Goal: Information Seeking & Learning: Compare options

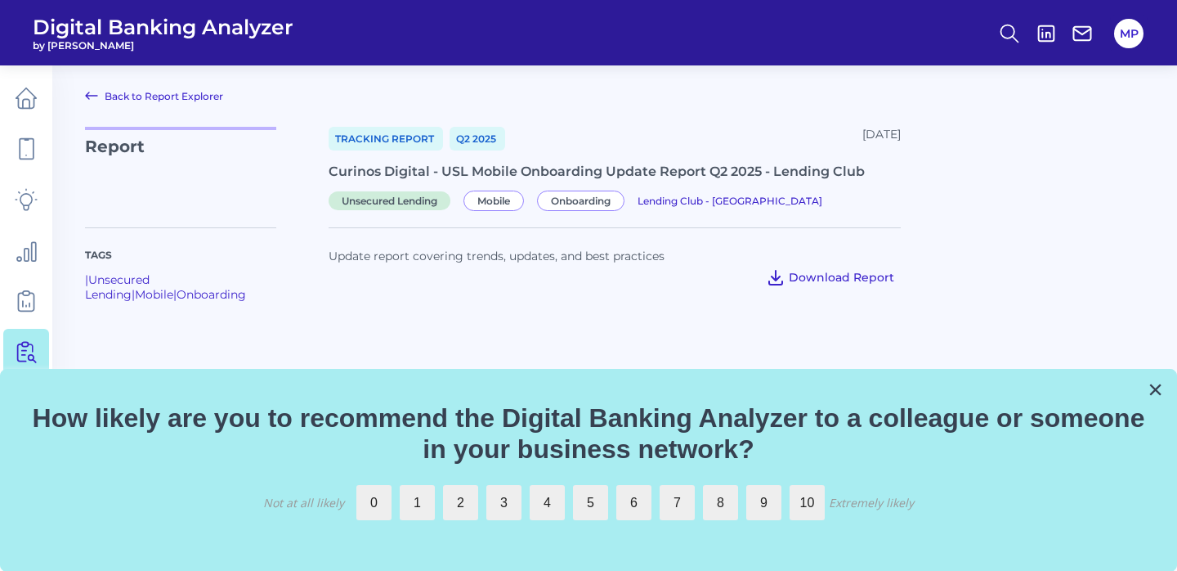
click at [791, 280] on button "Download Report" at bounding box center [830, 277] width 141 height 26
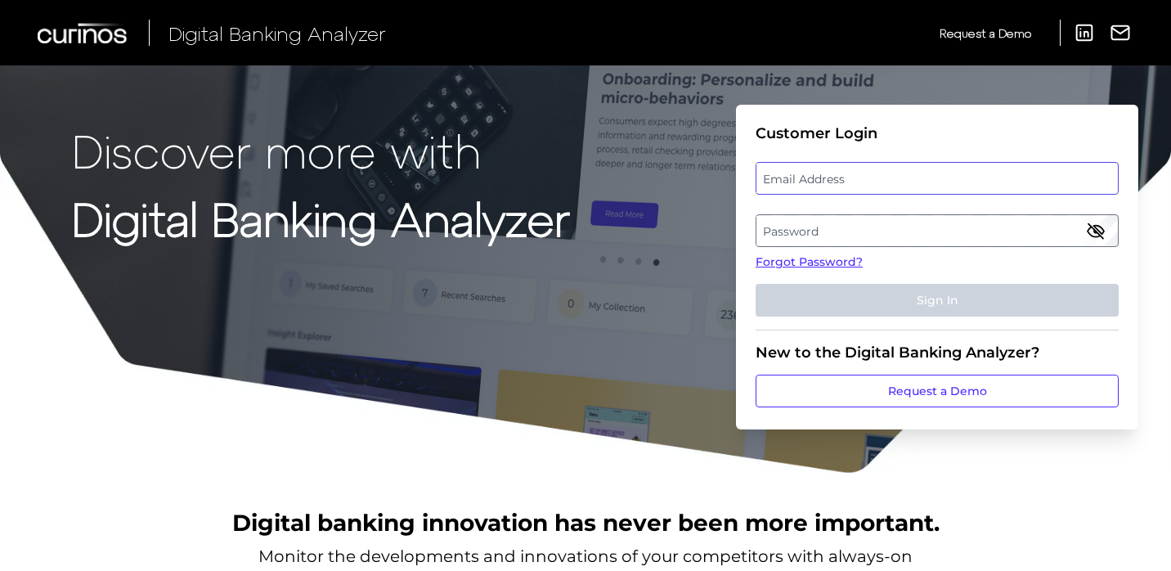
type input "[EMAIL_ADDRESS][DOMAIN_NAME]"
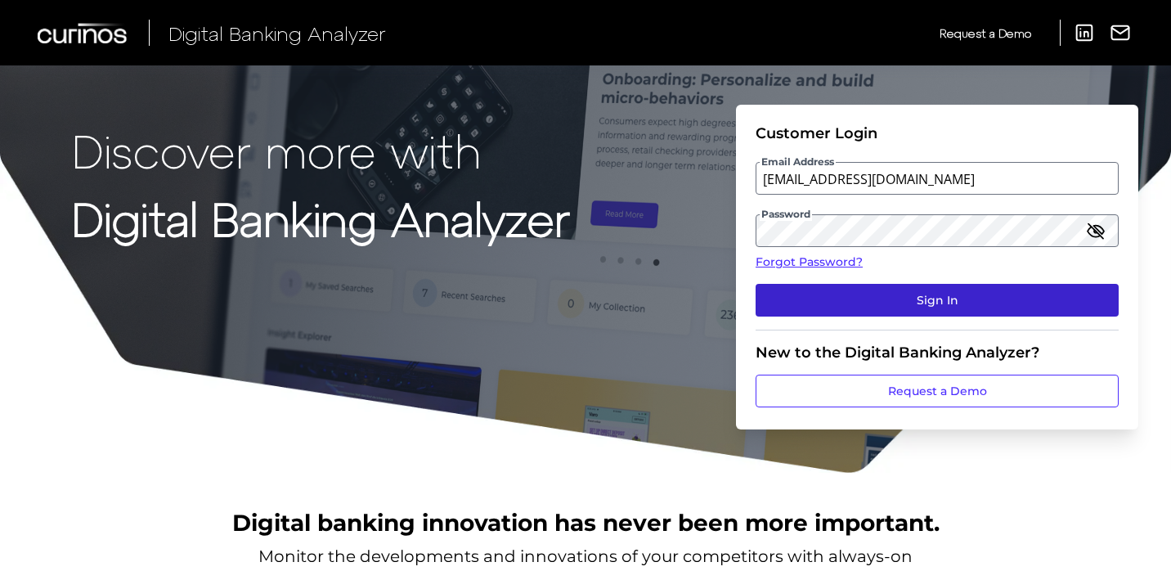
click at [891, 290] on button "Sign In" at bounding box center [936, 300] width 363 height 33
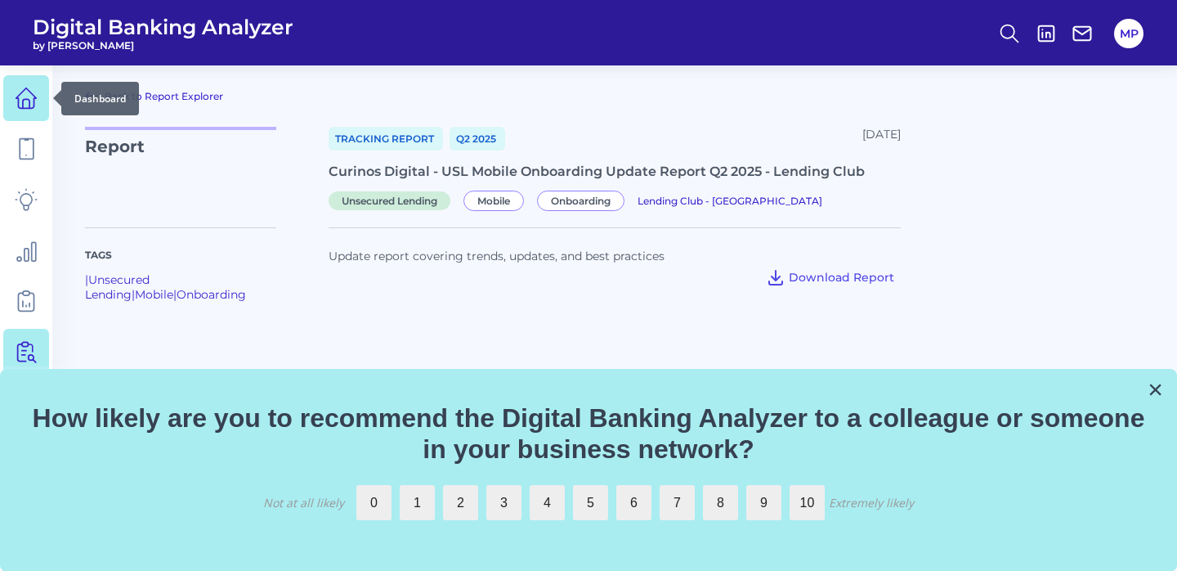
click at [23, 99] on icon at bounding box center [26, 98] width 23 height 23
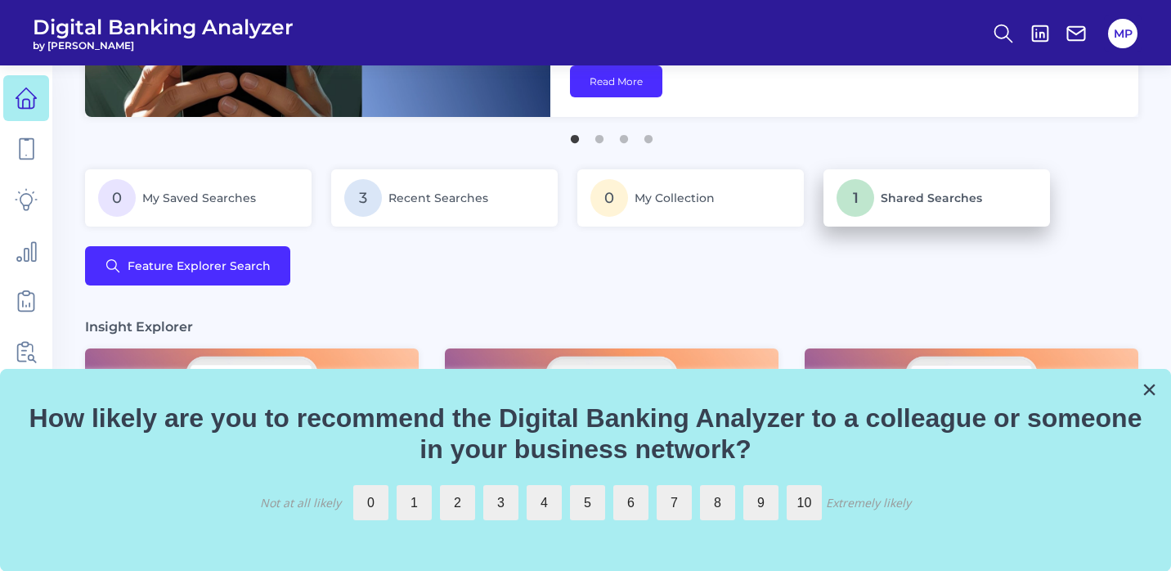
scroll to position [233, 0]
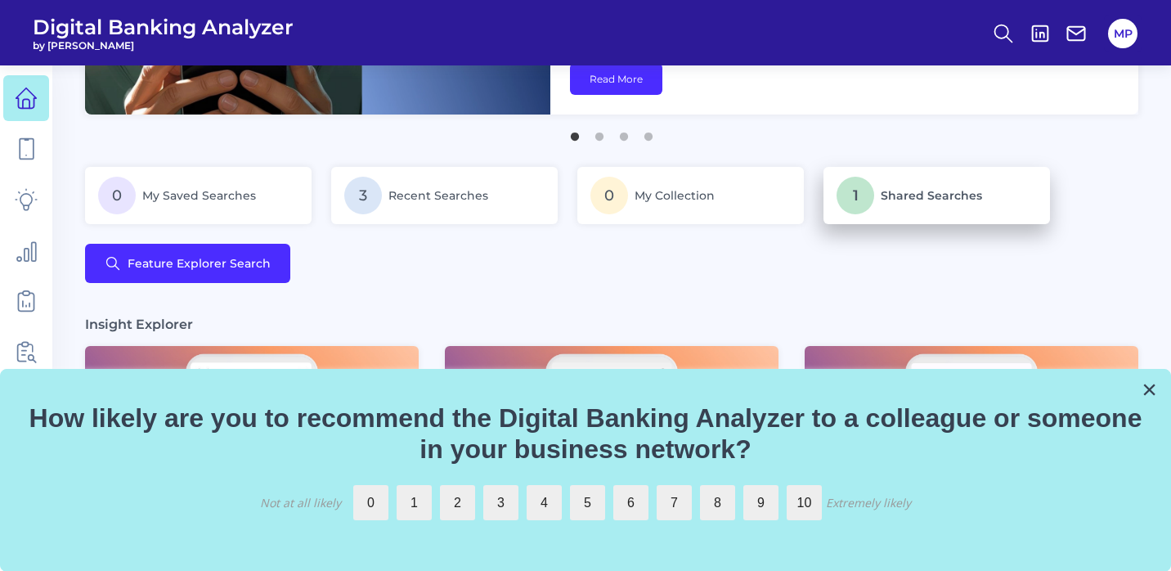
click at [914, 204] on p "1 Shared Searches" at bounding box center [936, 196] width 200 height 38
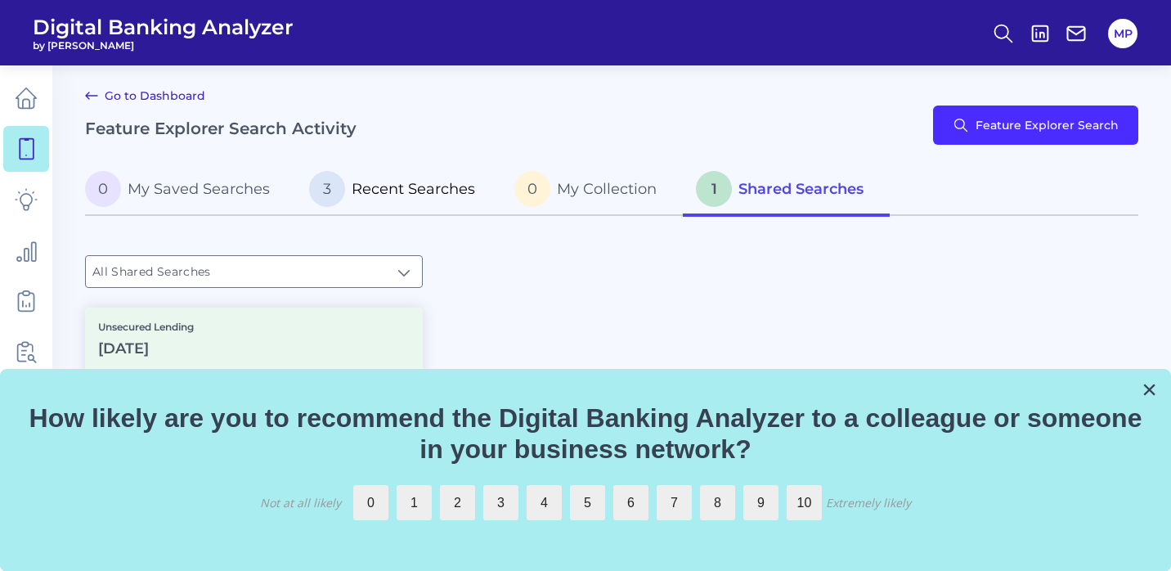
click at [434, 186] on span "Recent Searches" at bounding box center [413, 189] width 123 height 18
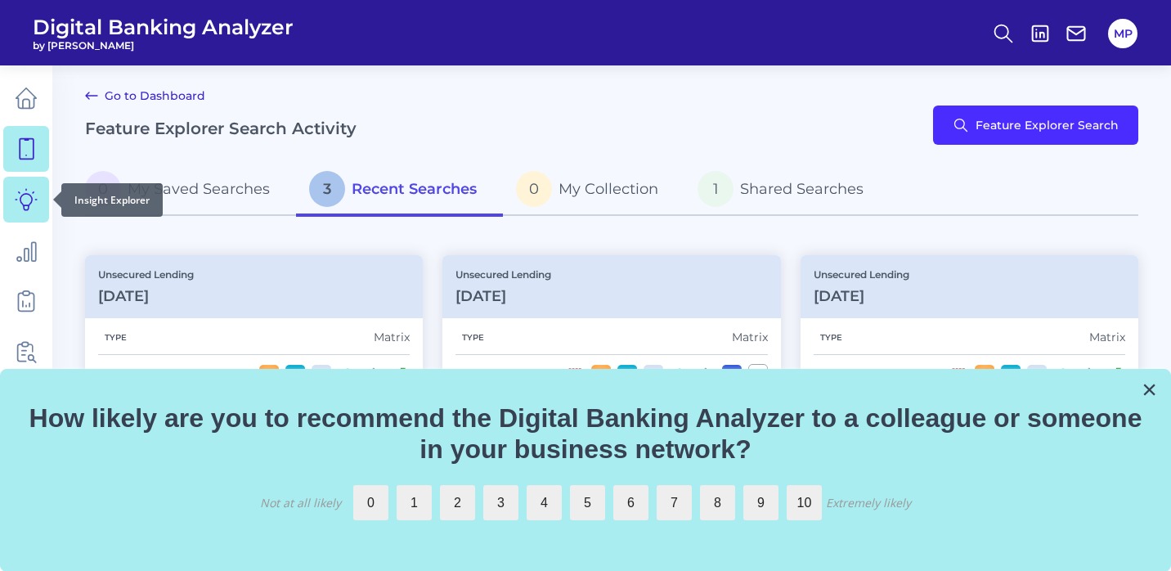
click at [34, 199] on icon at bounding box center [26, 199] width 23 height 23
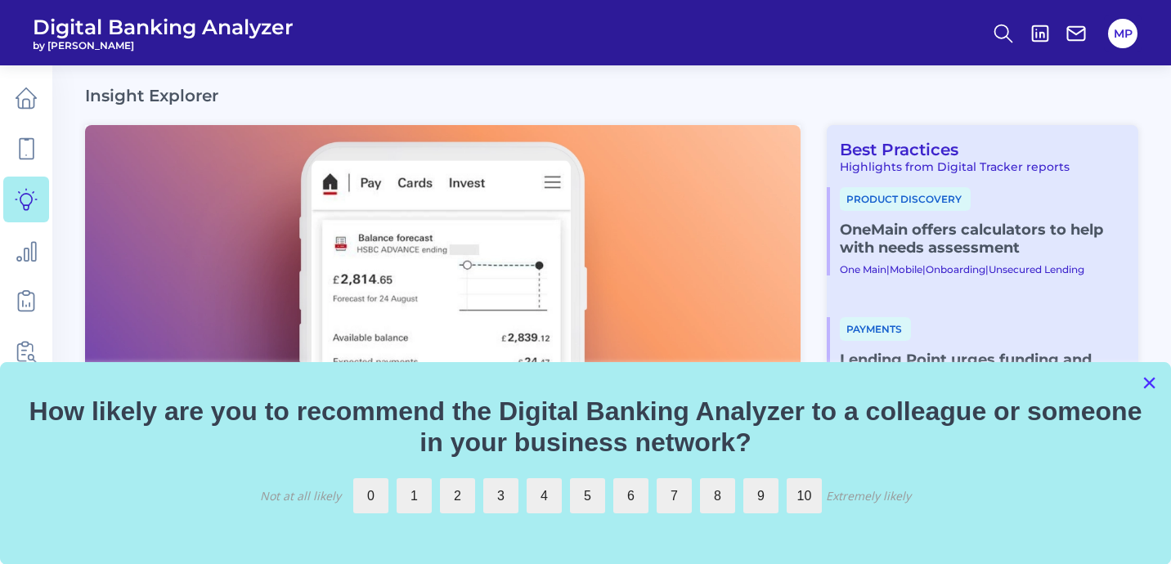
click at [1155, 384] on button "×" at bounding box center [1149, 383] width 16 height 26
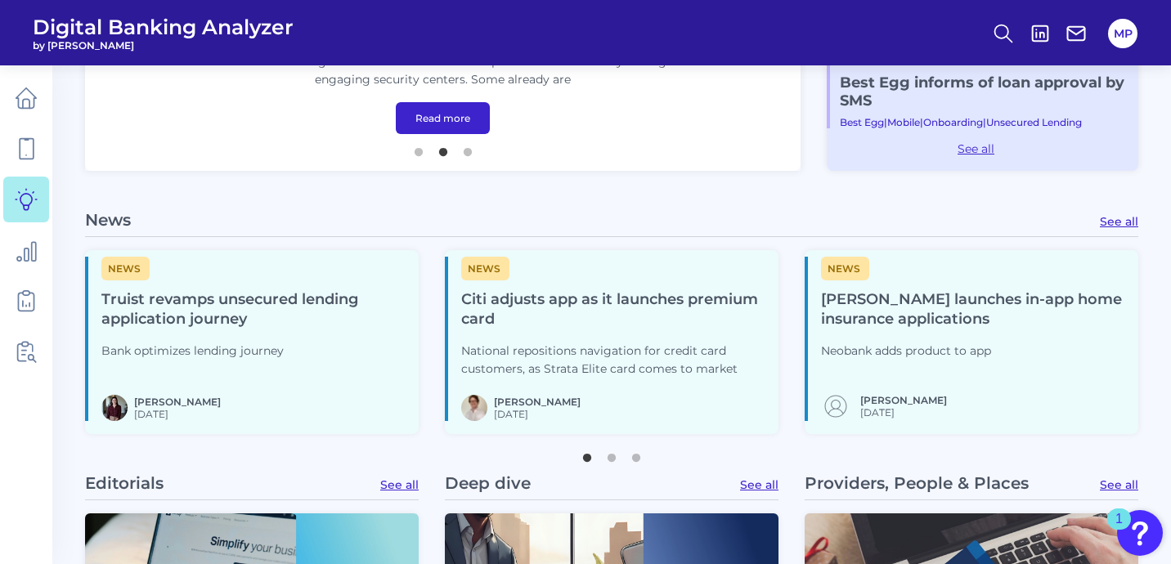
scroll to position [548, 0]
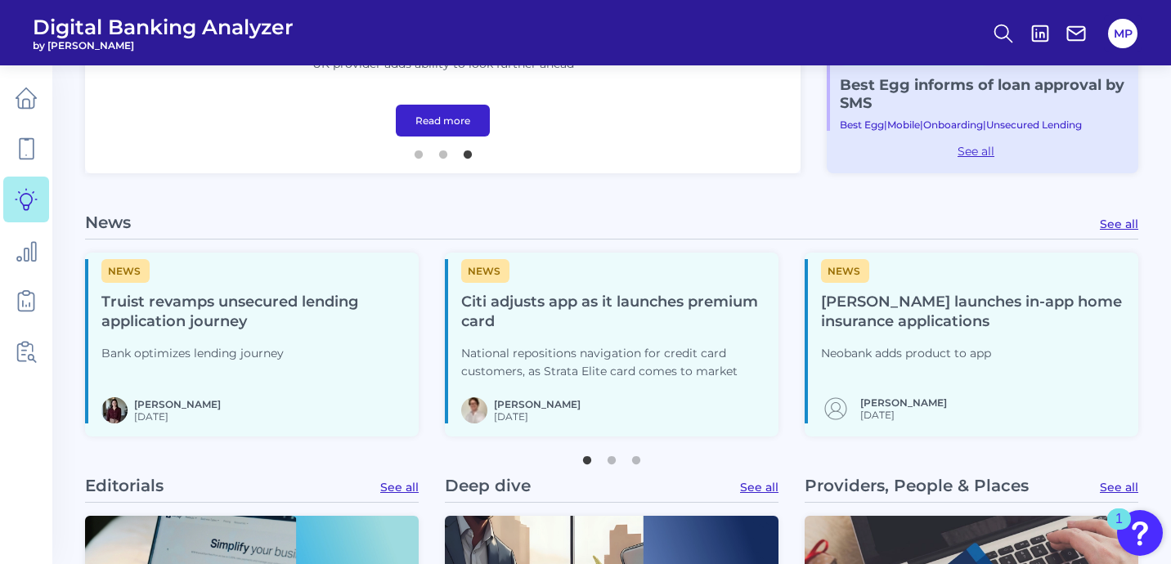
click at [185, 317] on h4 "Truist revamps unsecured lending application journey" at bounding box center [253, 312] width 304 height 39
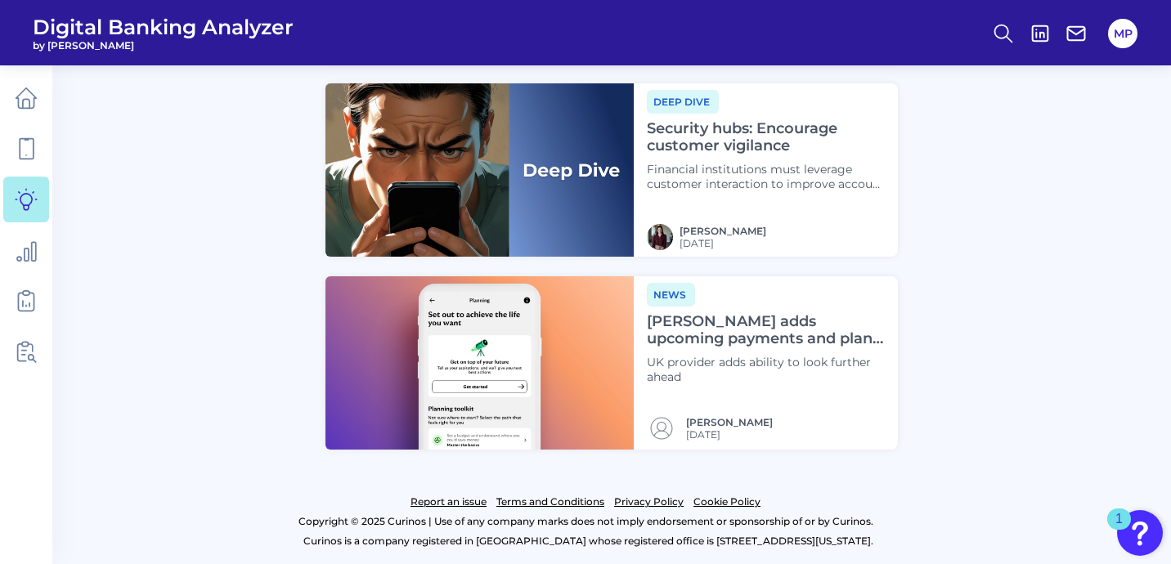
scroll to position [2201, 0]
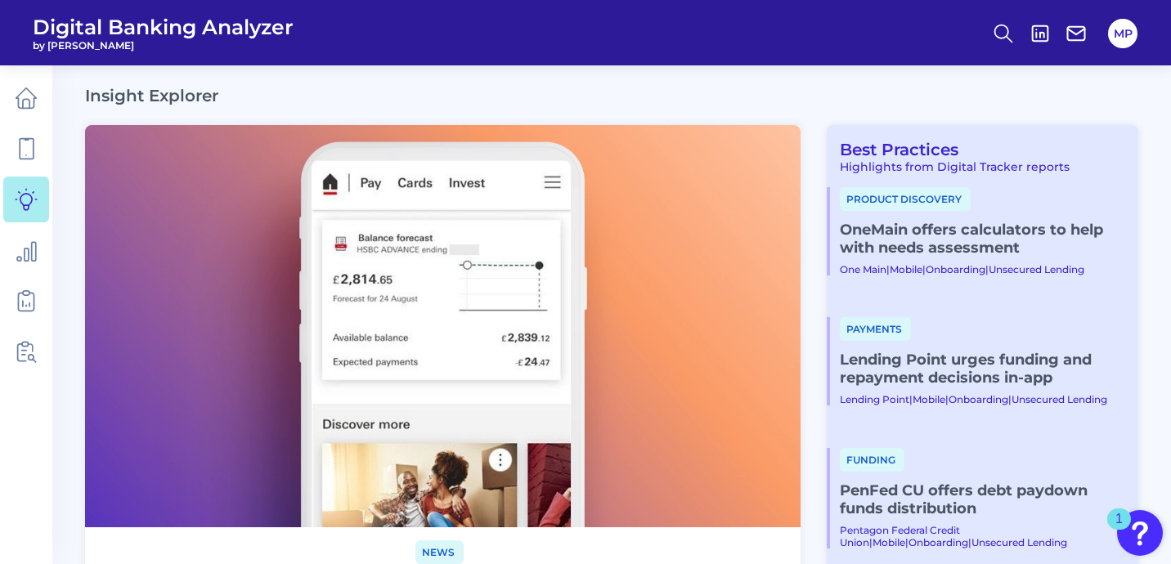
click at [898, 245] on link "OneMain offers calculators to help with needs assessment" at bounding box center [982, 239] width 285 height 36
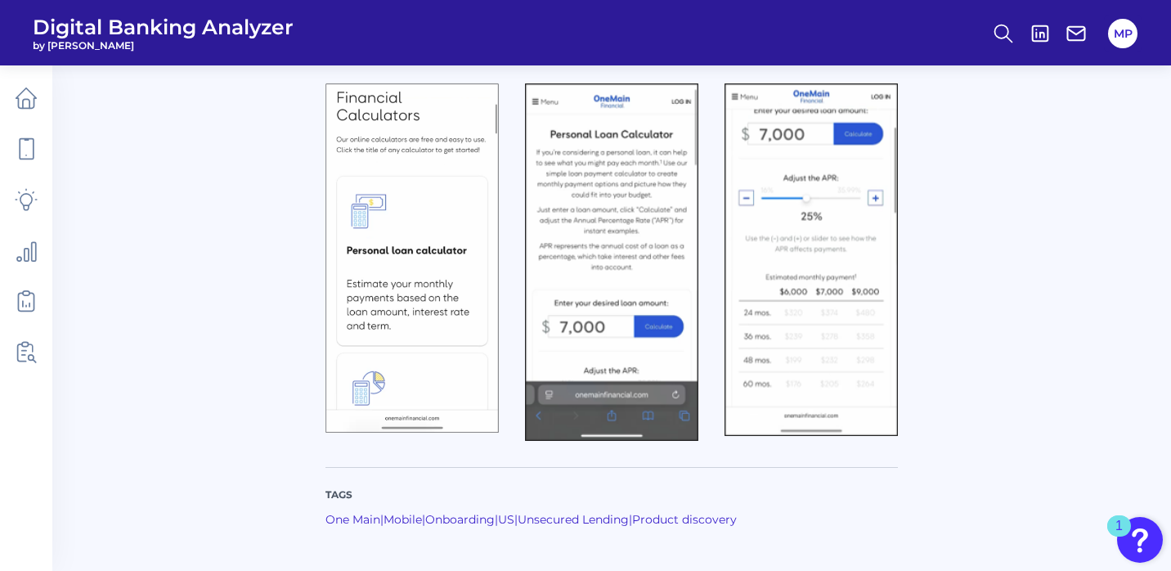
scroll to position [410, 0]
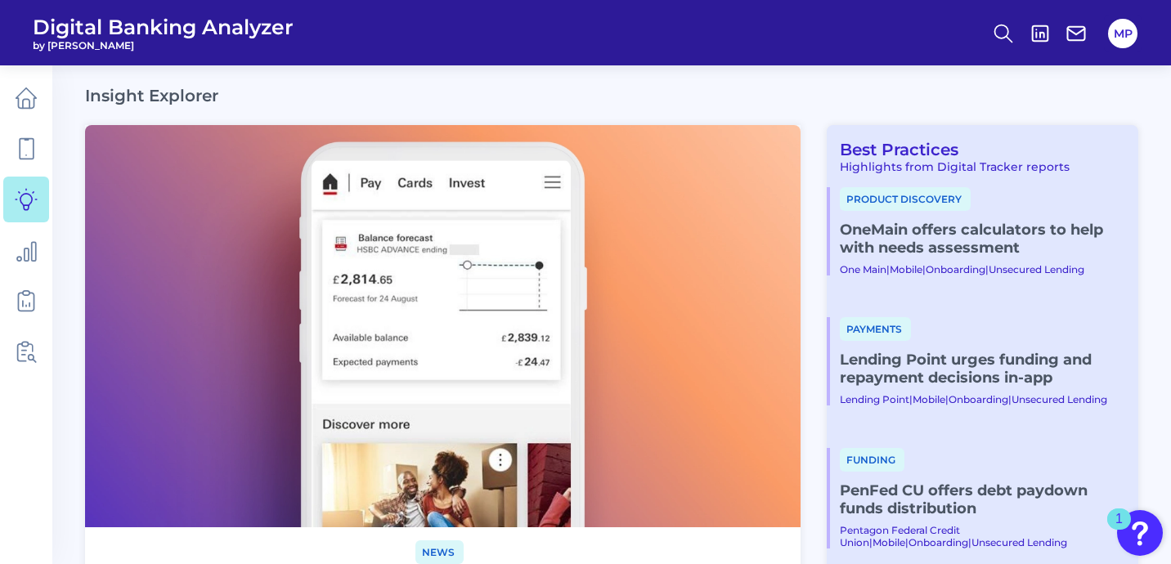
click at [975, 369] on link "Lending Point urges funding and repayment decisions in-app" at bounding box center [982, 369] width 285 height 36
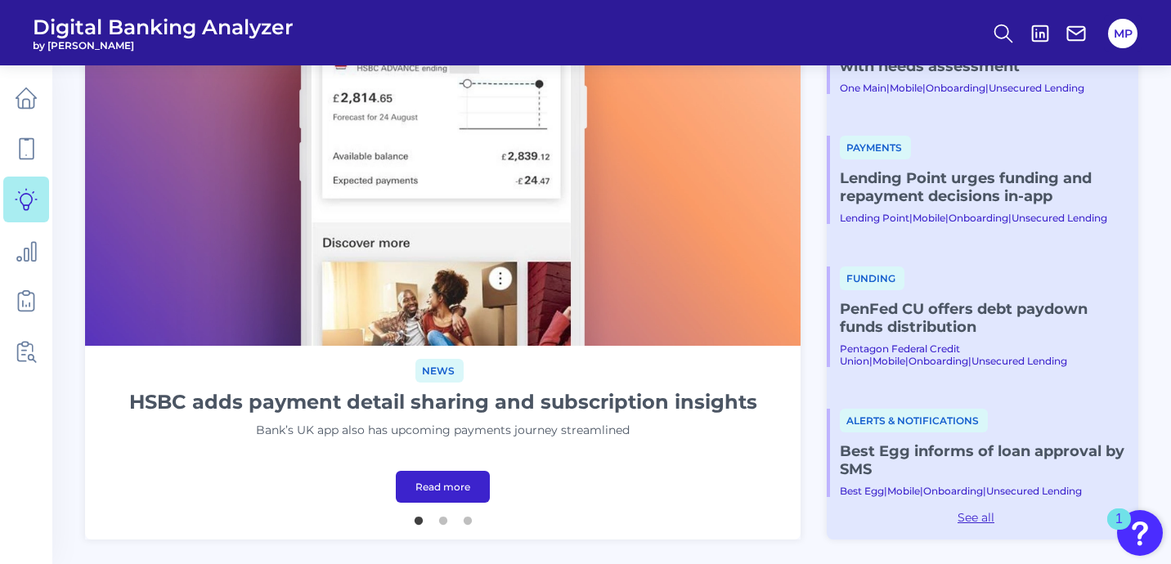
scroll to position [184, 0]
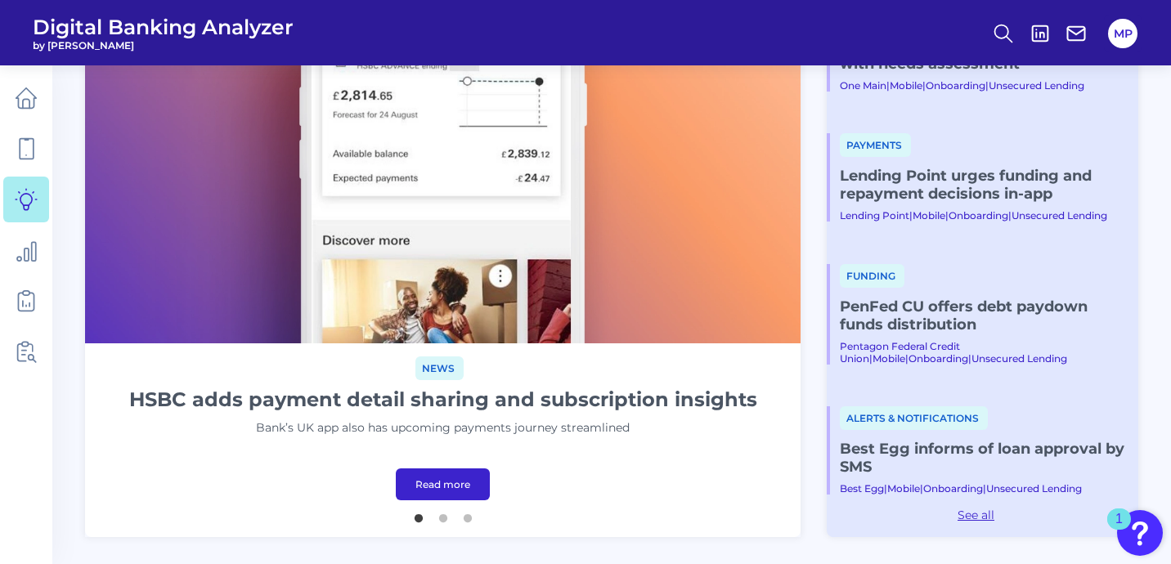
click at [930, 324] on link "PenFed CU offers debt paydown funds distribution" at bounding box center [982, 316] width 285 height 36
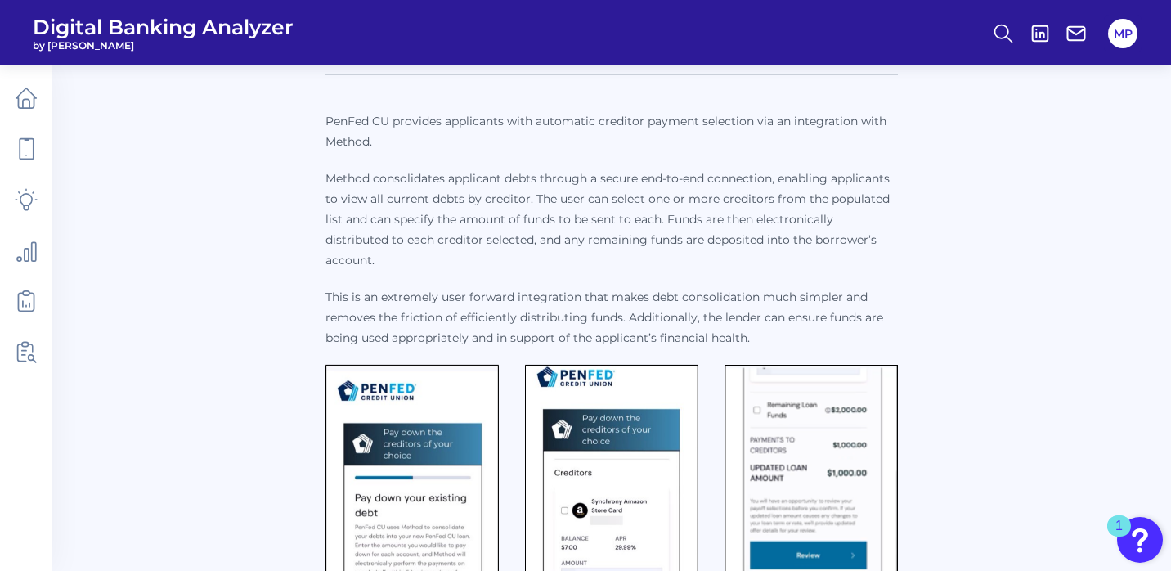
scroll to position [210, 0]
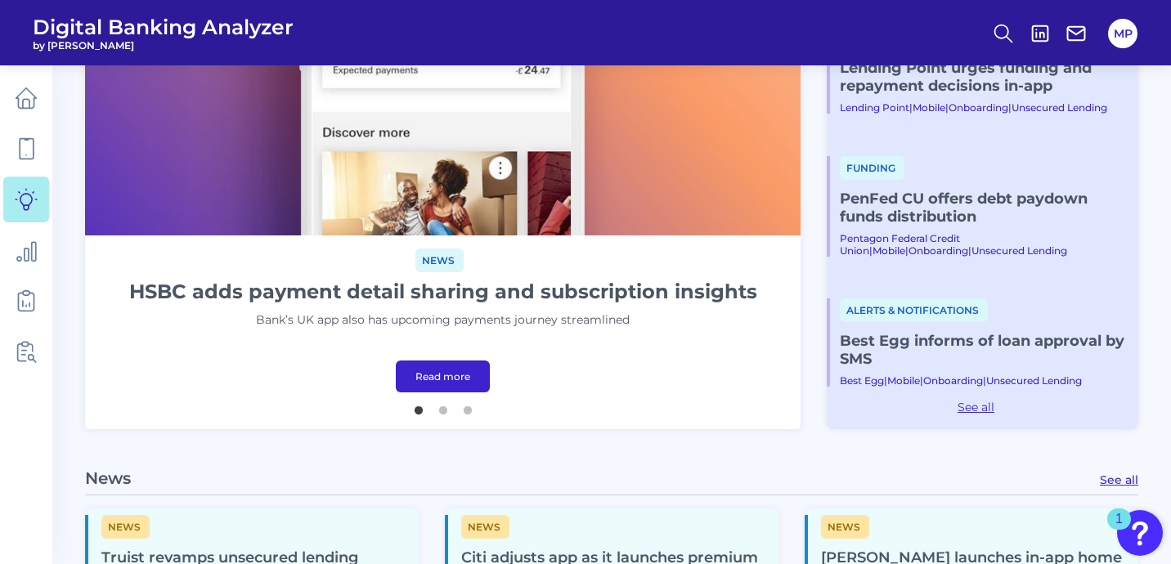
scroll to position [310, 0]
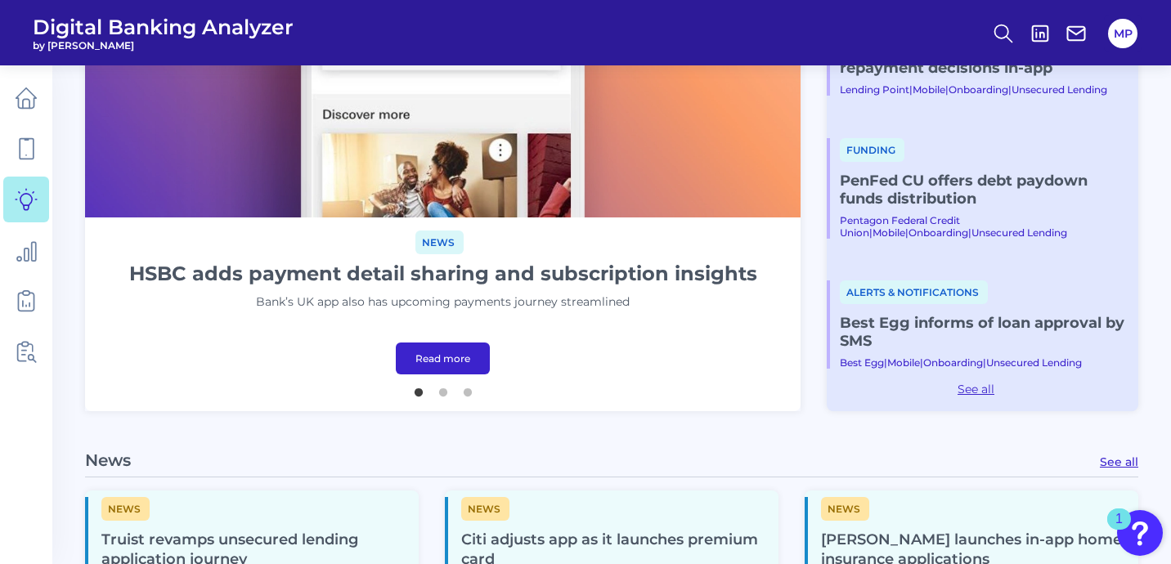
click at [991, 320] on link "Best Egg informs of loan approval by SMS" at bounding box center [982, 332] width 285 height 36
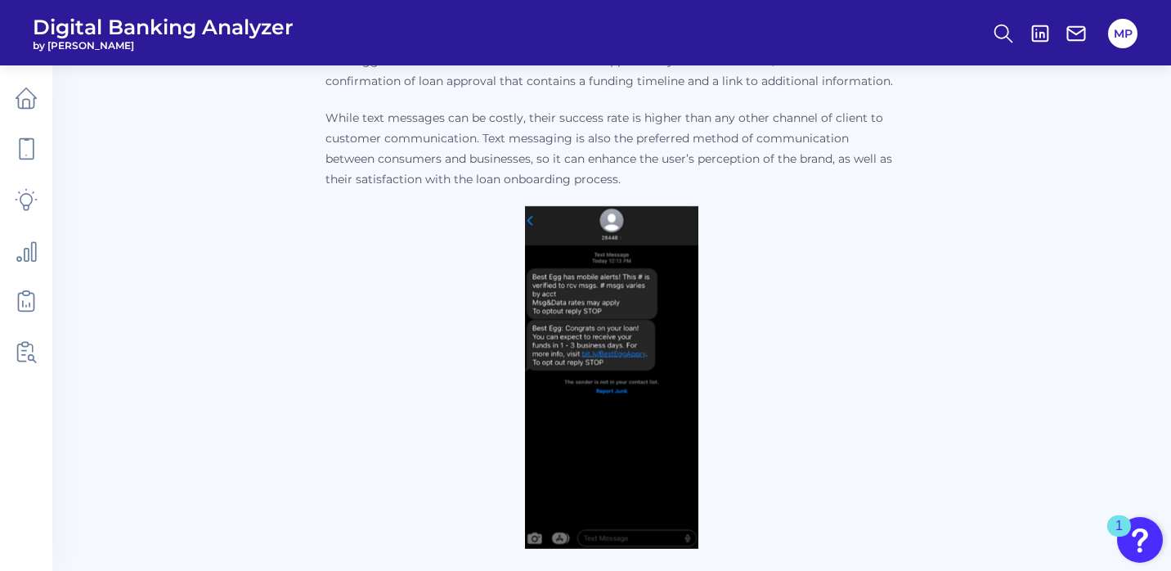
scroll to position [271, 0]
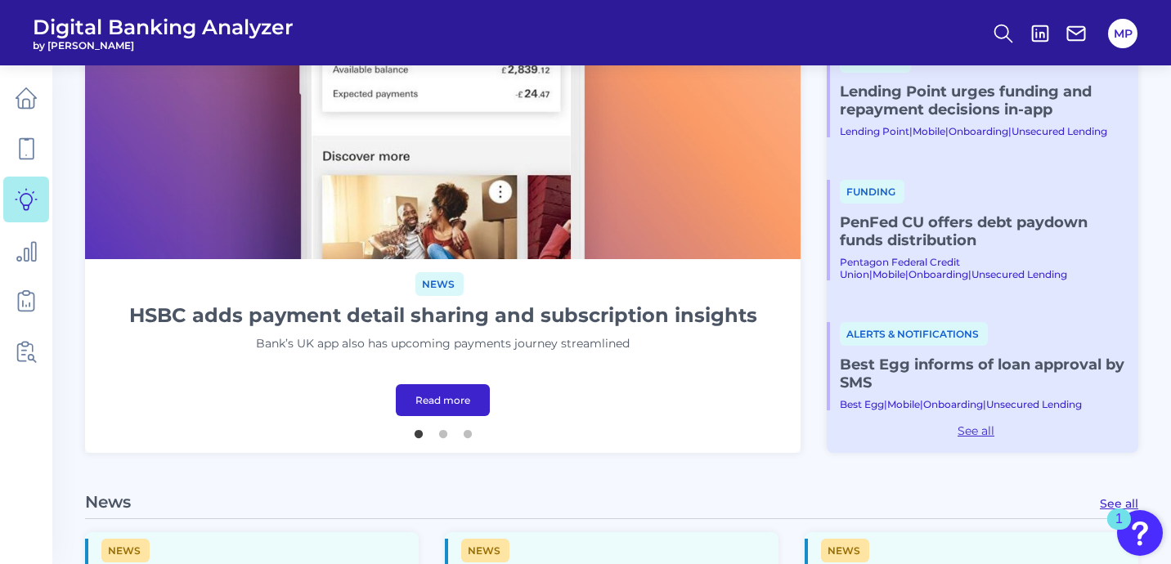
scroll to position [269, 0]
click at [980, 433] on link "See all" at bounding box center [976, 430] width 298 height 15
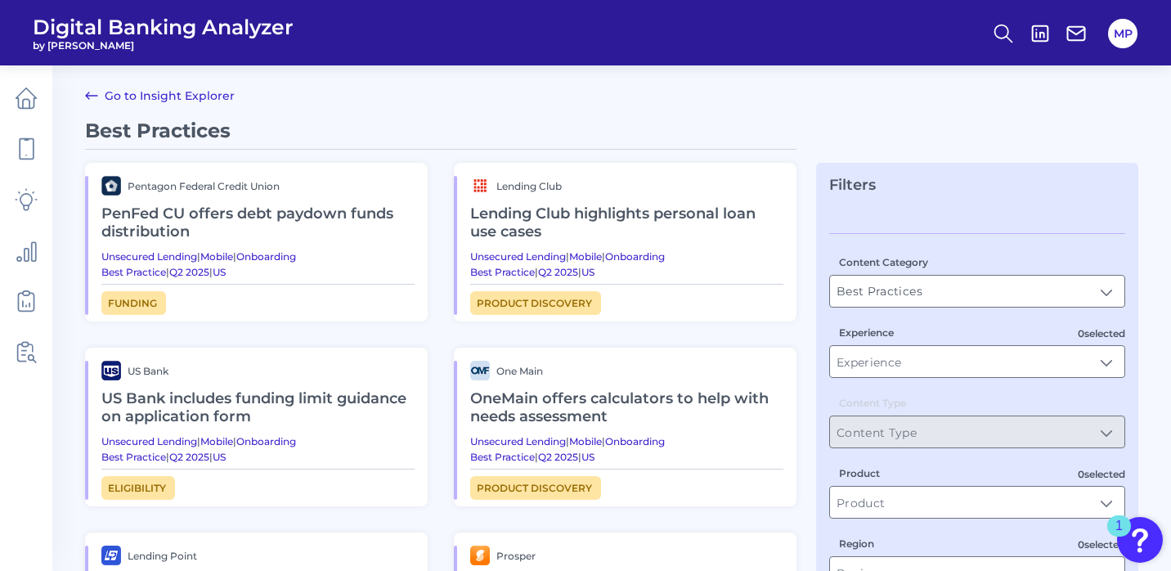
click at [522, 308] on span "Product discovery" at bounding box center [535, 303] width 131 height 24
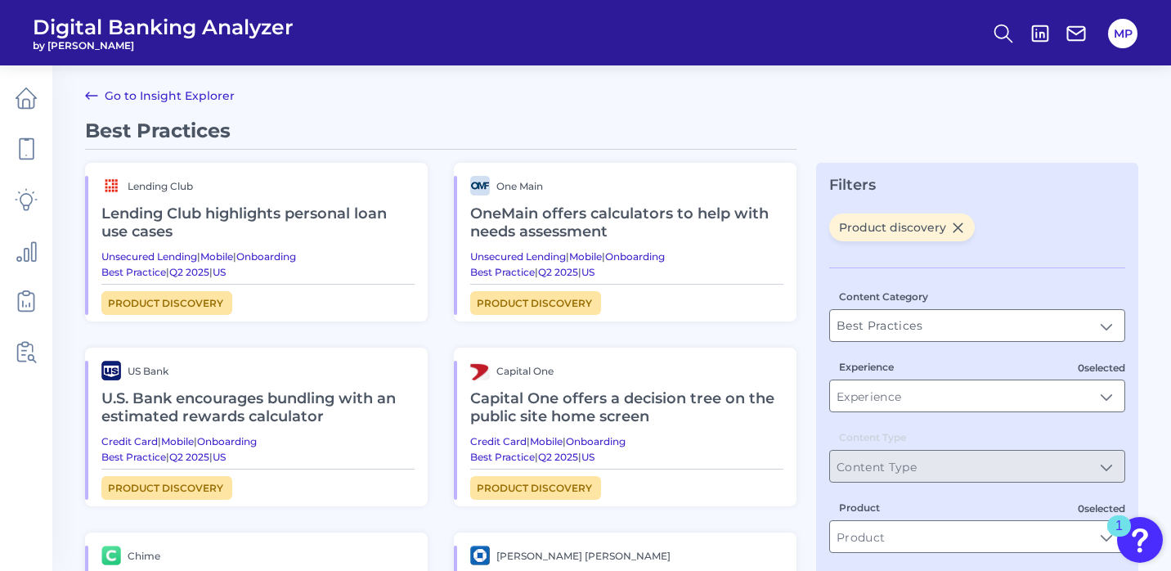
click at [523, 303] on span "Product discovery" at bounding box center [535, 303] width 131 height 24
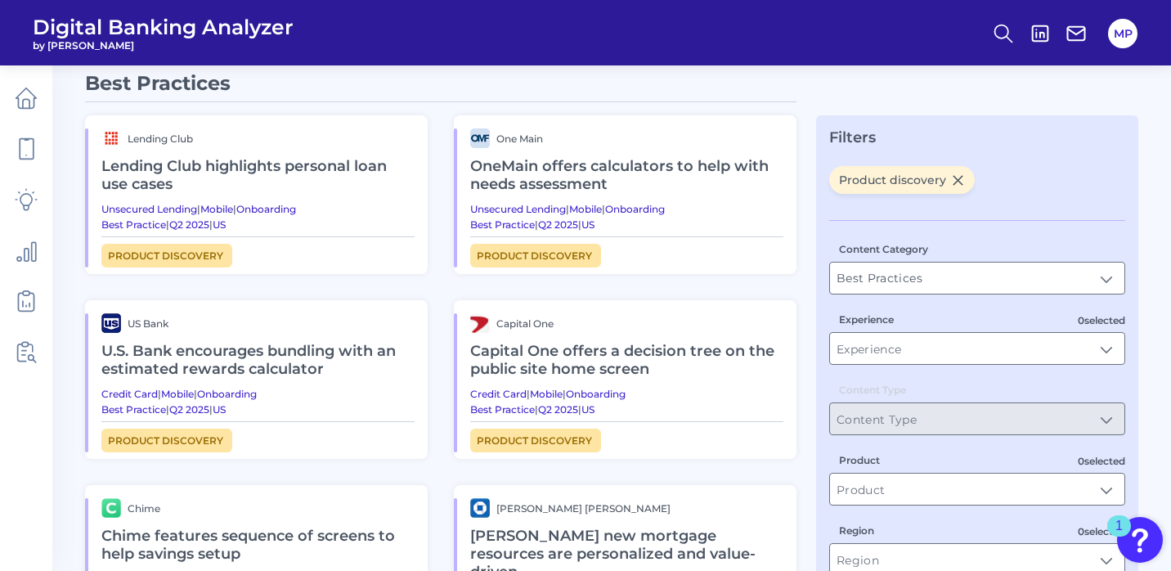
scroll to position [44, 0]
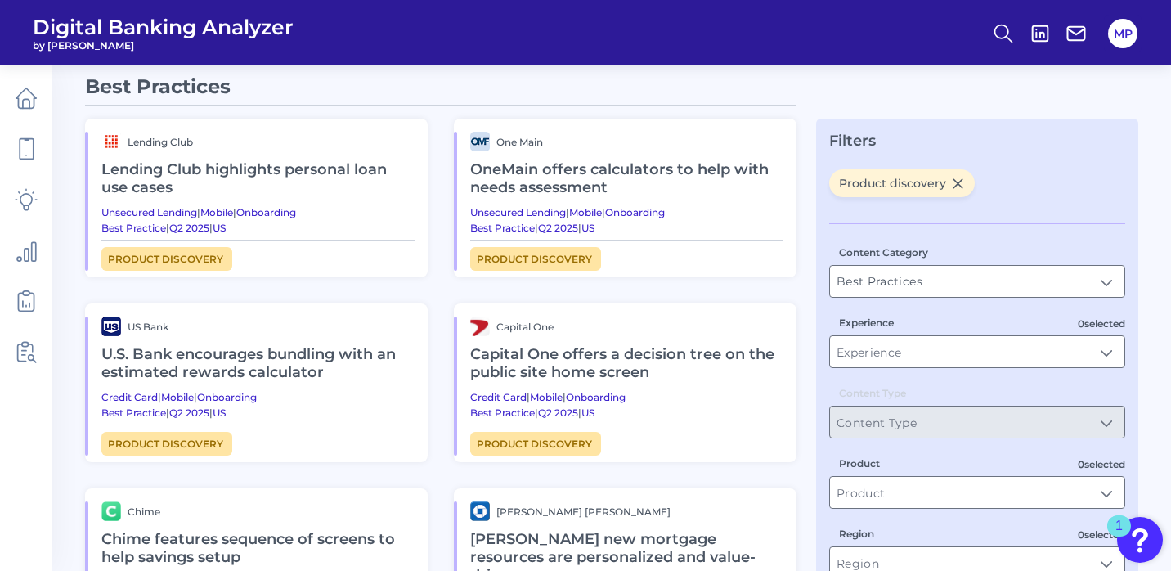
click at [325, 266] on div "Product discovery" at bounding box center [257, 255] width 313 height 31
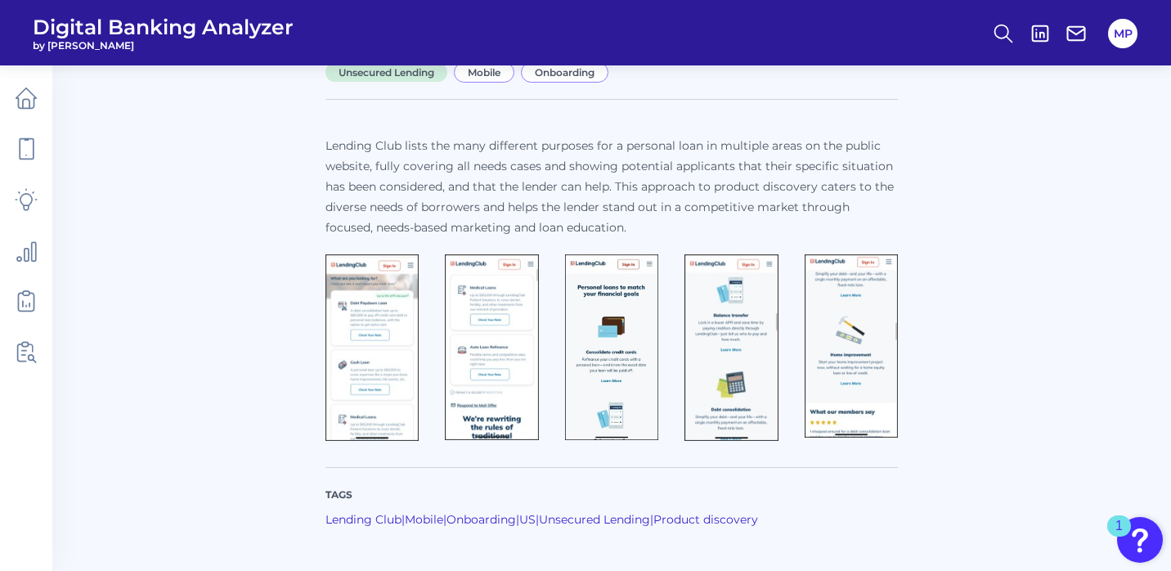
scroll to position [186, 0]
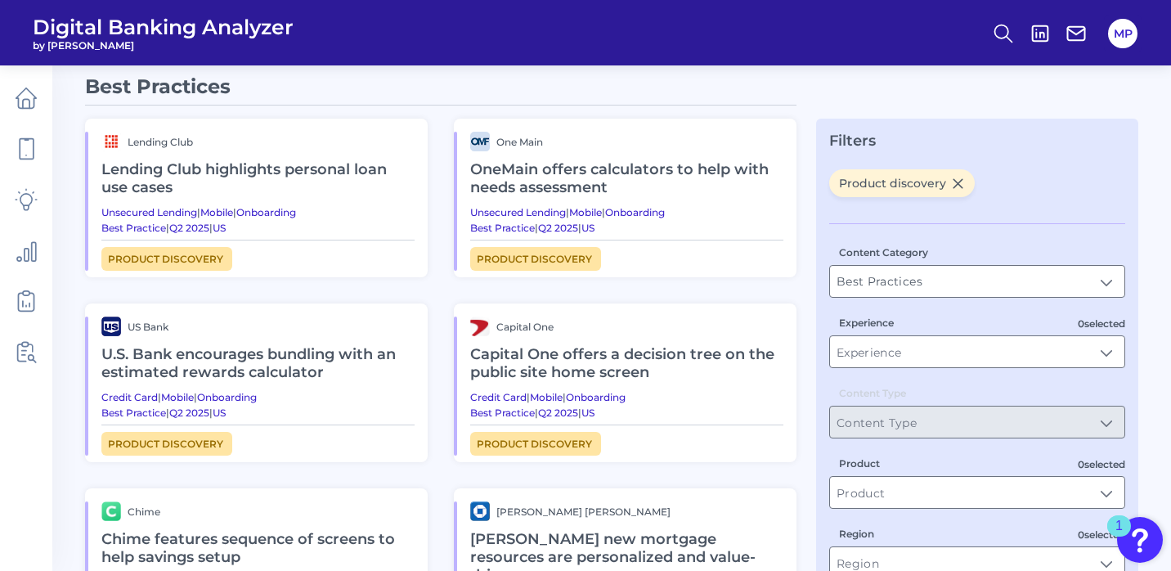
click at [962, 184] on span "Product discovery" at bounding box center [902, 183] width 146 height 28
click at [951, 188] on icon at bounding box center [958, 184] width 14 height 14
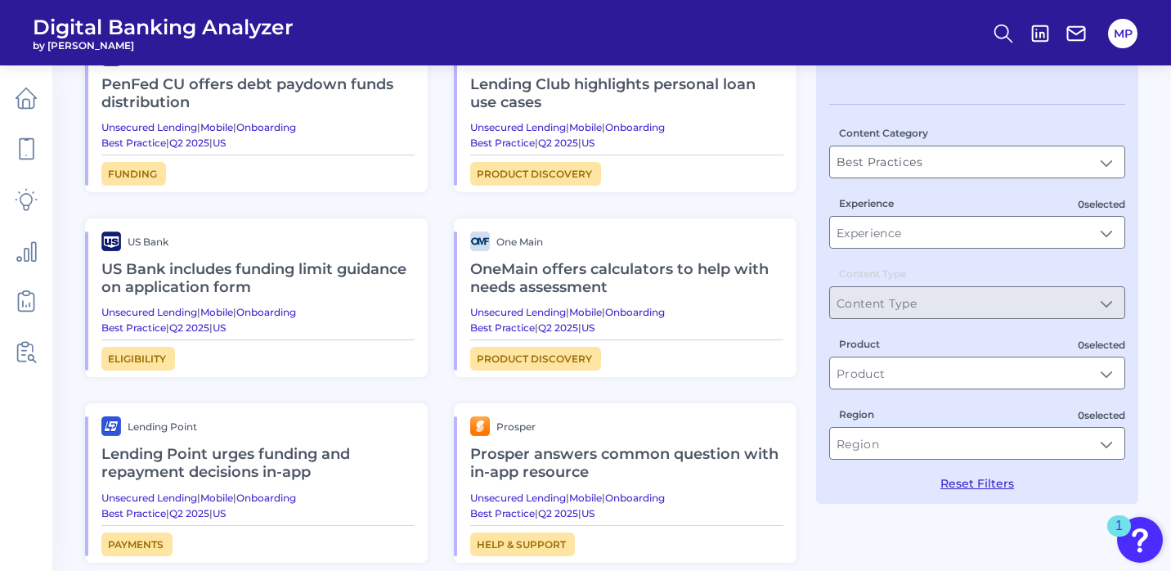
scroll to position [166, 0]
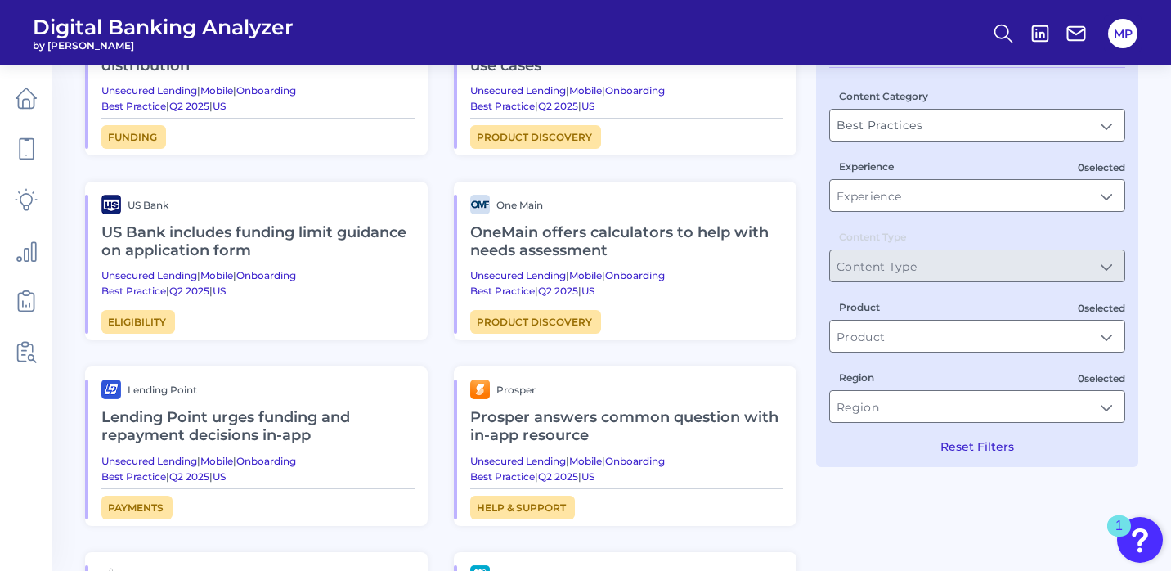
click at [370, 252] on h2 "US Bank includes funding limit guidance on application form" at bounding box center [257, 241] width 313 height 55
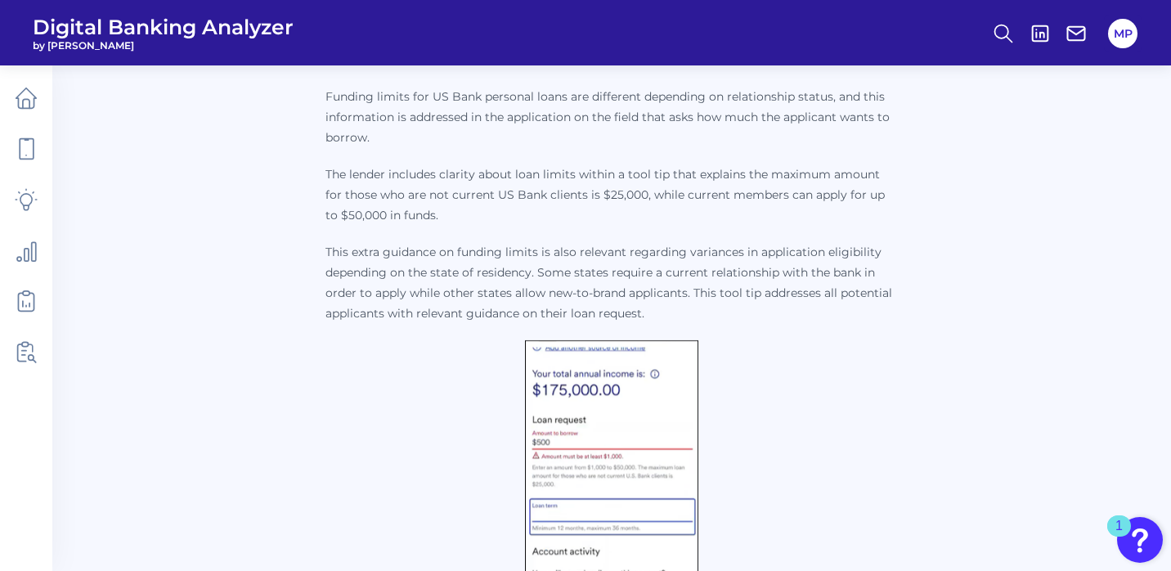
scroll to position [235, 0]
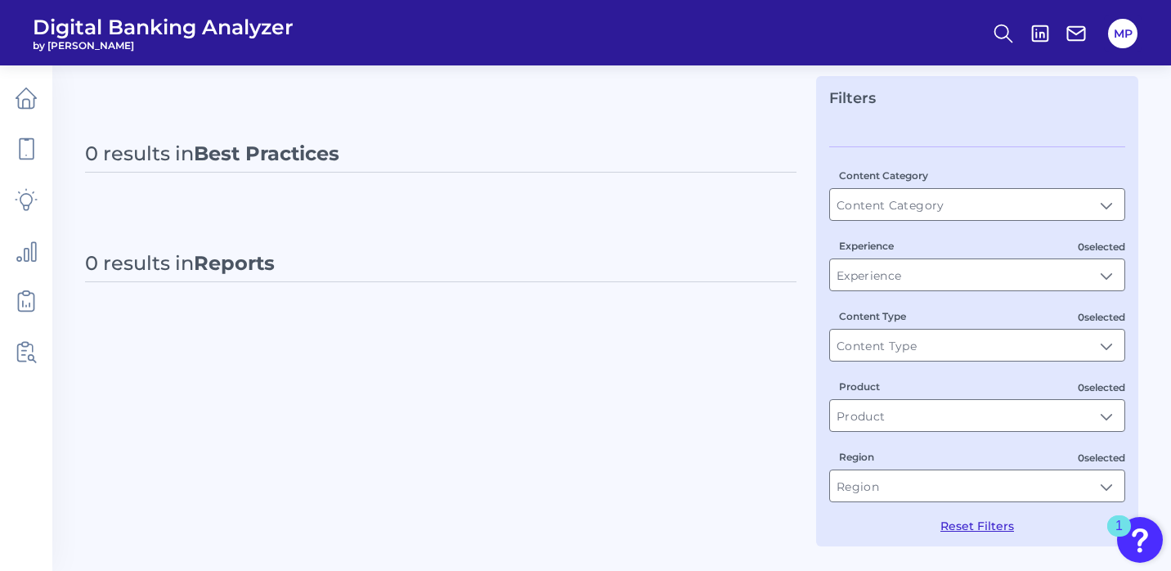
type input "Best Practices"
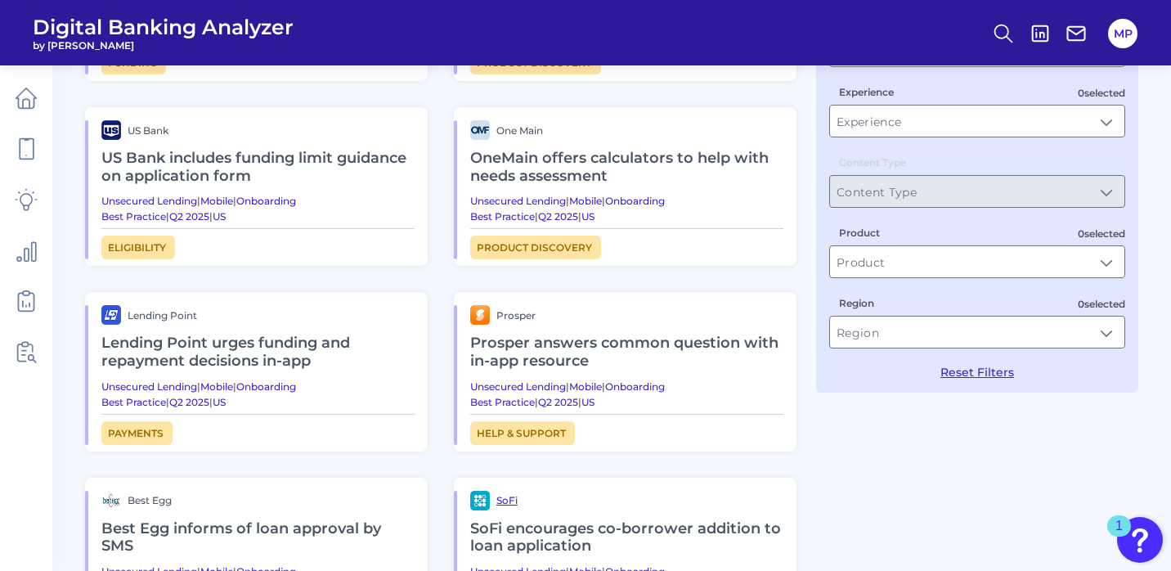
scroll to position [313, 0]
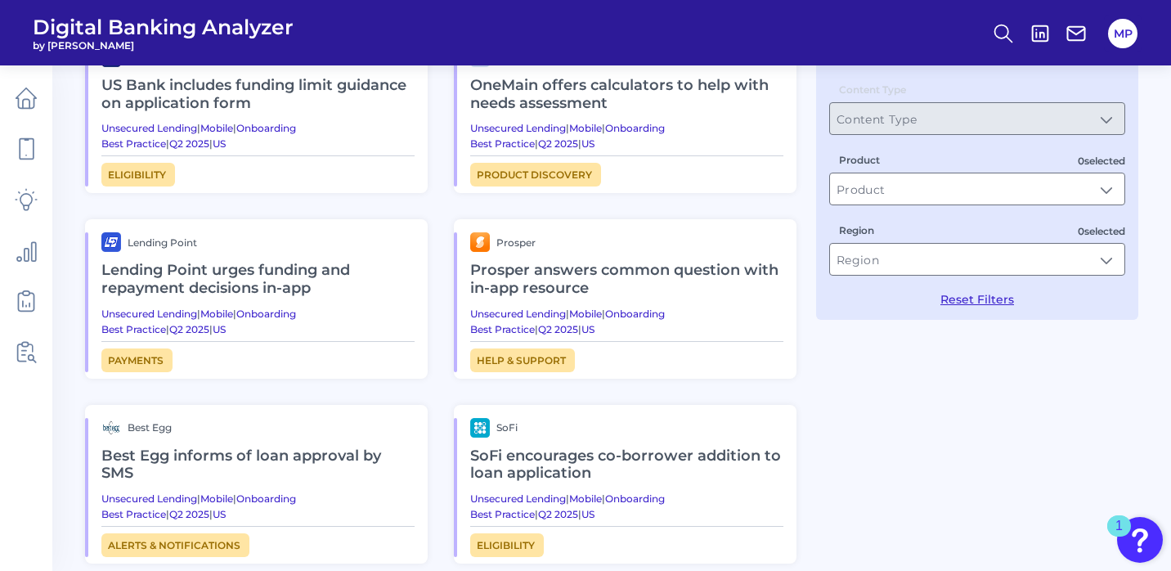
click at [610, 270] on h2 "Prosper answers common question with in-app resource" at bounding box center [626, 279] width 313 height 55
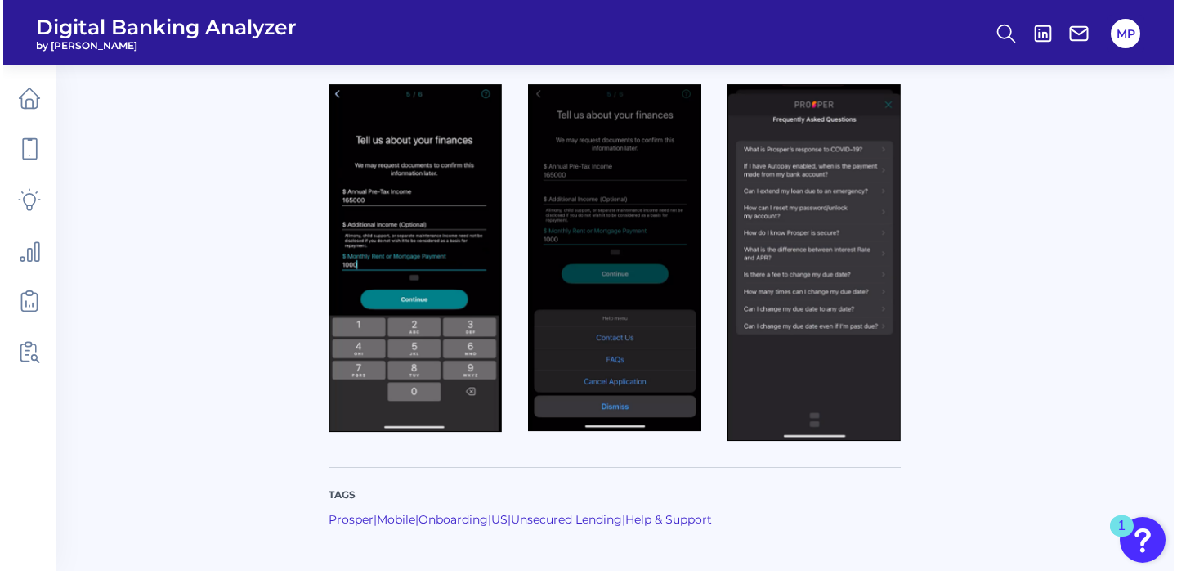
scroll to position [470, 0]
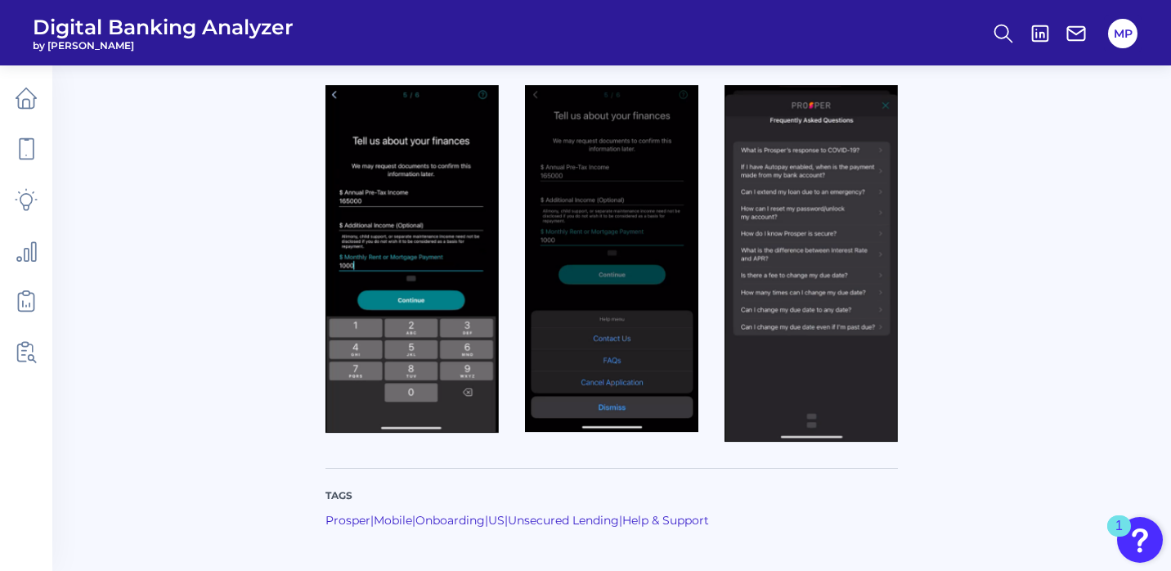
click at [428, 245] on img at bounding box center [411, 259] width 173 height 348
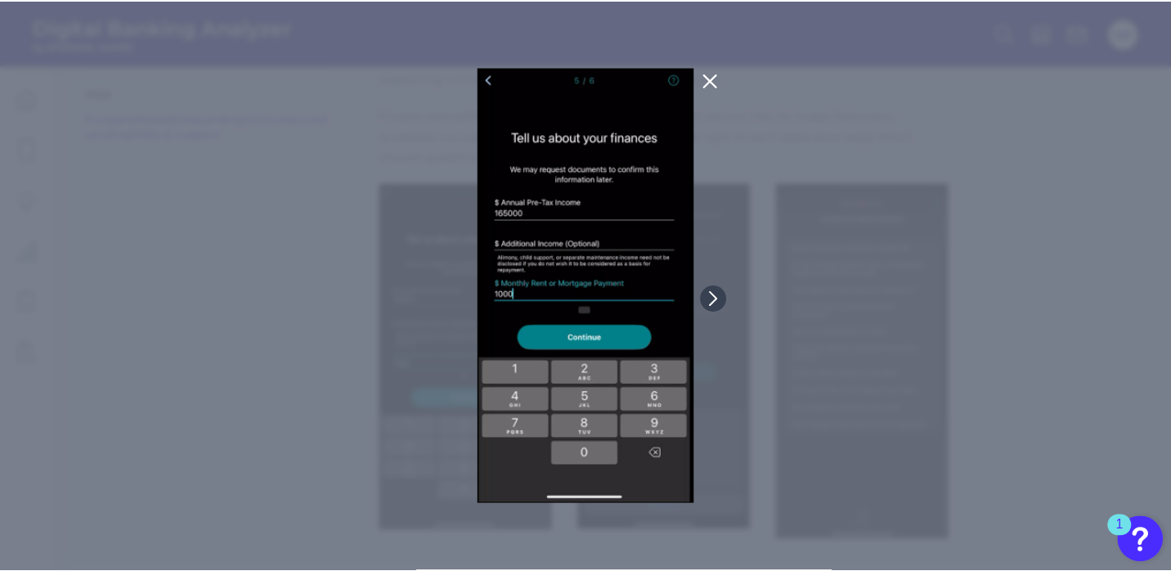
scroll to position [322, 0]
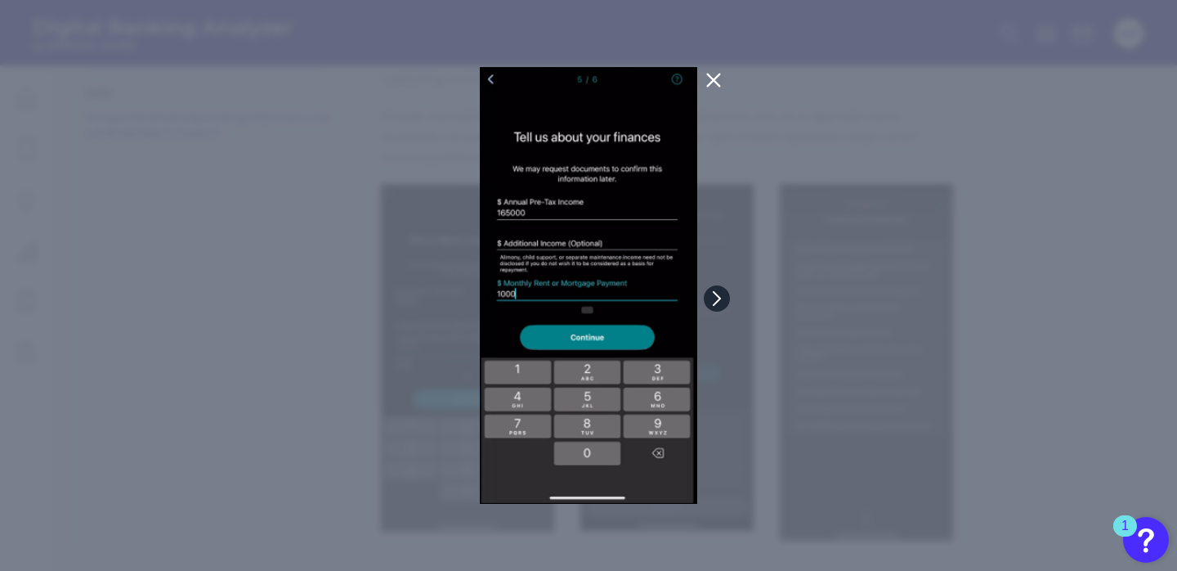
click at [718, 303] on icon at bounding box center [717, 298] width 15 height 15
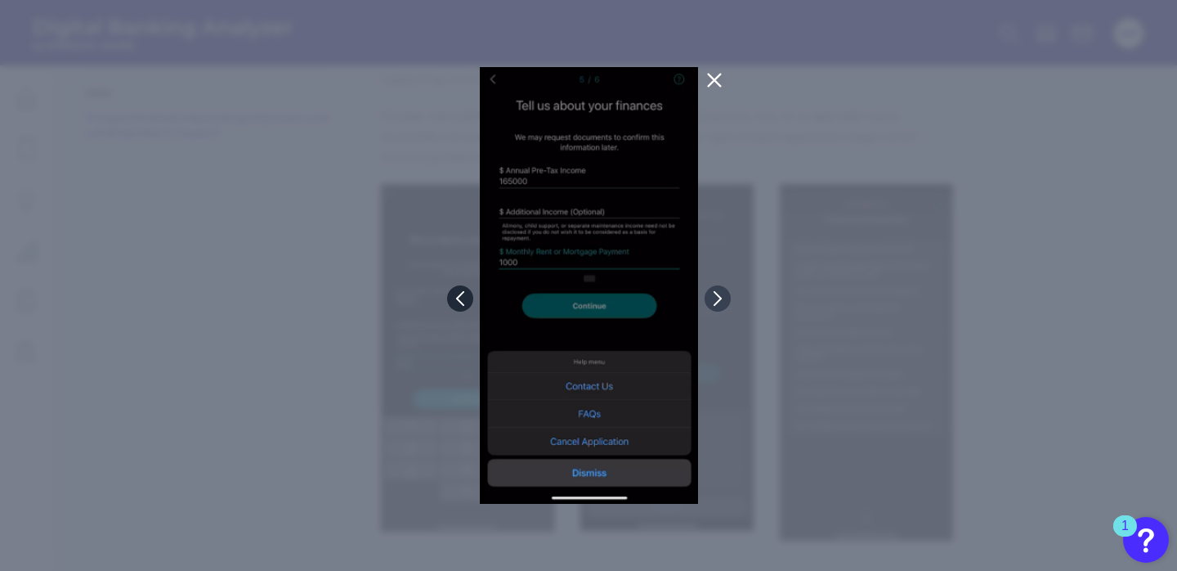
click at [457, 294] on icon at bounding box center [460, 298] width 15 height 15
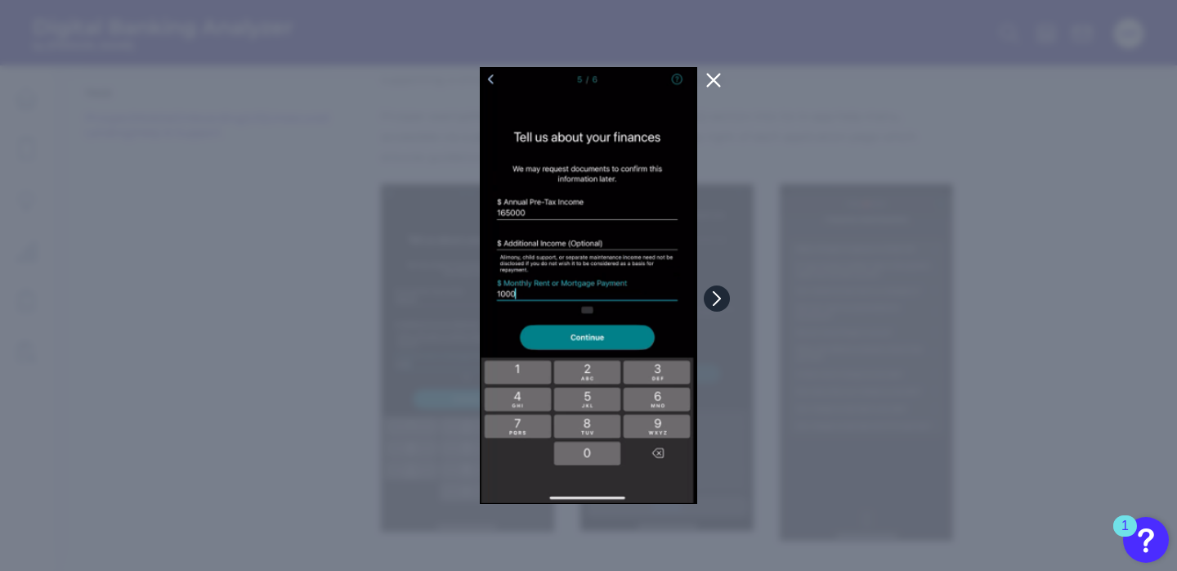
click at [713, 302] on icon at bounding box center [717, 298] width 15 height 15
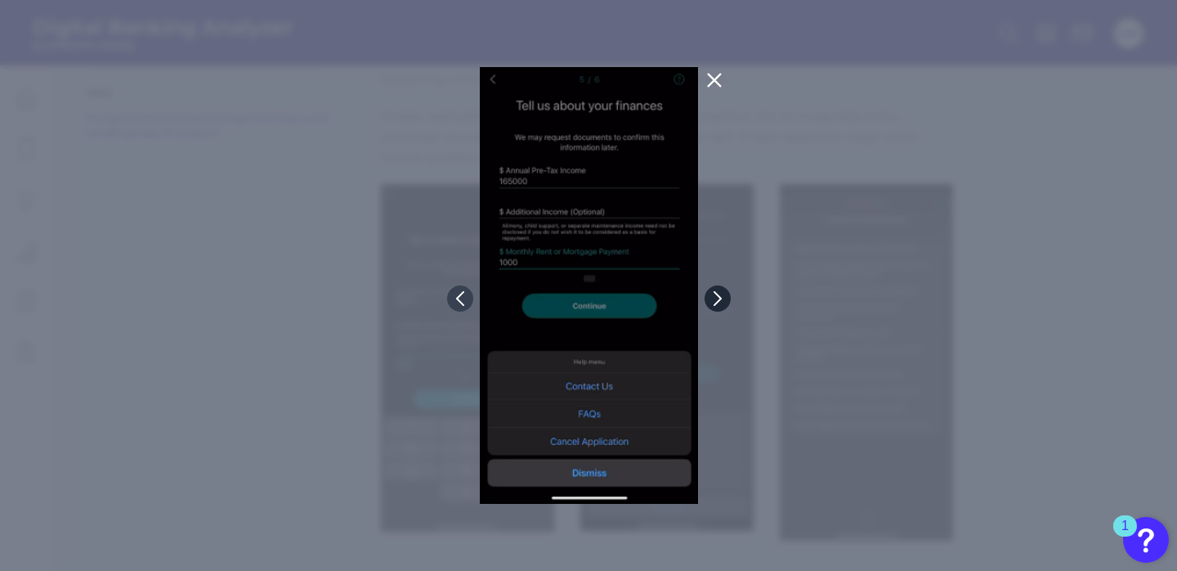
click at [713, 302] on icon at bounding box center [718, 298] width 15 height 15
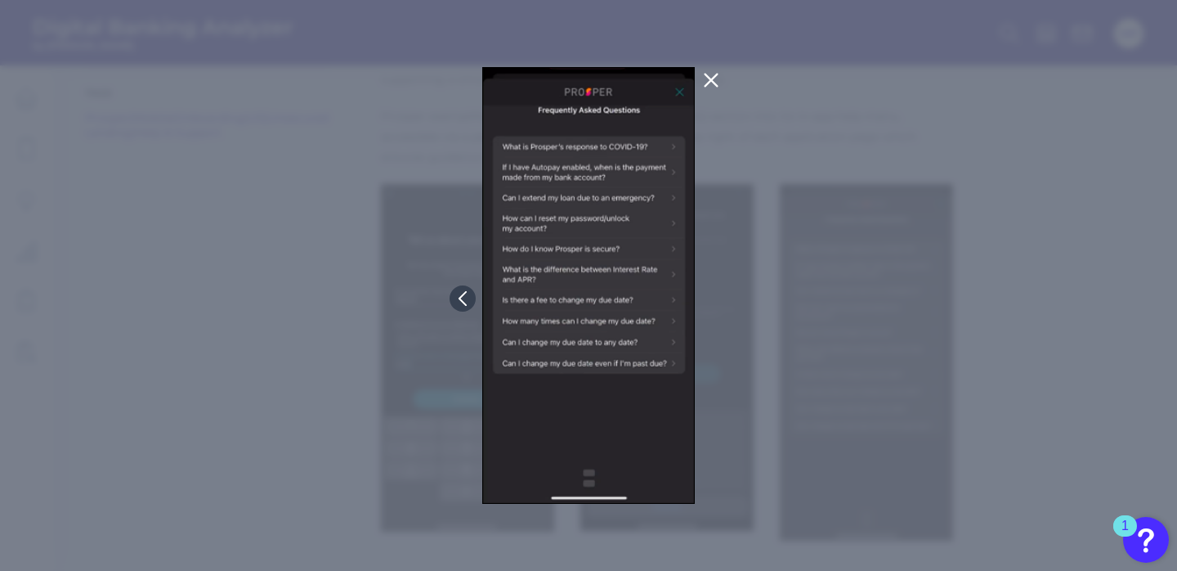
click at [708, 78] on icon at bounding box center [711, 80] width 12 height 12
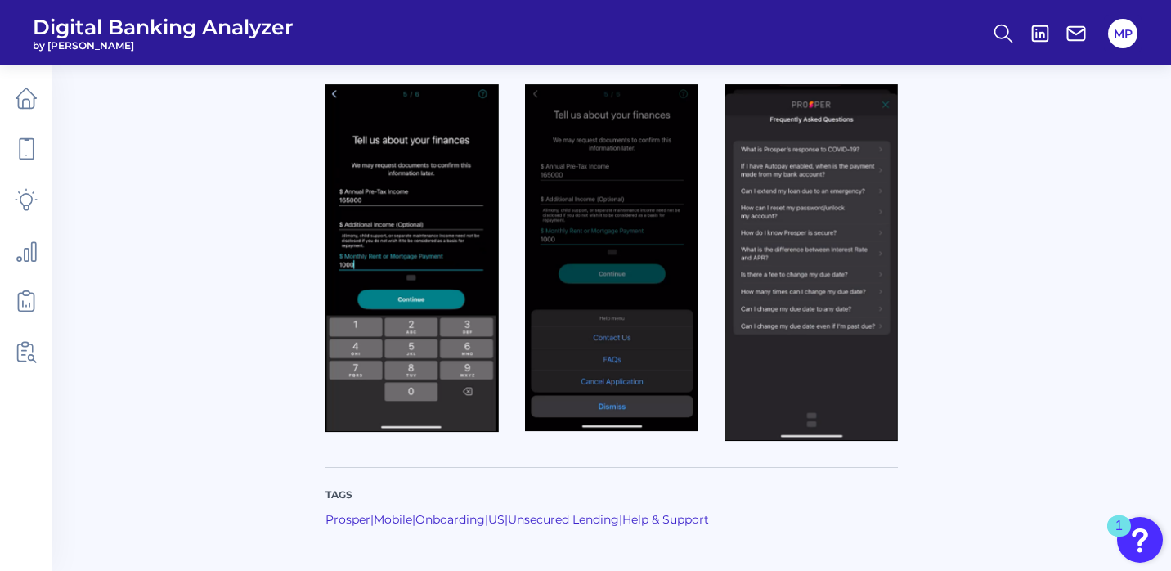
scroll to position [283, 0]
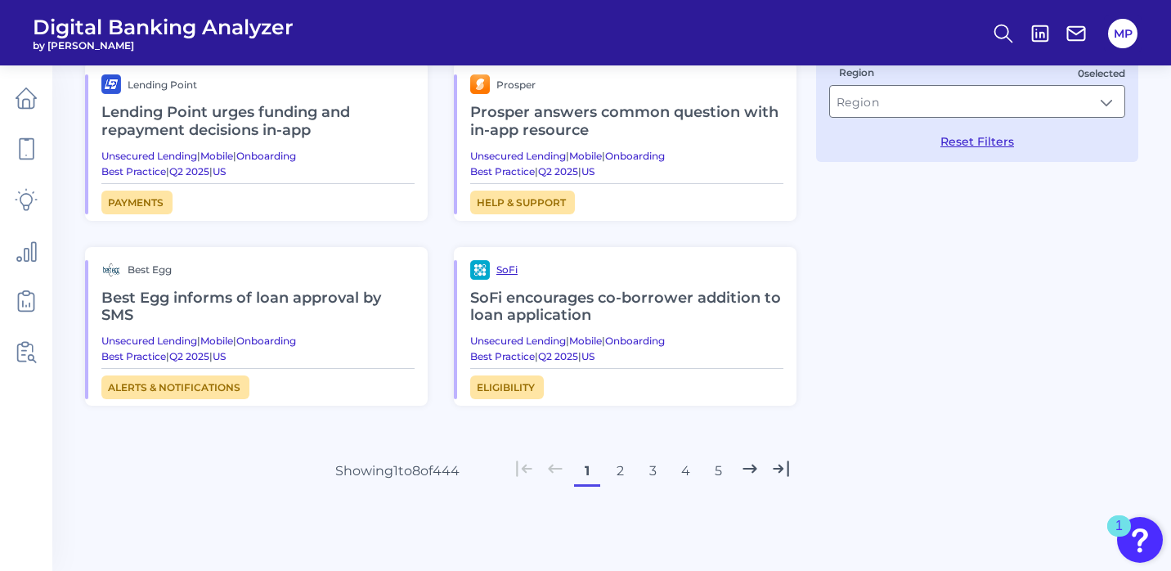
scroll to position [473, 0]
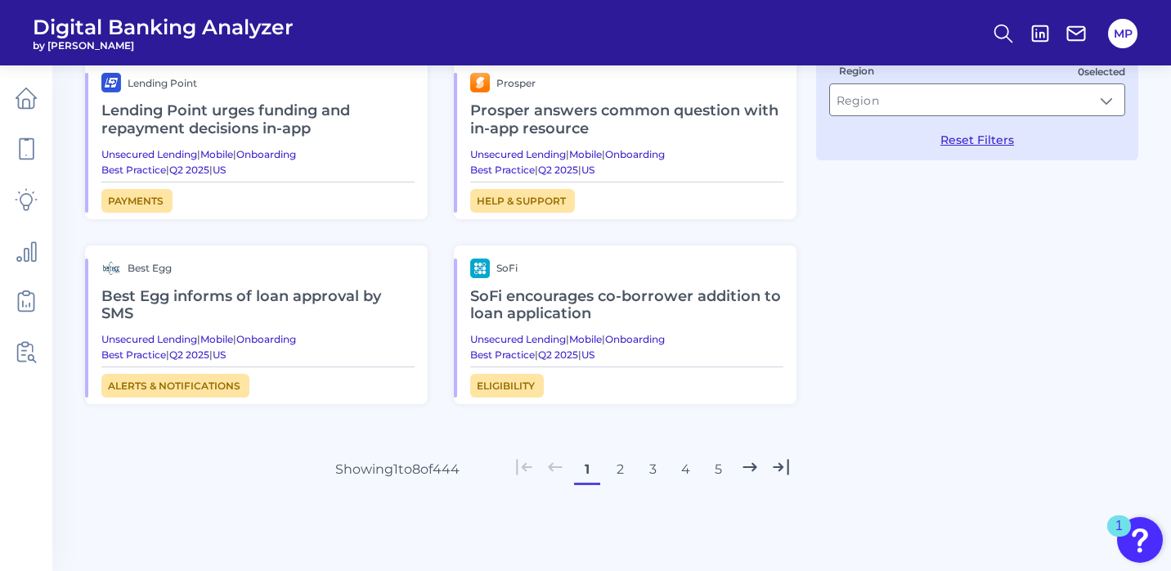
click at [564, 296] on h2 "SoFi encourages co-borrower addition to loan application" at bounding box center [626, 305] width 313 height 55
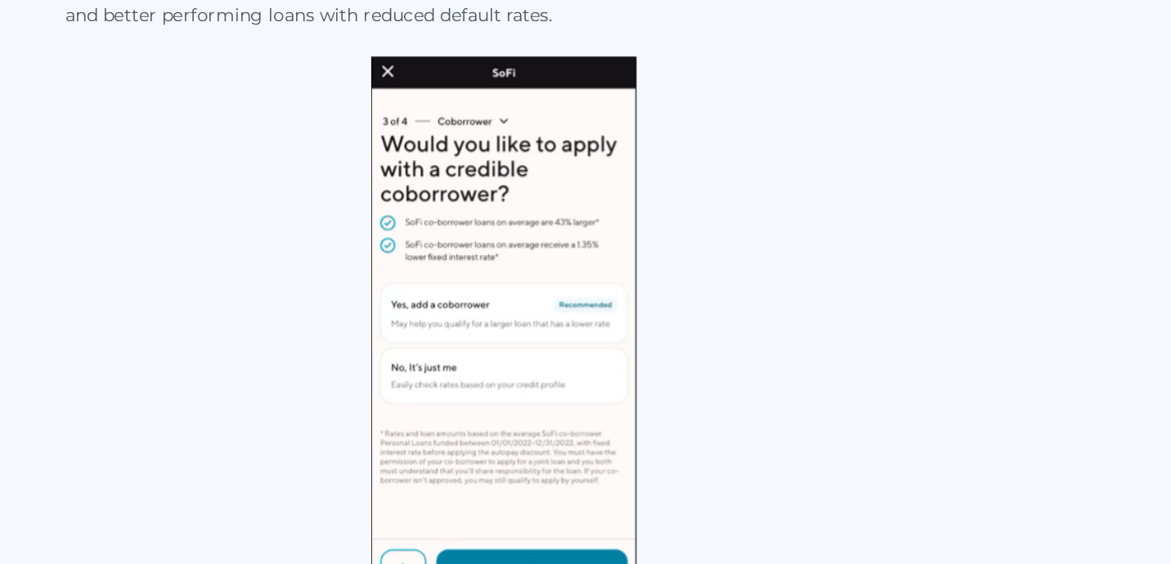
scroll to position [324, 0]
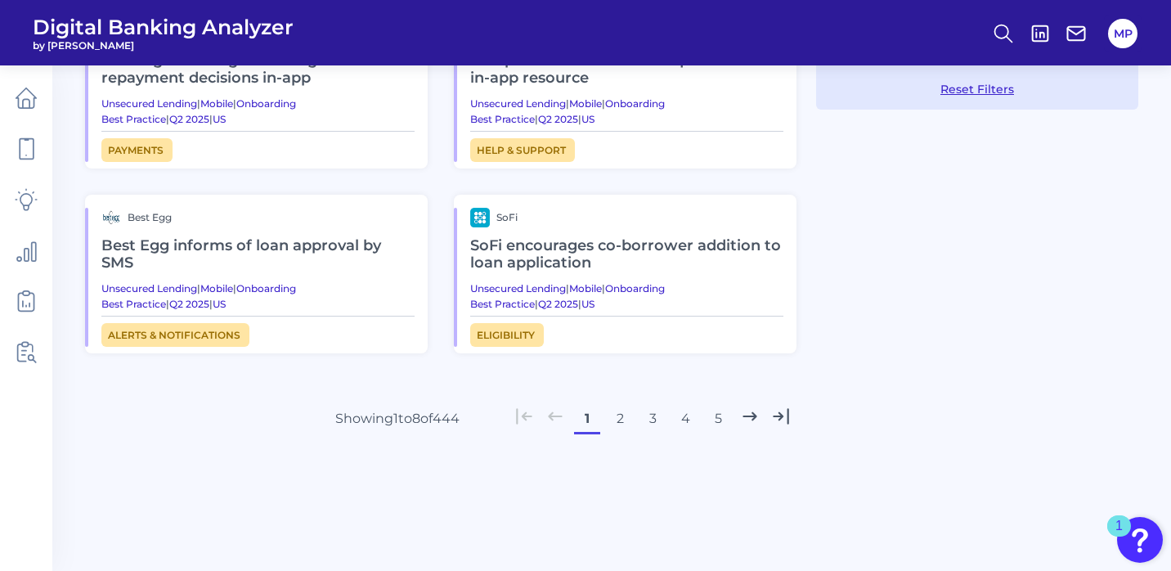
scroll to position [522, 0]
click at [620, 419] on button "2" at bounding box center [620, 419] width 26 height 26
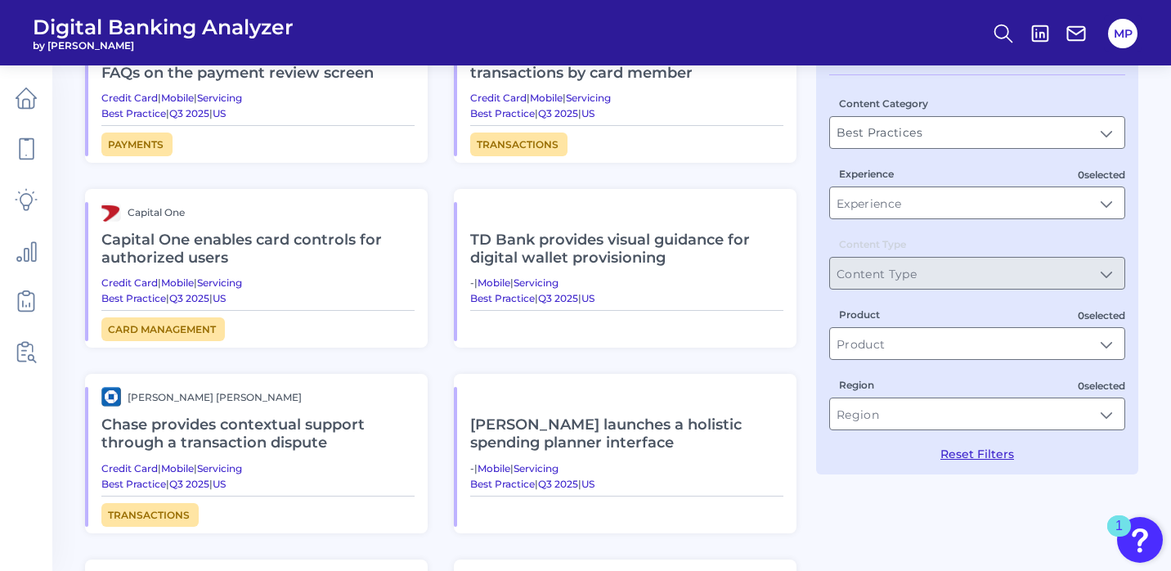
scroll to position [0, 0]
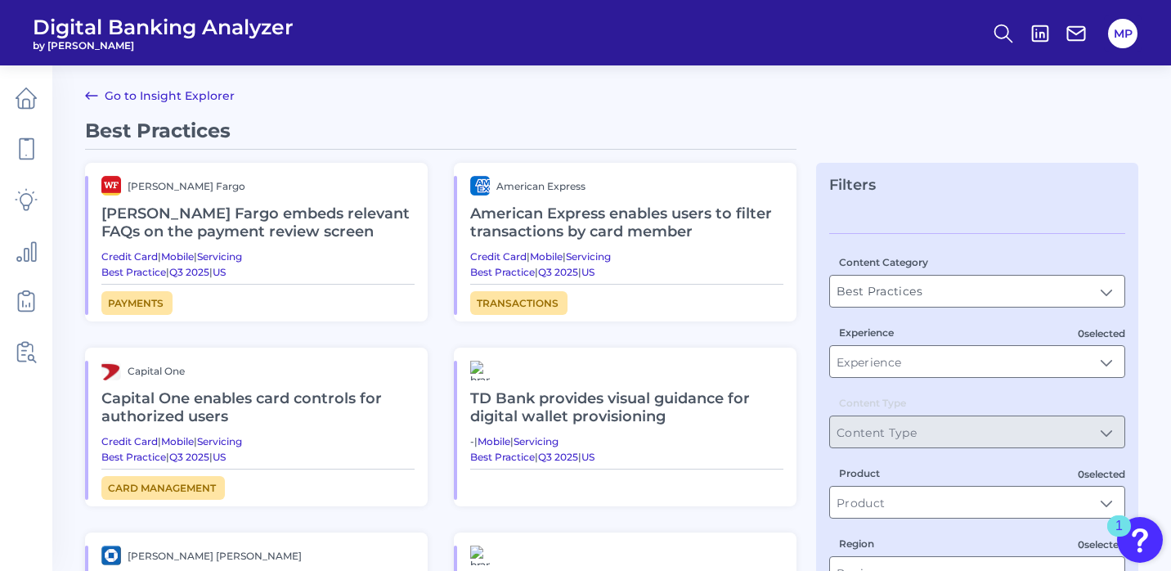
click at [232, 222] on h2 "Wells Fargo embeds relevant FAQs on the payment review screen" at bounding box center [257, 222] width 313 height 55
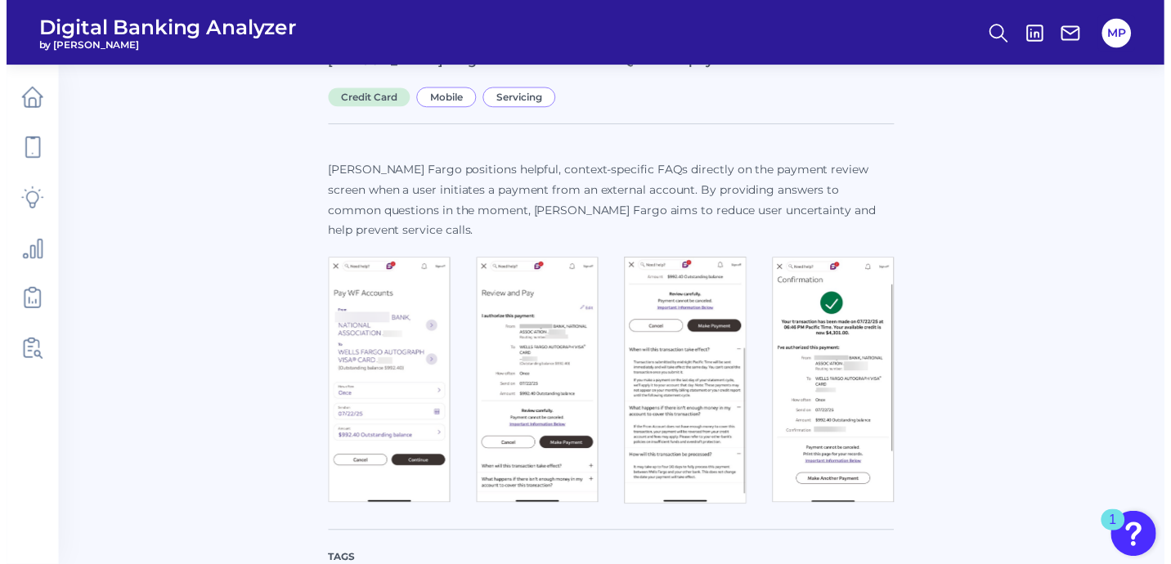
scroll to position [105, 0]
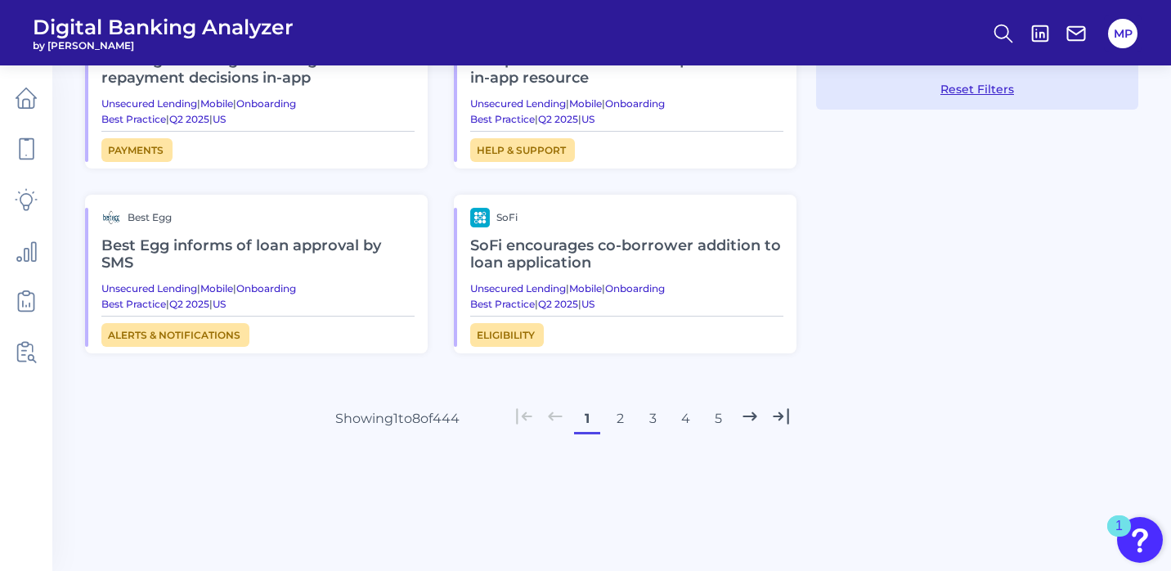
scroll to position [522, 0]
click at [620, 415] on button "2" at bounding box center [620, 419] width 26 height 26
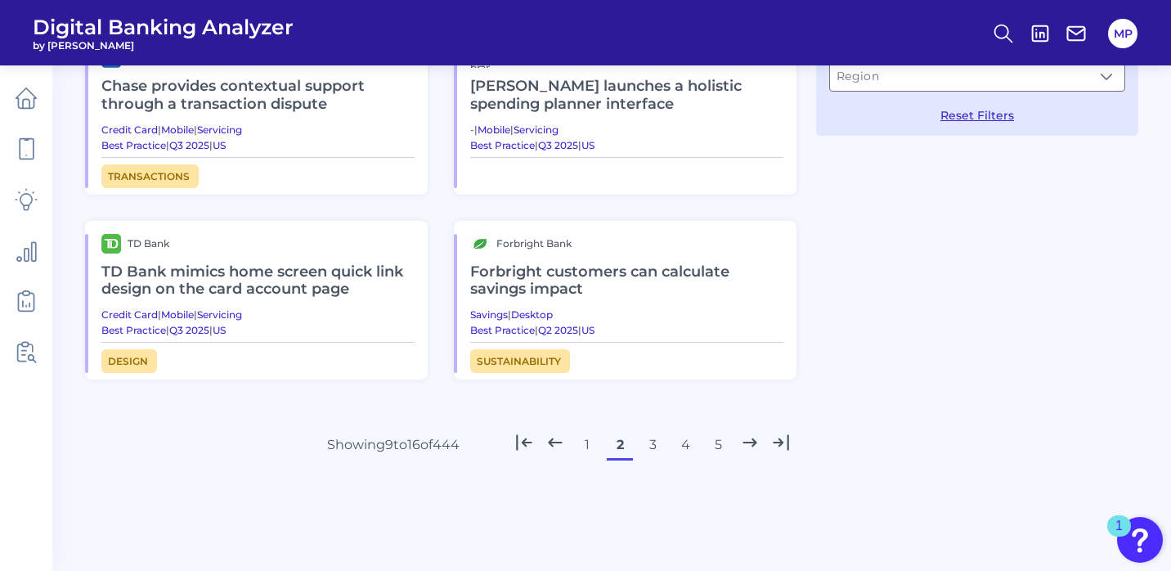
scroll to position [514, 0]
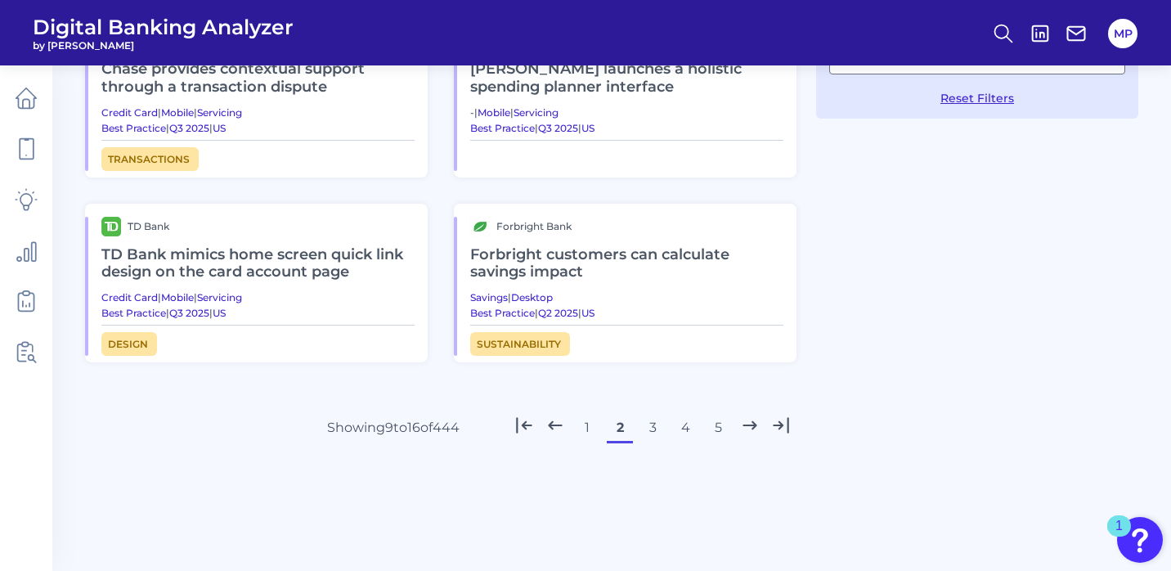
click at [655, 425] on button "3" at bounding box center [652, 428] width 26 height 26
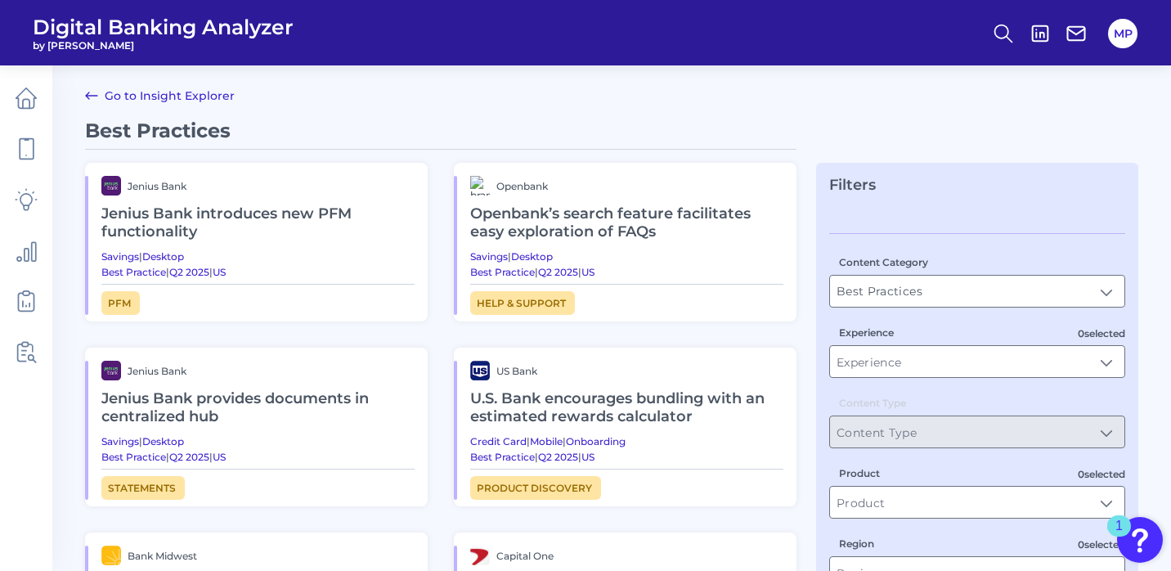
scroll to position [0, 0]
click at [261, 207] on h2 "Jenius Bank introduces new PFM functionality" at bounding box center [257, 222] width 313 height 55
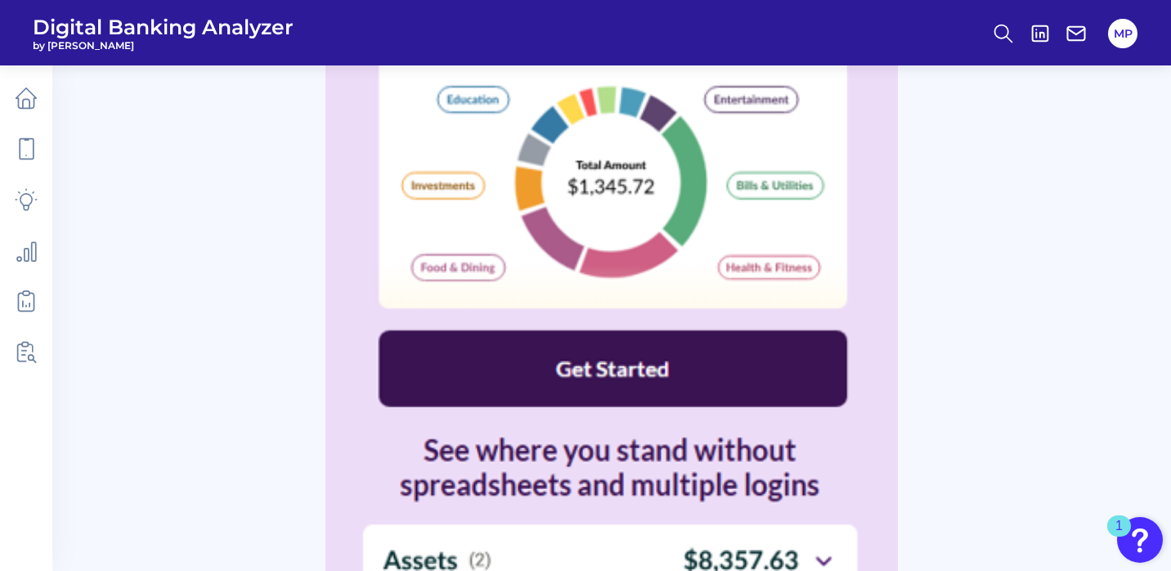
scroll to position [1706, 0]
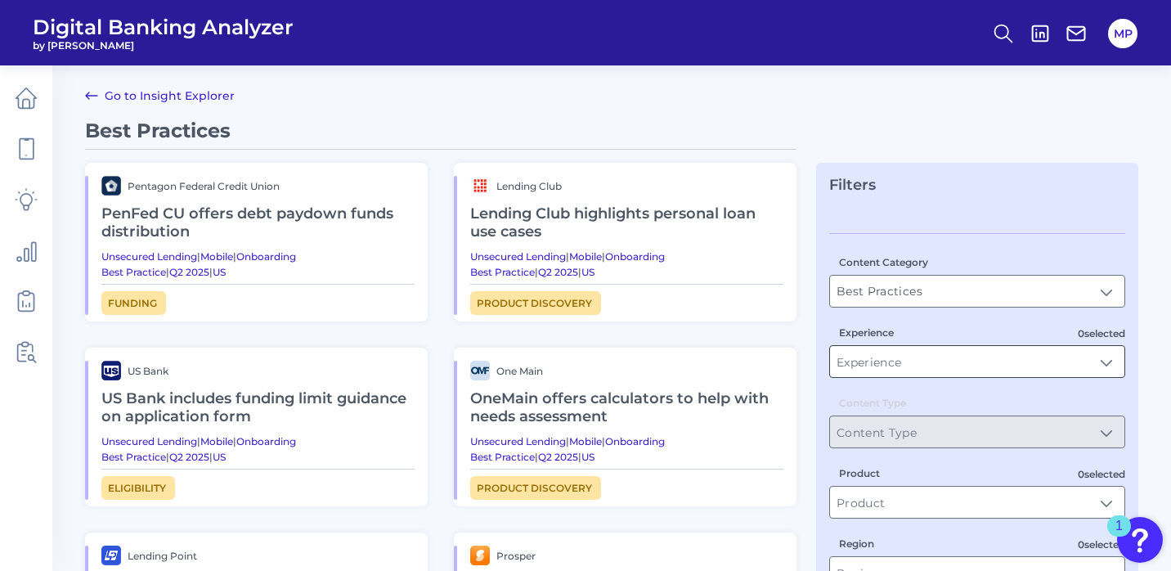
click at [904, 362] on input "Experience" at bounding box center [977, 361] width 294 height 31
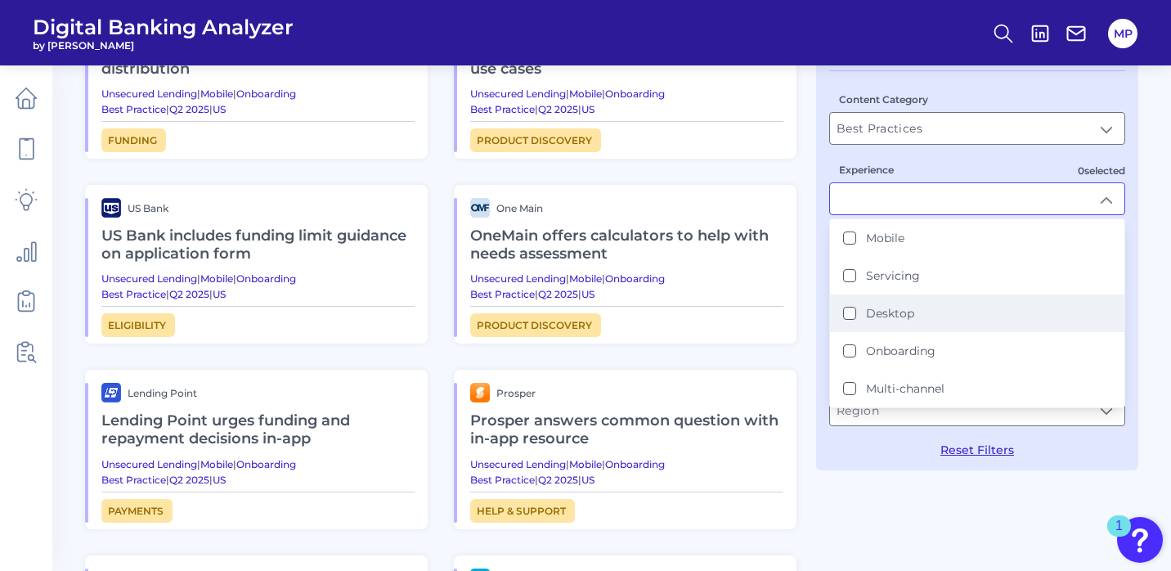
scroll to position [167, 0]
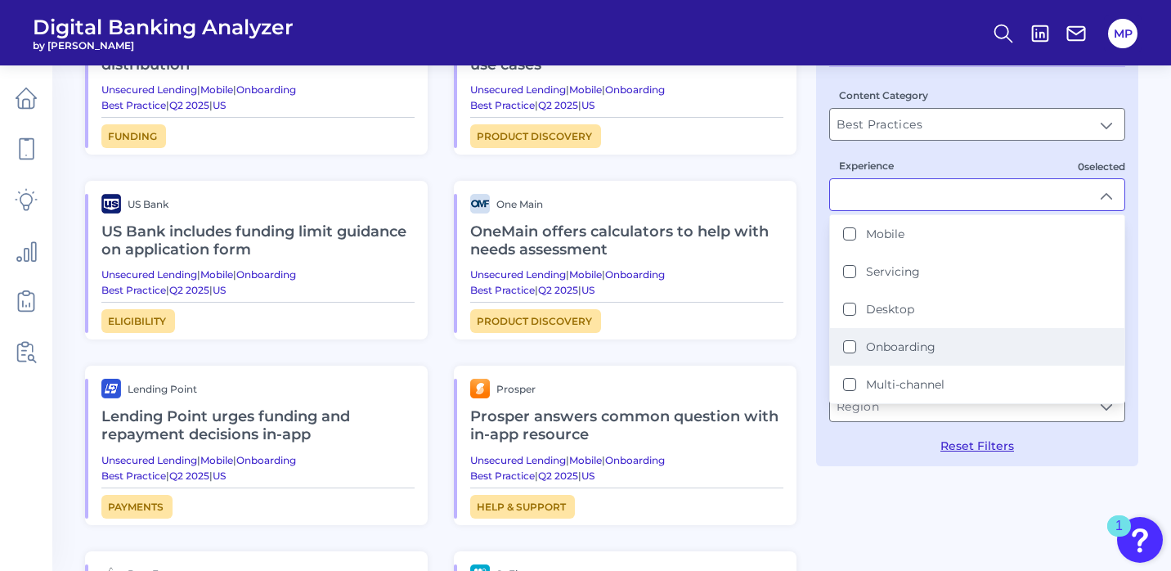
click at [851, 338] on li "Onboarding" at bounding box center [977, 347] width 294 height 38
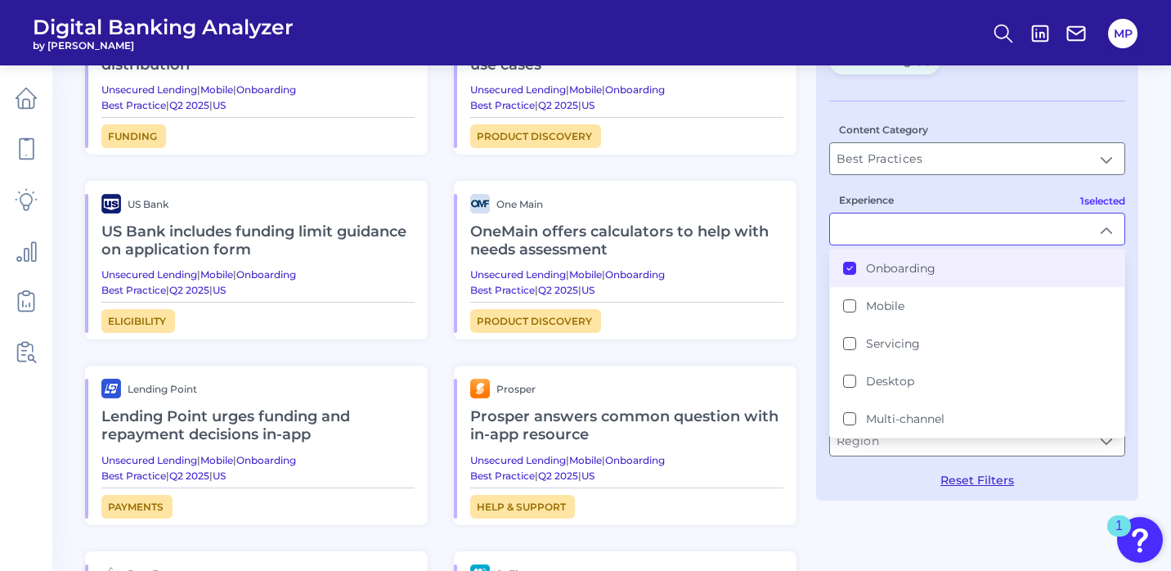
scroll to position [0, 0]
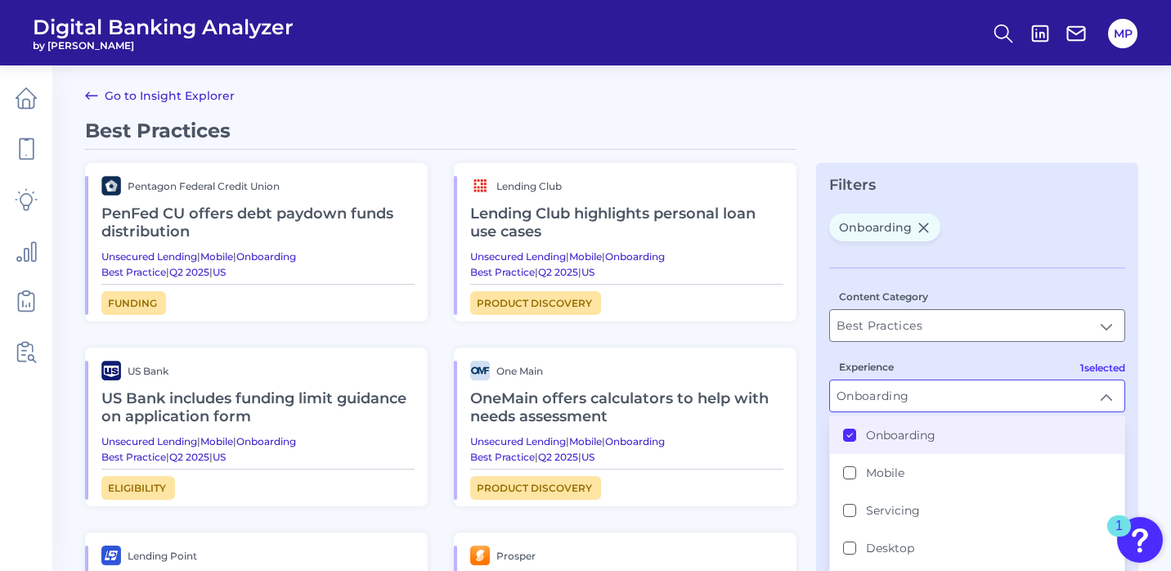
click at [850, 343] on div "Content Category Best Practices Best Practices 1 selected Experience Onboarding…" at bounding box center [977, 460] width 296 height 387
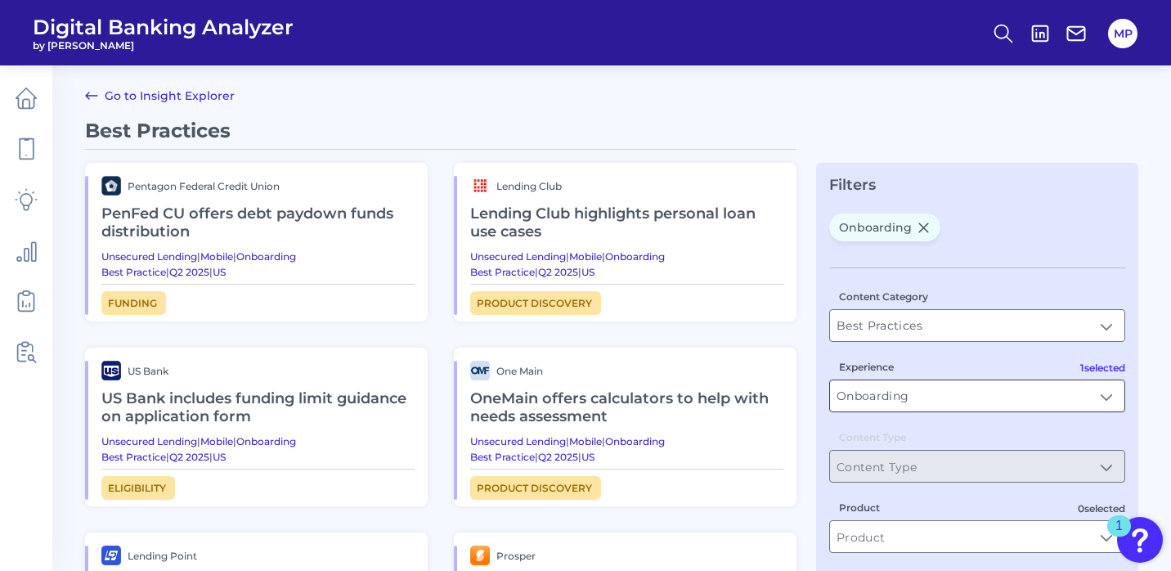
click at [1019, 397] on input "Onboarding" at bounding box center [977, 395] width 294 height 31
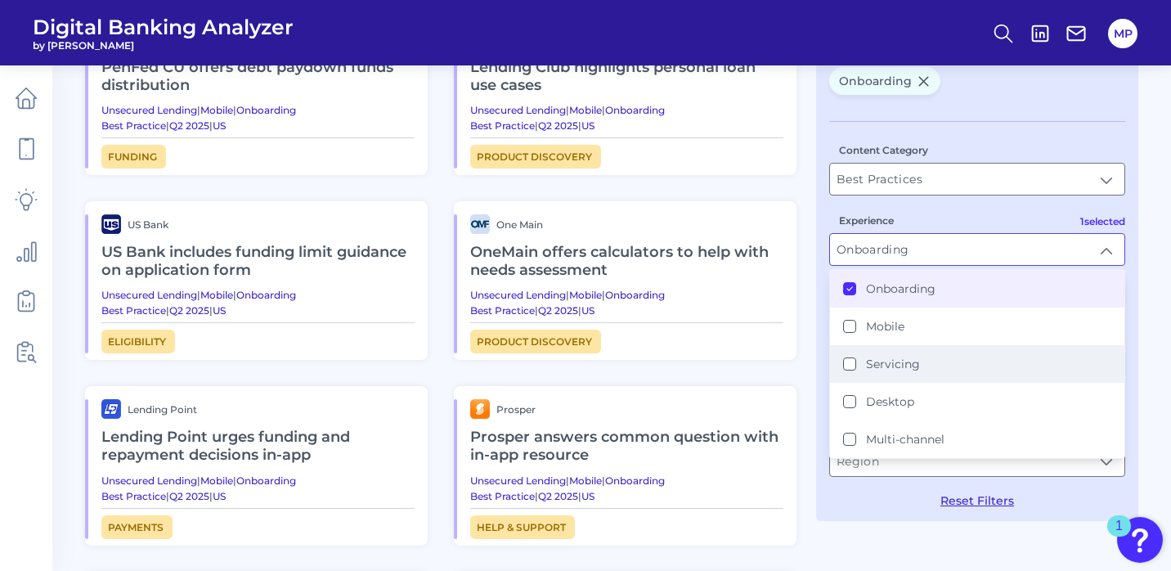
scroll to position [147, 0]
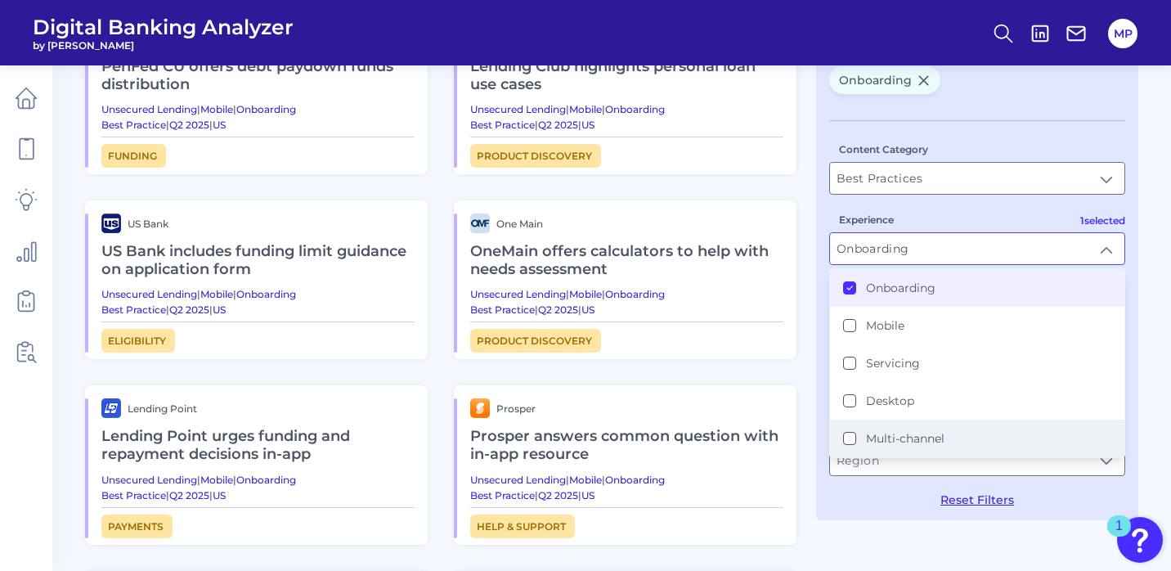
click at [849, 442] on button "Multi-channel" at bounding box center [849, 438] width 13 height 13
type input "Onboarding, Multi-channel"
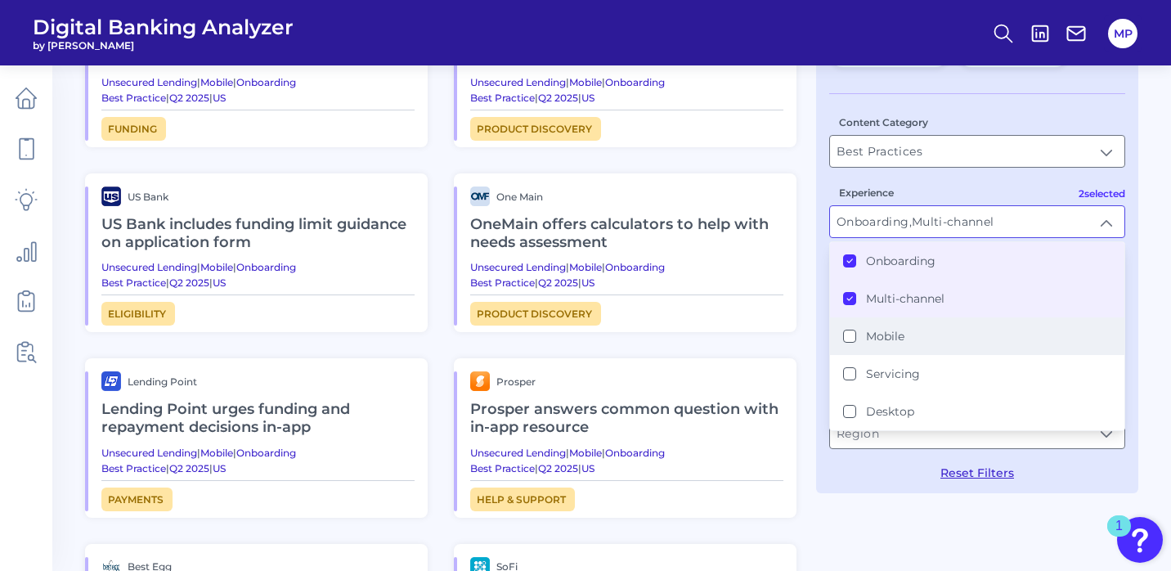
scroll to position [178, 0]
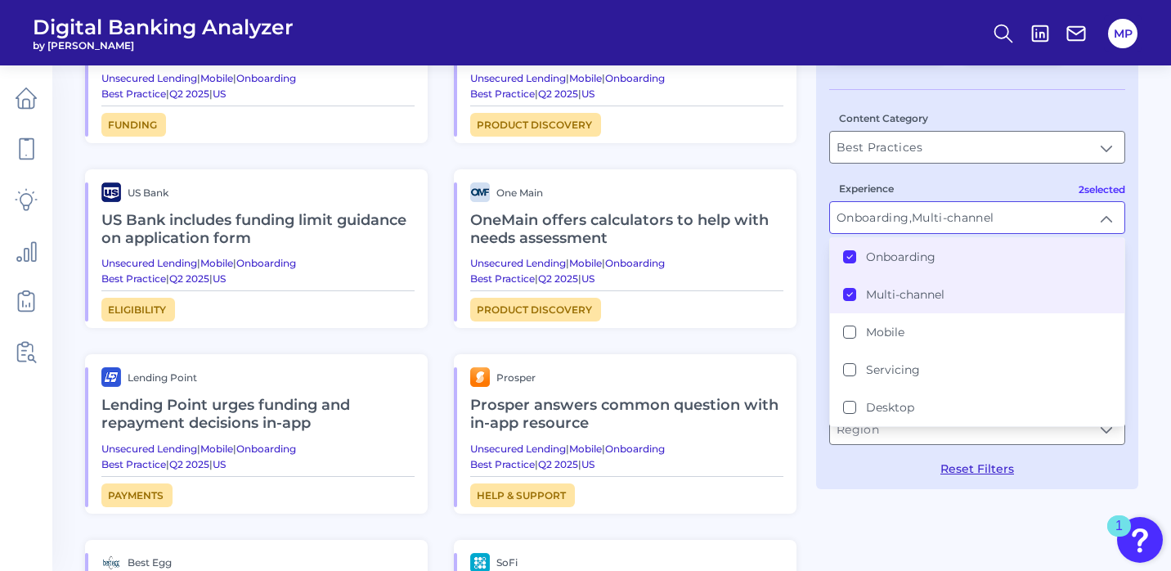
click at [1062, 513] on div "Best Practices Pentagon Federal Credit Union PenFed CU offers debt paydown fund…" at bounding box center [611, 417] width 1053 height 954
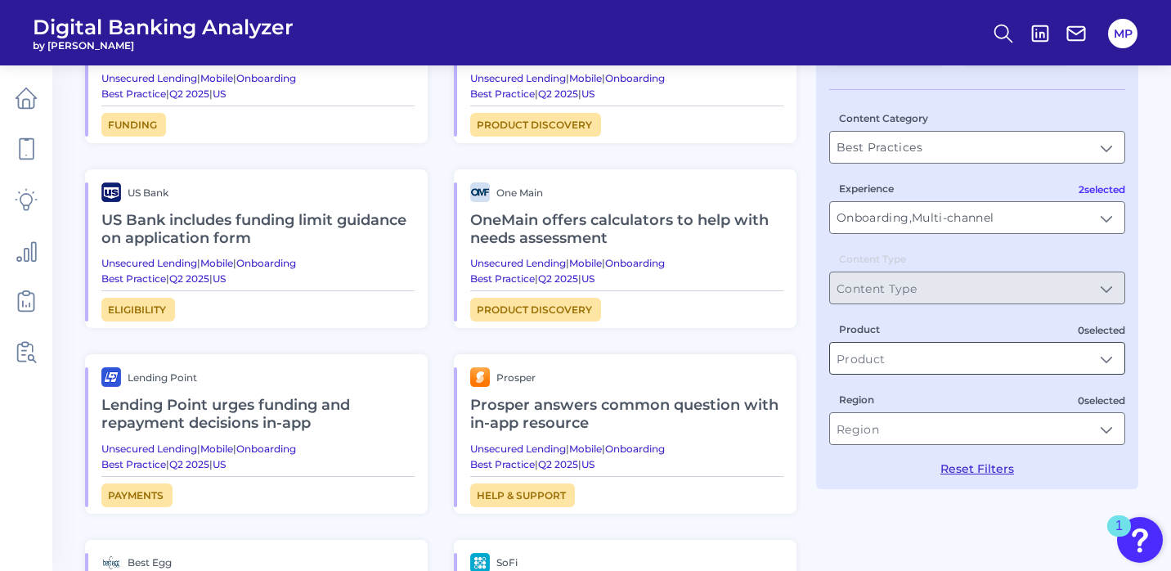
click at [986, 363] on input "Product" at bounding box center [977, 358] width 294 height 31
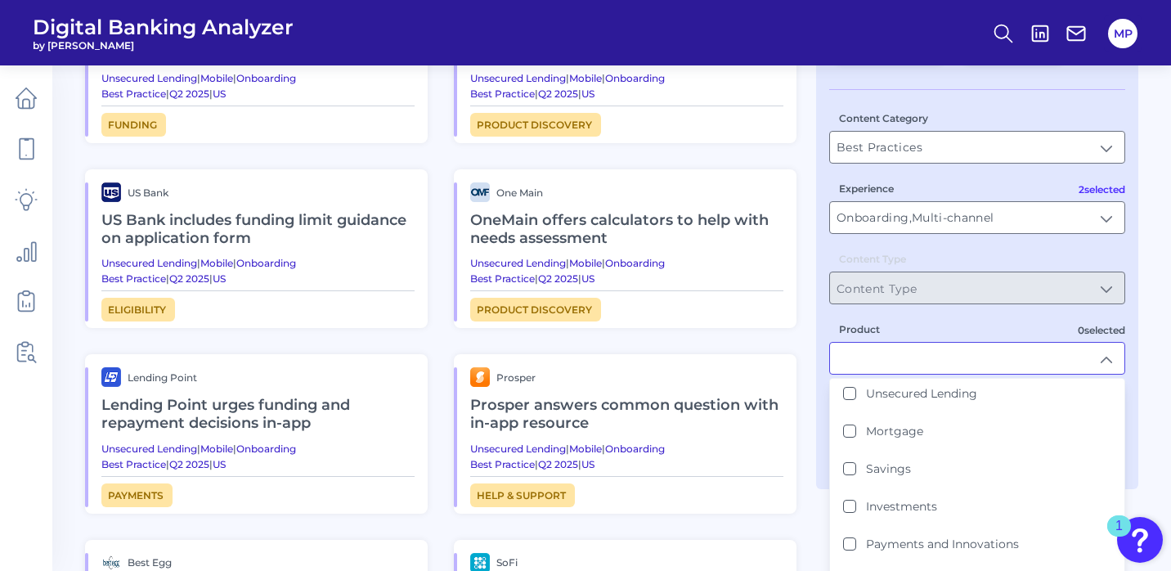
scroll to position [118, 0]
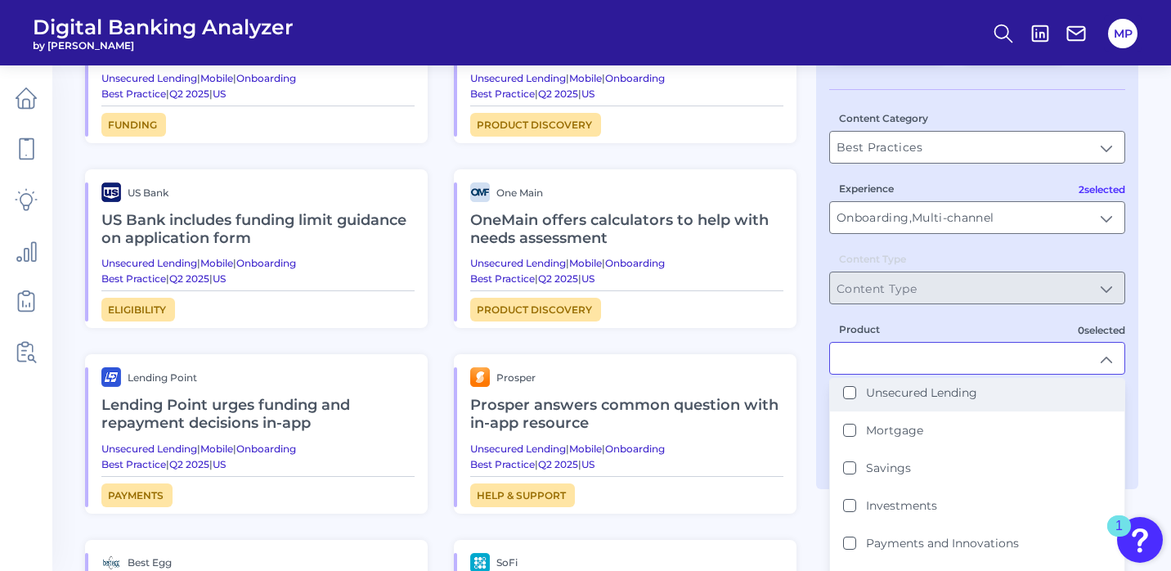
click at [851, 393] on Lending "Unsecured Lending" at bounding box center [849, 392] width 13 height 13
type input "Unsecured Lending"
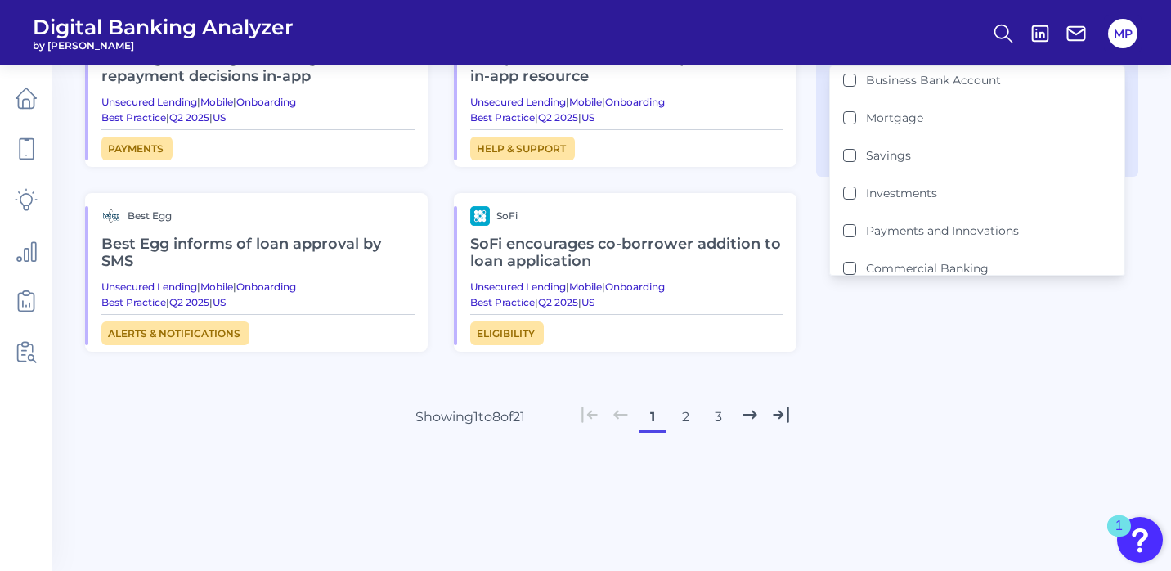
scroll to position [522, 0]
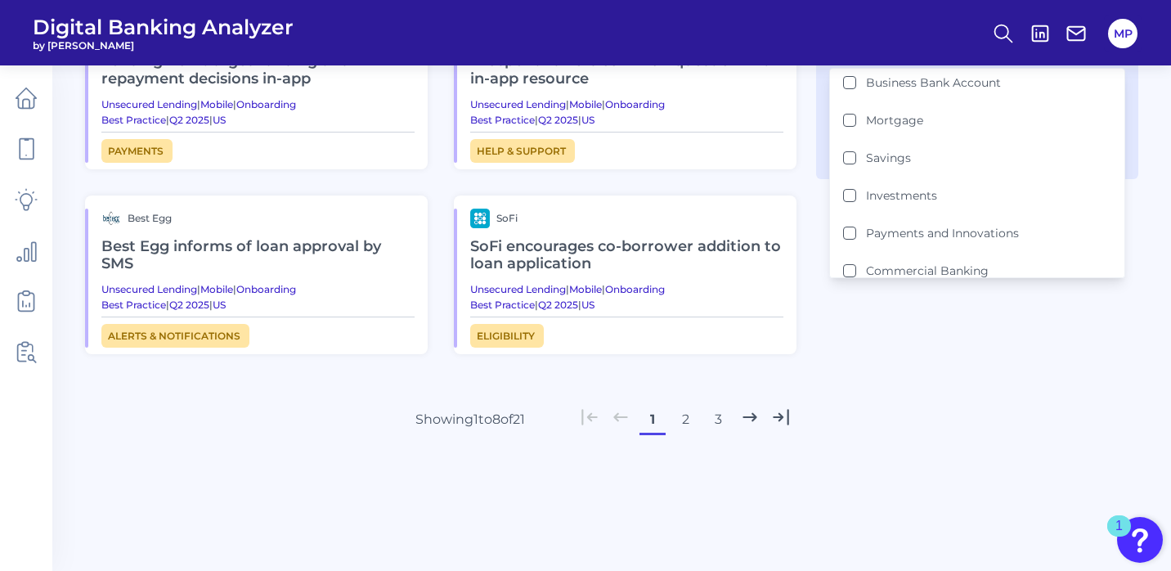
click at [688, 412] on button "2" at bounding box center [685, 419] width 26 height 26
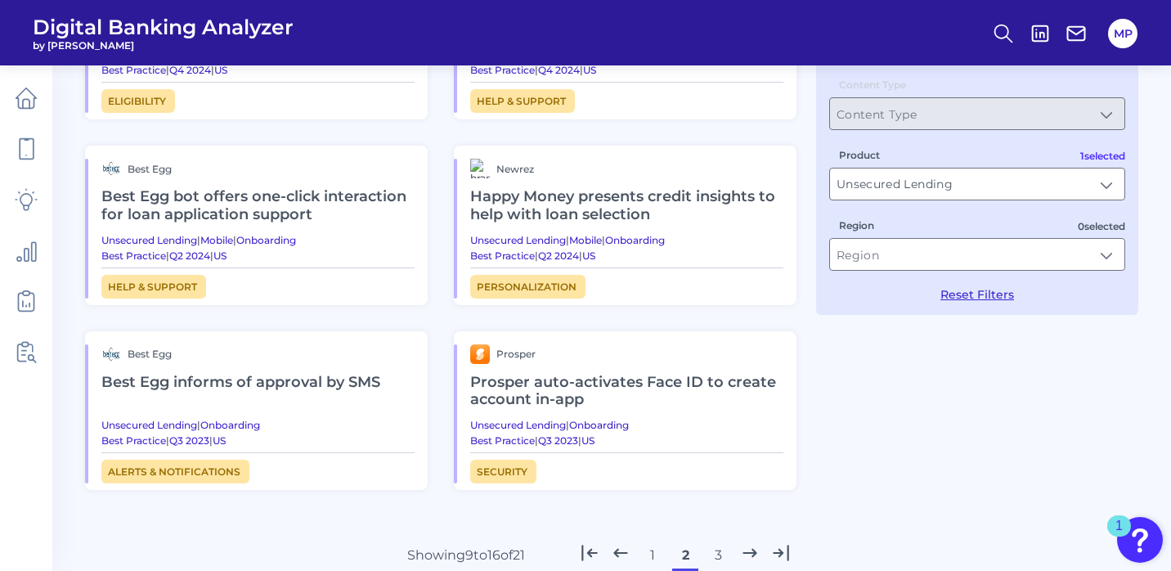
scroll to position [384, 0]
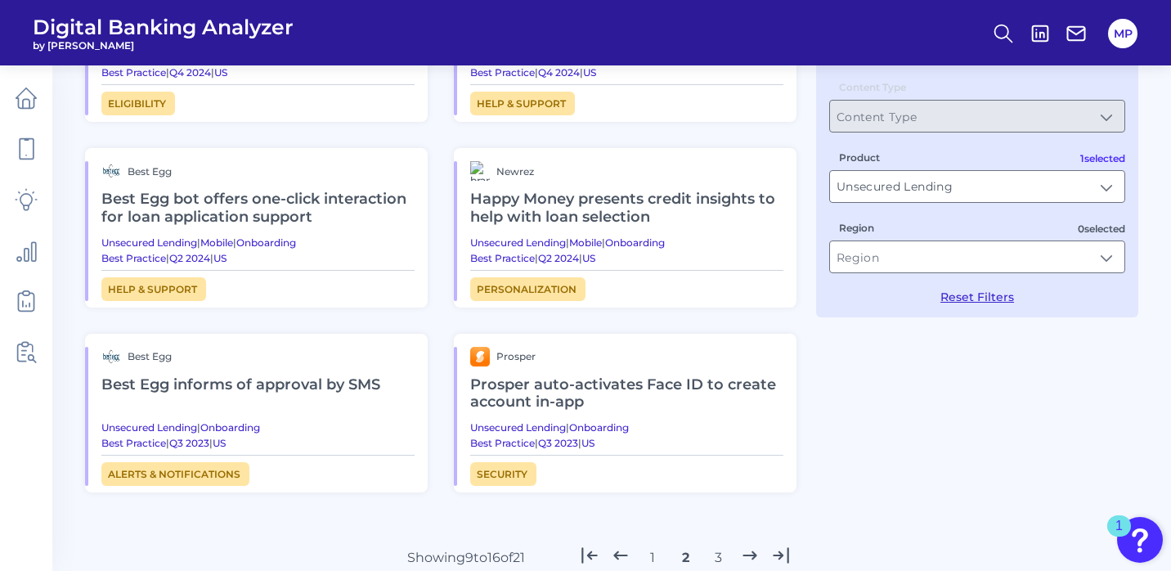
click at [327, 188] on h2 "Best Egg bot offers one-click interaction for loan application support" at bounding box center [257, 208] width 313 height 55
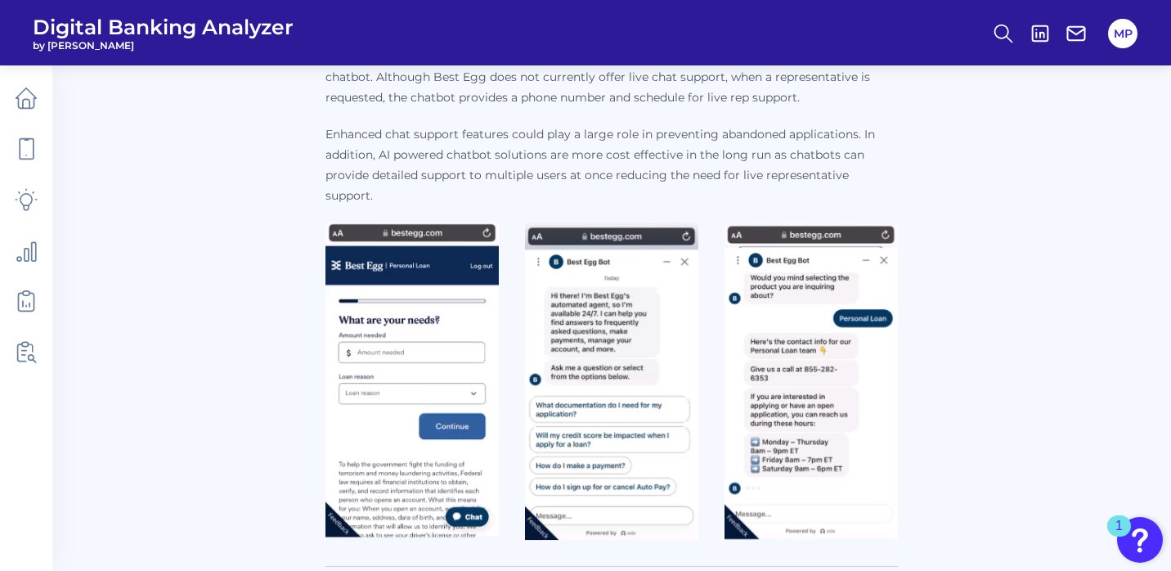
scroll to position [316, 0]
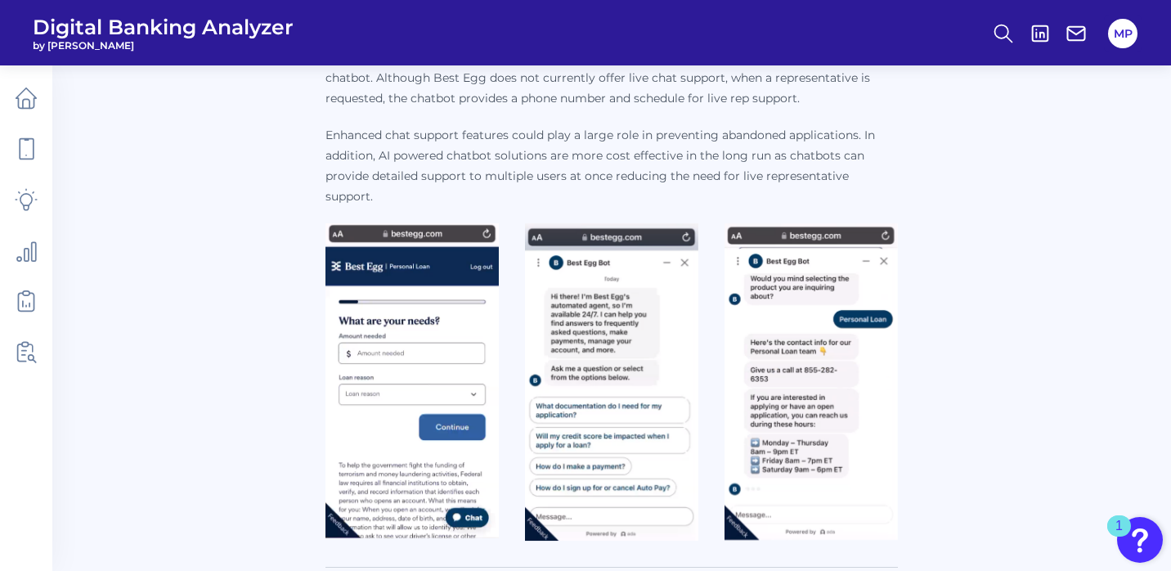
scroll to position [155, 0]
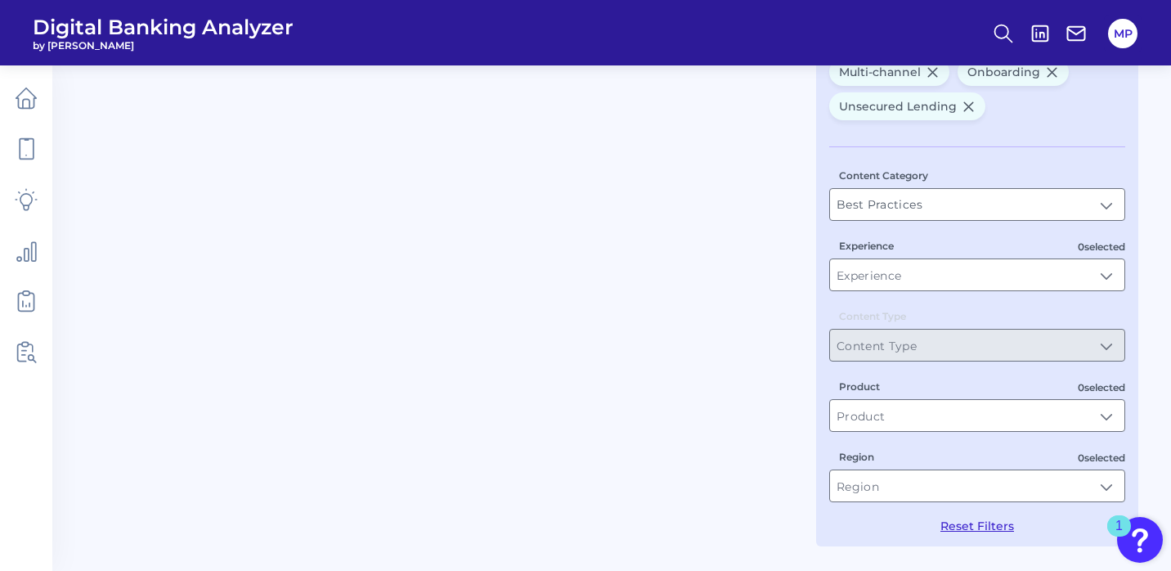
type input "Onboarding, Multi-channel"
type input "Unsecured Lending"
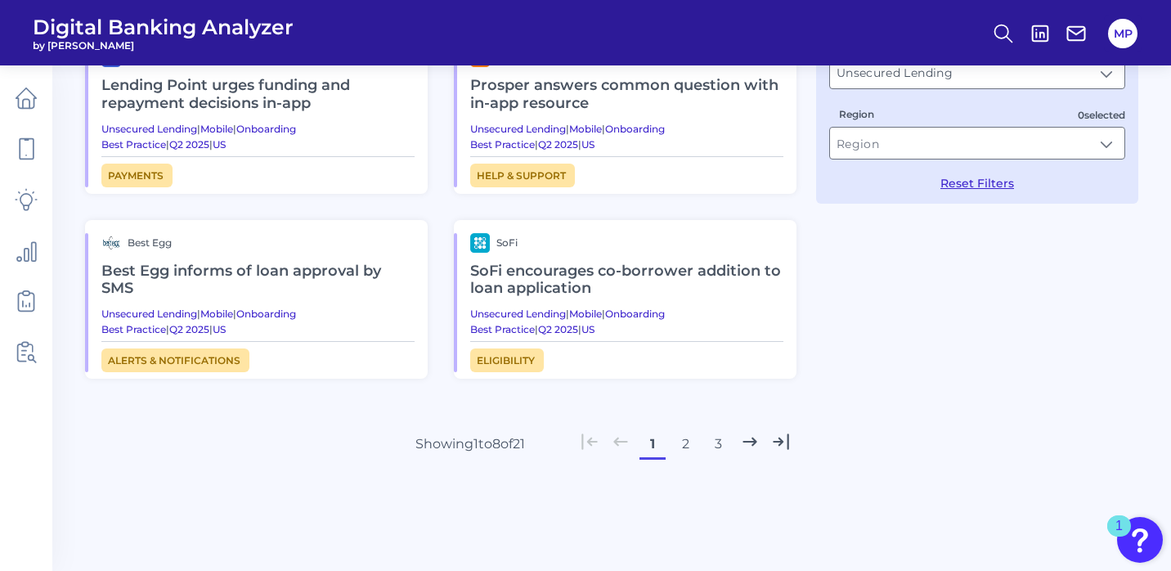
scroll to position [500, 0]
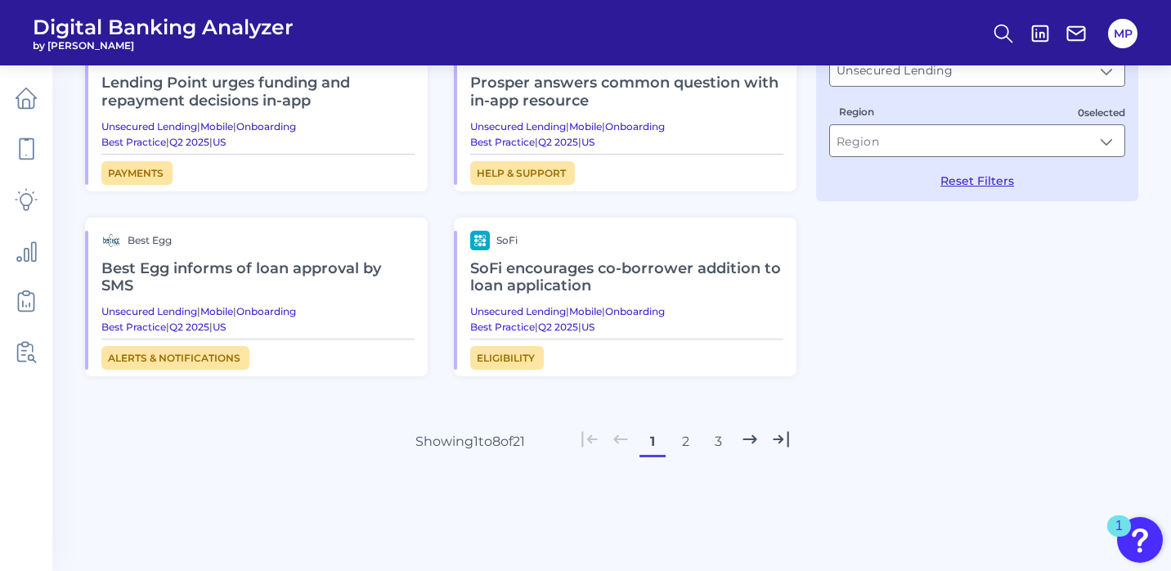
click at [686, 433] on button "2" at bounding box center [685, 441] width 26 height 26
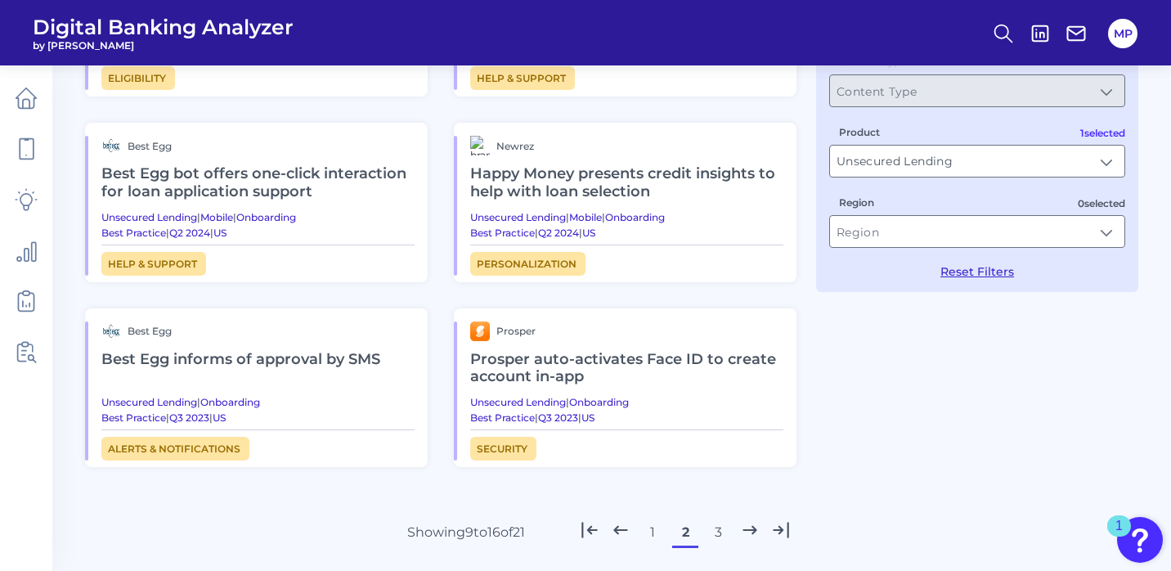
scroll to position [406, 0]
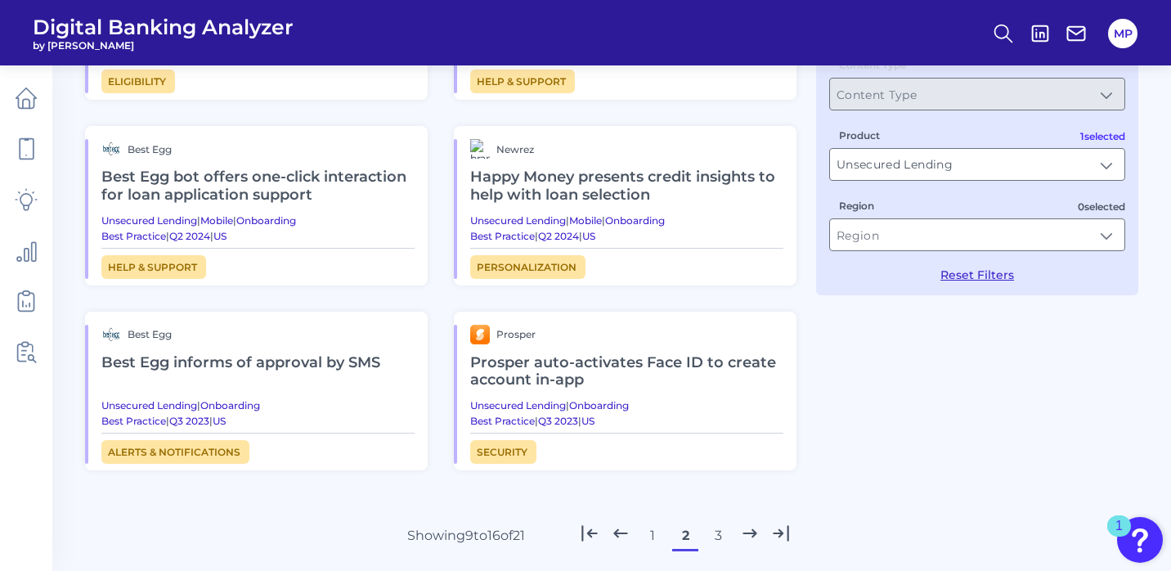
click at [660, 177] on h2 "Happy Money presents credit insights to help with loan selection" at bounding box center [626, 186] width 313 height 55
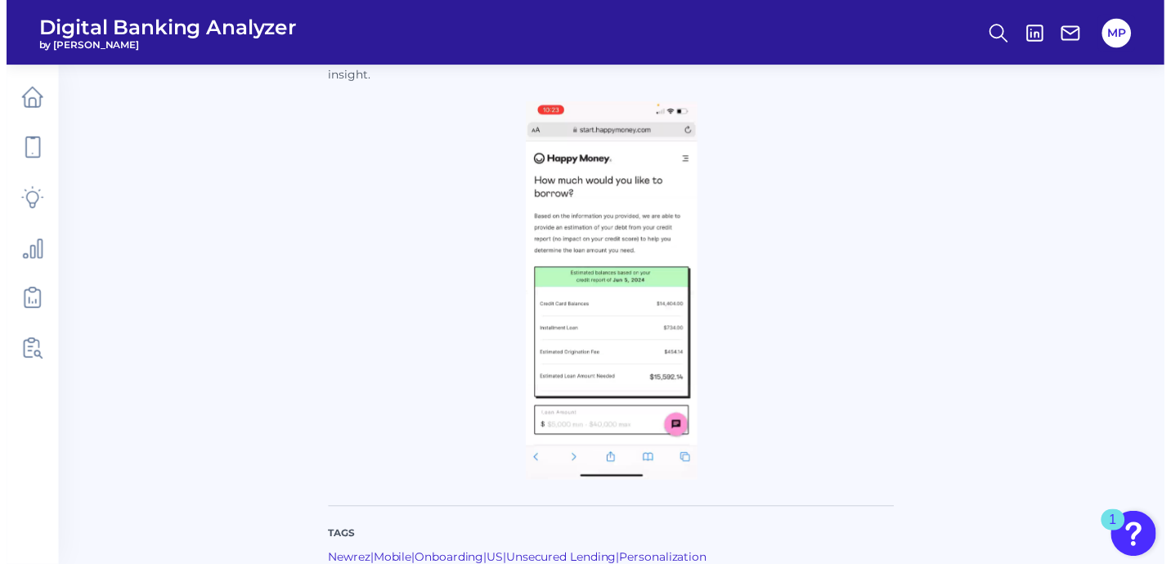
scroll to position [282, 0]
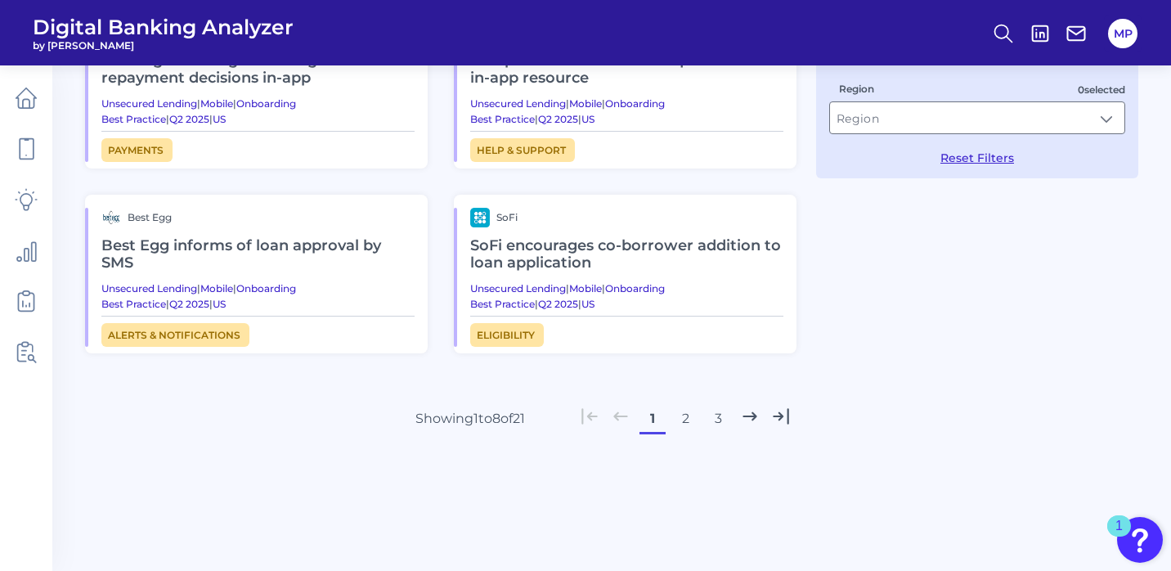
scroll to position [522, 0]
click at [685, 419] on button "2" at bounding box center [685, 419] width 26 height 26
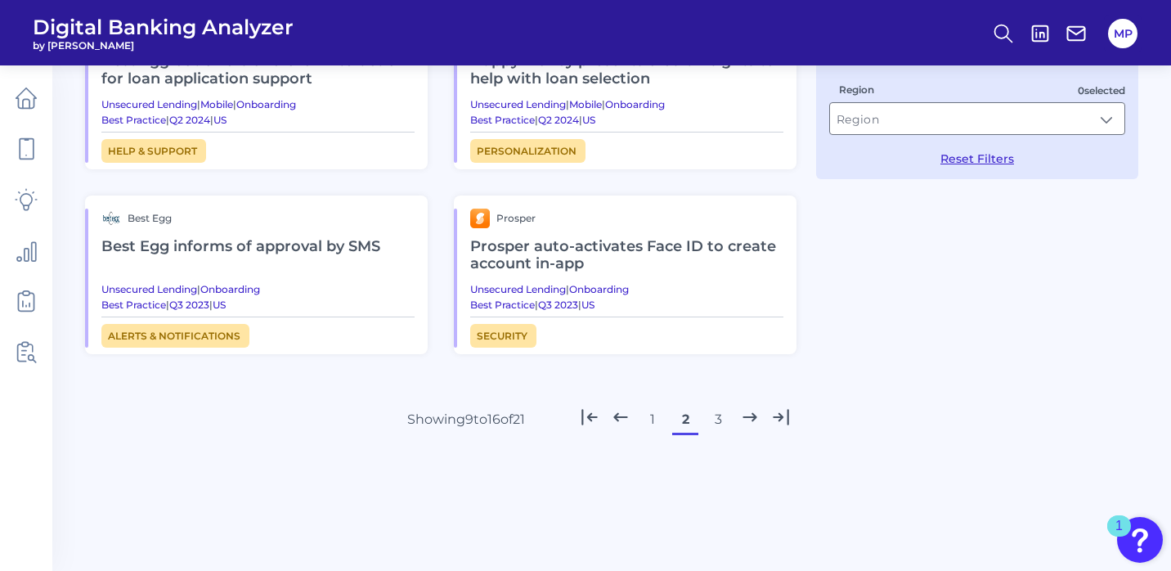
click at [719, 244] on h2 "Prosper auto-activates Face ID to create account in-app" at bounding box center [626, 255] width 313 height 55
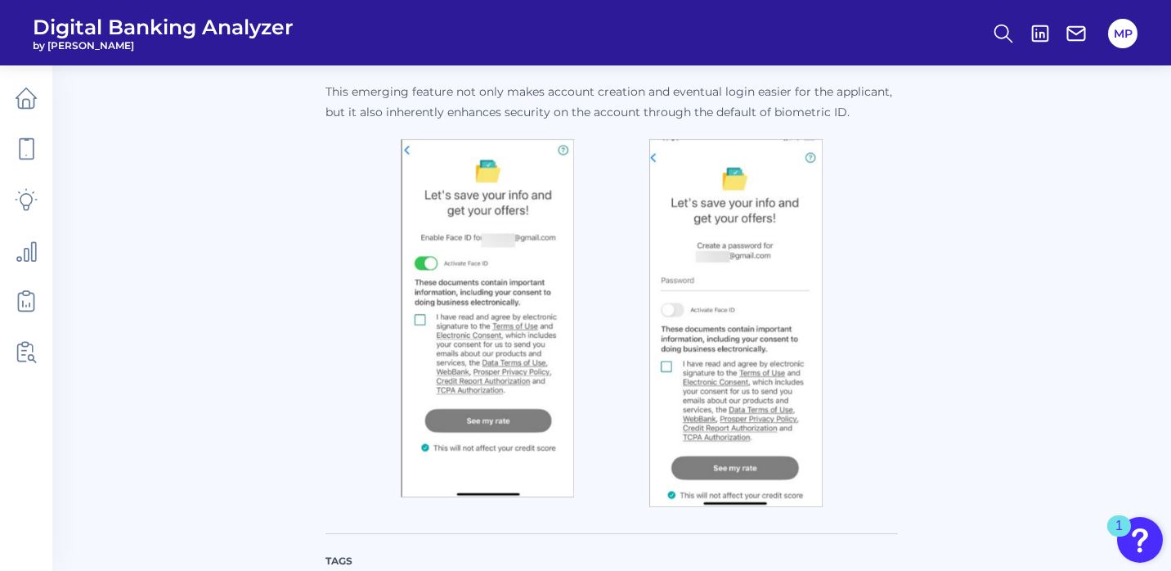
scroll to position [415, 0]
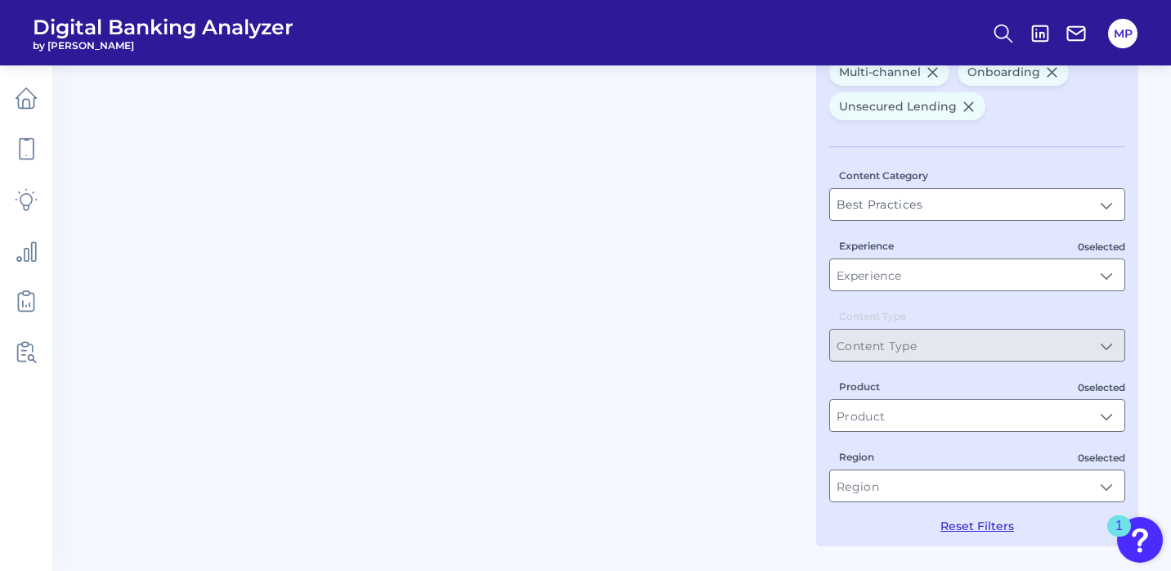
type input "Onboarding, Multi-channel"
type input "Unsecured Lending"
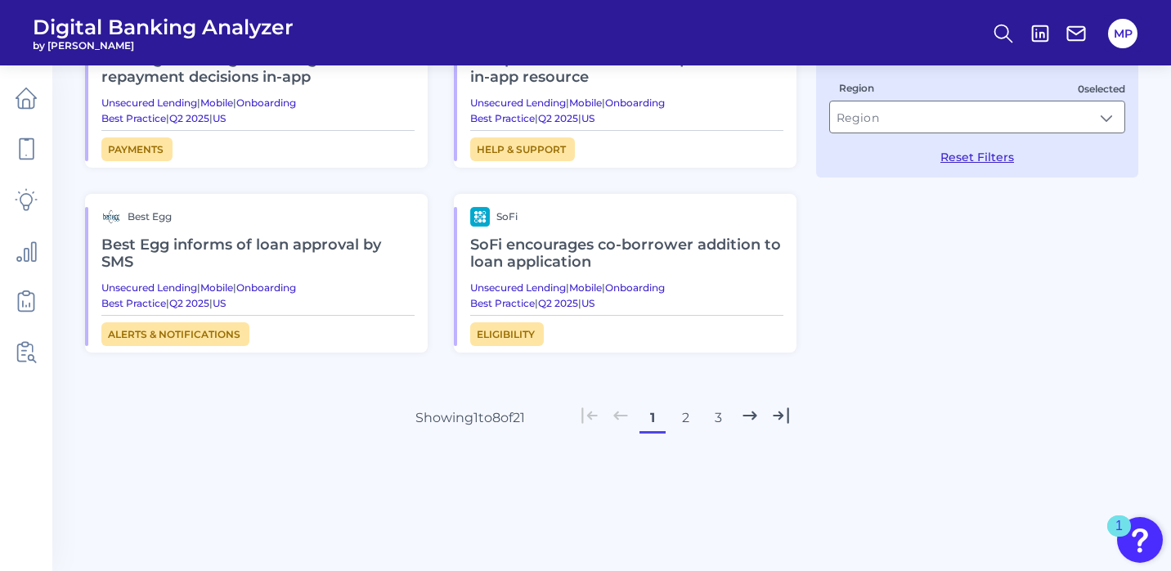
scroll to position [522, 0]
click at [686, 417] on button "2" at bounding box center [685, 419] width 26 height 26
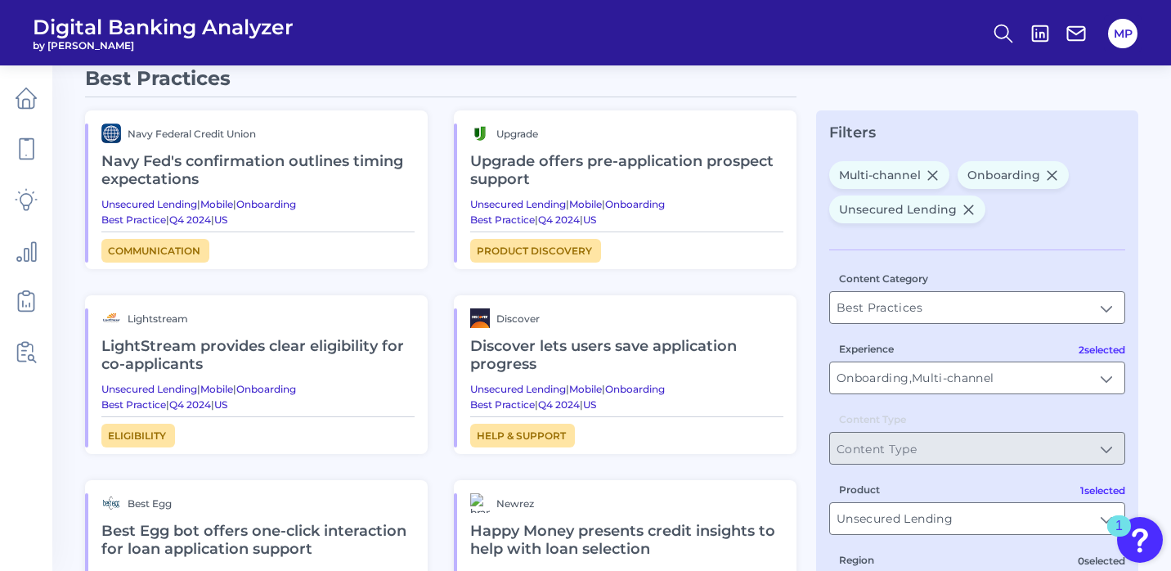
scroll to position [54, 0]
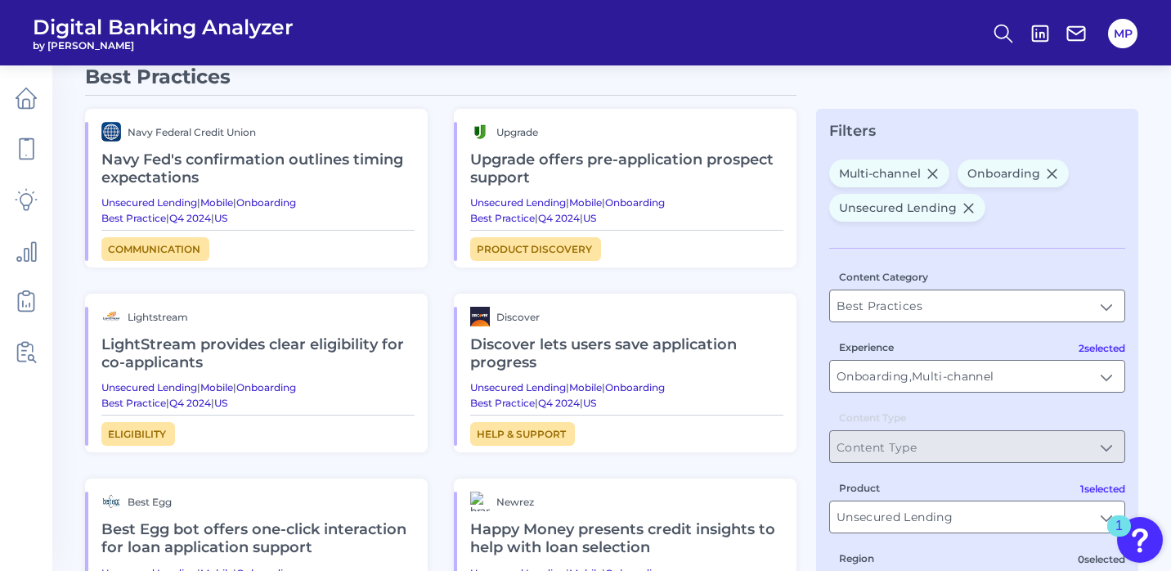
click at [594, 159] on h2 "Upgrade offers pre-application prospect support" at bounding box center [626, 168] width 313 height 55
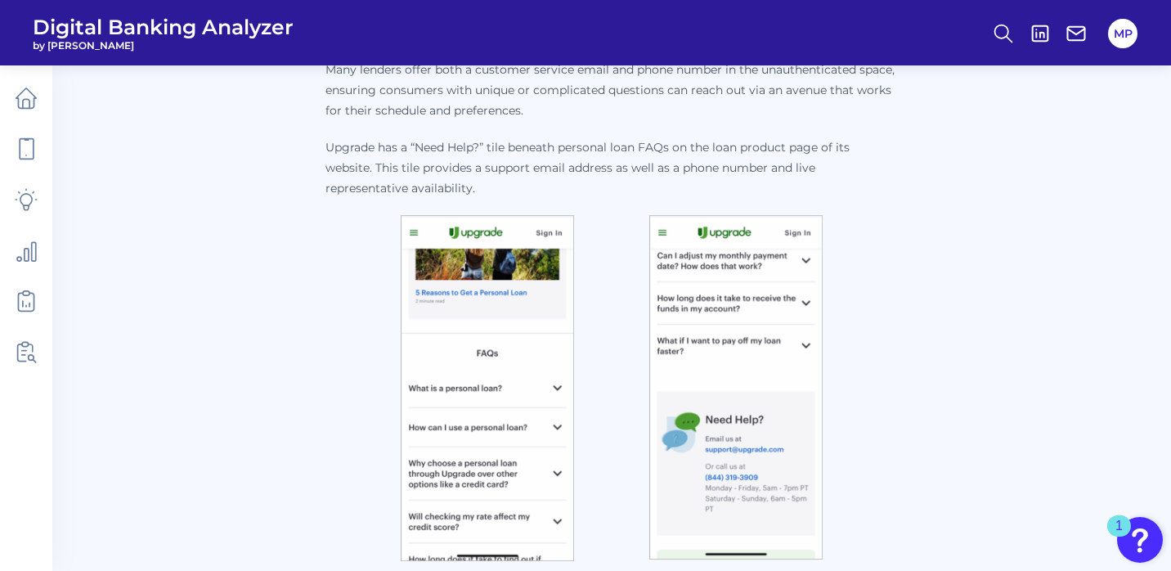
scroll to position [267, 0]
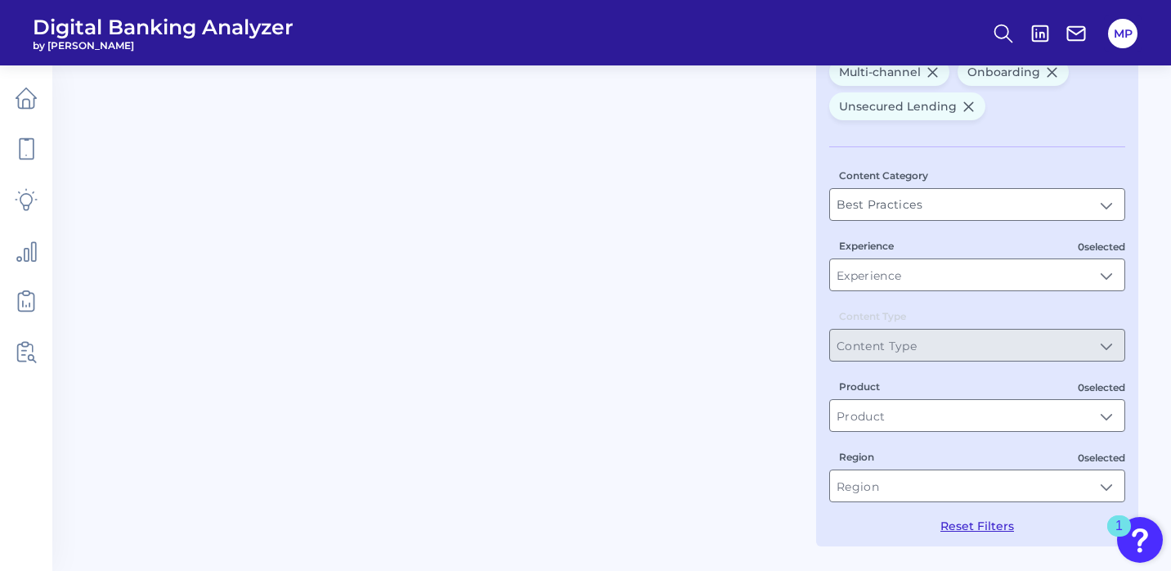
scroll to position [54, 0]
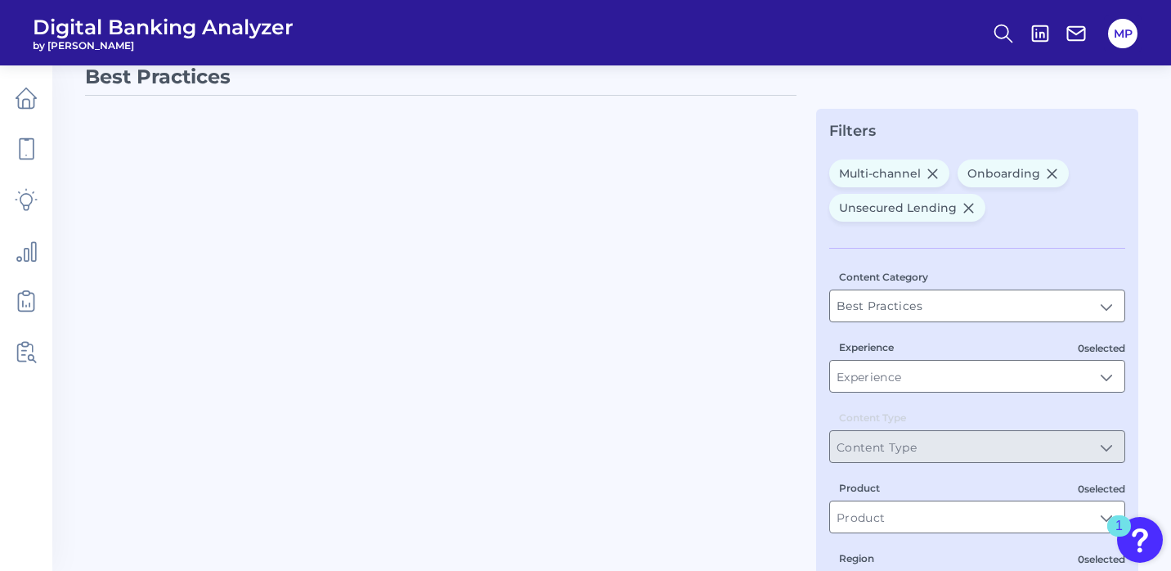
type input "Onboarding, Multi-channel"
type input "Unsecured Lending"
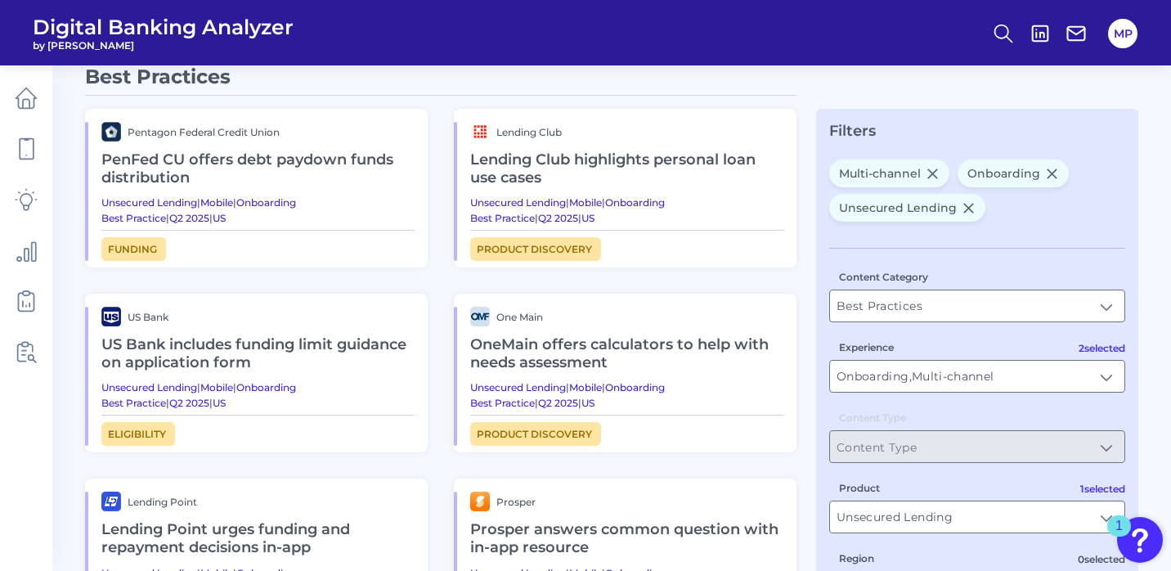
click at [283, 346] on h2 "US Bank includes funding limit guidance on application form" at bounding box center [257, 353] width 313 height 55
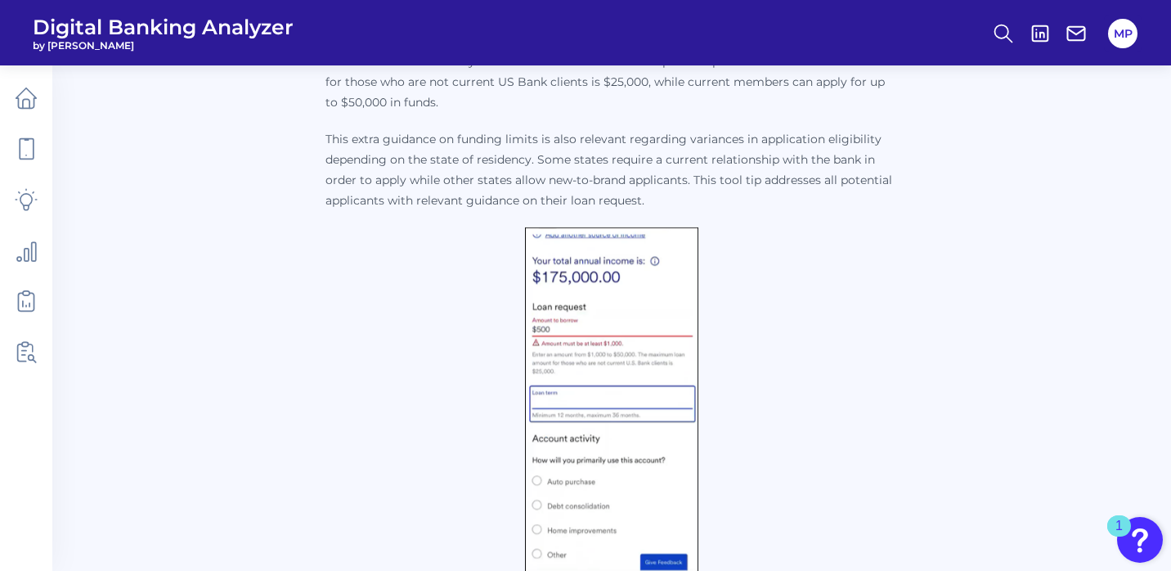
scroll to position [352, 0]
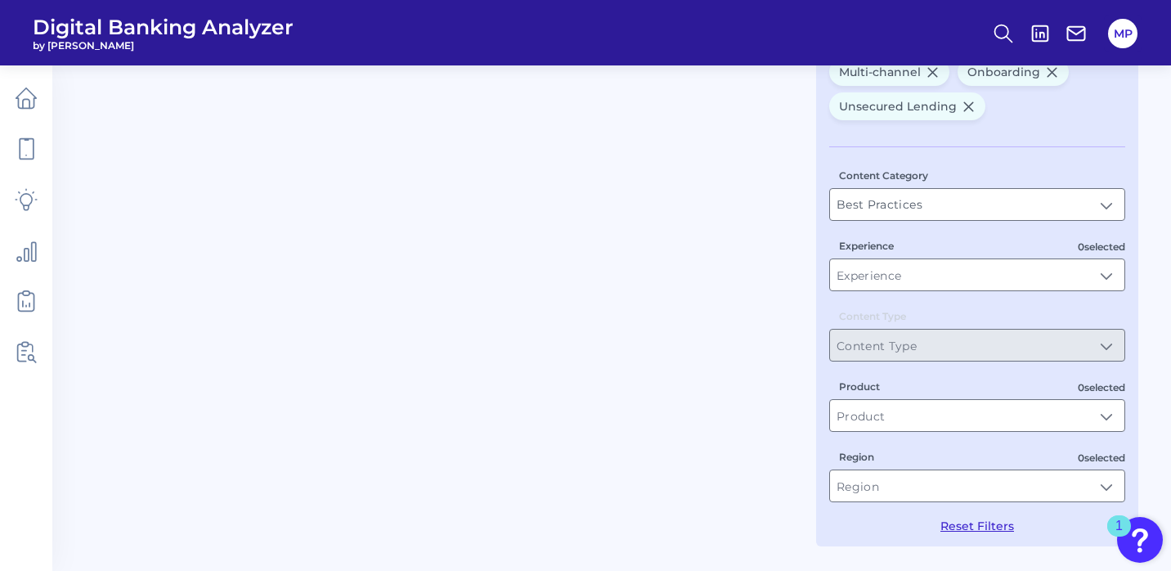
scroll to position [54, 0]
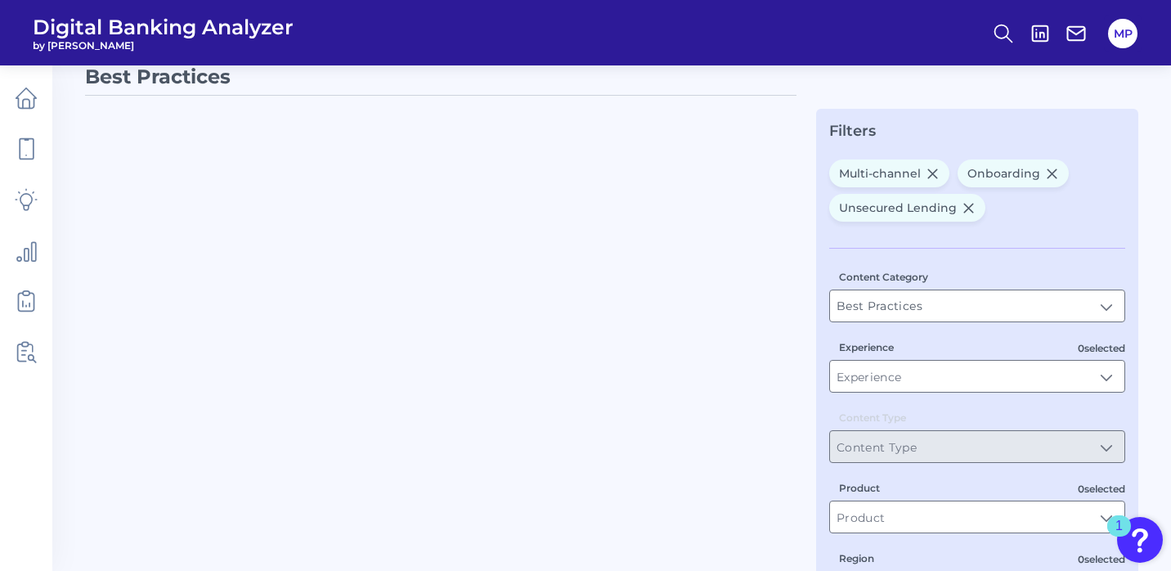
type input "Onboarding, Multi-channel"
type input "Unsecured Lending"
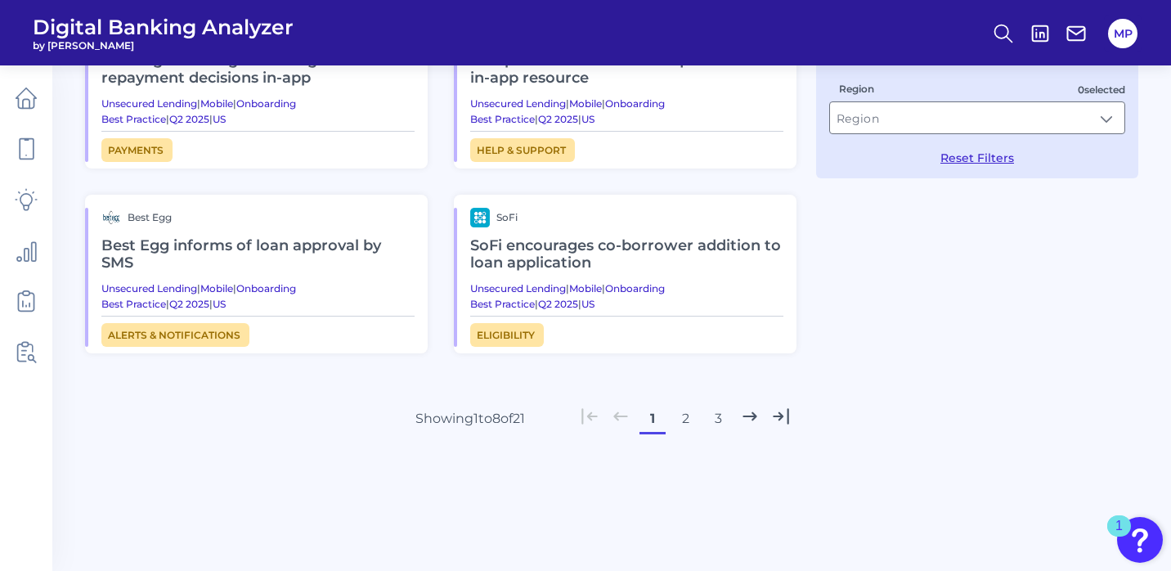
scroll to position [522, 0]
click at [683, 417] on button "2" at bounding box center [685, 419] width 26 height 26
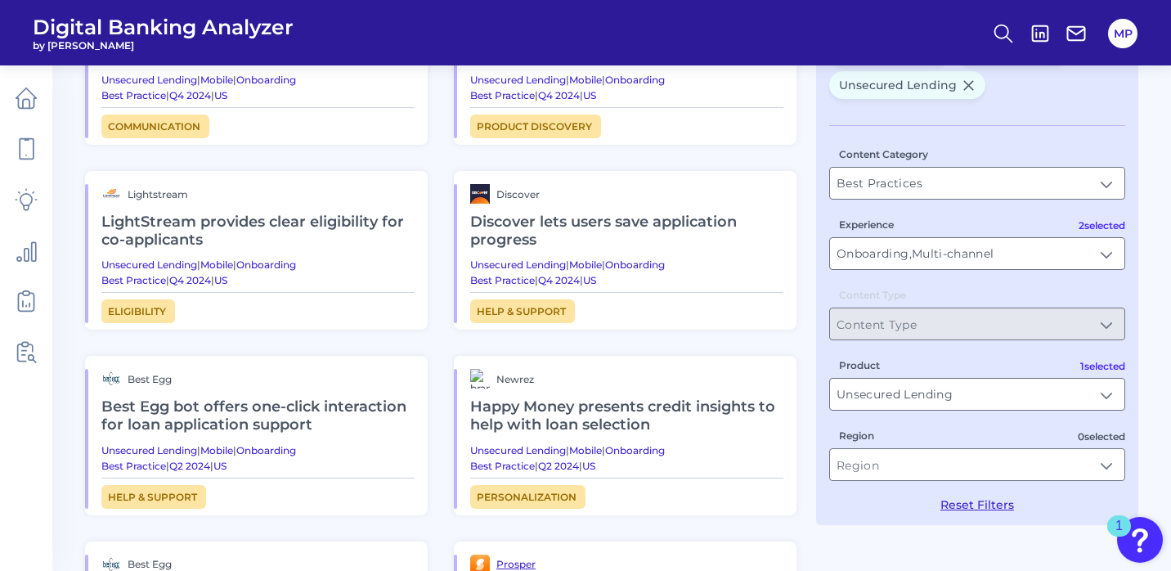
scroll to position [131, 0]
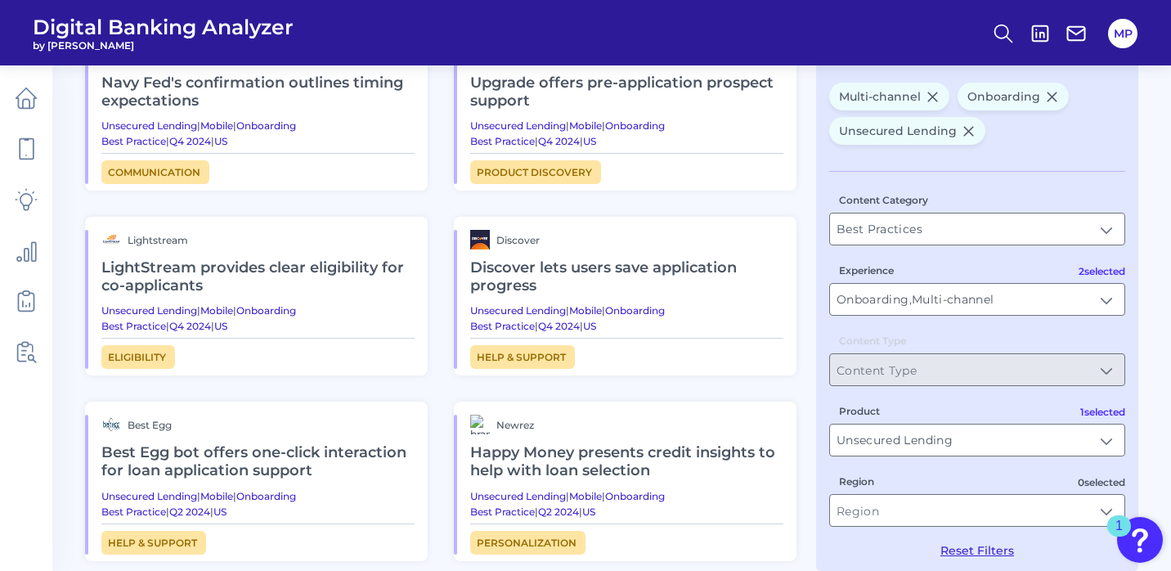
click at [596, 252] on h2 "Discover lets users save application progress" at bounding box center [626, 276] width 313 height 55
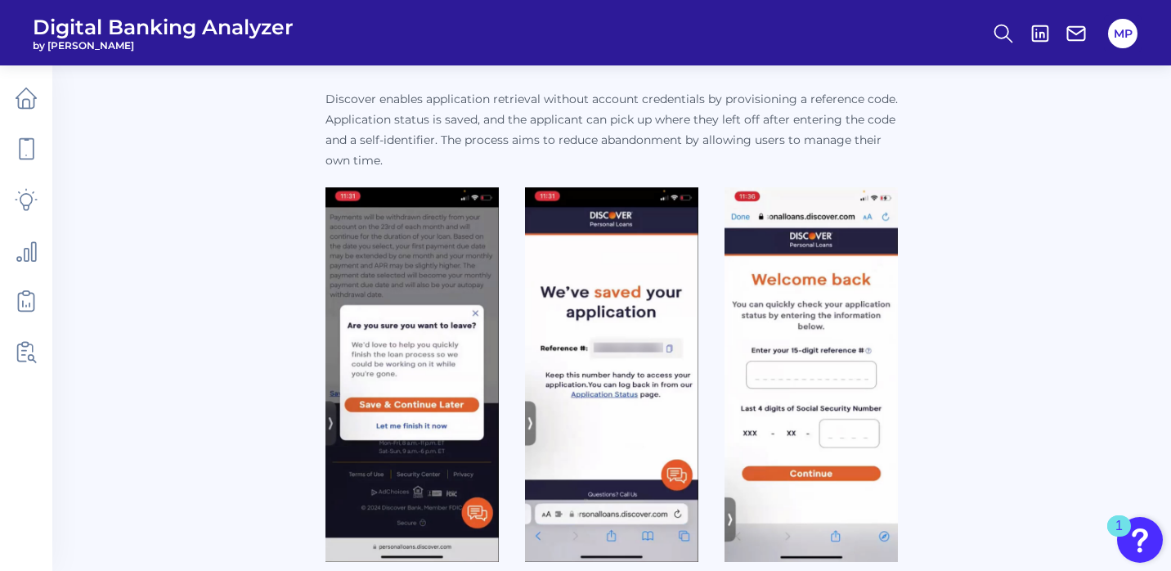
scroll to position [235, 0]
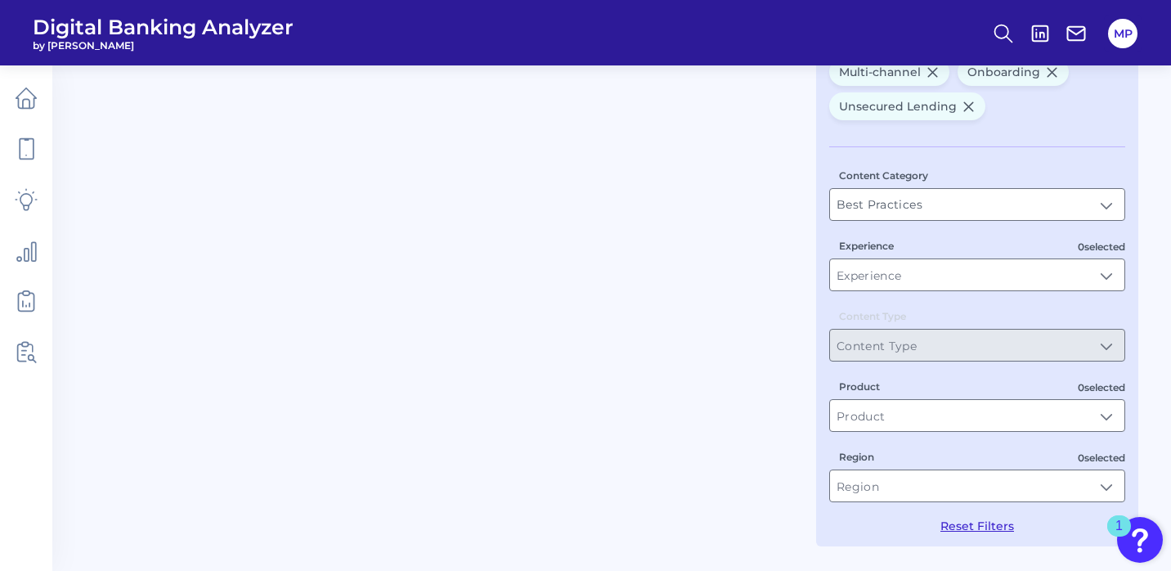
scroll to position [131, 0]
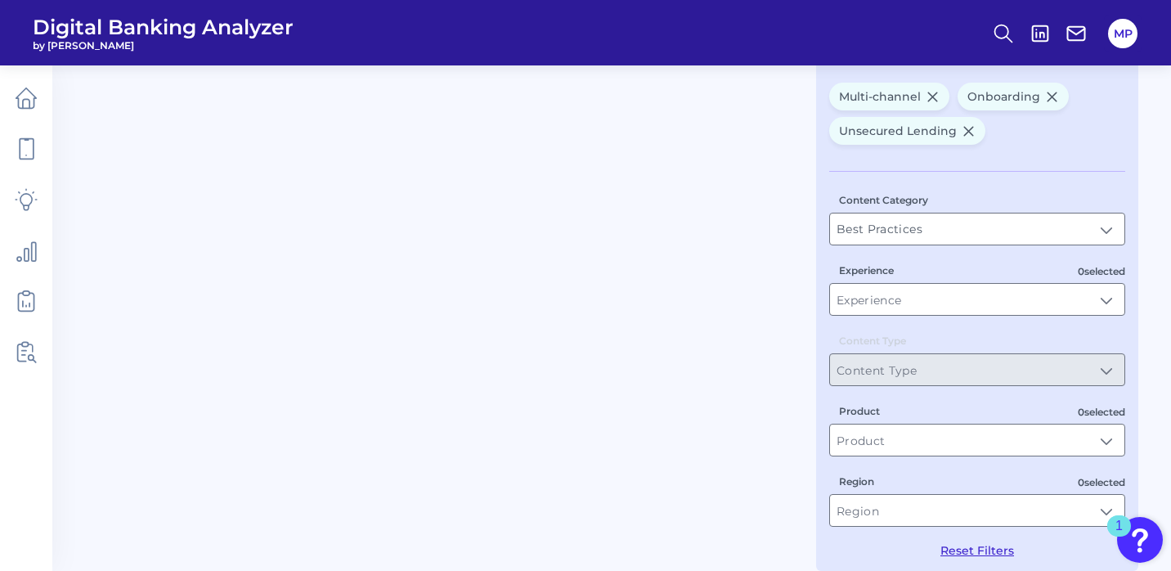
type input "Onboarding, Multi-channel"
type input "Unsecured Lending"
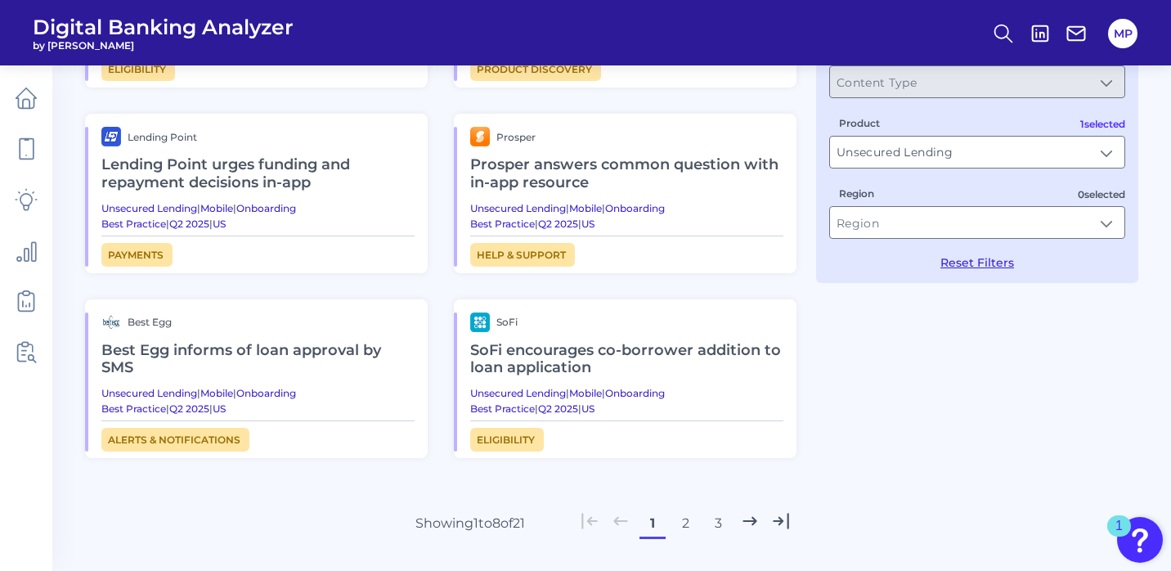
scroll to position [425, 0]
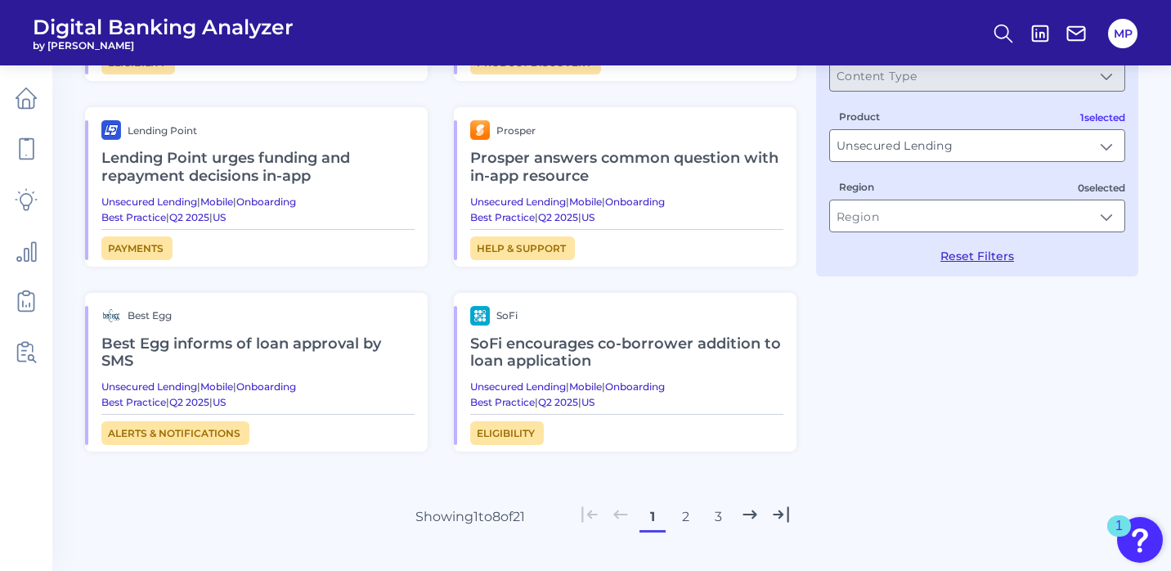
click at [689, 513] on button "2" at bounding box center [685, 517] width 26 height 26
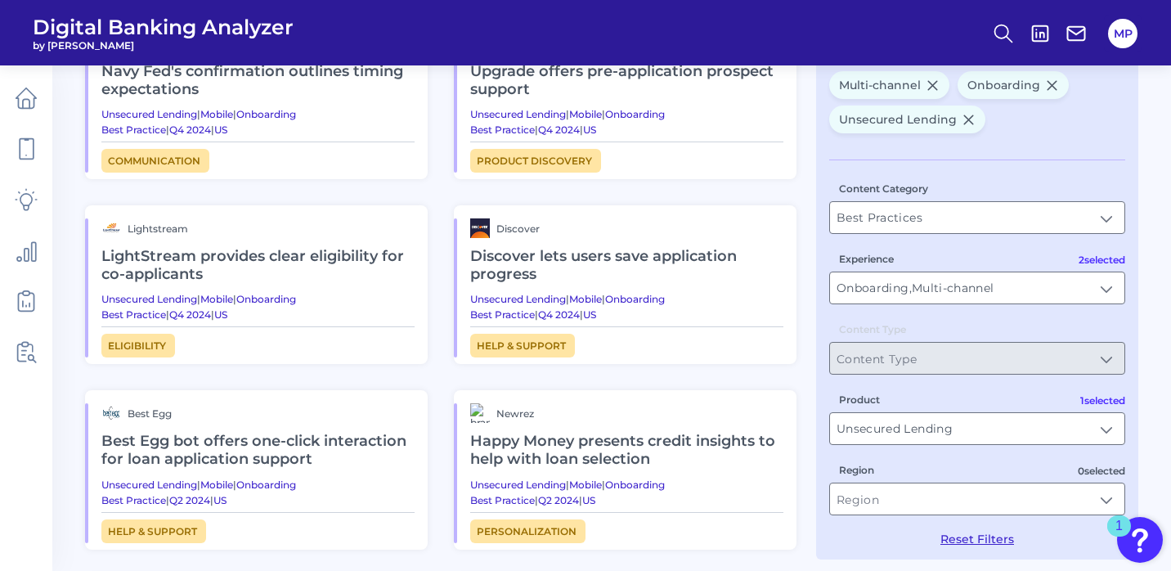
scroll to position [141, 0]
click at [365, 250] on h2 "LightStream provides clear eligibility for co-applicants" at bounding box center [257, 266] width 313 height 55
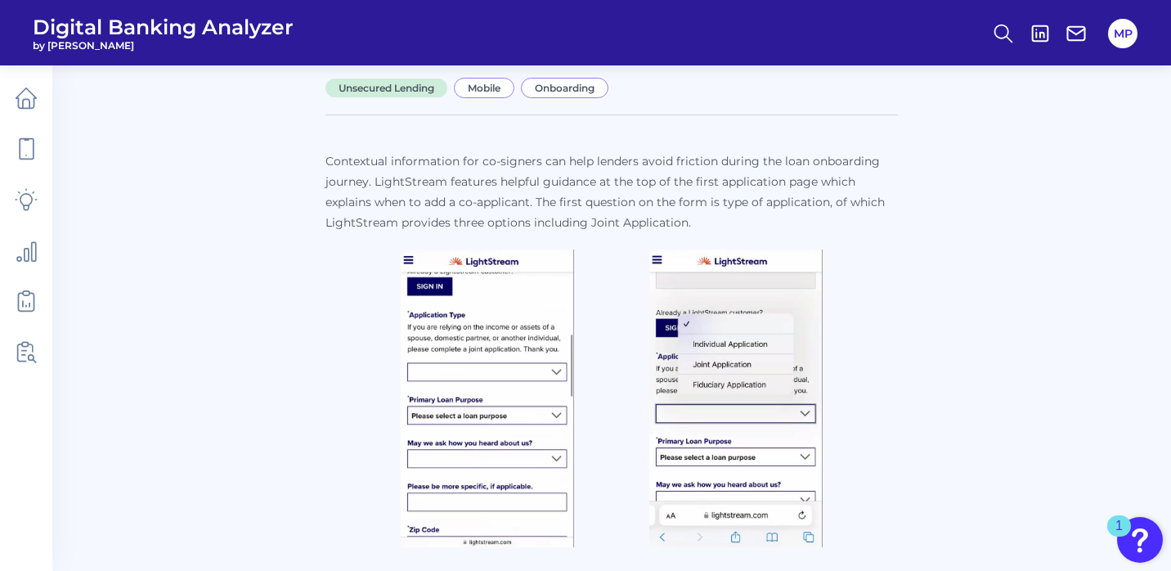
scroll to position [173, 0]
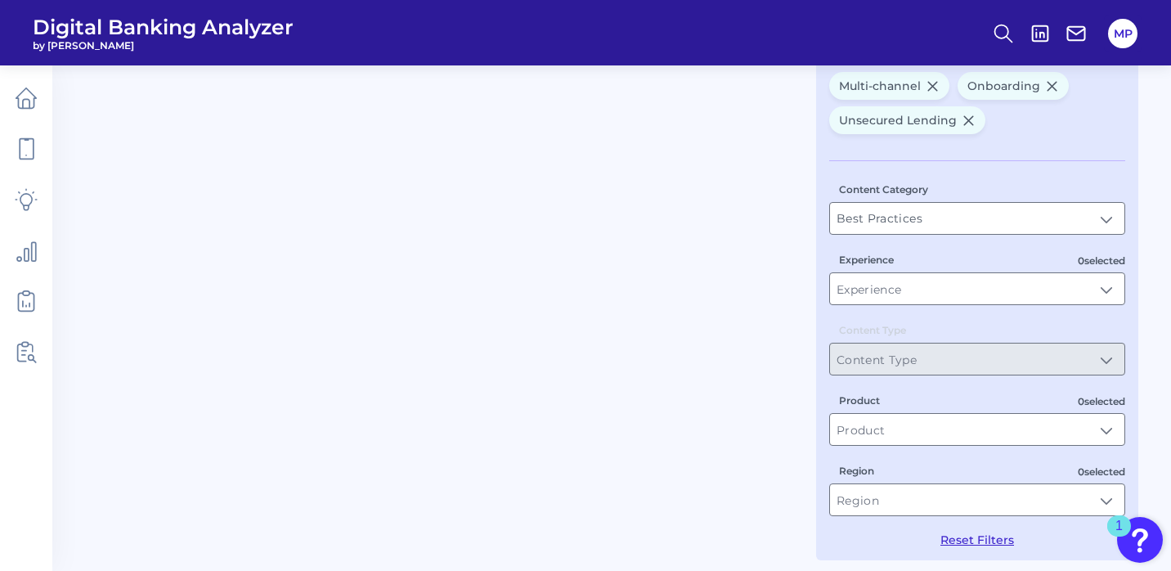
type input "Onboarding, Multi-channel"
type input "Unsecured Lending"
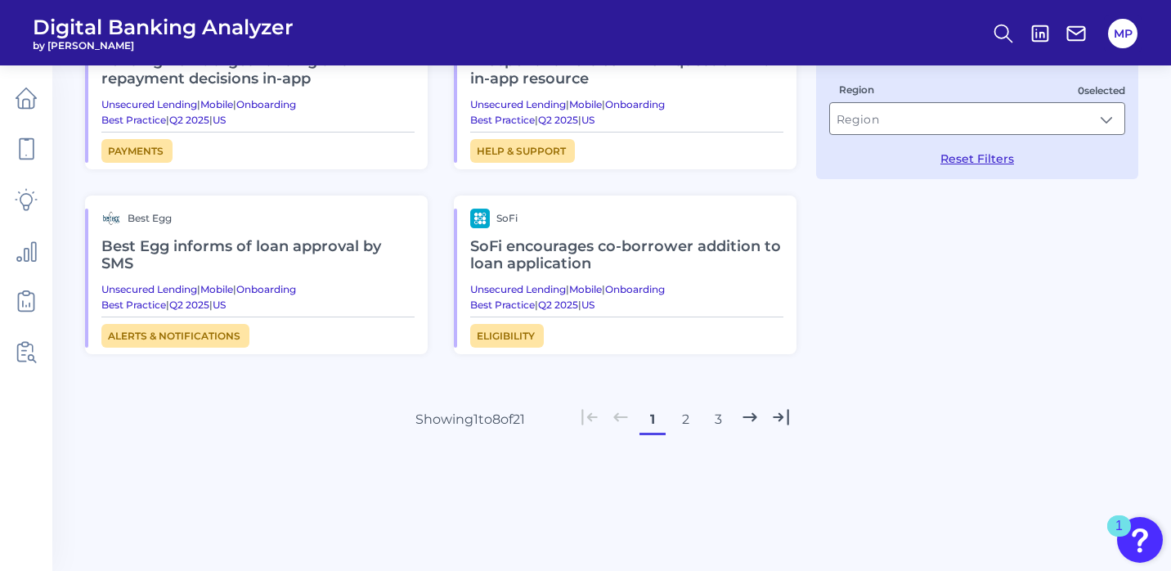
click at [716, 420] on button "3" at bounding box center [718, 419] width 26 height 26
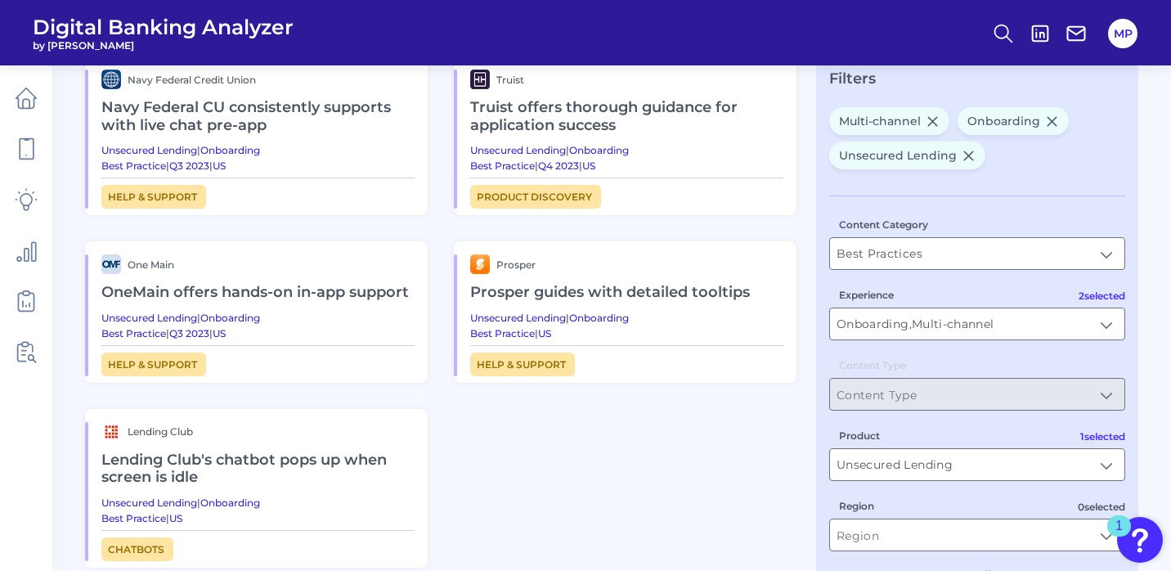
scroll to position [114, 0]
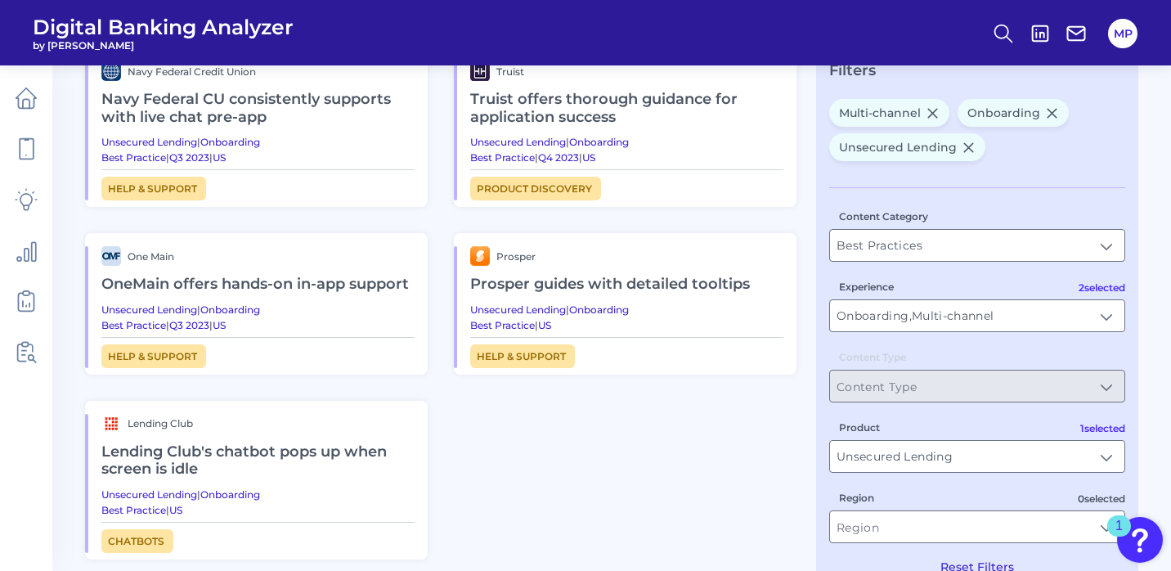
click at [301, 457] on h2 "Lending Club's chatbot pops up when screen is idle" at bounding box center [257, 460] width 313 height 55
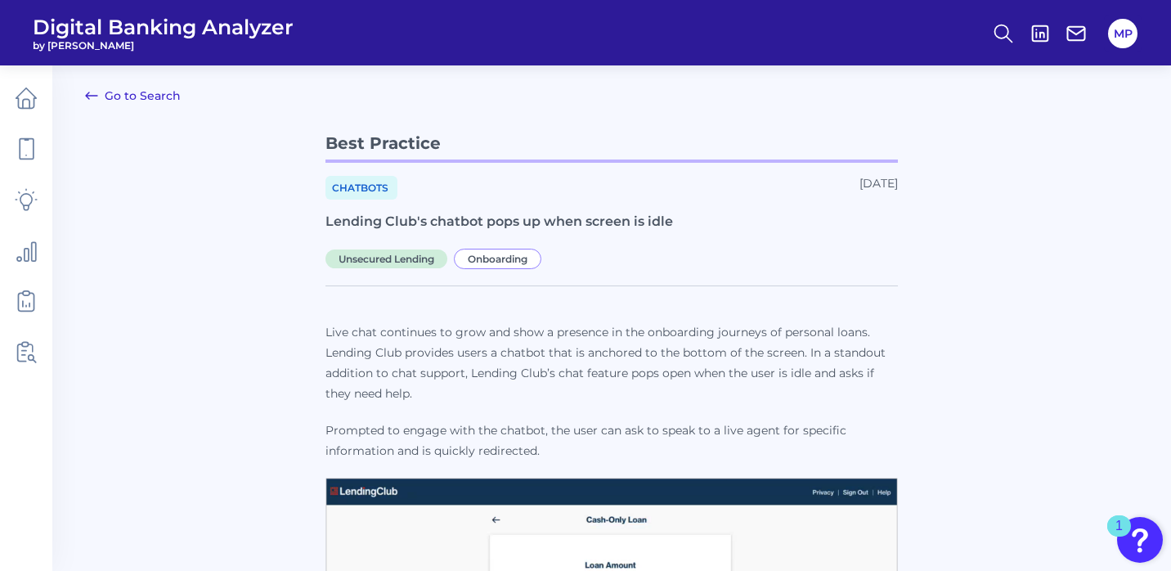
scroll to position [2, 0]
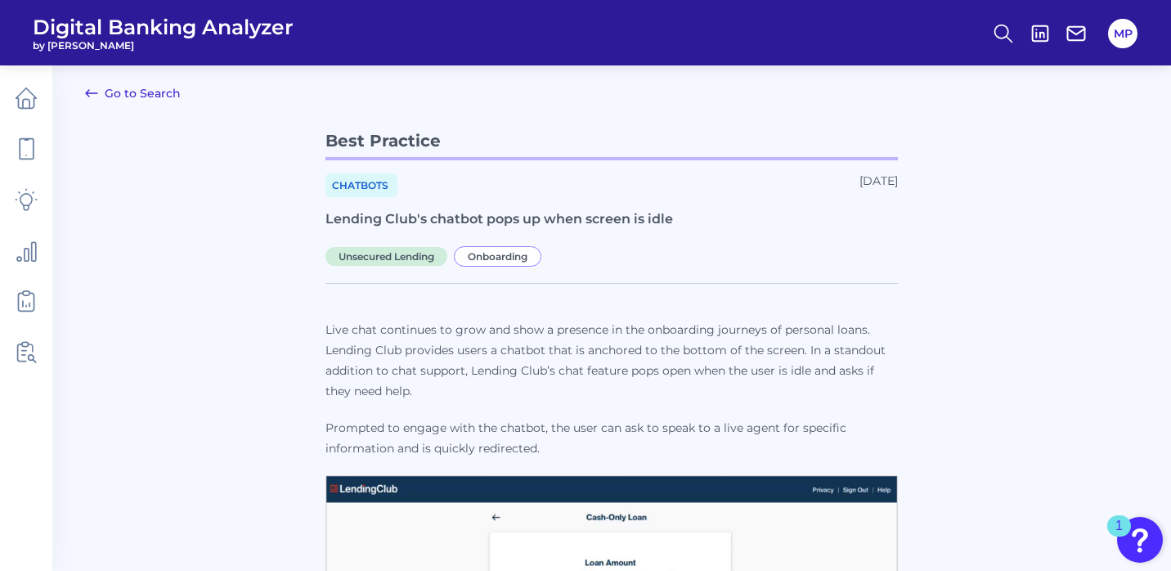
click at [119, 96] on link "Go to Search" at bounding box center [133, 93] width 96 height 20
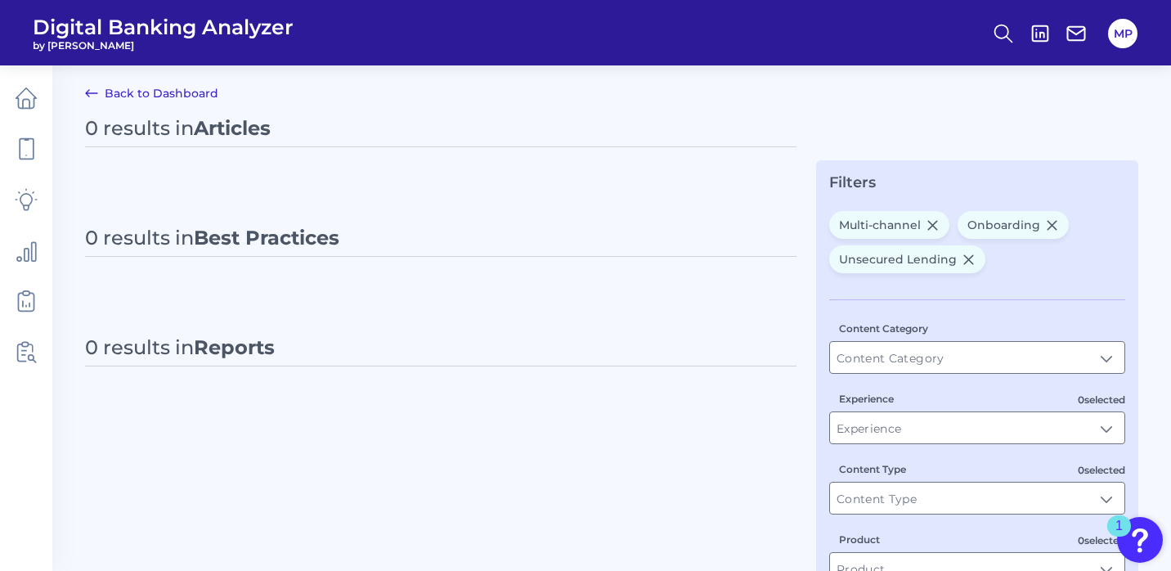
type input "Best Practices"
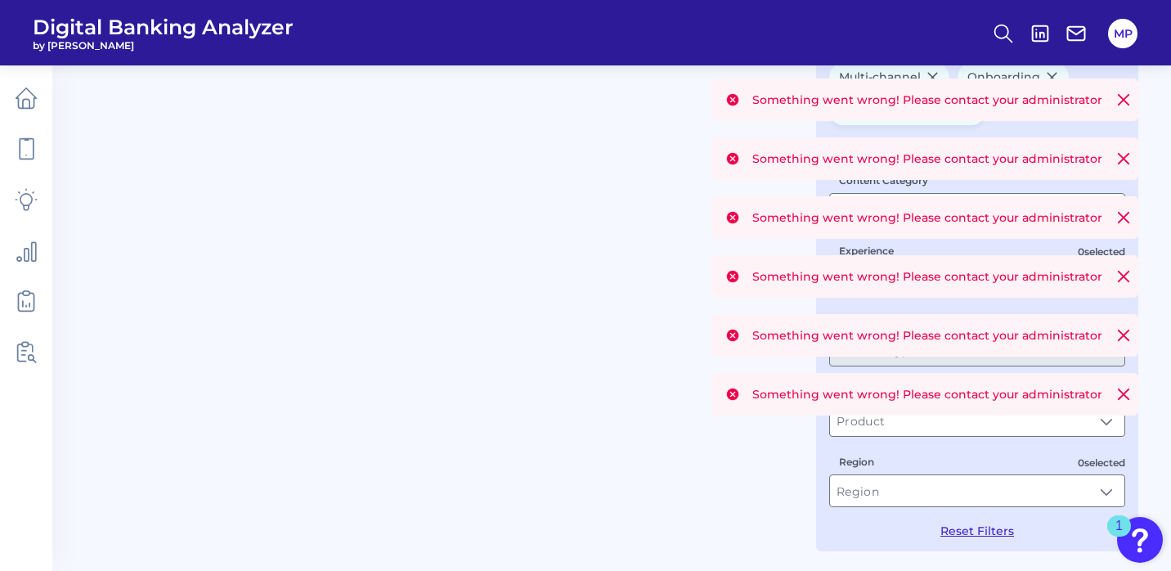
type input "Onboarding, Multi-channel"
type input "Unsecured Lending"
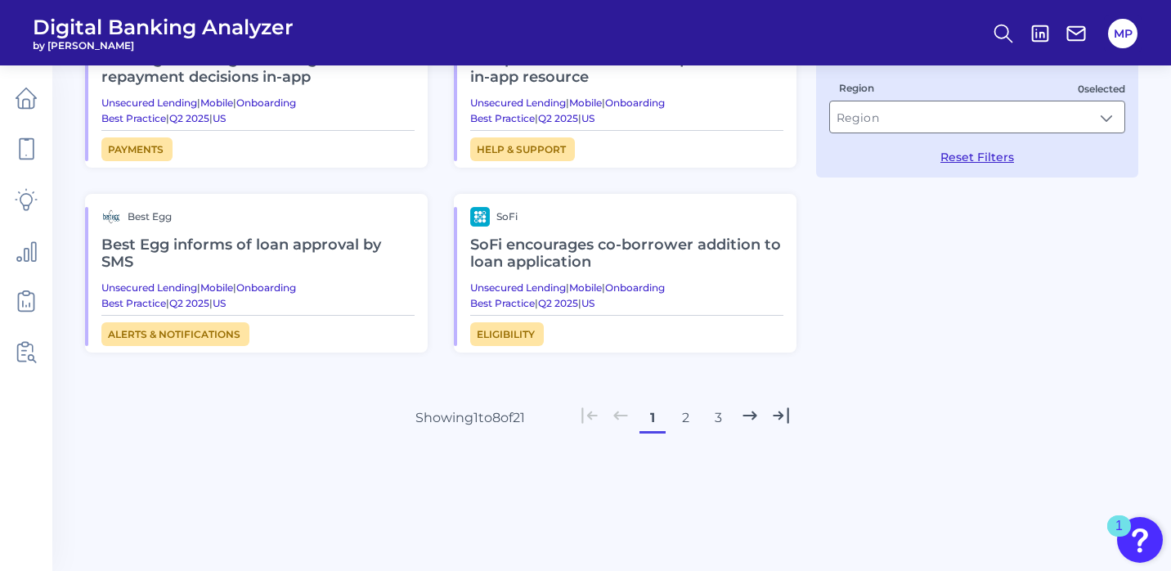
scroll to position [522, 0]
click at [719, 415] on button "3" at bounding box center [718, 419] width 26 height 26
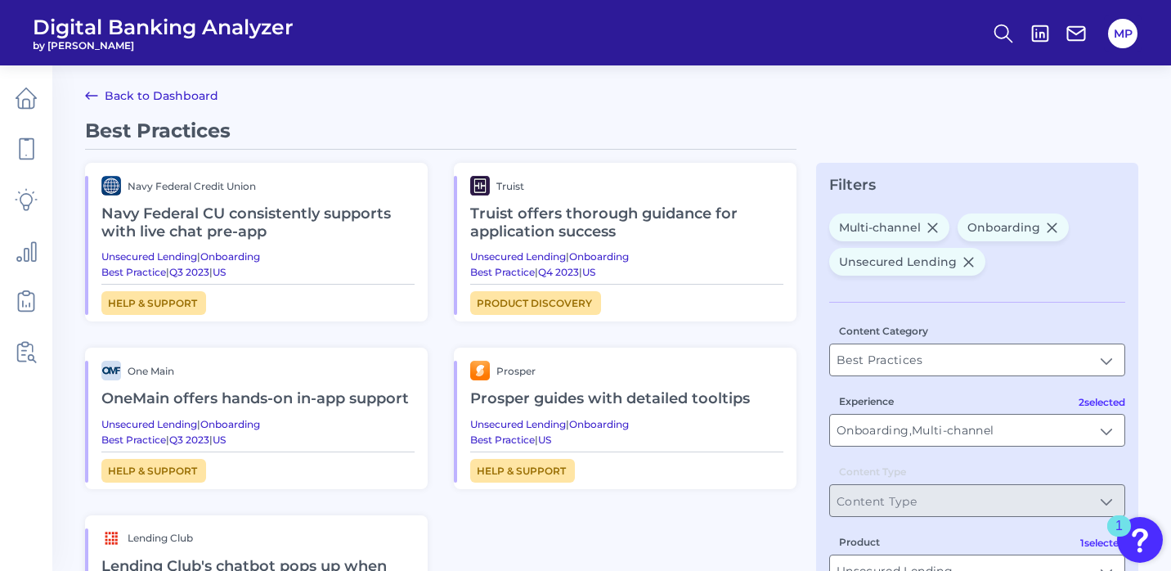
scroll to position [0, 0]
click at [604, 209] on h2 "Truist offers thorough guidance for application success" at bounding box center [626, 222] width 313 height 55
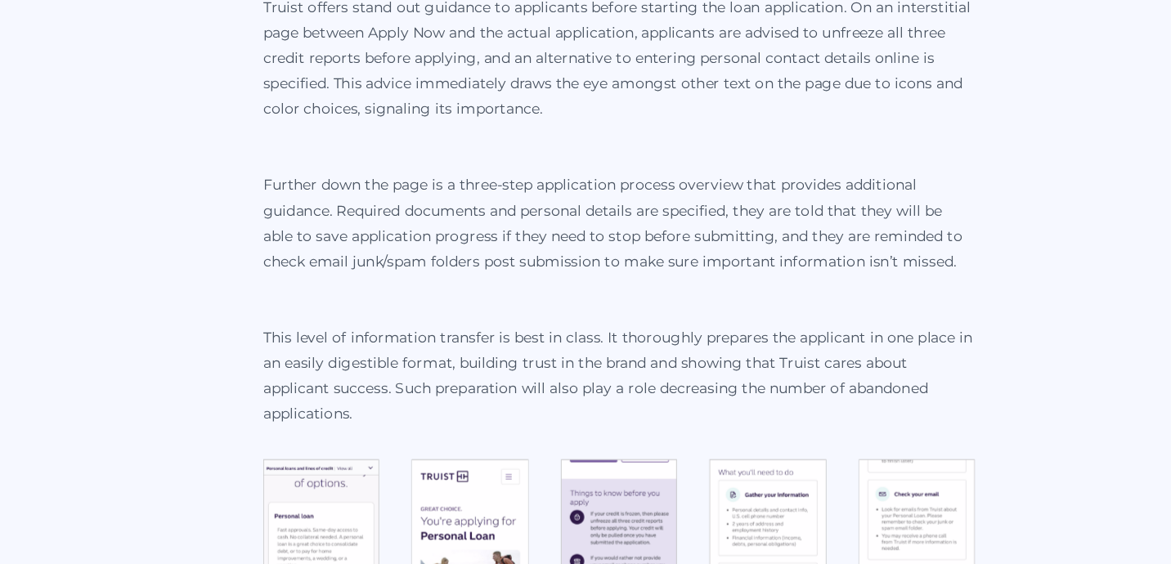
scroll to position [217, 0]
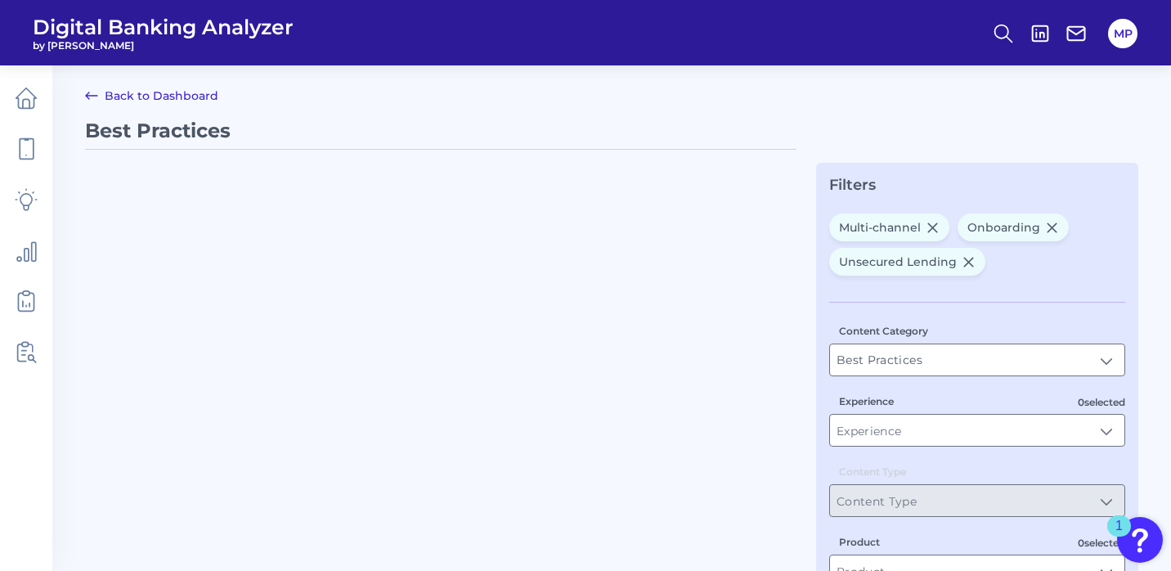
type input "Onboarding, Multi-channel"
type input "Unsecured Lending"
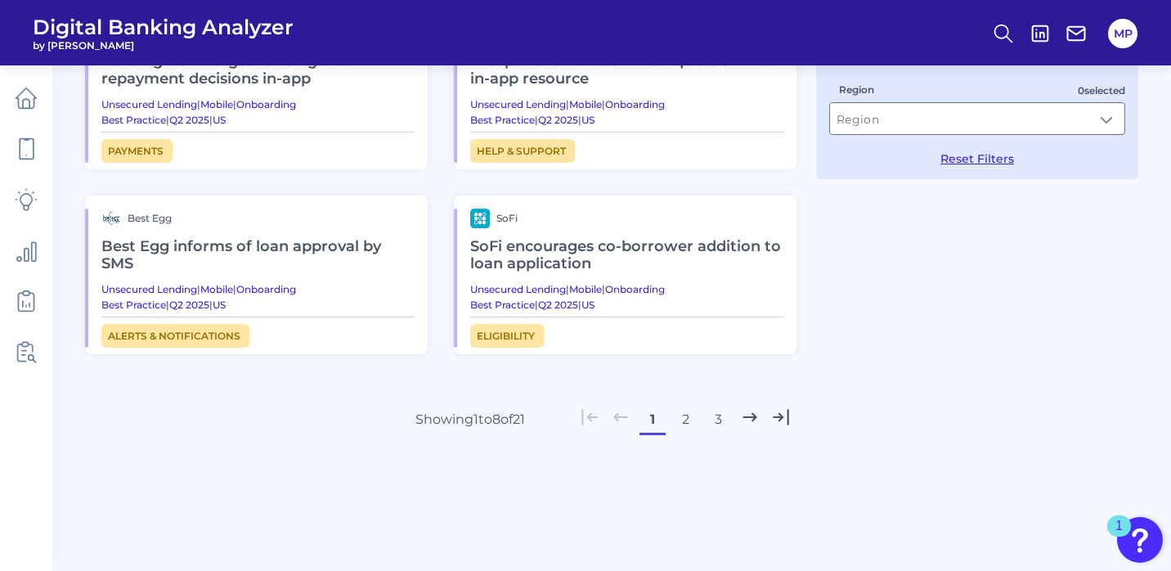
click at [718, 417] on button "3" at bounding box center [718, 419] width 26 height 26
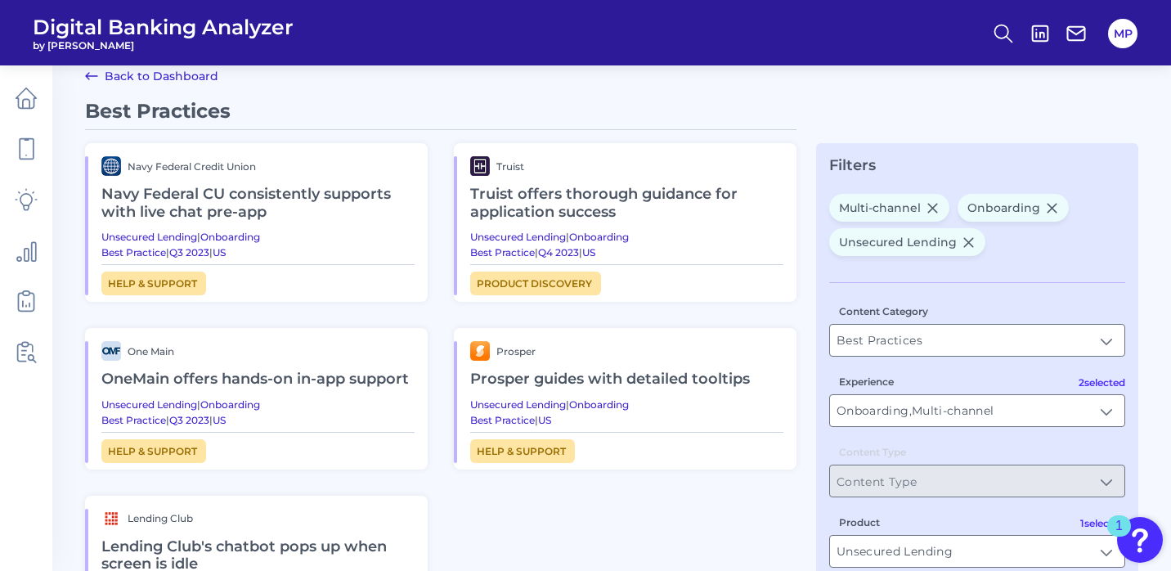
scroll to position [7, 0]
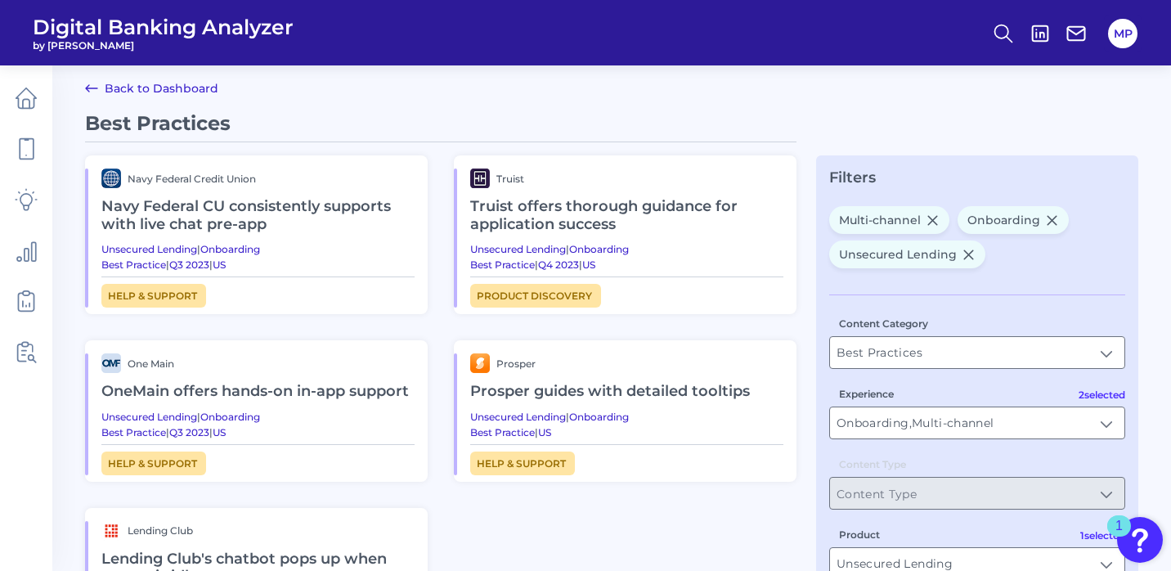
click at [282, 207] on h2 "Navy Federal CU consistently supports with live chat pre-app" at bounding box center [257, 215] width 313 height 55
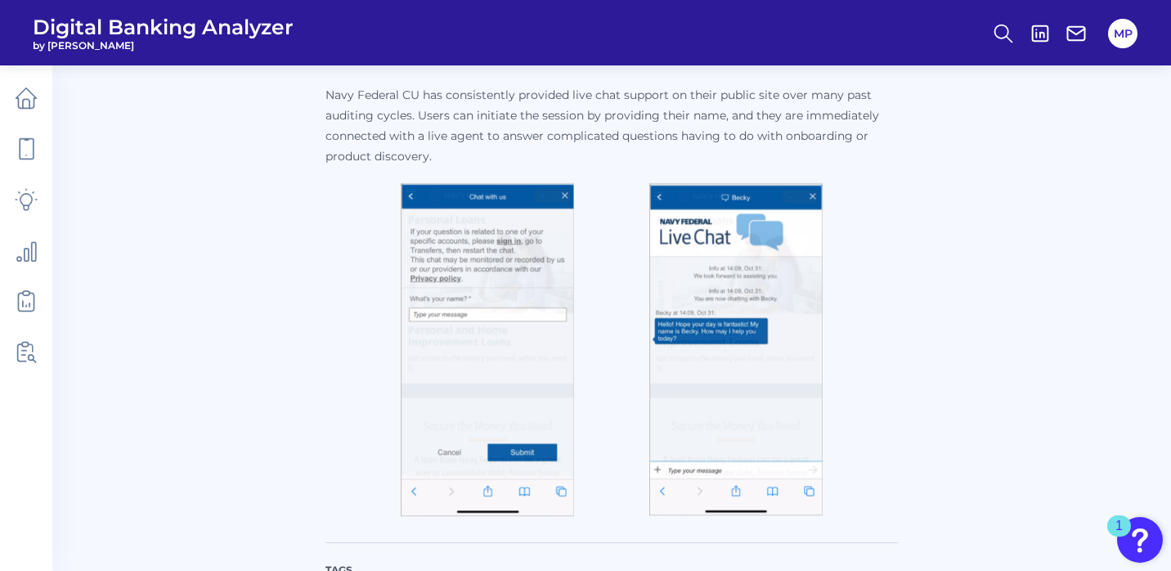
scroll to position [317, 0]
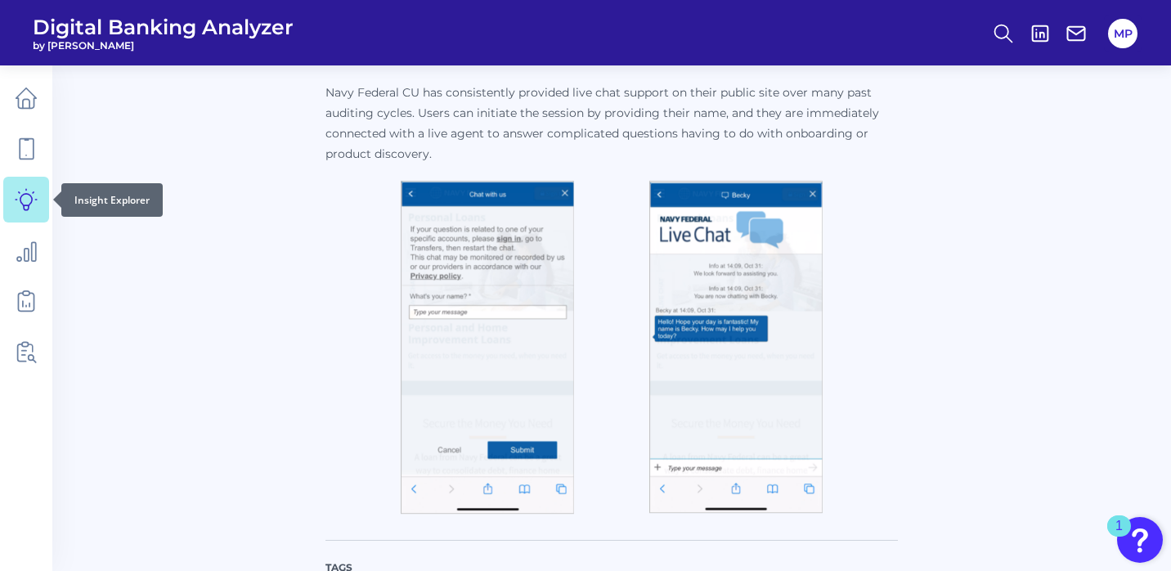
click at [21, 199] on icon at bounding box center [26, 199] width 23 height 23
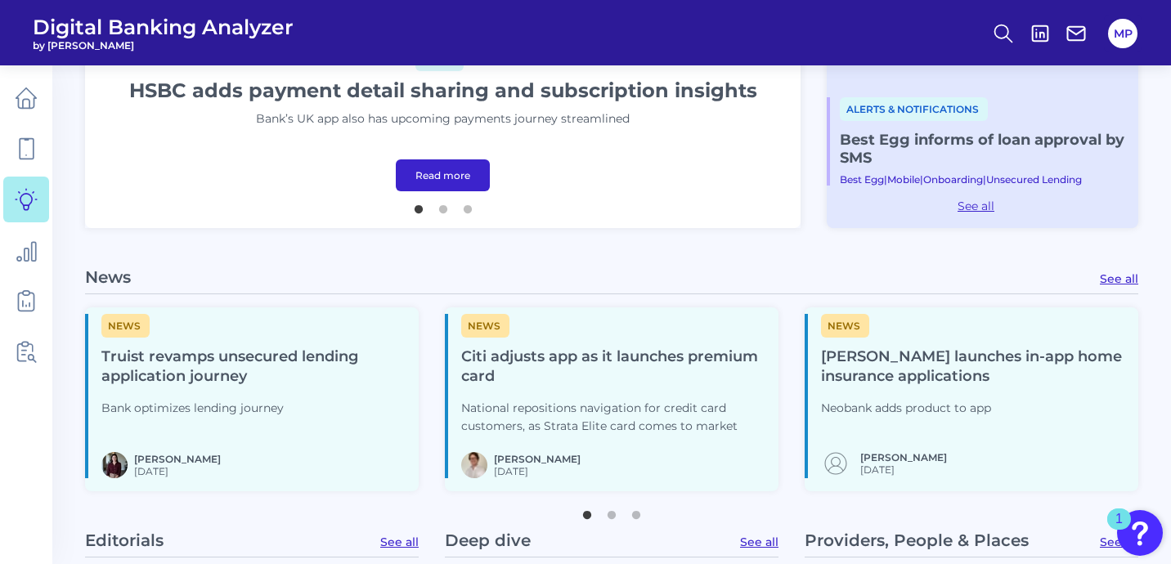
scroll to position [495, 0]
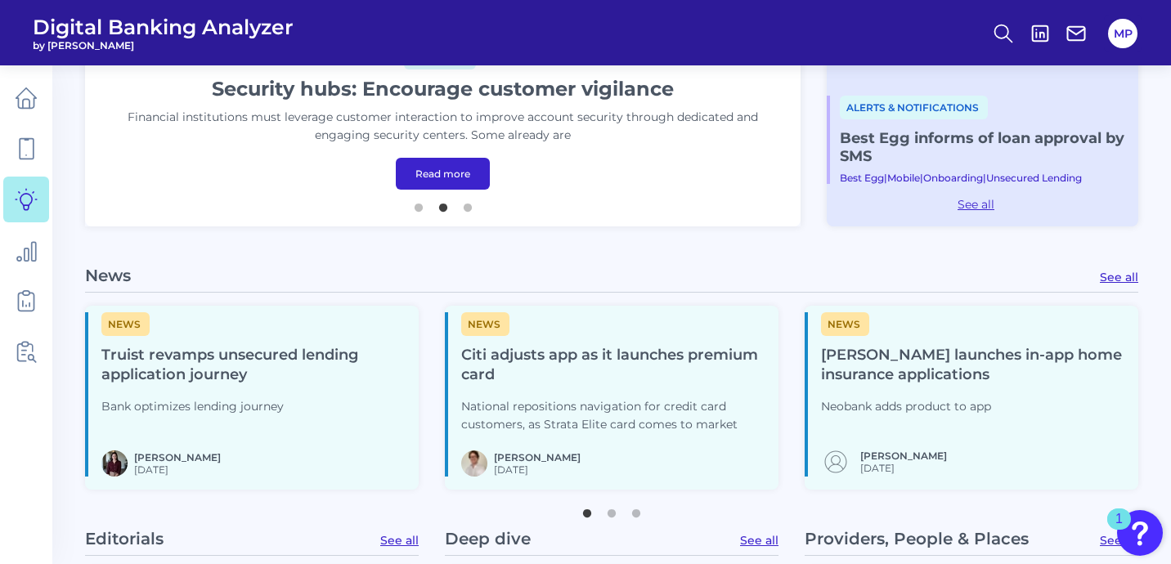
click at [178, 370] on h4 "Truist revamps unsecured lending application journey" at bounding box center [253, 365] width 304 height 39
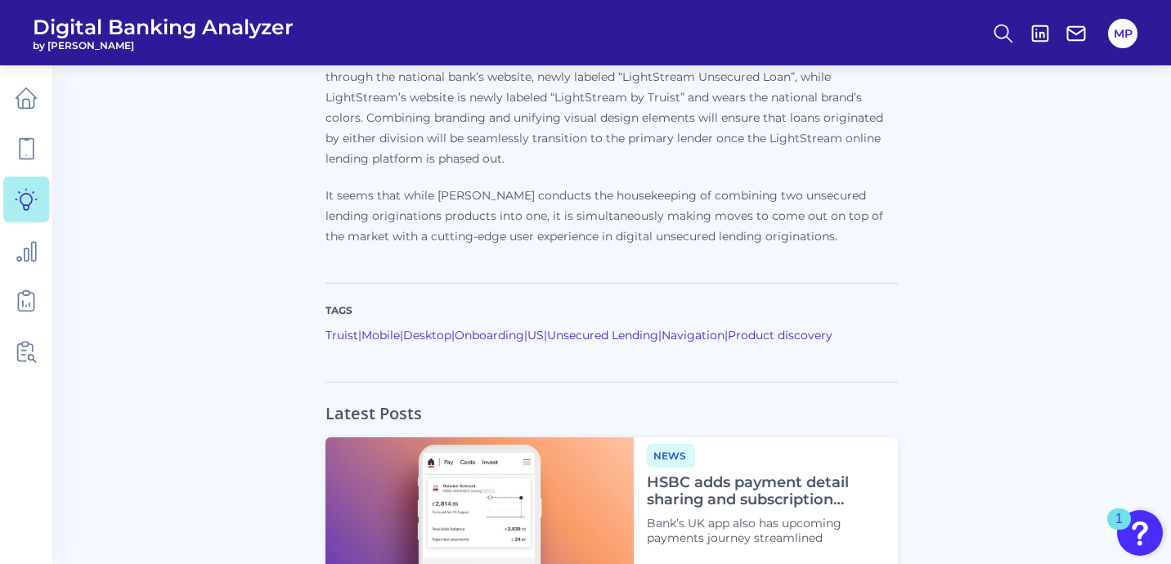
scroll to position [1659, 2]
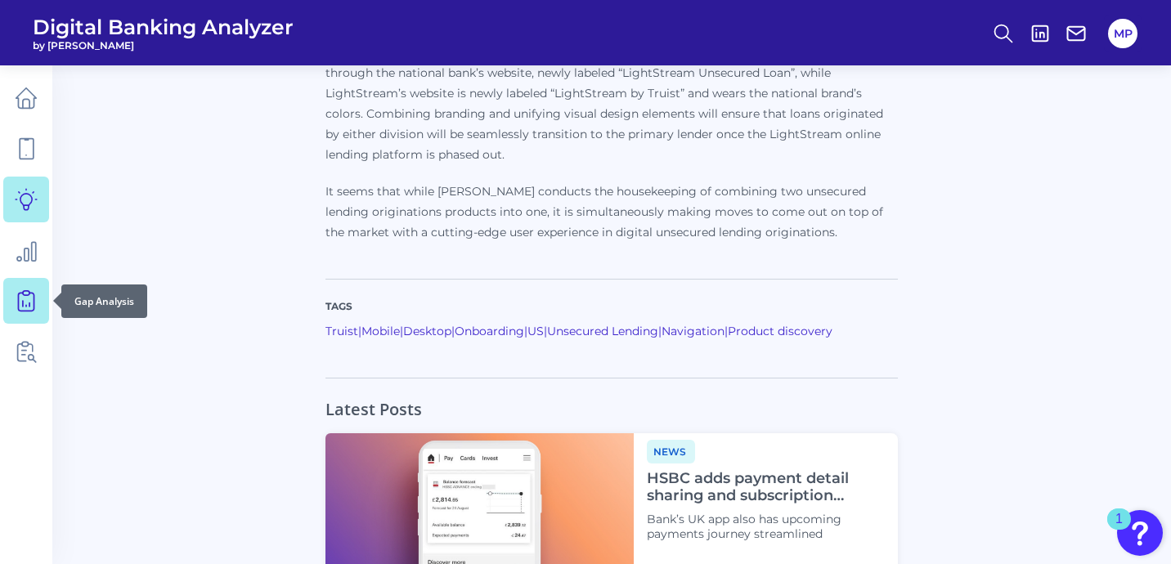
click at [27, 299] on icon at bounding box center [26, 300] width 23 height 23
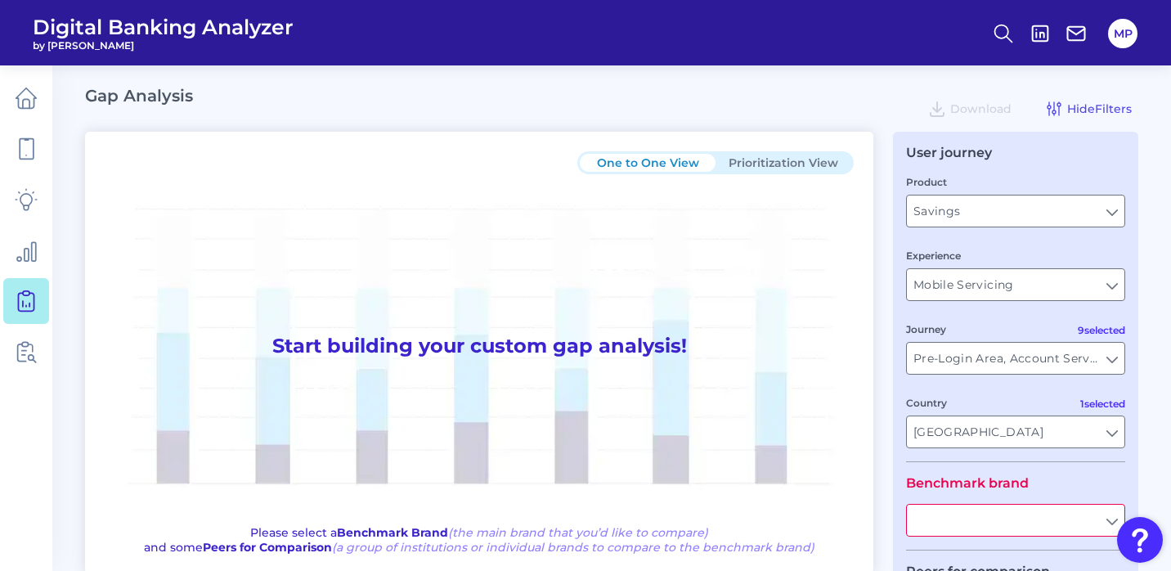
type input "All Countries"
type input "All Journeys"
click at [1016, 213] on input "Savings" at bounding box center [1015, 210] width 217 height 31
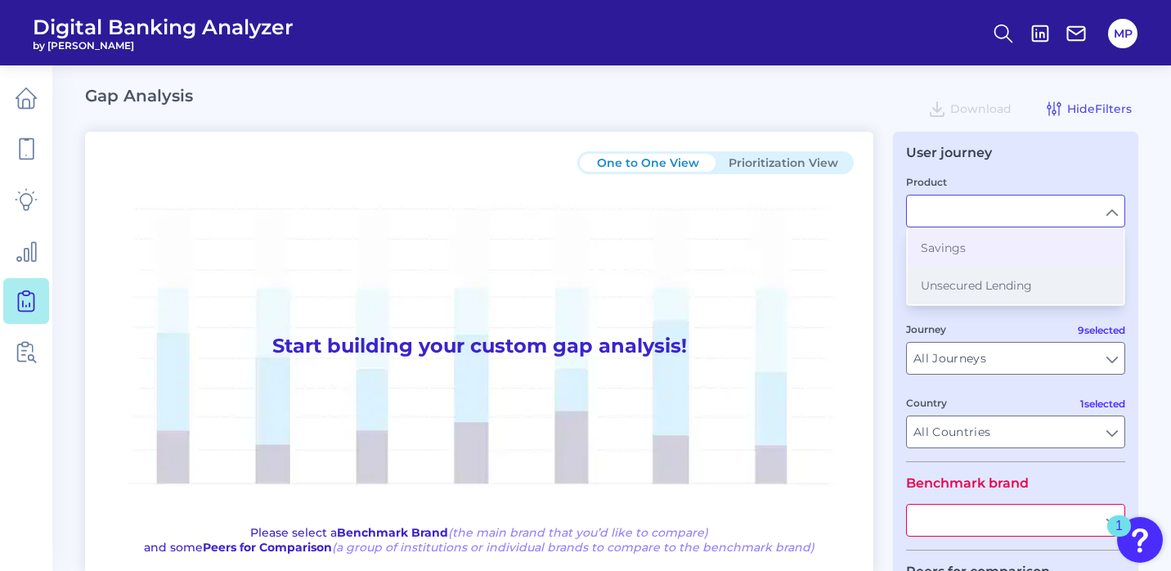
click at [989, 288] on span "Unsecured Lending" at bounding box center [976, 285] width 111 height 15
type input "Unsecured Lending"
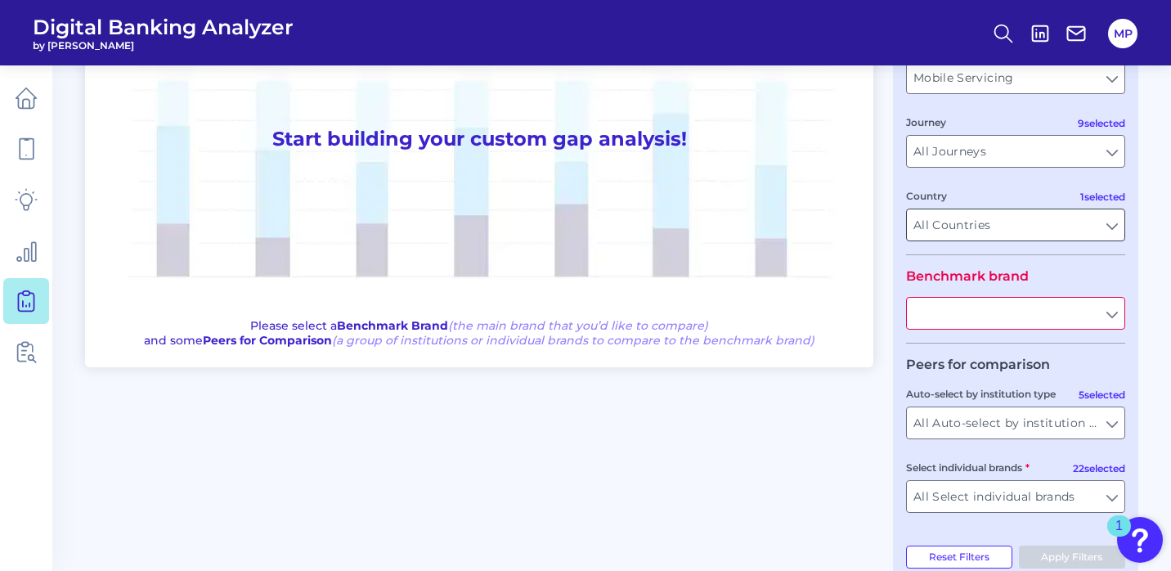
scroll to position [209, 0]
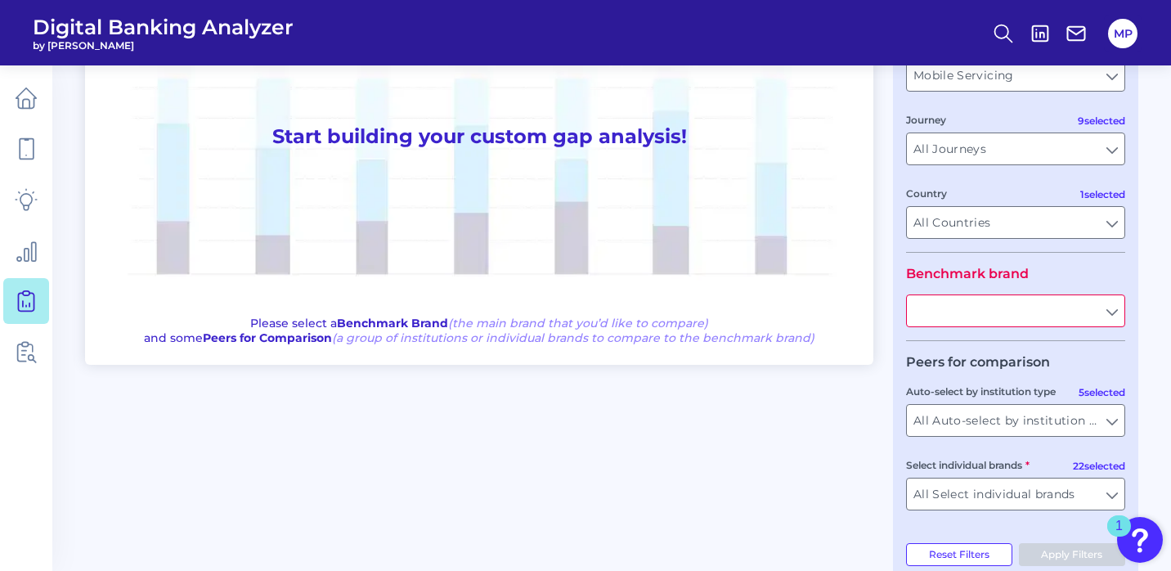
click at [1033, 315] on input "text" at bounding box center [1015, 310] width 217 height 31
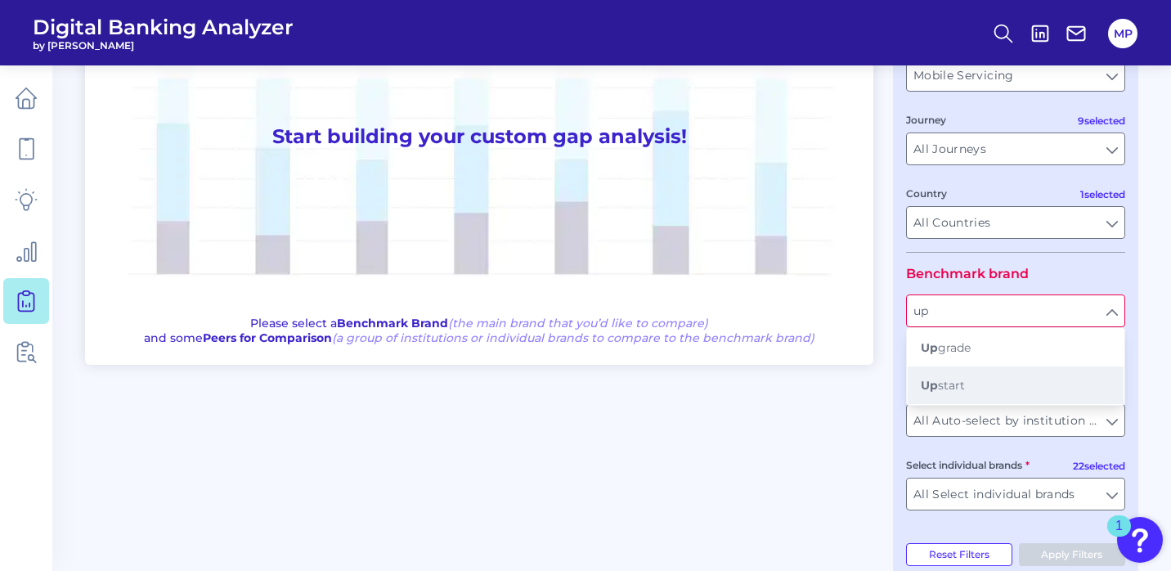
click at [984, 387] on button "Up start" at bounding box center [1016, 385] width 216 height 38
type input "up"
type input "Upstart"
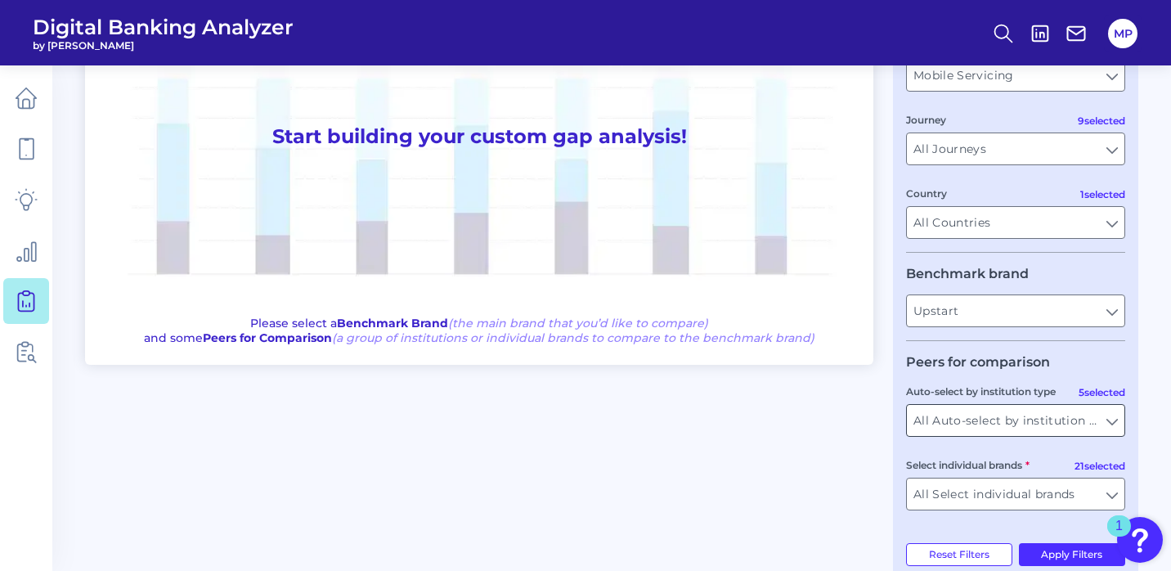
click at [988, 424] on input "All Auto-select by institution types" at bounding box center [1015, 420] width 217 height 31
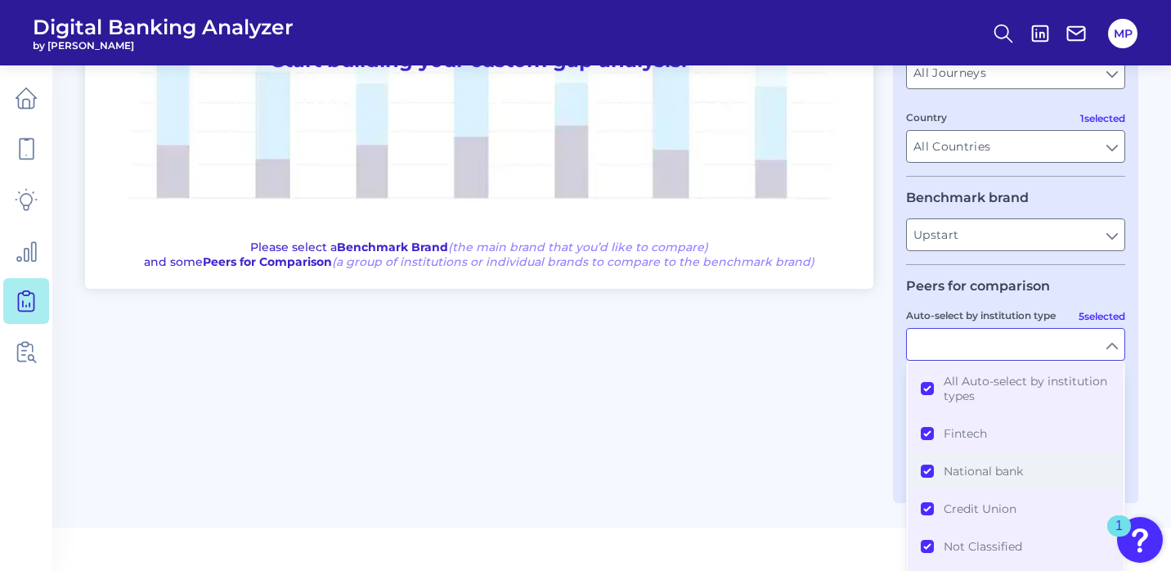
scroll to position [0, 0]
click at [926, 384] on button "All Auto-select by institution types" at bounding box center [1016, 388] width 216 height 52
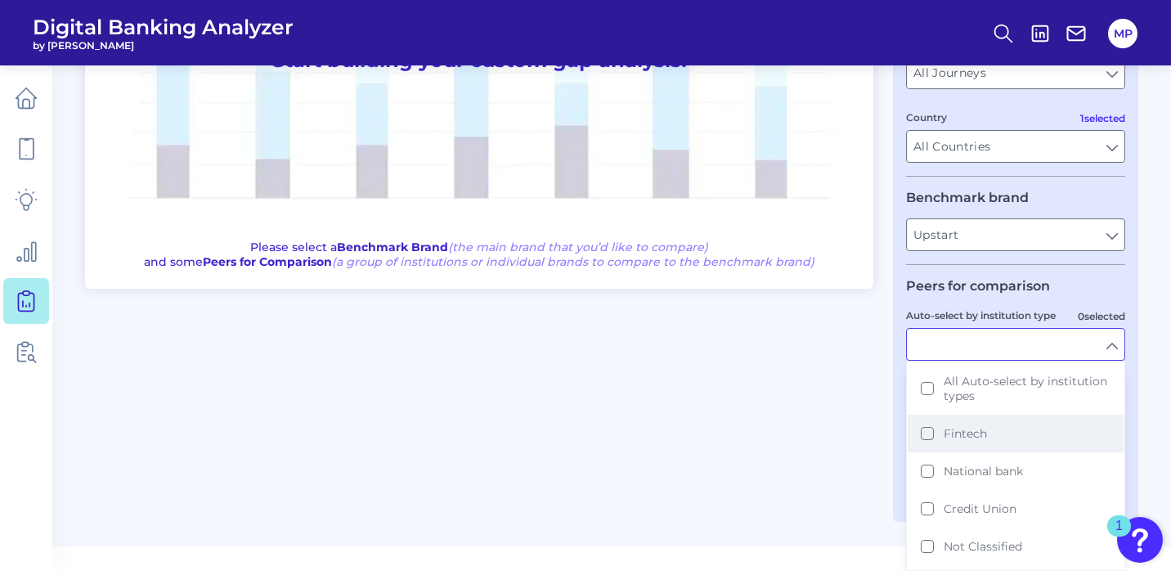
click at [921, 432] on button "Fintech" at bounding box center [1016, 434] width 216 height 38
type input "Avant, Best Egg, Lending Club, Lending Point, One Main, Prosper, SoFi"
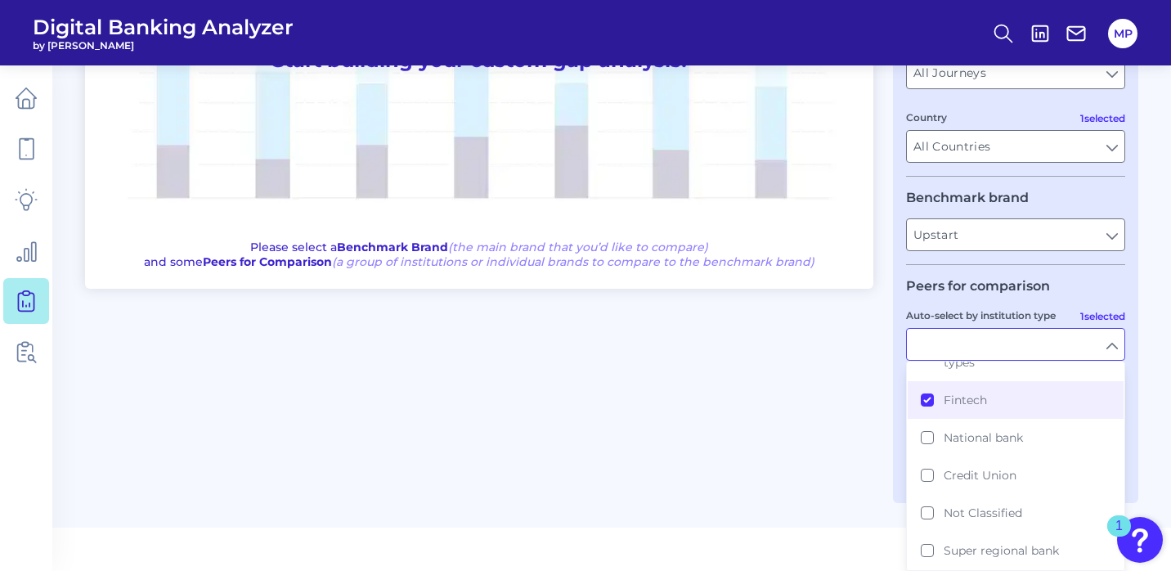
scroll to position [34, 0]
click at [1161, 379] on main "Gap Analysis Download Hide Filters One to One View Prioritization View Start bu…" at bounding box center [585, 121] width 1171 height 813
type input "Fintech"
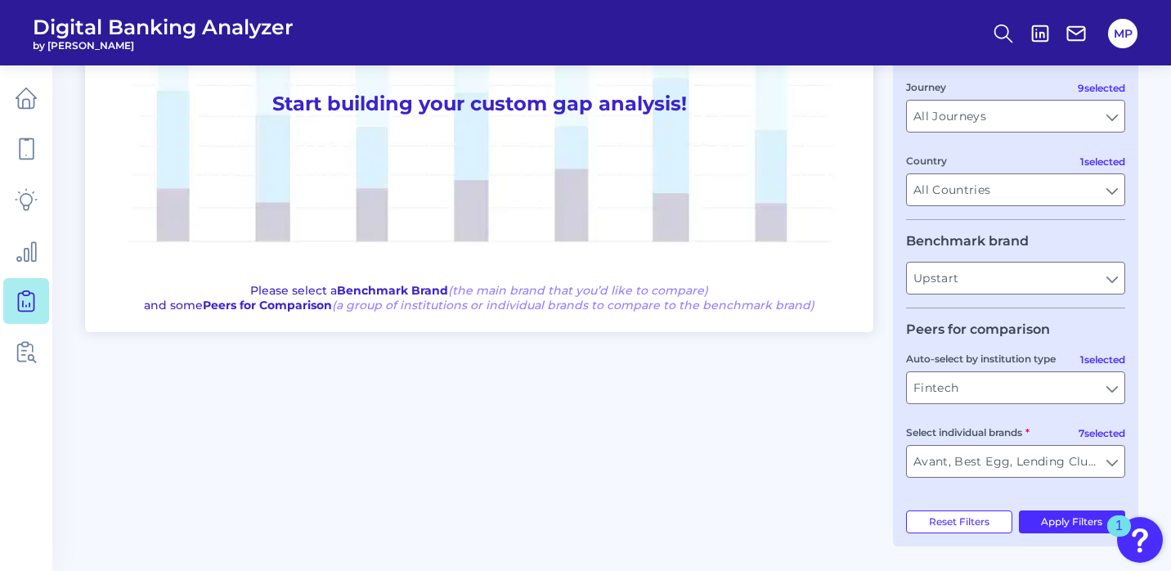
scroll to position [242, 0]
click at [1100, 467] on input "Avant, Best Egg, Lending Club, Lending Point, One Main, Prosper, SoFi" at bounding box center [1015, 461] width 217 height 31
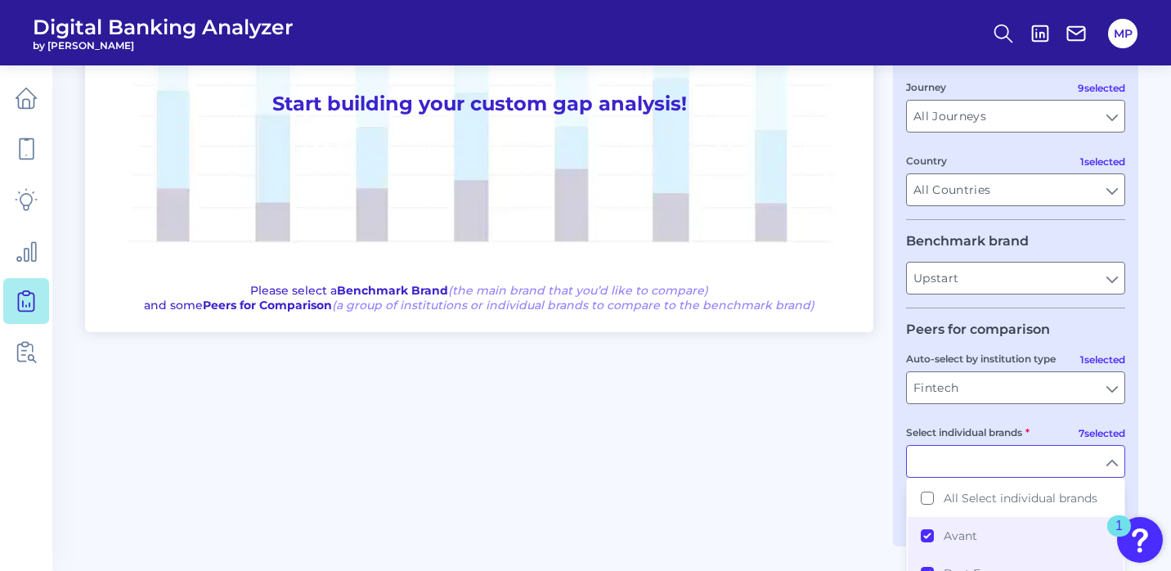
click at [1099, 432] on div "Select individual brands" at bounding box center [1015, 451] width 219 height 54
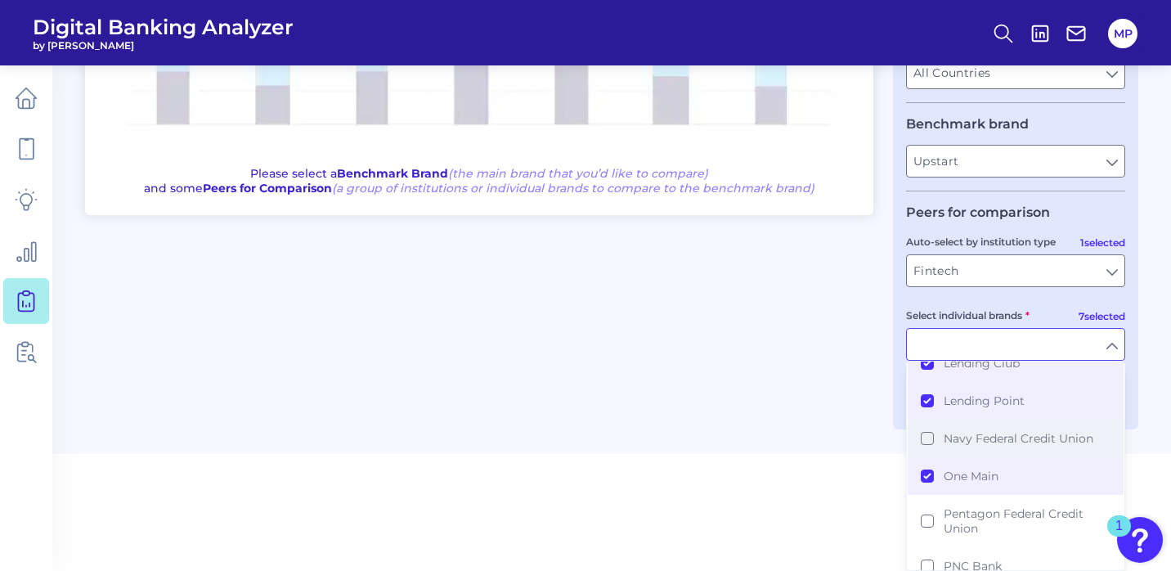
scroll to position [335, 0]
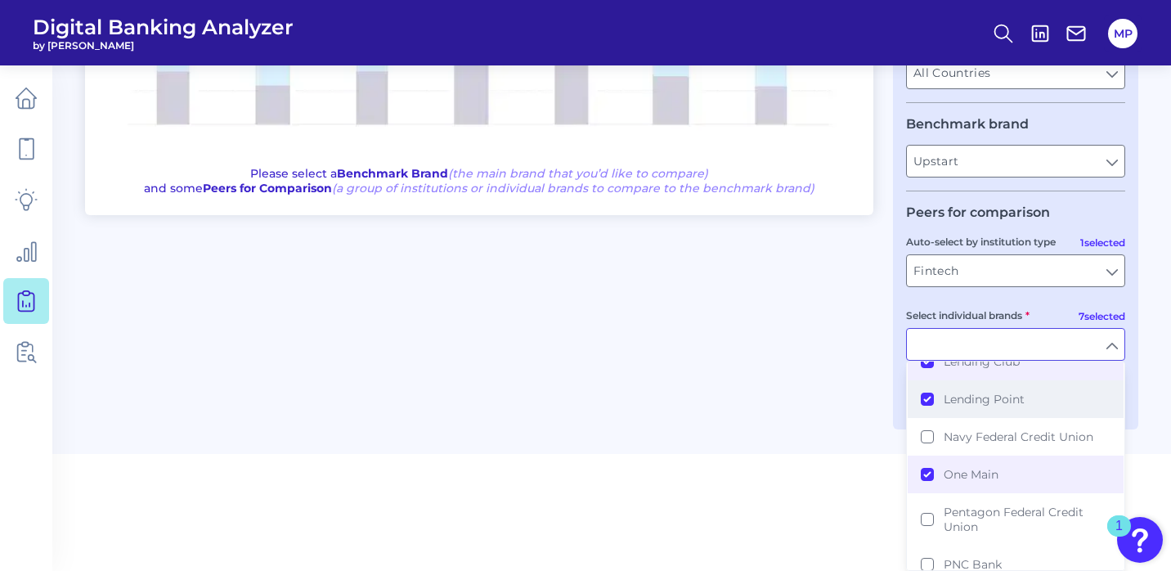
click at [925, 399] on button "Lending Point" at bounding box center [1016, 399] width 216 height 38
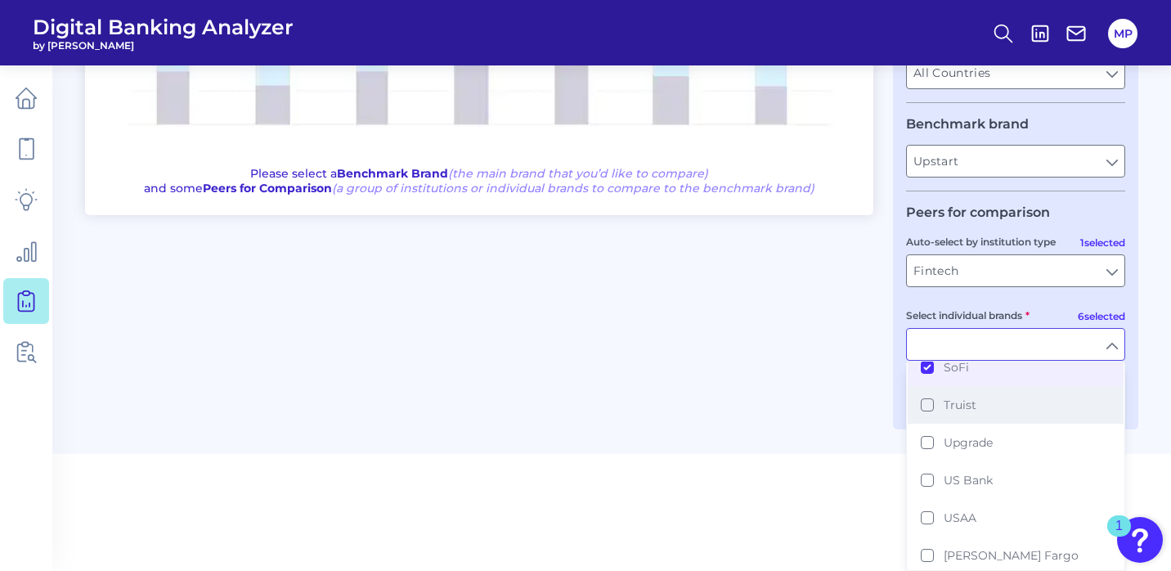
scroll to position [608, 0]
click at [926, 410] on button "Truist" at bounding box center [1016, 404] width 216 height 38
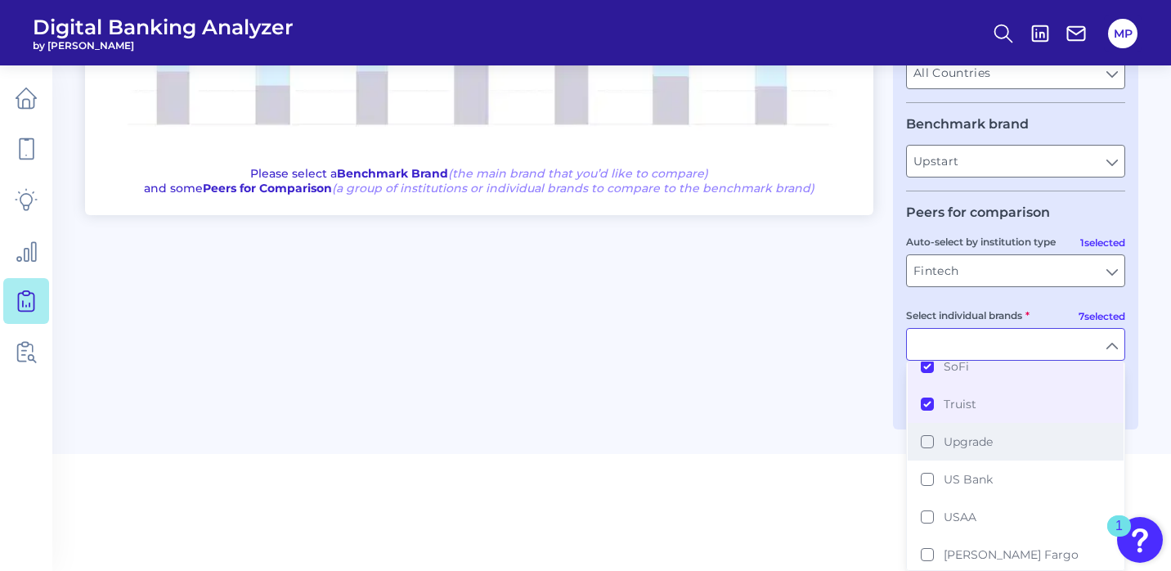
click at [926, 446] on button "Upgrade" at bounding box center [1016, 442] width 216 height 38
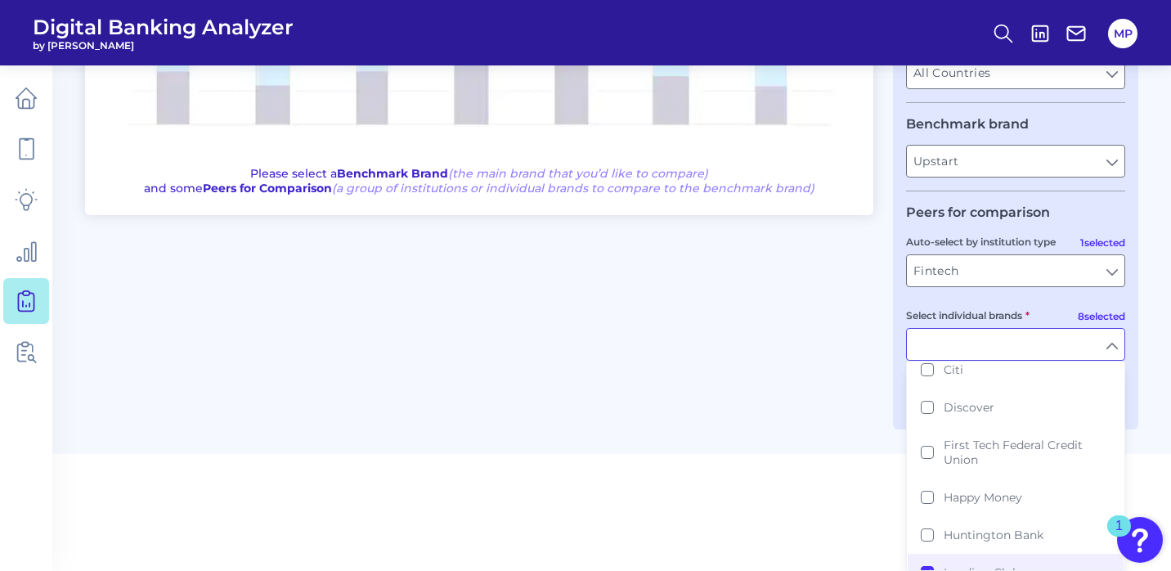
scroll to position [117, 0]
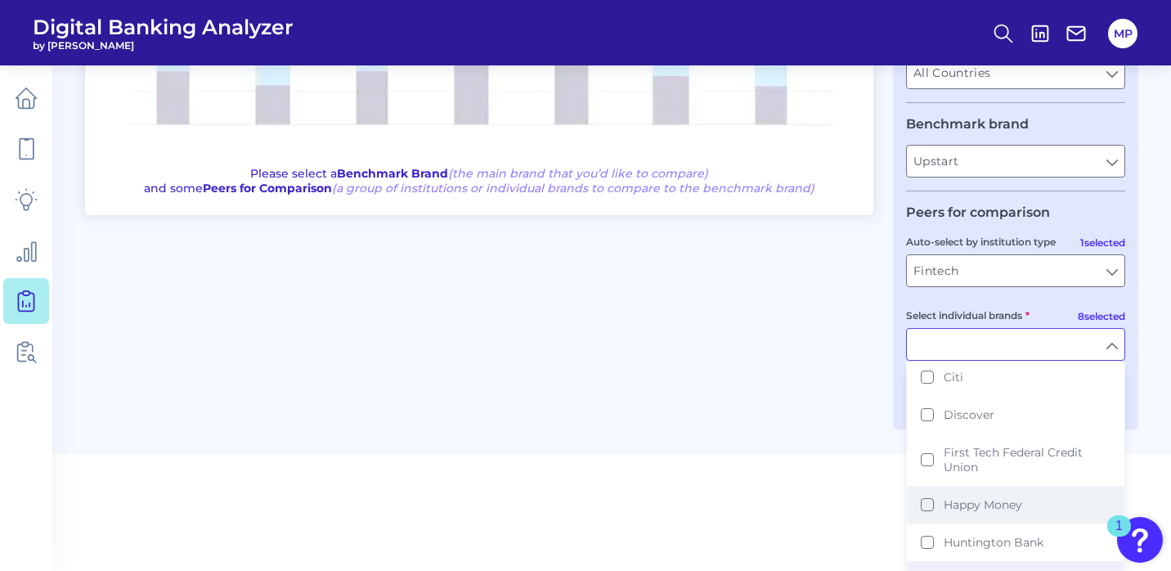
click at [929, 508] on button "Happy Money" at bounding box center [1016, 505] width 216 height 38
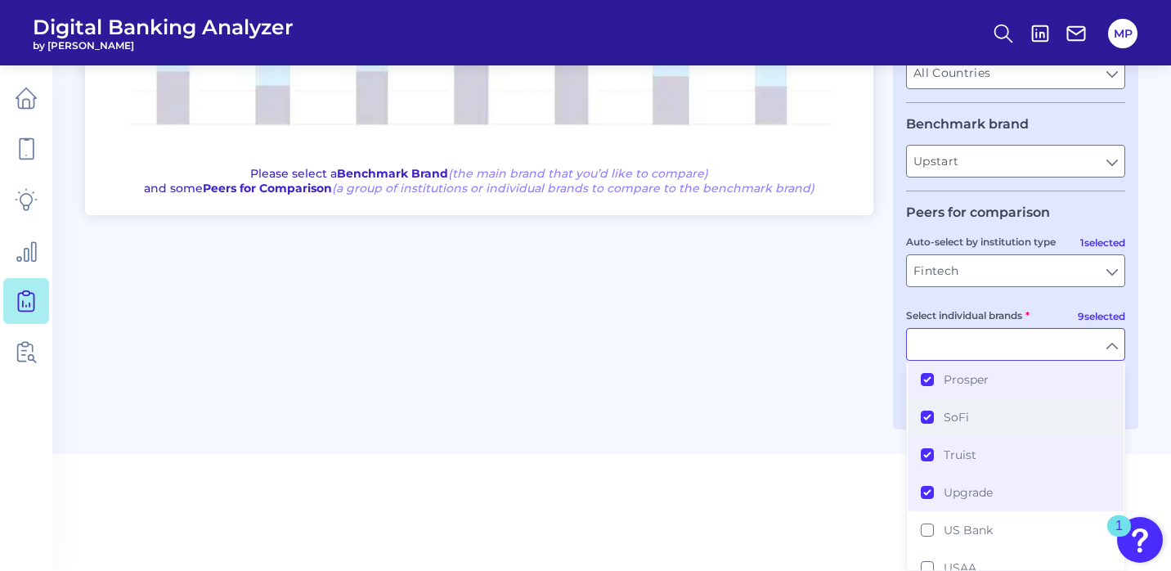
scroll to position [558, 0]
click at [928, 383] on button "Prosper" at bounding box center [1016, 379] width 216 height 38
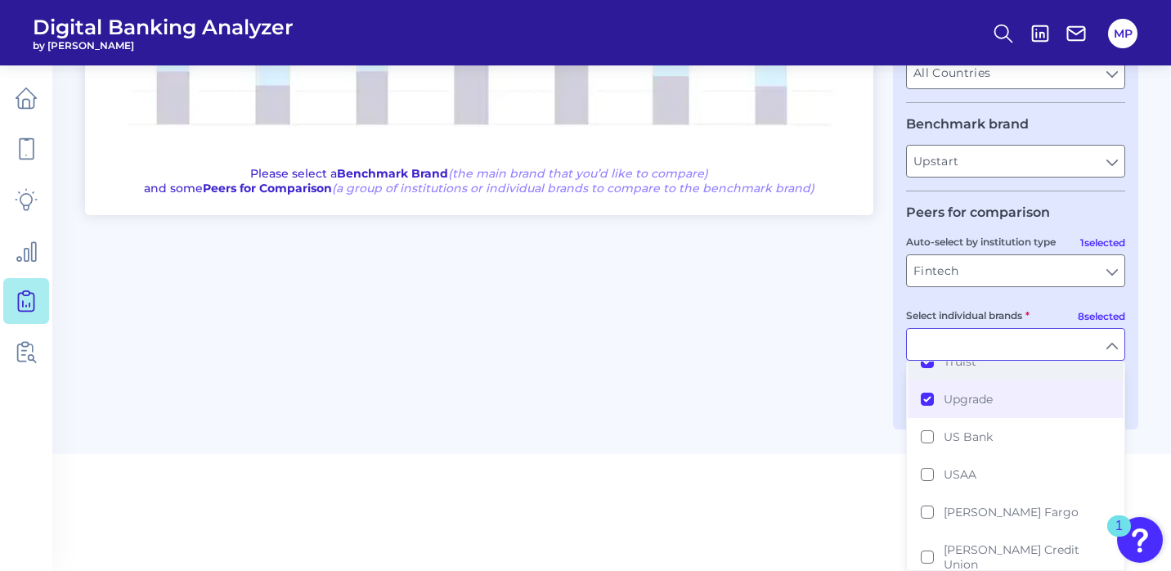
scroll to position [650, 0]
click at [1148, 329] on main "Gap Analysis Download Hide Filters One to One View Prioritization View Start bu…" at bounding box center [585, 47] width 1171 height 813
type input "Avant, Best Egg, Lending Club, One Main, SoFi, Truist, Upgrade, Happy Money"
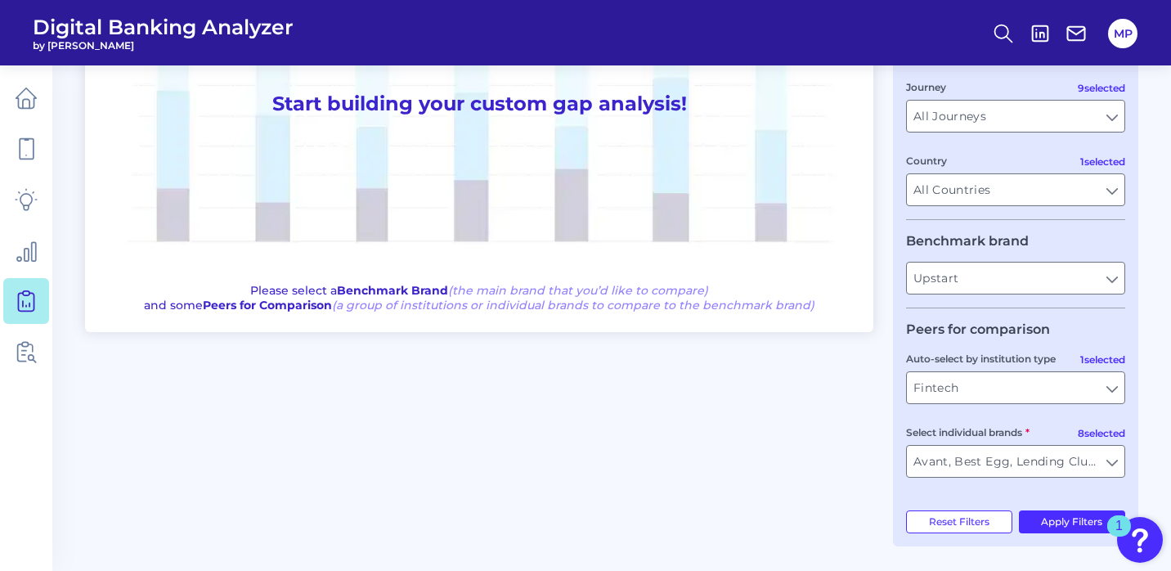
scroll to position [242, 0]
click at [1099, 105] on input "All Journeys" at bounding box center [1015, 116] width 217 height 31
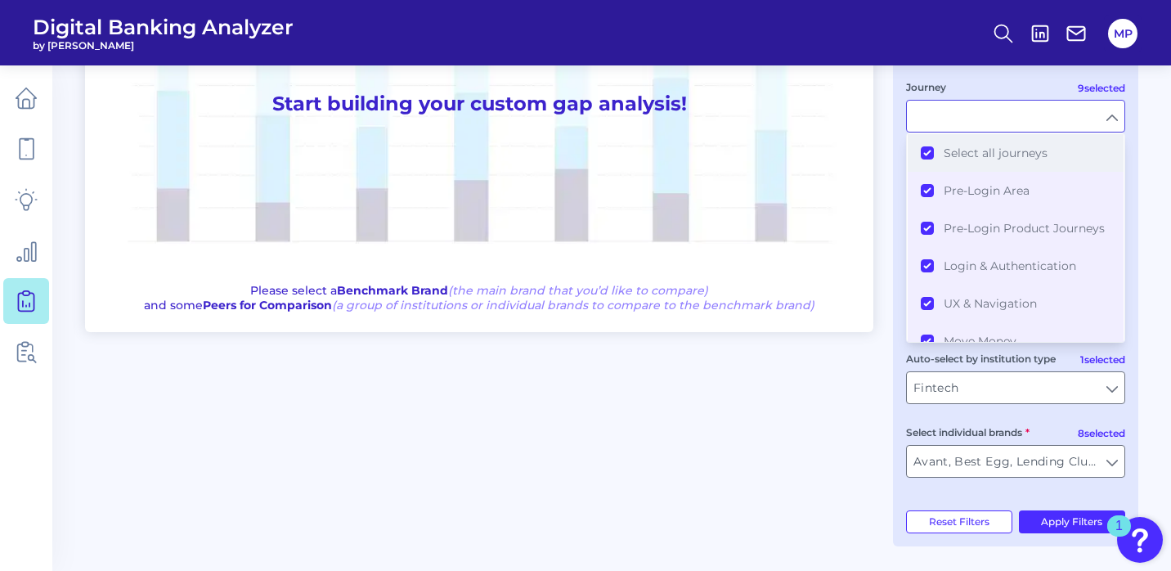
click at [927, 150] on button "Select all journeys" at bounding box center [1016, 153] width 216 height 38
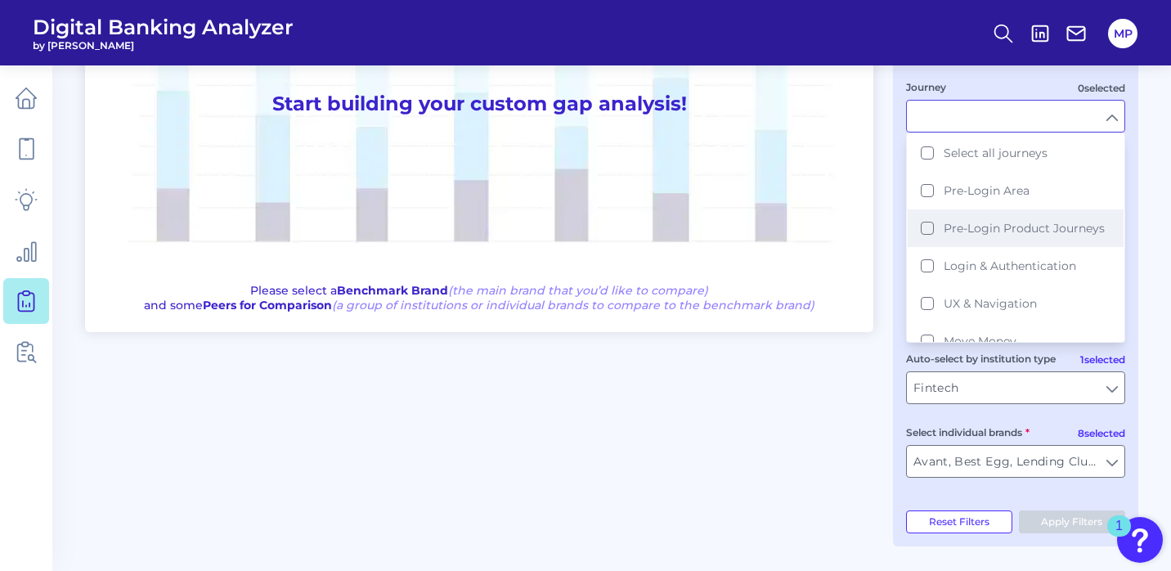
click at [922, 226] on button "Pre-Login Product Journeys" at bounding box center [1016, 228] width 216 height 38
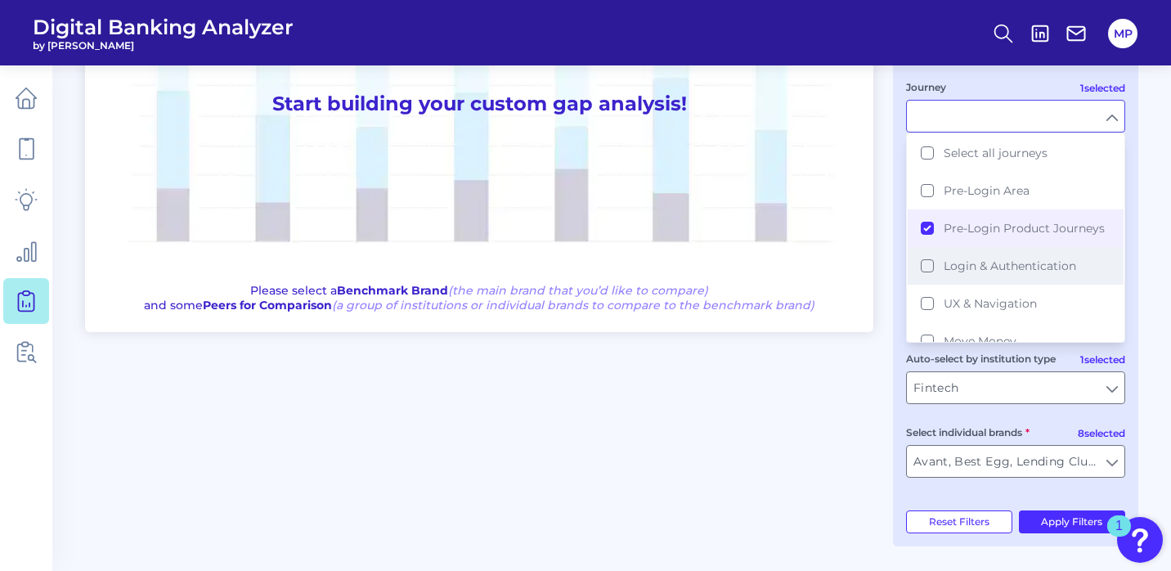
click at [928, 268] on button "Login & Authentication" at bounding box center [1016, 266] width 216 height 38
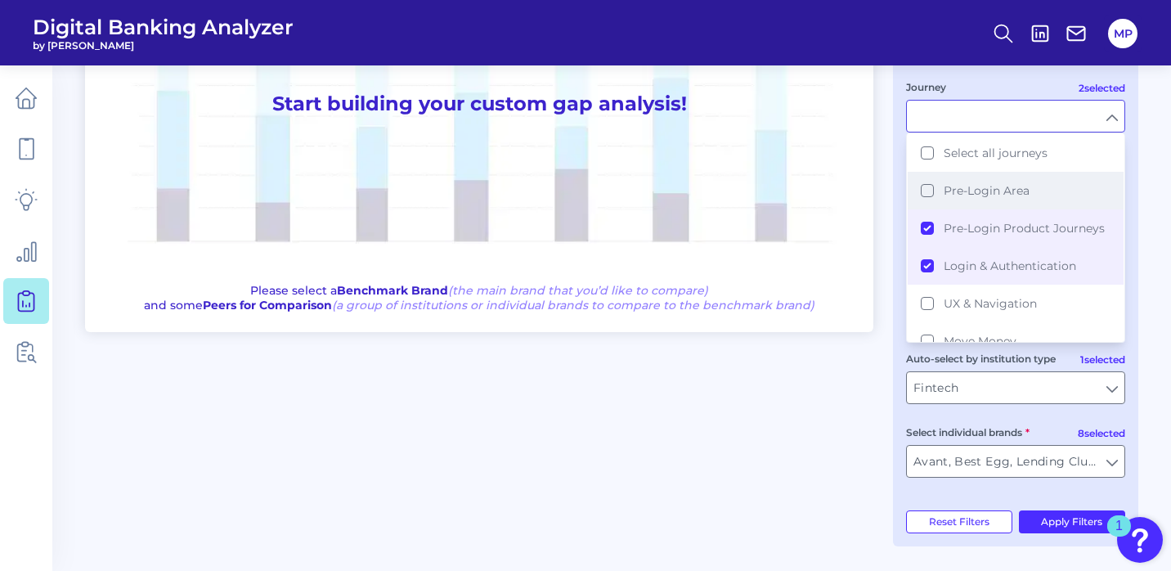
click at [924, 192] on button "Pre-Login Area" at bounding box center [1016, 191] width 216 height 38
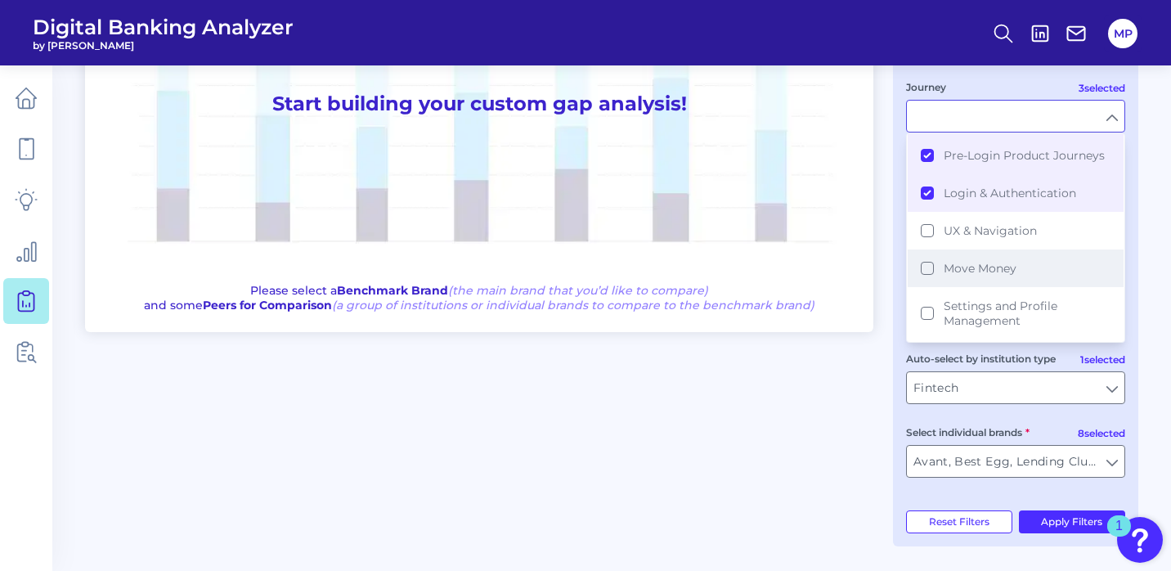
scroll to position [43, 0]
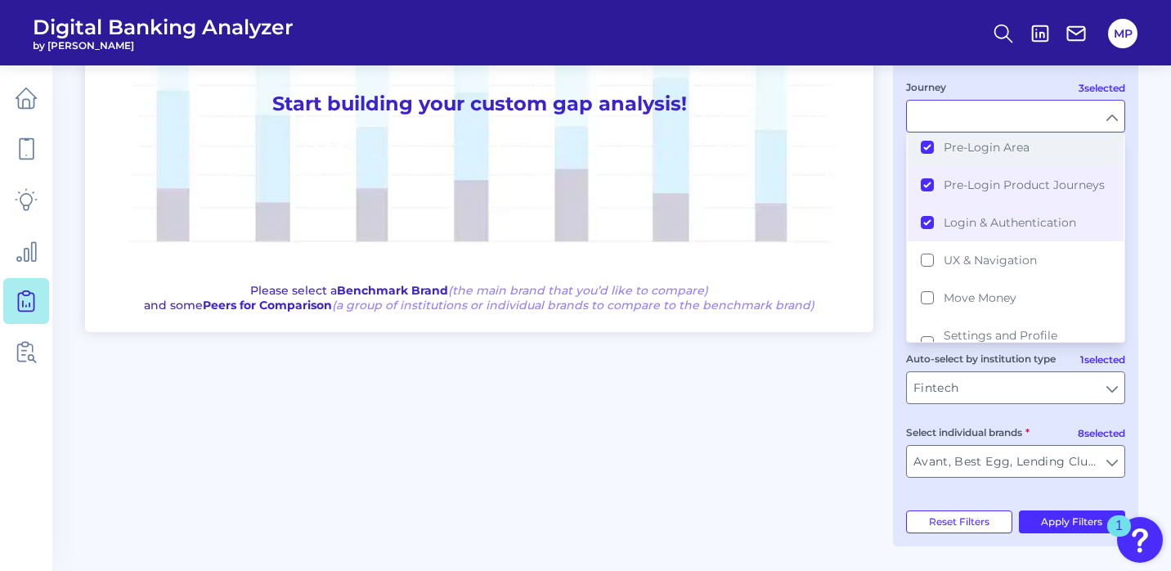
click at [927, 146] on button "Pre-Login Area" at bounding box center [1016, 147] width 216 height 38
click at [928, 142] on button "Pre-Login Area" at bounding box center [1016, 147] width 216 height 38
click at [923, 262] on button "UX & Navigation" at bounding box center [1016, 260] width 216 height 38
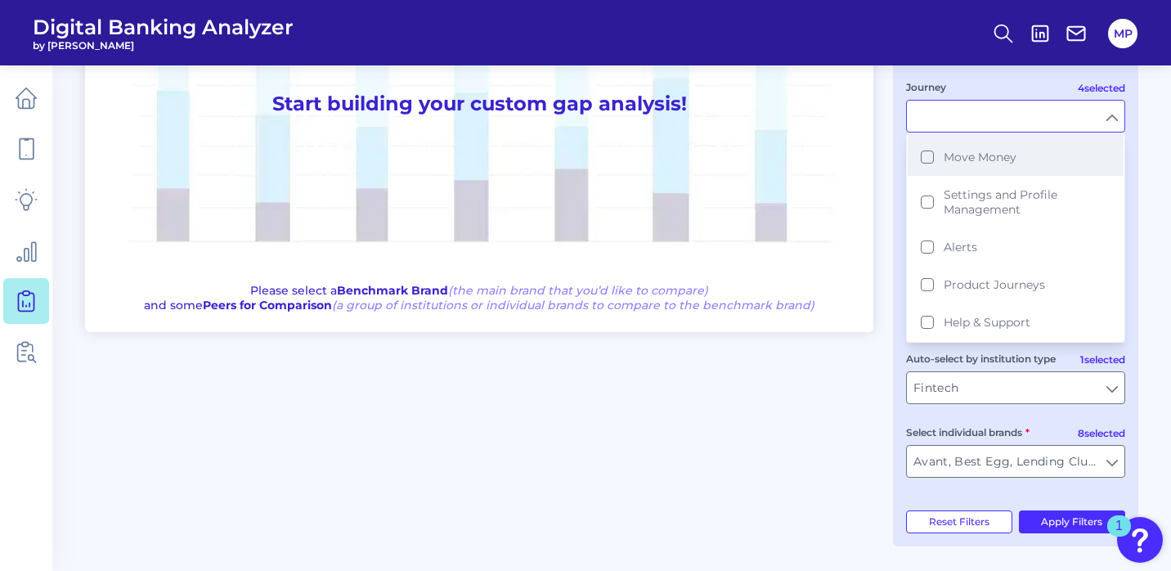
scroll to position [242, 0]
click at [1167, 232] on main "Gap Analysis Download Hide Filters One to One View Prioritization View Start bu…" at bounding box center [585, 164] width 1171 height 813
type input "Pre-Login Product Journeys, Login & Authentication, Pre-Login Area, UX & Naviga…"
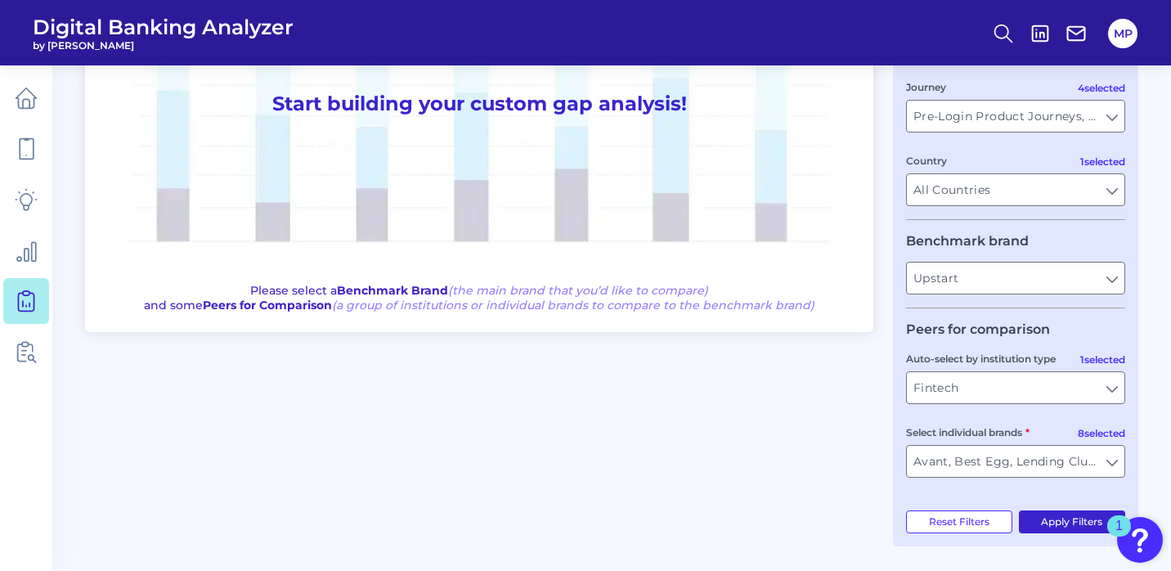
click at [1047, 524] on button "Apply Filters" at bounding box center [1072, 521] width 107 height 23
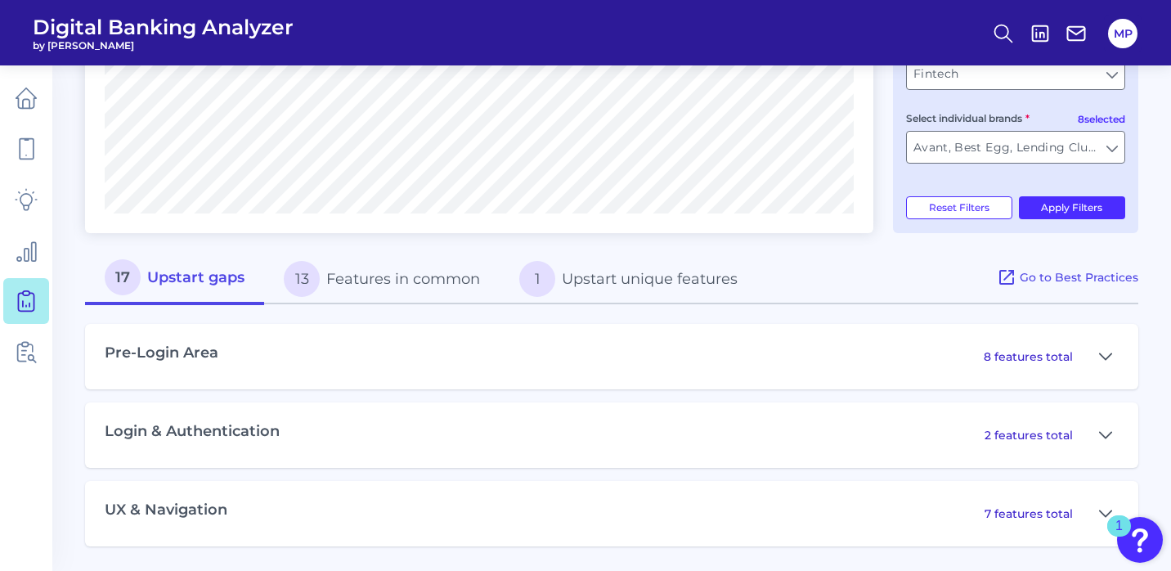
scroll to position [555, 0]
click at [1109, 356] on icon at bounding box center [1105, 357] width 11 height 6
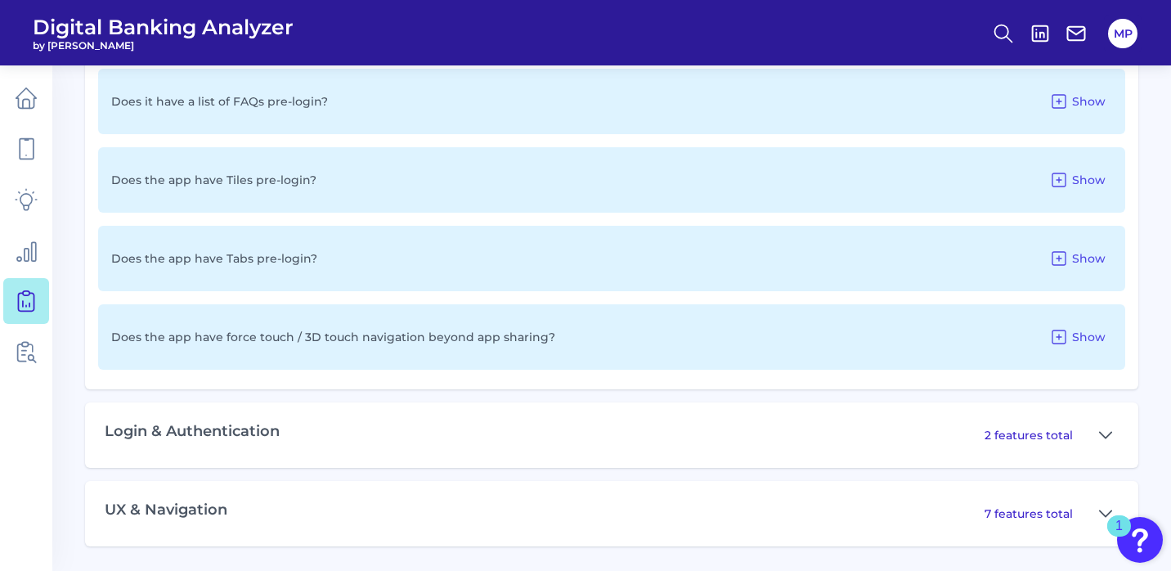
scroll to position [1210, 0]
click at [1103, 434] on icon at bounding box center [1105, 436] width 13 height 20
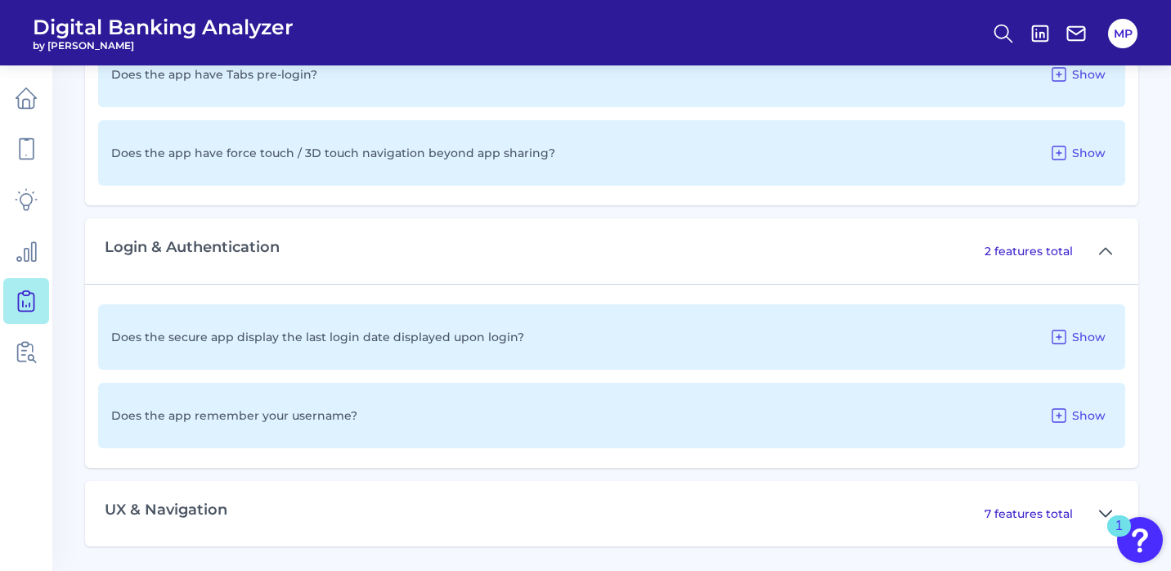
scroll to position [1394, 0]
click at [1096, 510] on button at bounding box center [1105, 514] width 26 height 26
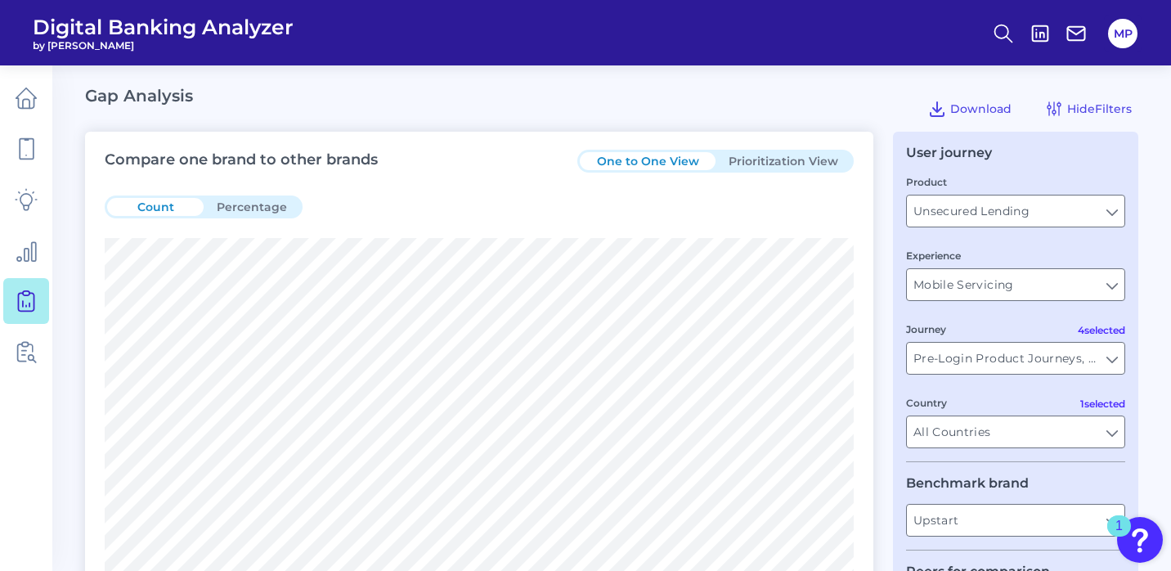
scroll to position [0, 0]
click at [1041, 215] on input "Unsecured Lending" at bounding box center [1015, 210] width 217 height 31
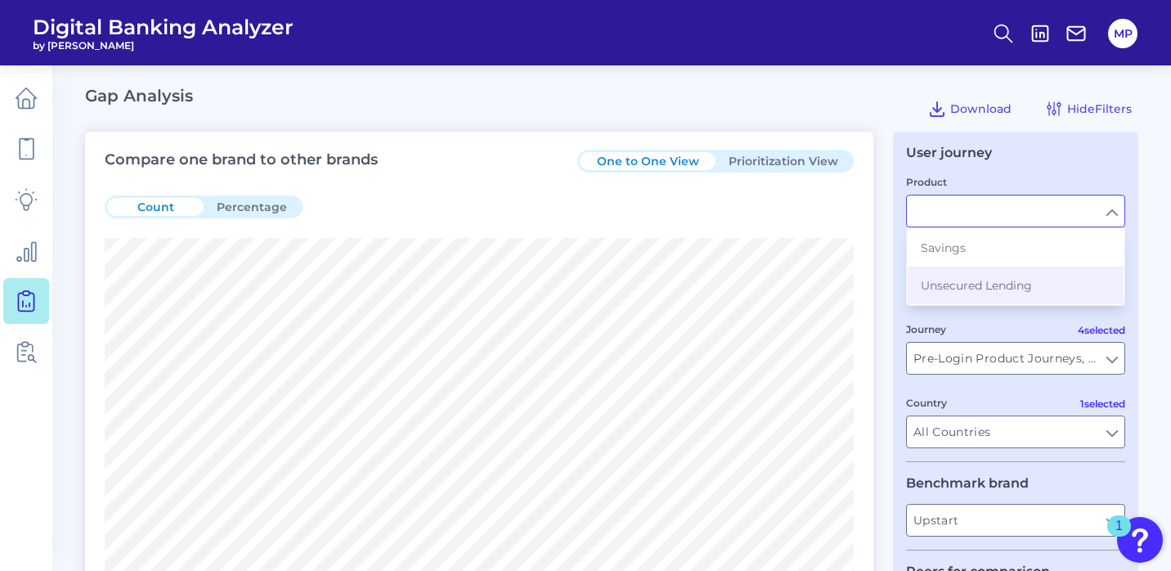
click at [1041, 215] on input "Product" at bounding box center [1015, 210] width 217 height 31
type input "Unsecured Lending"
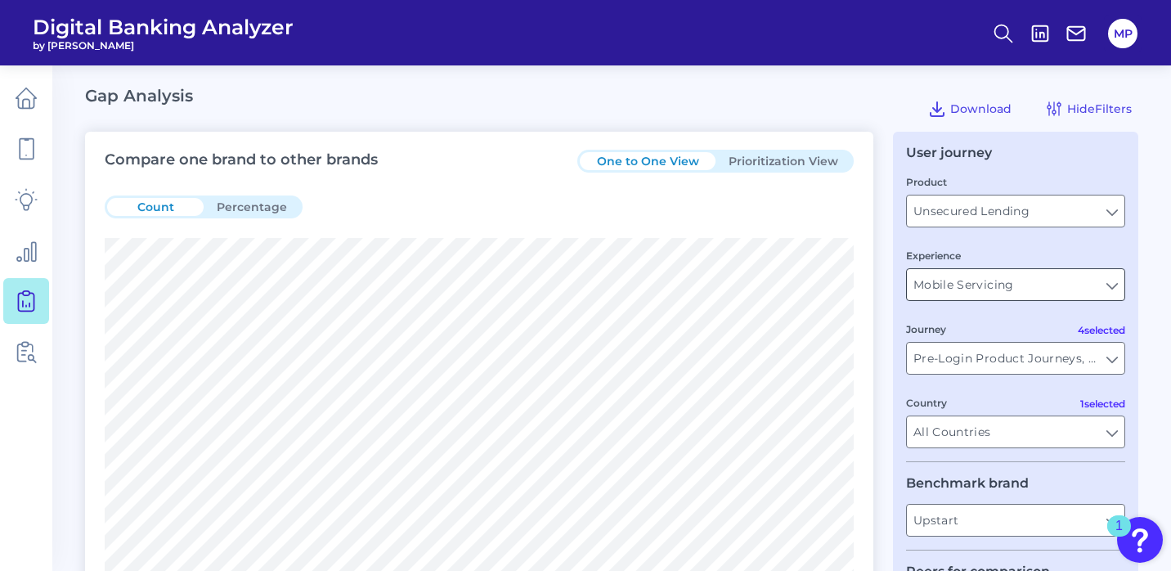
click at [1077, 285] on input "Mobile Servicing" at bounding box center [1015, 284] width 217 height 31
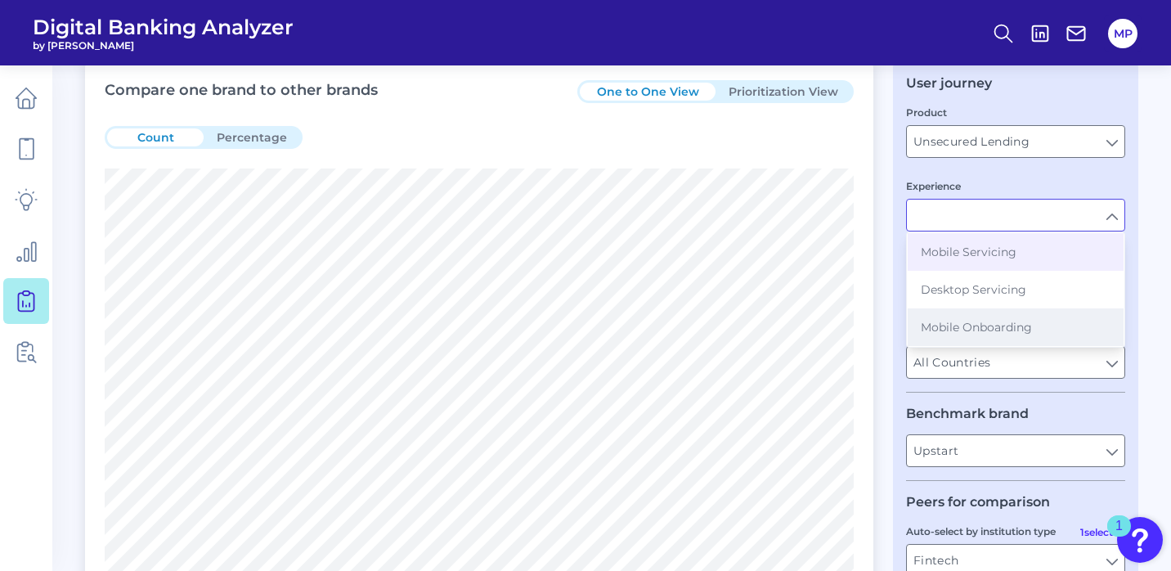
scroll to position [70, 0]
click at [1001, 328] on span "Mobile Onboarding" at bounding box center [976, 326] width 111 height 15
type input "Mobile Onboarding"
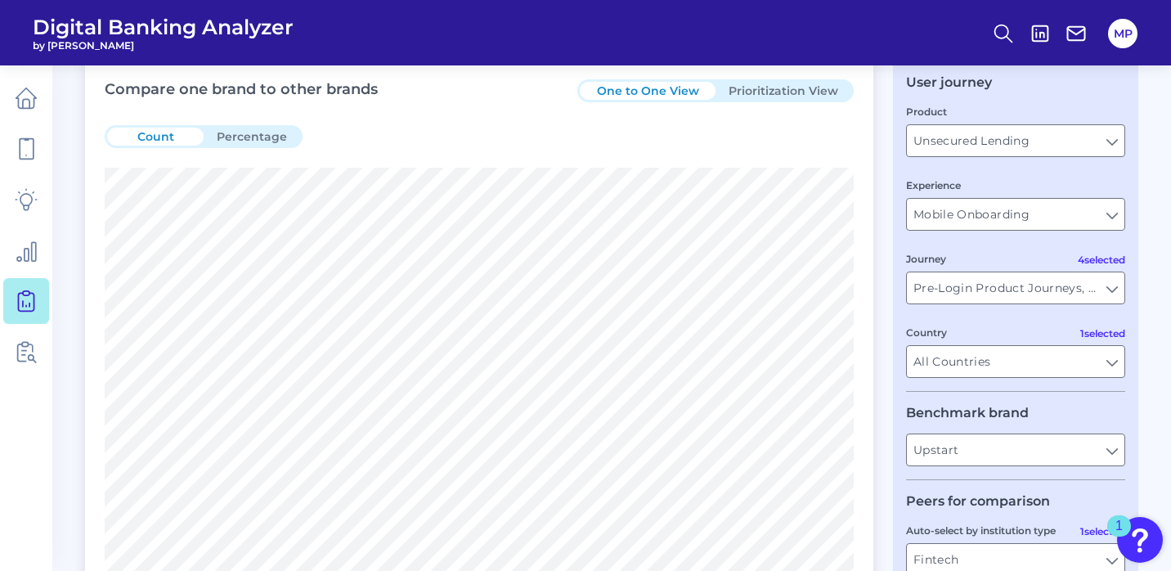
type input "All Journeys"
type input "All Auto-select by institution types"
type input "All Select individual brands"
click at [1084, 287] on input "All Journeys" at bounding box center [1015, 287] width 217 height 31
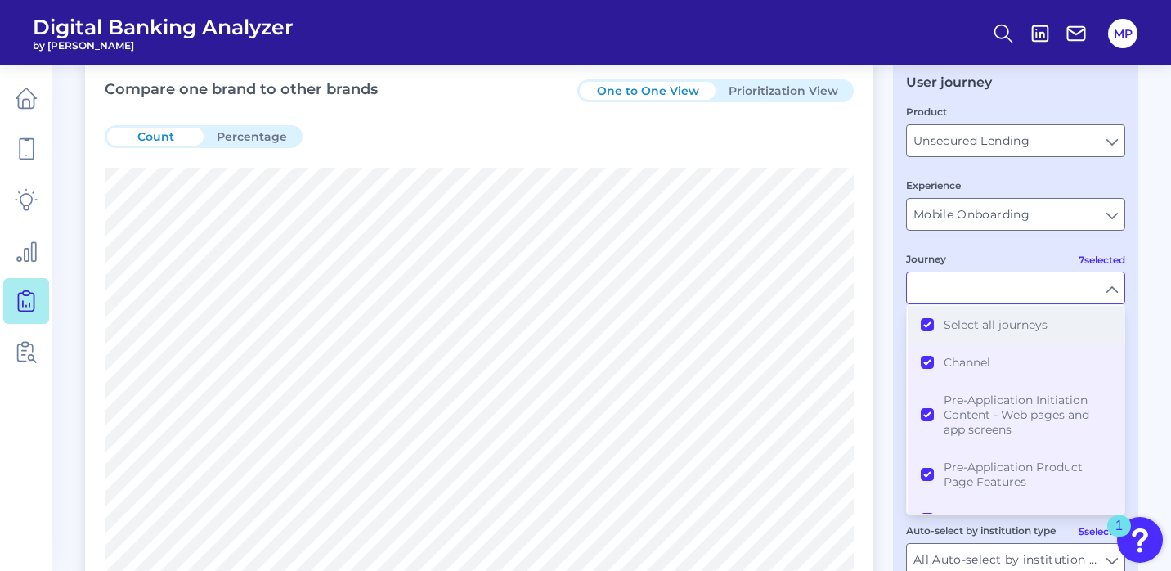
click at [921, 325] on button "Select all journeys" at bounding box center [1016, 325] width 216 height 38
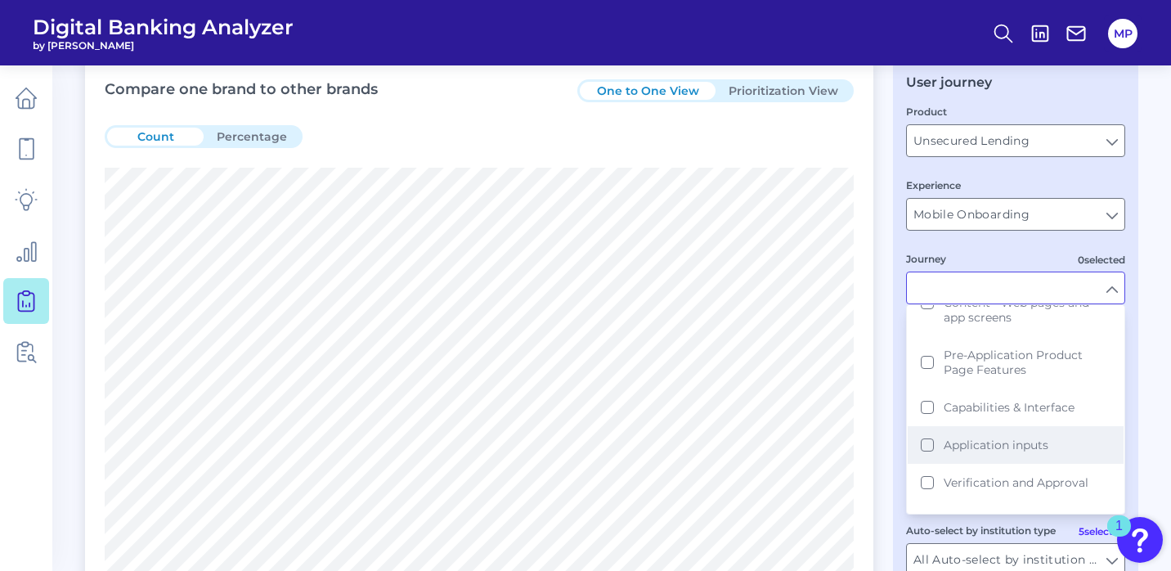
scroll to position [149, 0]
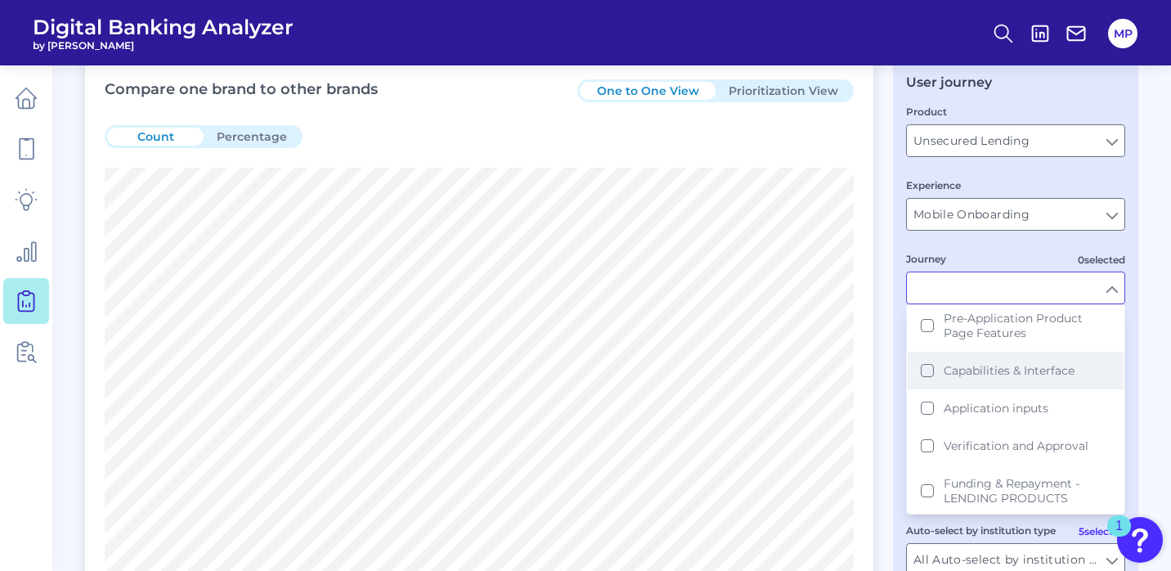
click at [926, 368] on button "Capabilities & Interface" at bounding box center [1016, 371] width 216 height 38
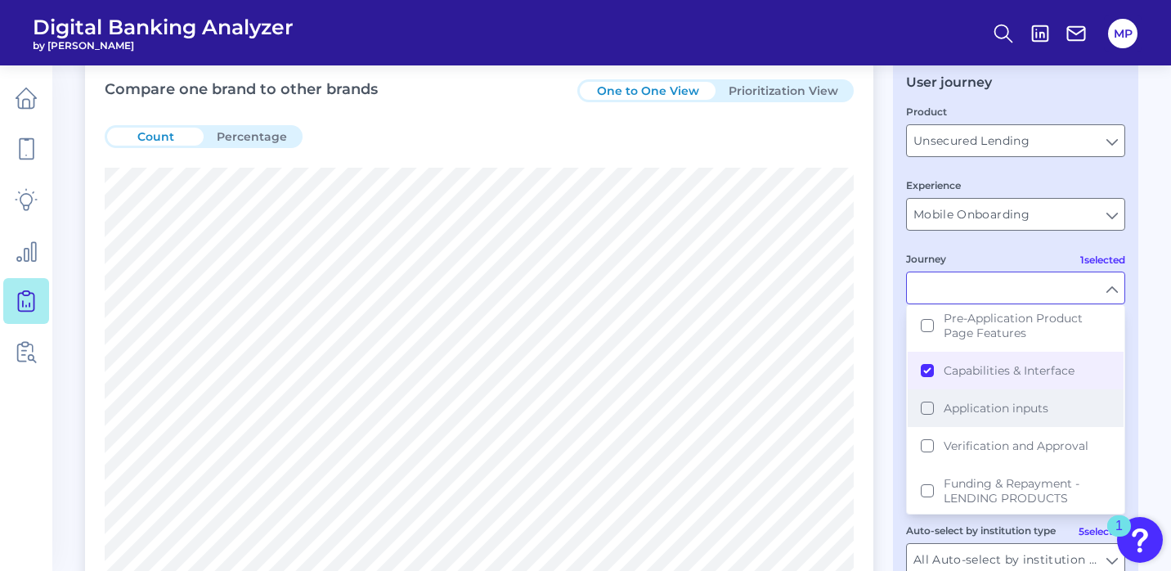
click at [928, 407] on button "Application inputs" at bounding box center [1016, 408] width 216 height 38
click at [935, 459] on button "Verification and Approval" at bounding box center [1016, 446] width 216 height 38
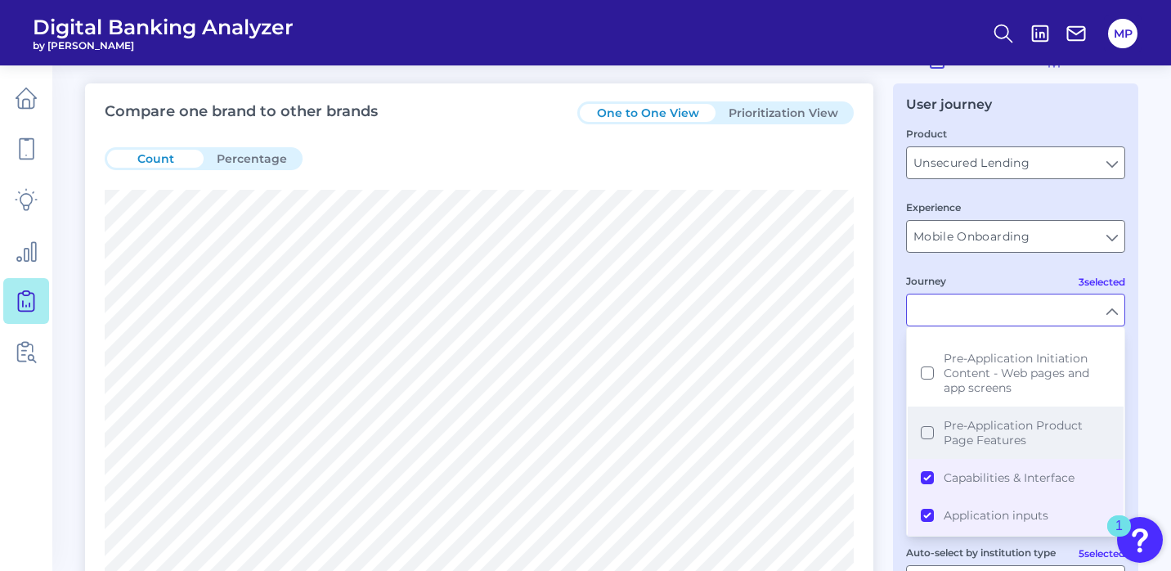
scroll to position [2, 0]
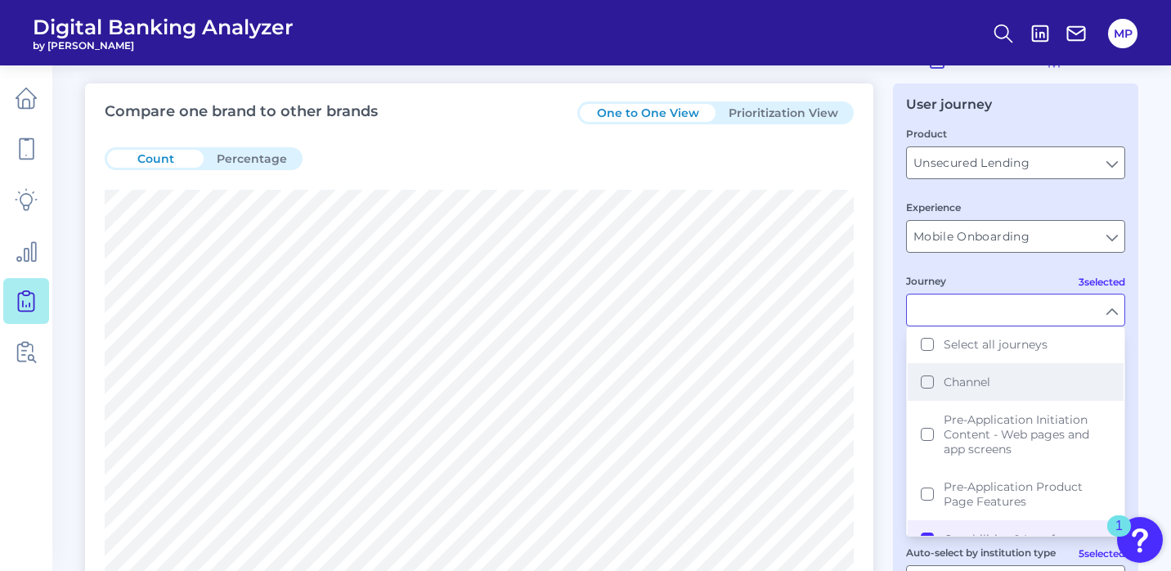
click at [921, 377] on button "Channel" at bounding box center [1016, 382] width 216 height 38
click at [1113, 314] on input "Journey" at bounding box center [1015, 309] width 217 height 31
type input "Capabilities & Interface, Application inputs, Verification and Approval, Channel"
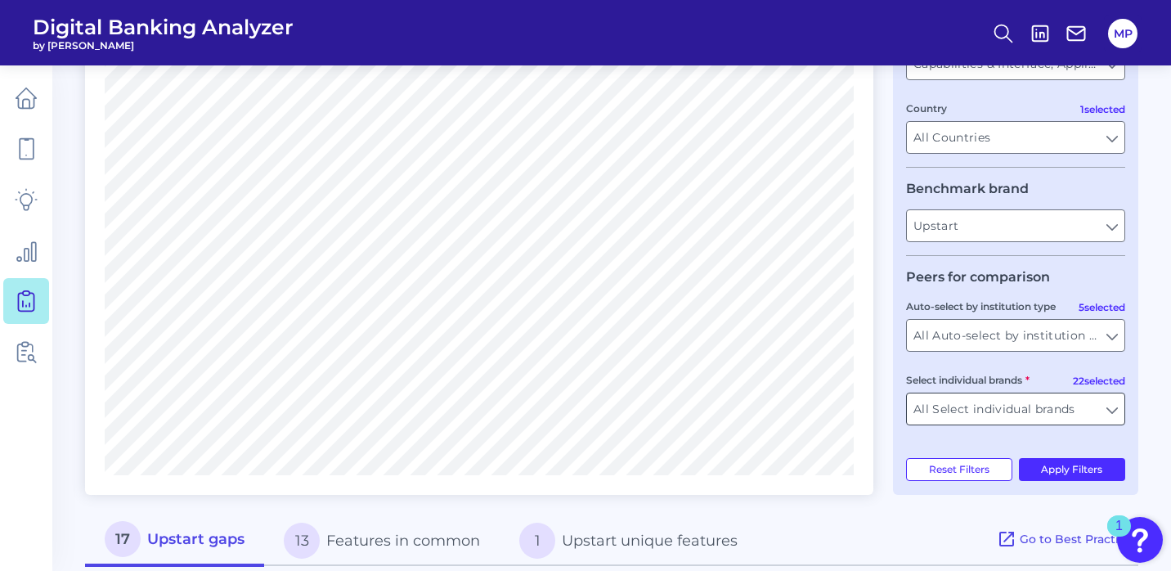
scroll to position [295, 0]
click at [1098, 410] on input "All Select individual brands" at bounding box center [1015, 407] width 217 height 31
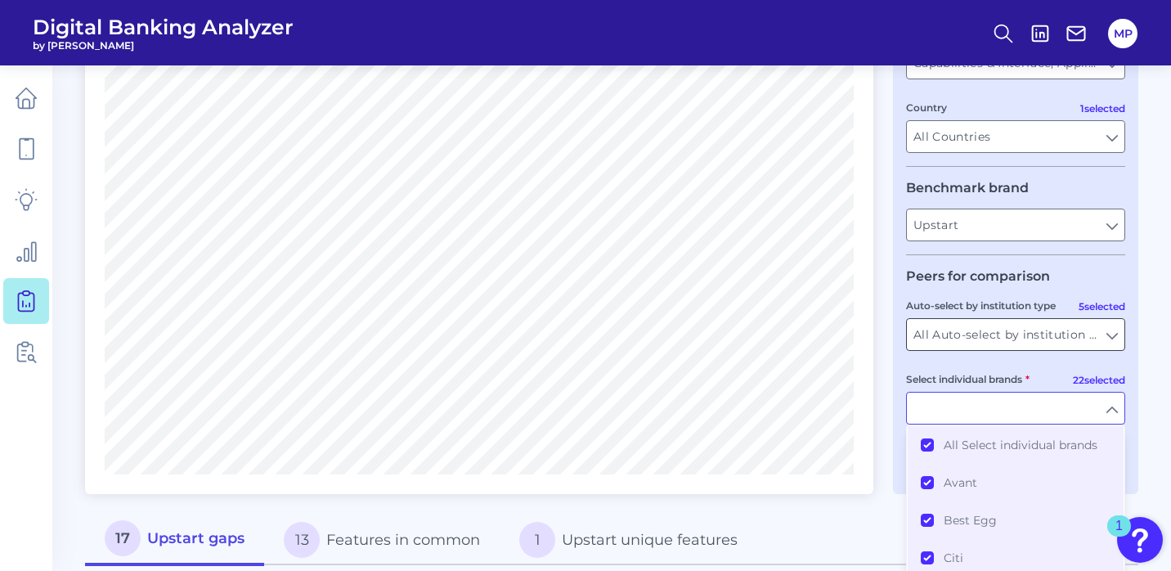
click at [1110, 332] on input "All Auto-select by institution types" at bounding box center [1015, 334] width 217 height 31
type input "All Select individual brands"
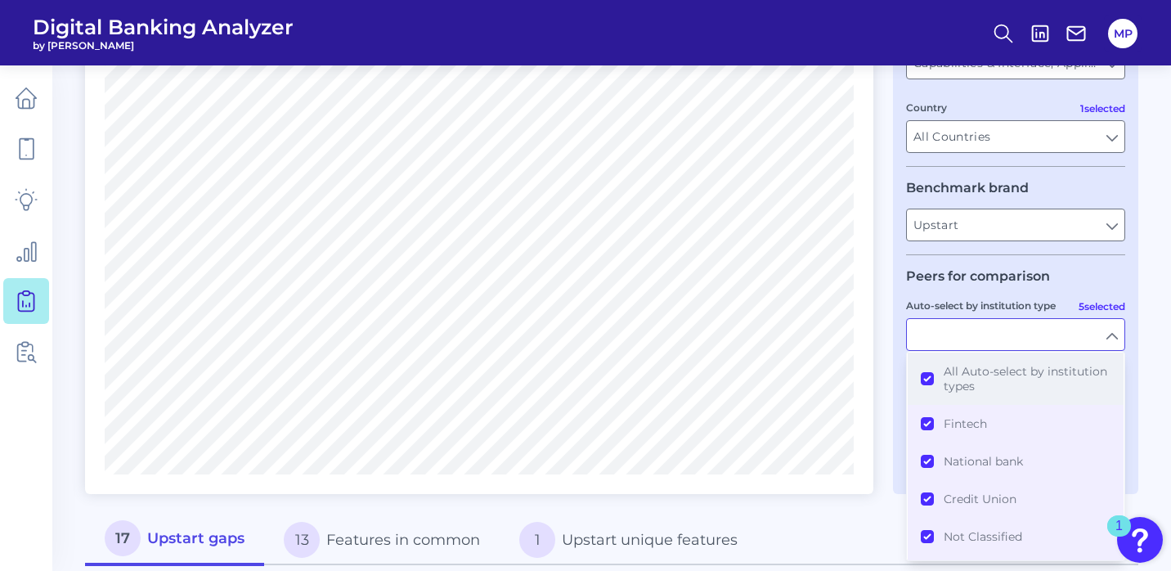
click at [928, 380] on button "All Auto-select by institution types" at bounding box center [1016, 378] width 216 height 52
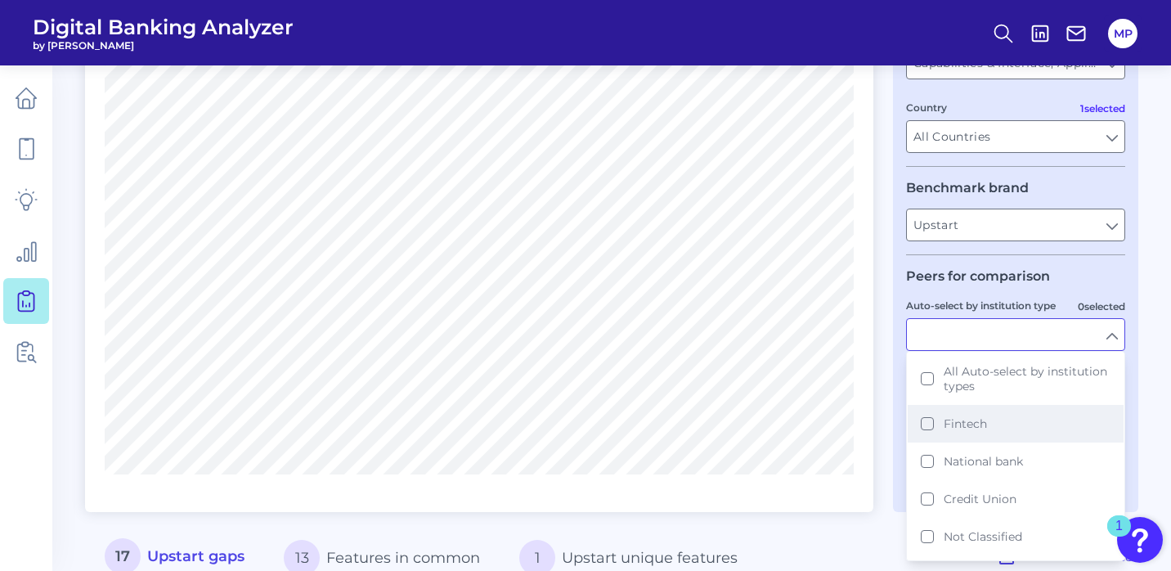
click at [926, 420] on button "Fintech" at bounding box center [1016, 424] width 216 height 38
type input "Avant, Best Egg, Lending Club, Lending Point, Lightstream, One Main, Prosper, S…"
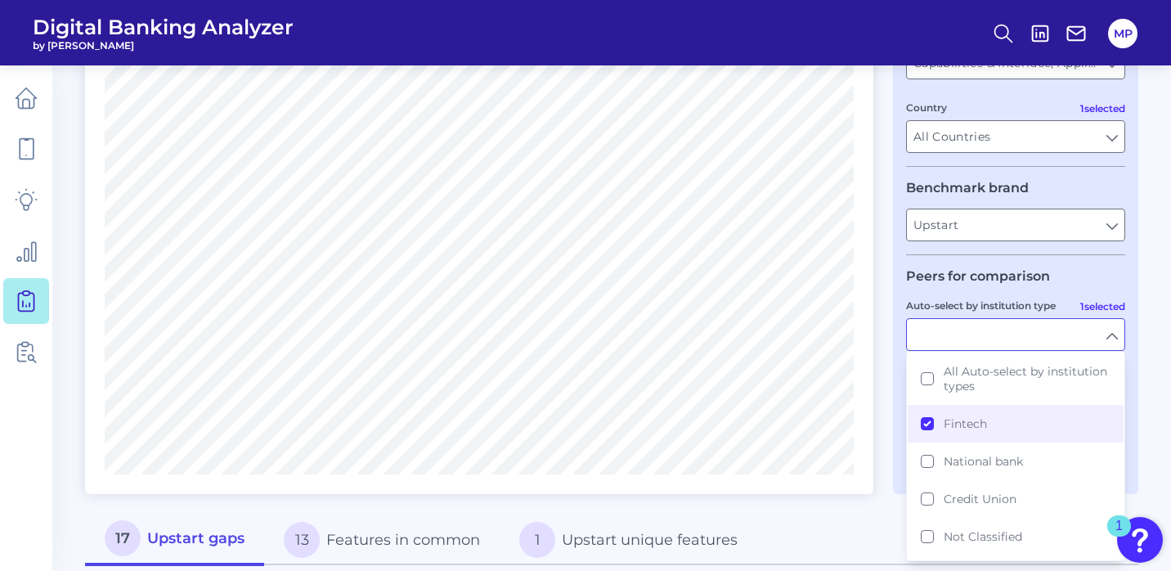
click at [1107, 338] on input "Auto-select by institution type" at bounding box center [1015, 334] width 217 height 31
type input "Fintech"
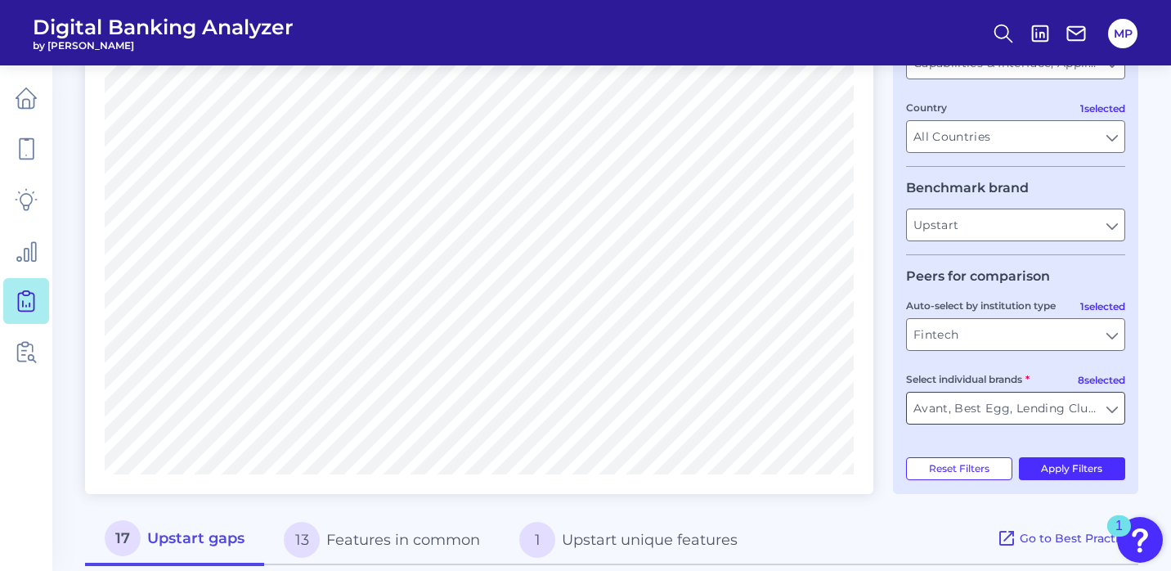
click at [1118, 411] on input "Avant, Best Egg, Lending Club, Lending Point, Lightstream, One Main, Prosper, S…" at bounding box center [1015, 407] width 217 height 31
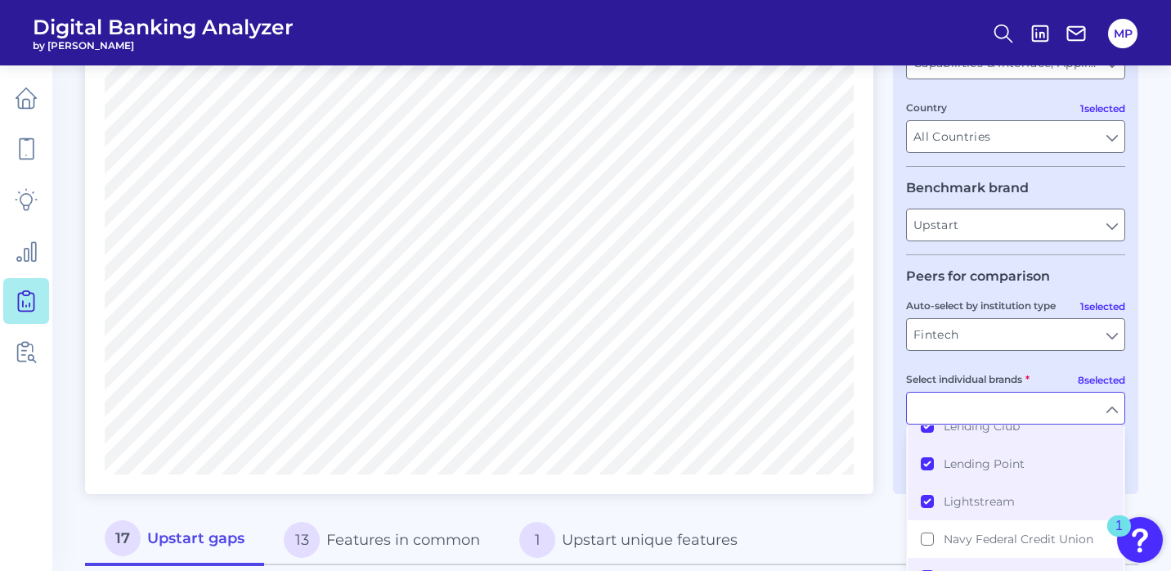
scroll to position [338, 0]
click at [921, 459] on button "Lending Point" at bounding box center [1016, 461] width 216 height 38
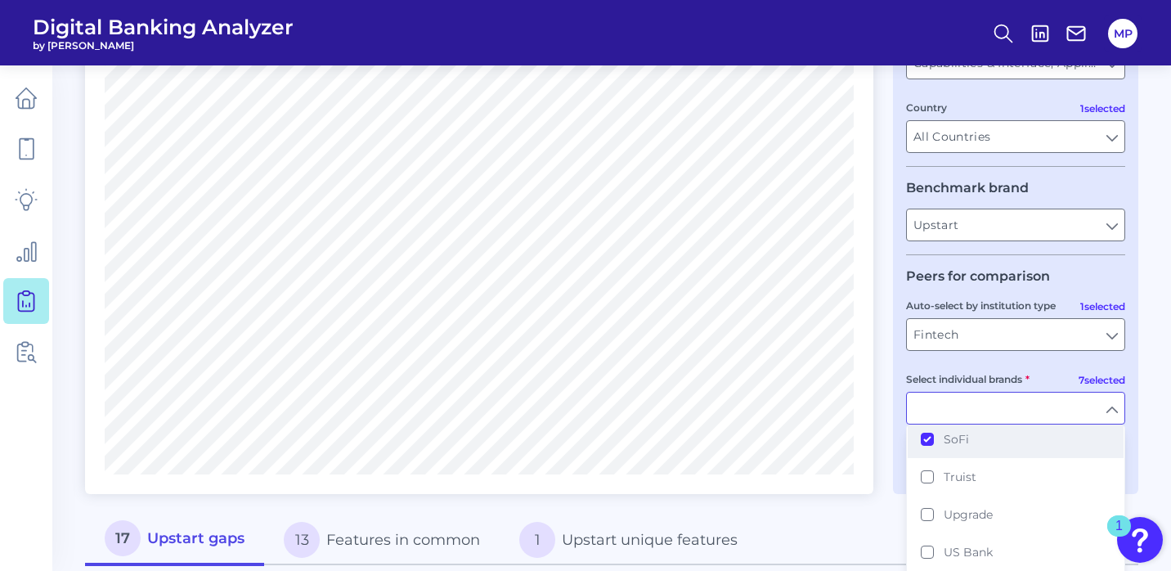
scroll to position [670, 0]
click at [925, 444] on button "Truist" at bounding box center [1016, 444] width 216 height 38
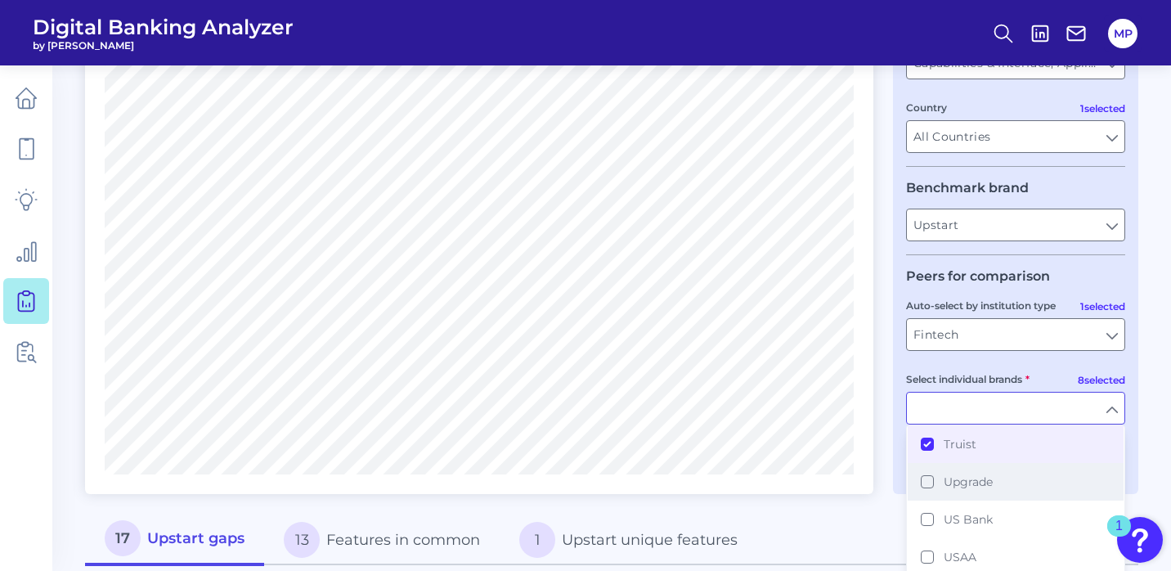
click at [927, 486] on button "Upgrade" at bounding box center [1016, 482] width 216 height 38
click at [1111, 408] on input "Select individual brands" at bounding box center [1015, 407] width 217 height 31
type input "Avant, Best Egg, Lending Club, Lightstream, One Main, Prosper, SoFi, Truist, Up…"
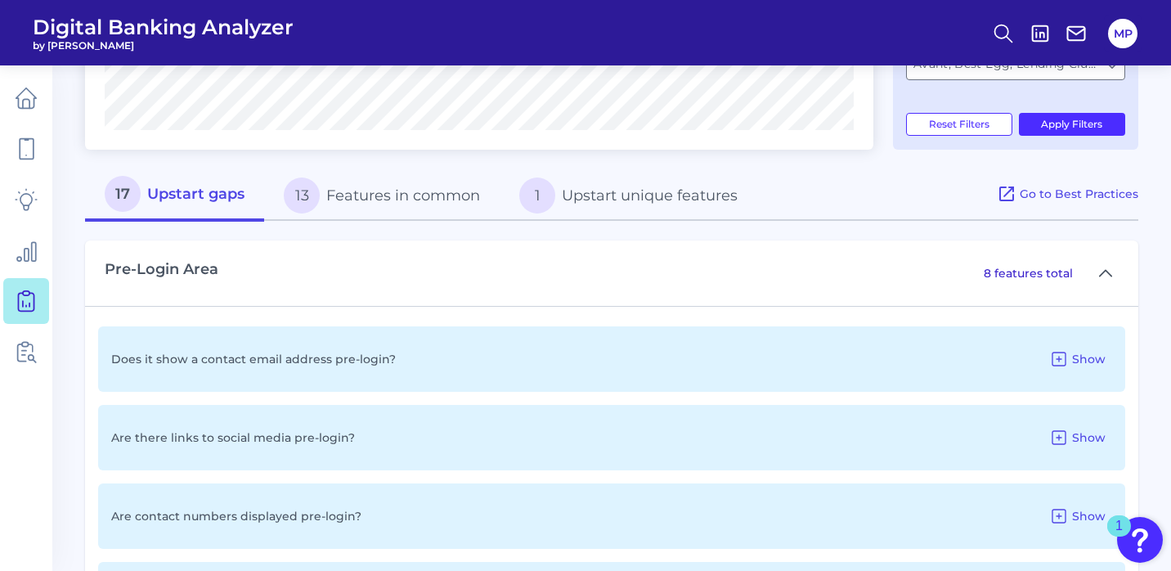
scroll to position [640, 0]
click at [433, 195] on button "13 Features in common" at bounding box center [381, 194] width 235 height 52
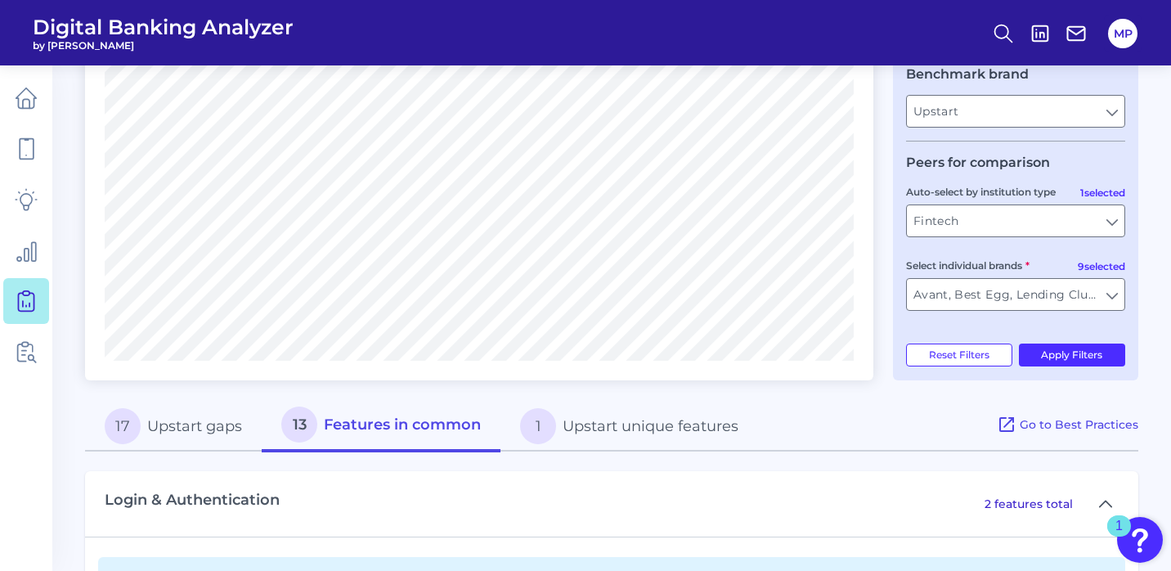
scroll to position [671, 0]
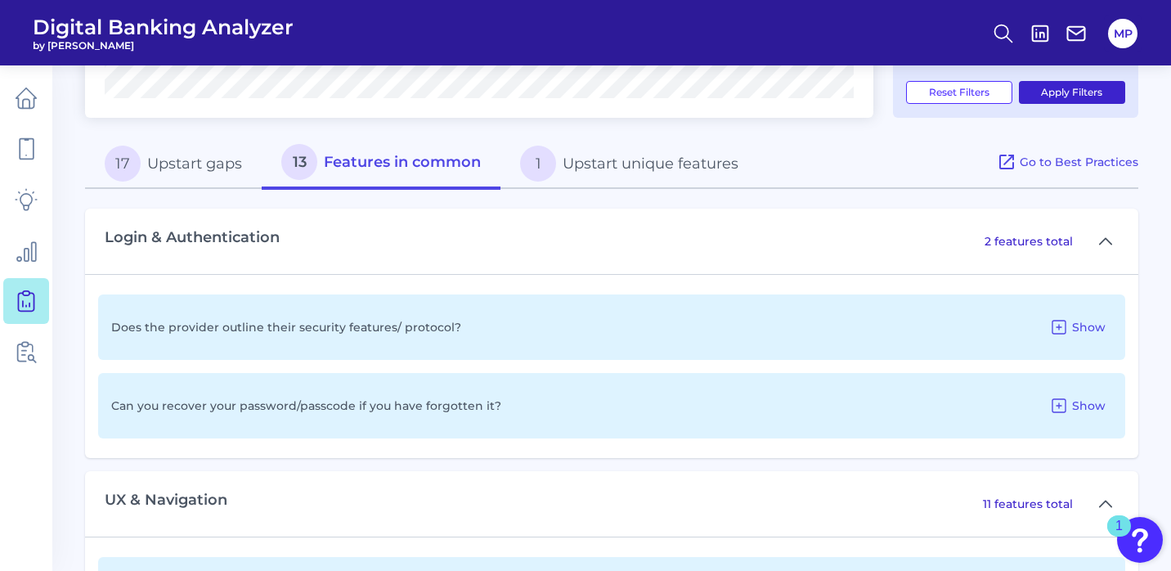
click at [1079, 96] on button "Apply Filters" at bounding box center [1072, 92] width 107 height 23
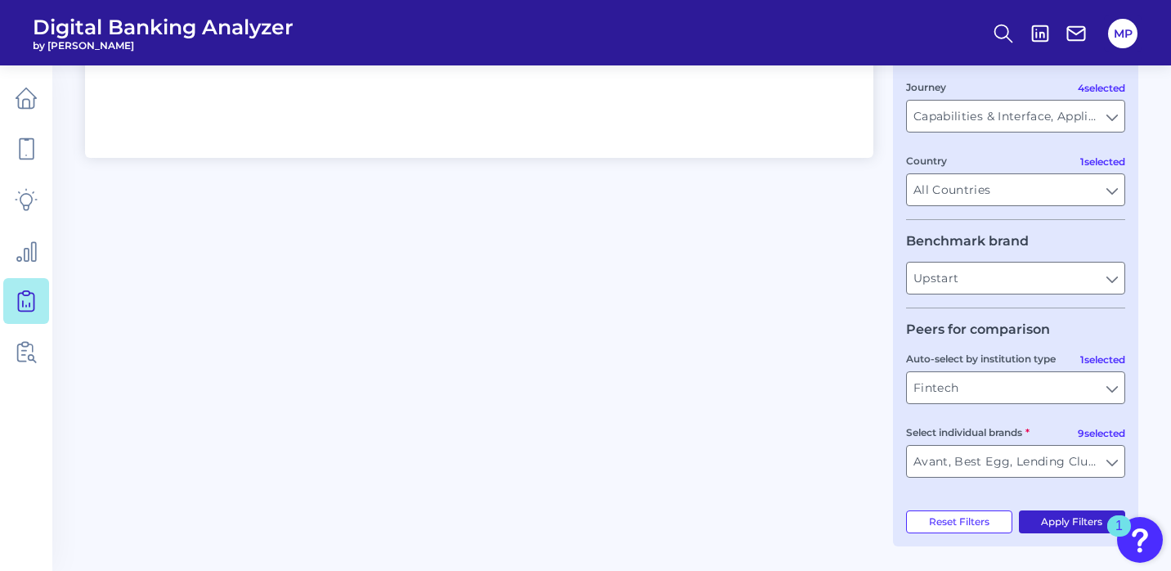
scroll to position [242, 0]
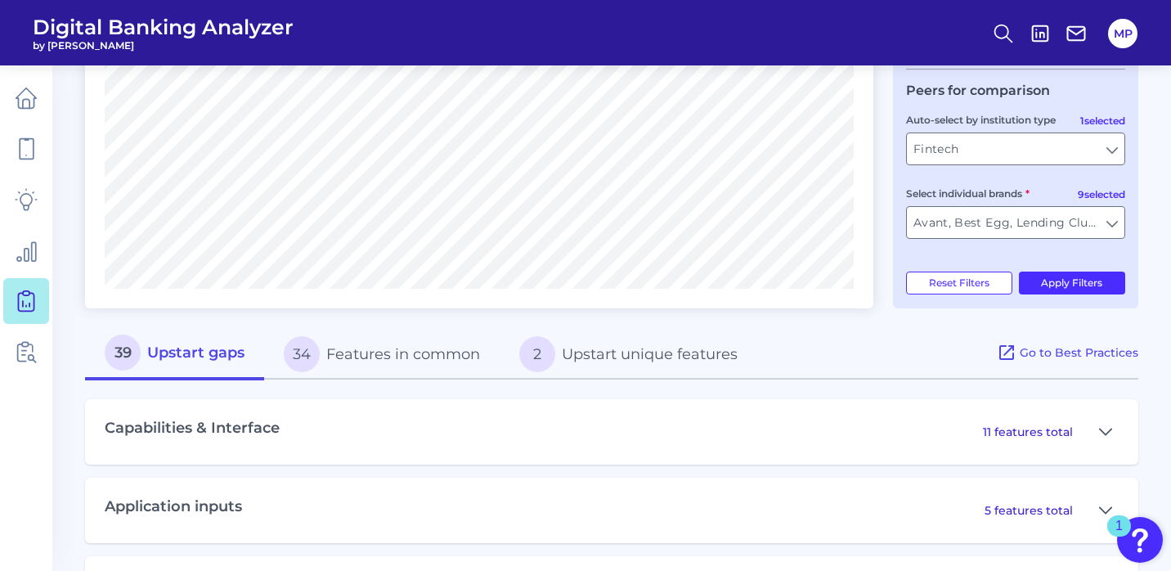
click at [652, 355] on button "2 Upstart unique features" at bounding box center [629, 354] width 258 height 52
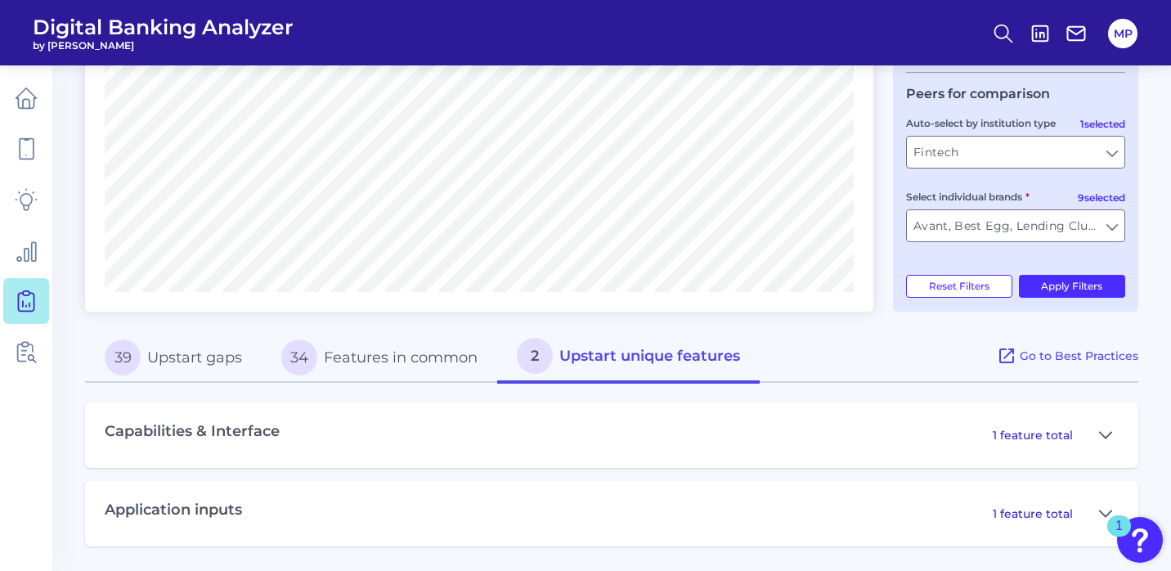
scroll to position [477, 0]
click at [1106, 433] on icon at bounding box center [1105, 436] width 13 height 20
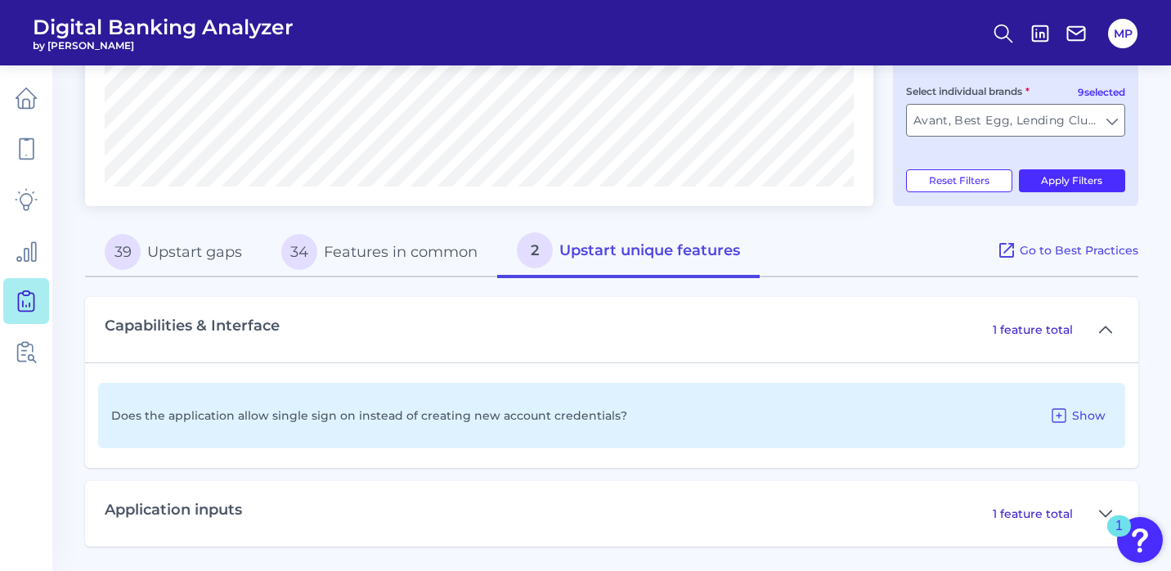
scroll to position [582, 0]
click at [1060, 415] on icon at bounding box center [1058, 416] width 13 height 13
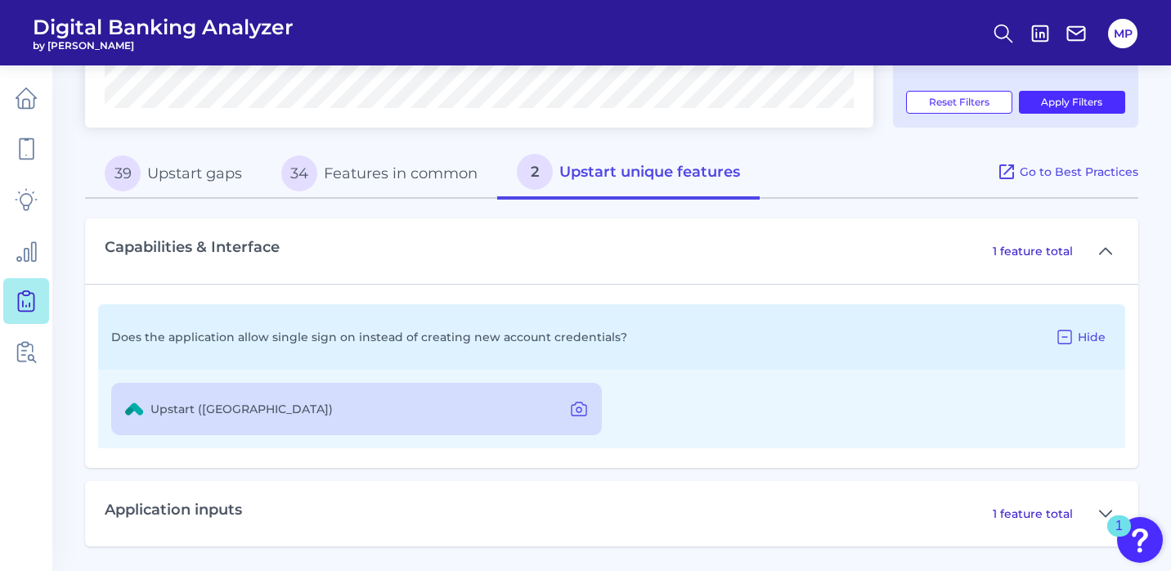
scroll to position [661, 0]
click at [1065, 335] on icon at bounding box center [1065, 338] width 20 height 20
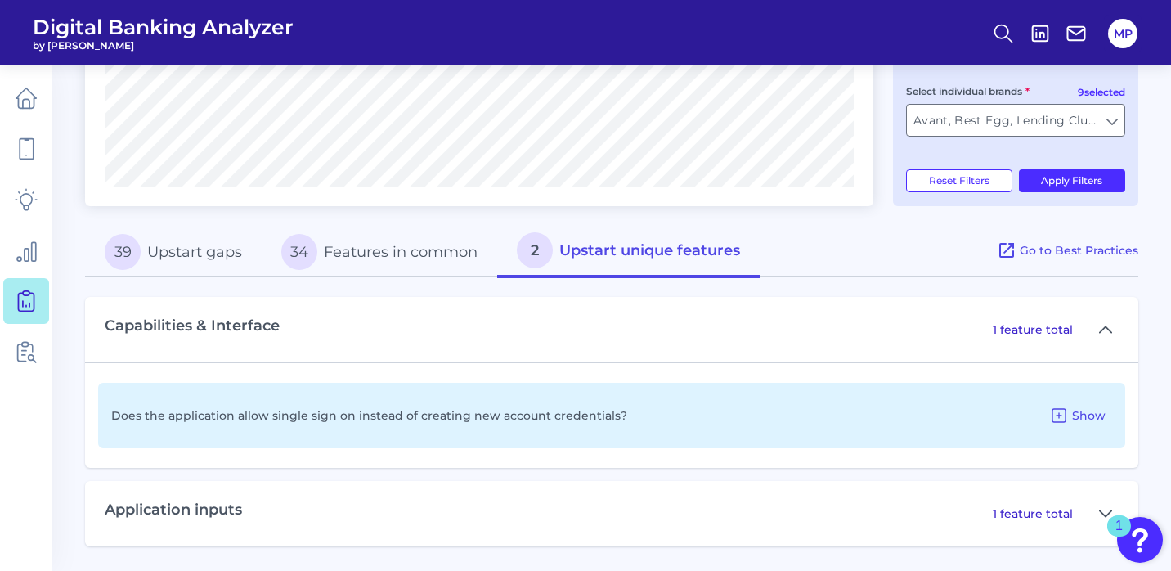
scroll to position [582, 0]
click at [1105, 509] on icon at bounding box center [1105, 514] width 13 height 20
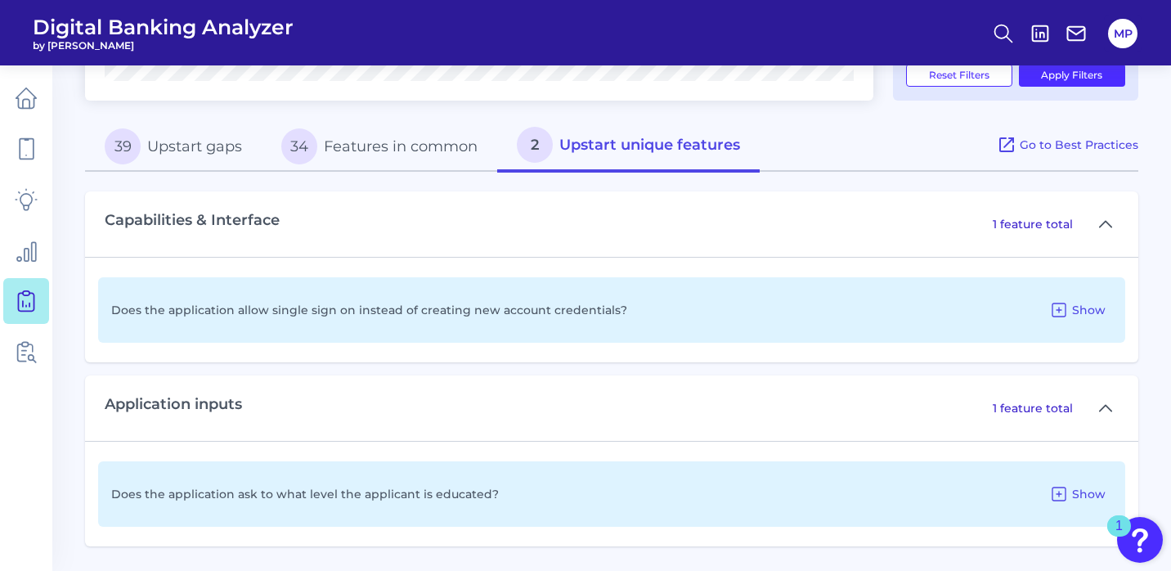
scroll to position [688, 0]
click at [1102, 406] on icon at bounding box center [1105, 409] width 13 height 20
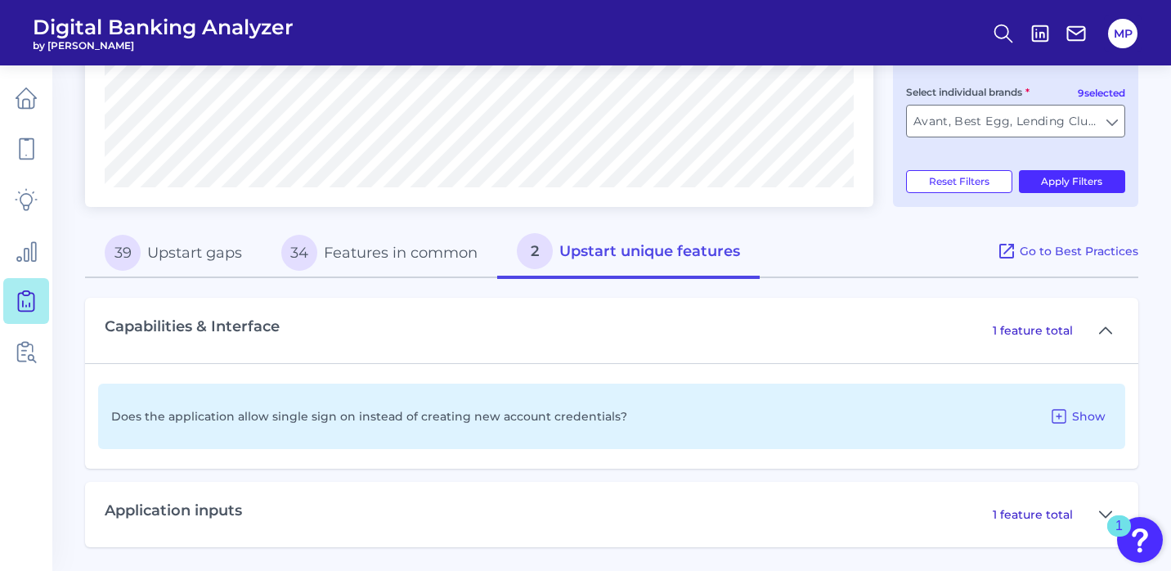
click at [405, 253] on button "34 Features in common" at bounding box center [379, 252] width 235 height 52
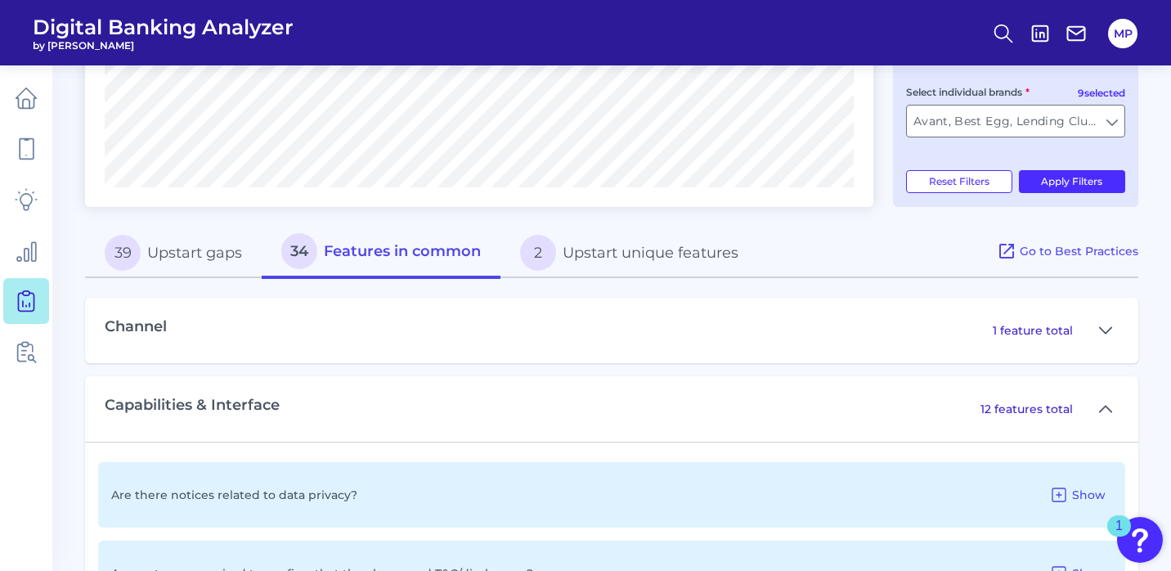
scroll to position [625, 0]
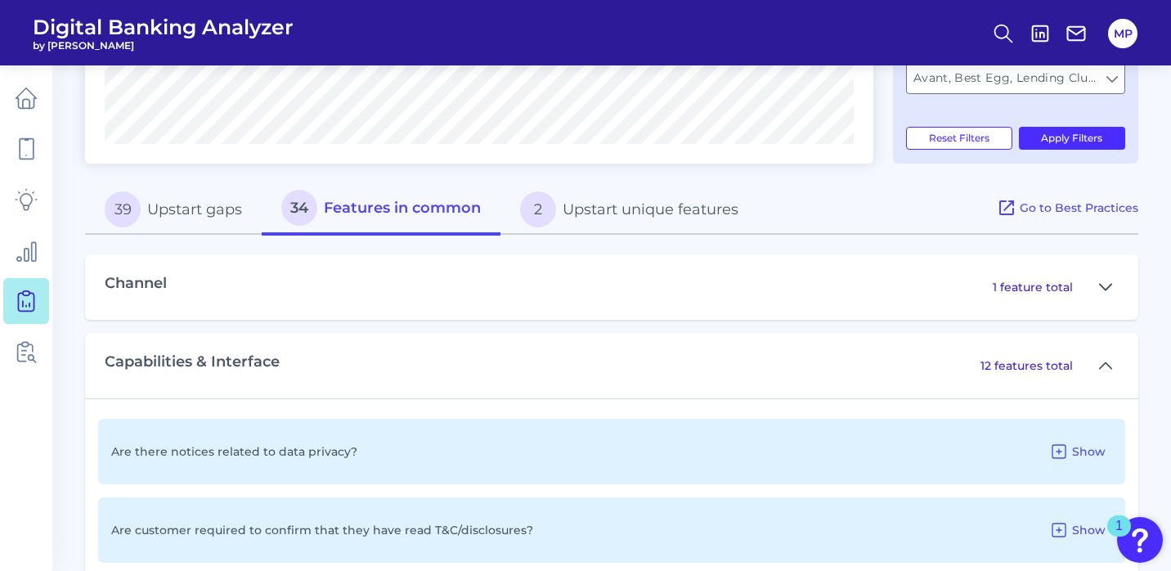
click at [1104, 285] on icon at bounding box center [1105, 287] width 13 height 20
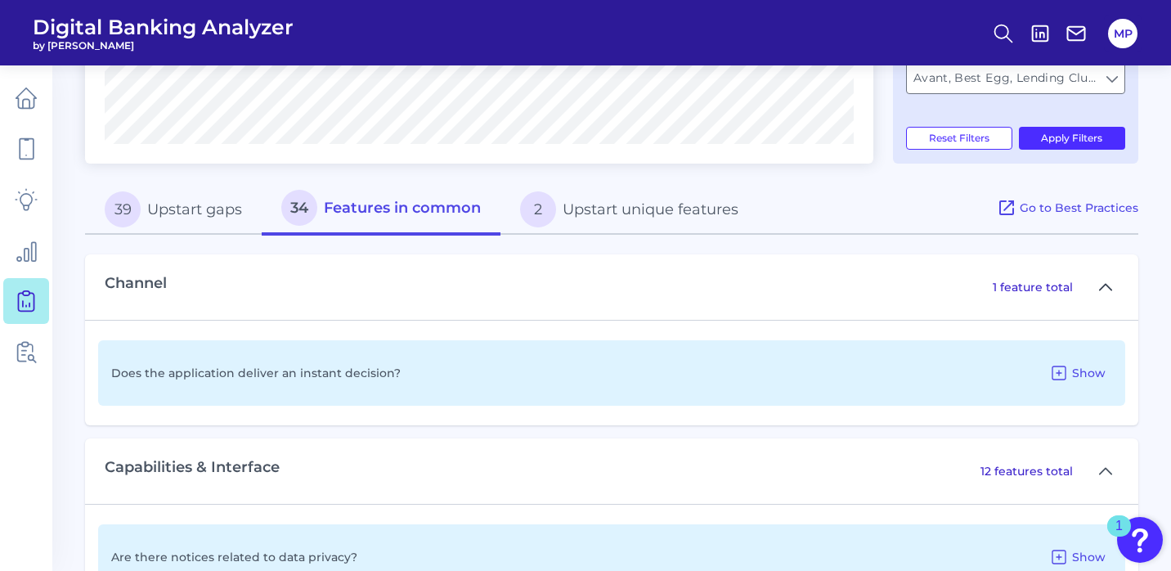
click at [1104, 285] on icon at bounding box center [1105, 287] width 11 height 6
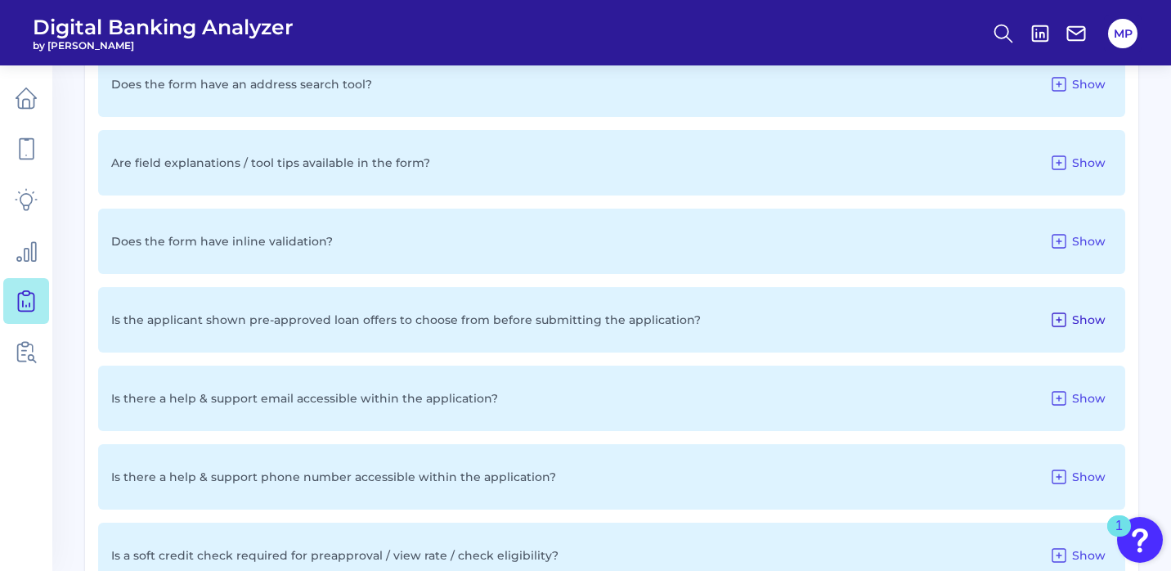
scroll to position [1387, 0]
click at [1065, 315] on icon at bounding box center [1059, 318] width 20 height 20
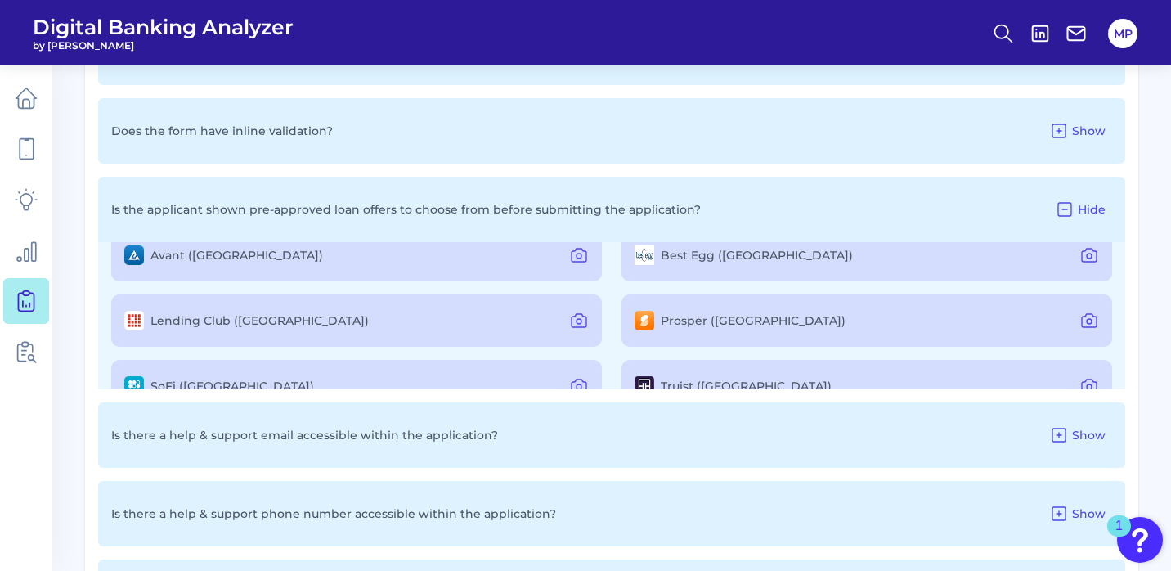
scroll to position [0, 0]
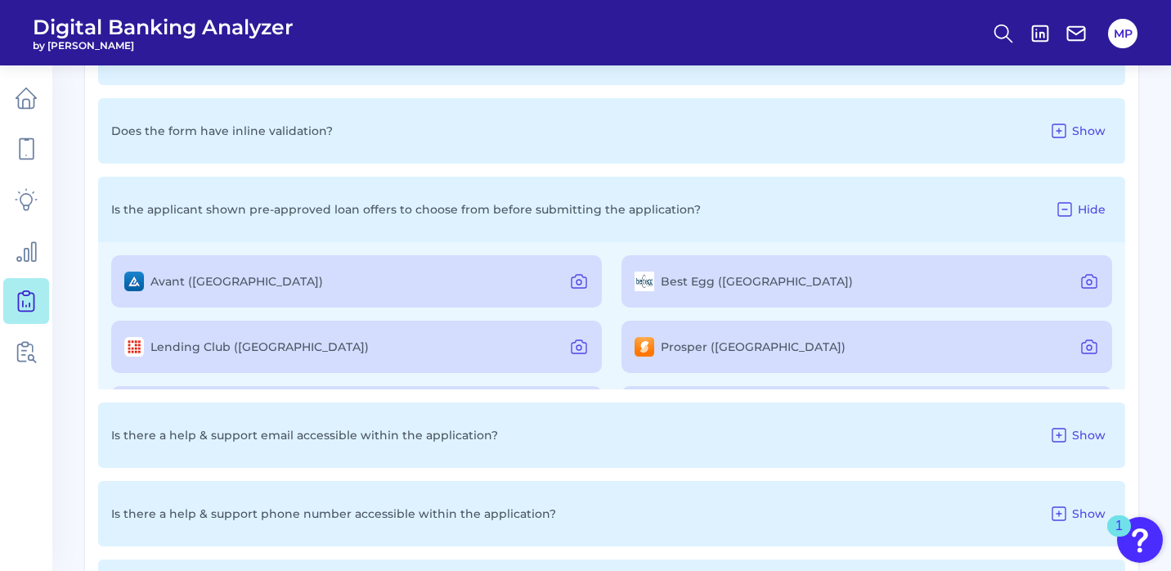
click at [455, 278] on div "Avant (US)" at bounding box center [356, 281] width 491 height 52
click at [576, 280] on icon at bounding box center [579, 281] width 20 height 20
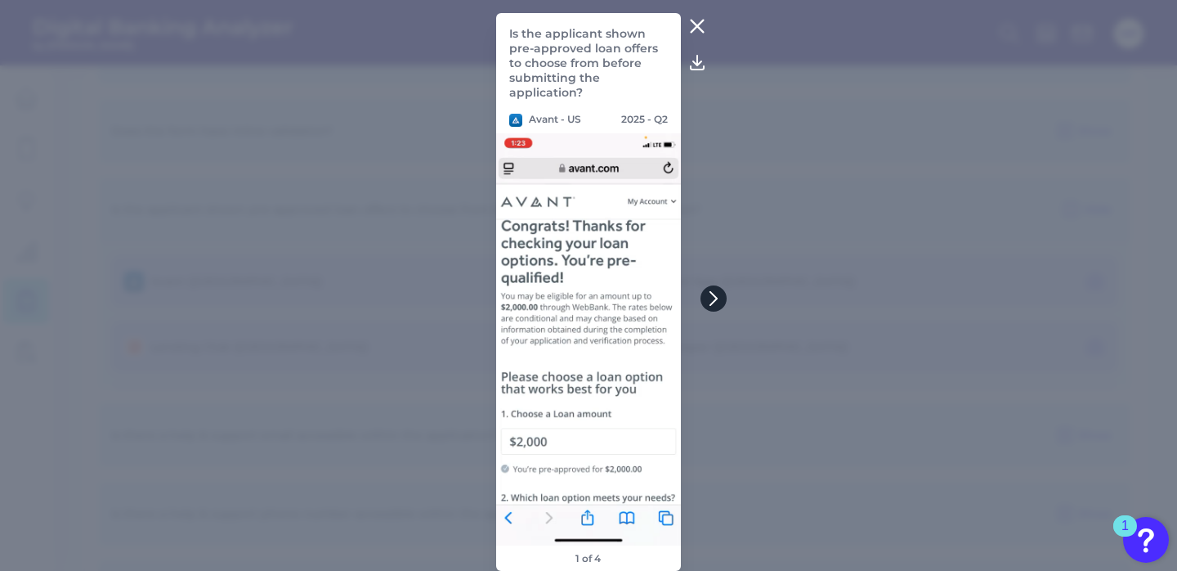
click at [714, 296] on icon at bounding box center [713, 298] width 15 height 15
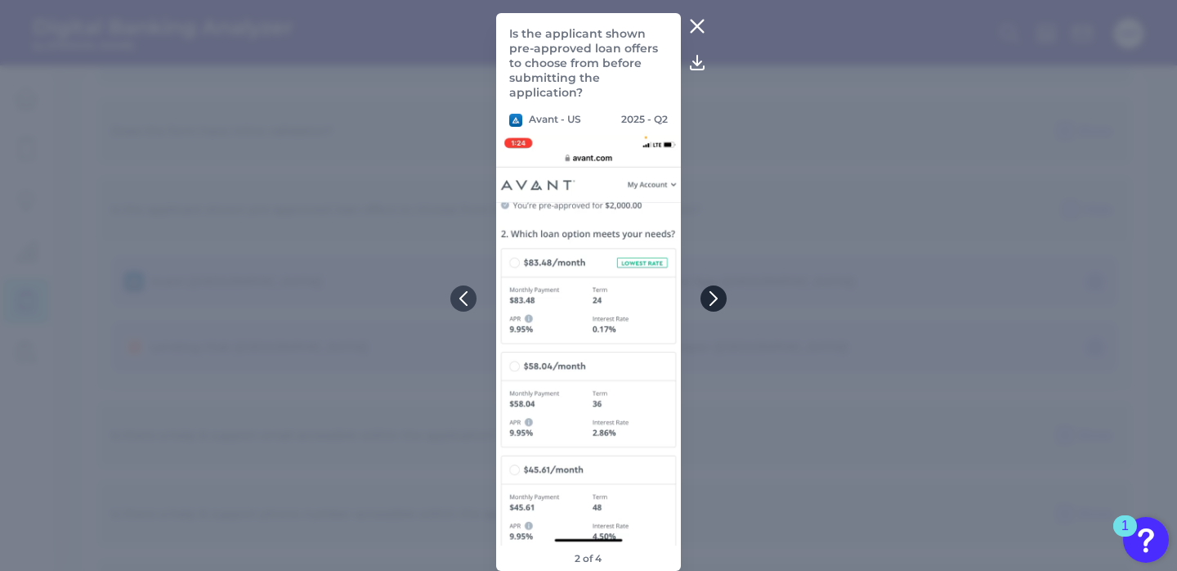
click at [714, 296] on icon at bounding box center [713, 298] width 15 height 15
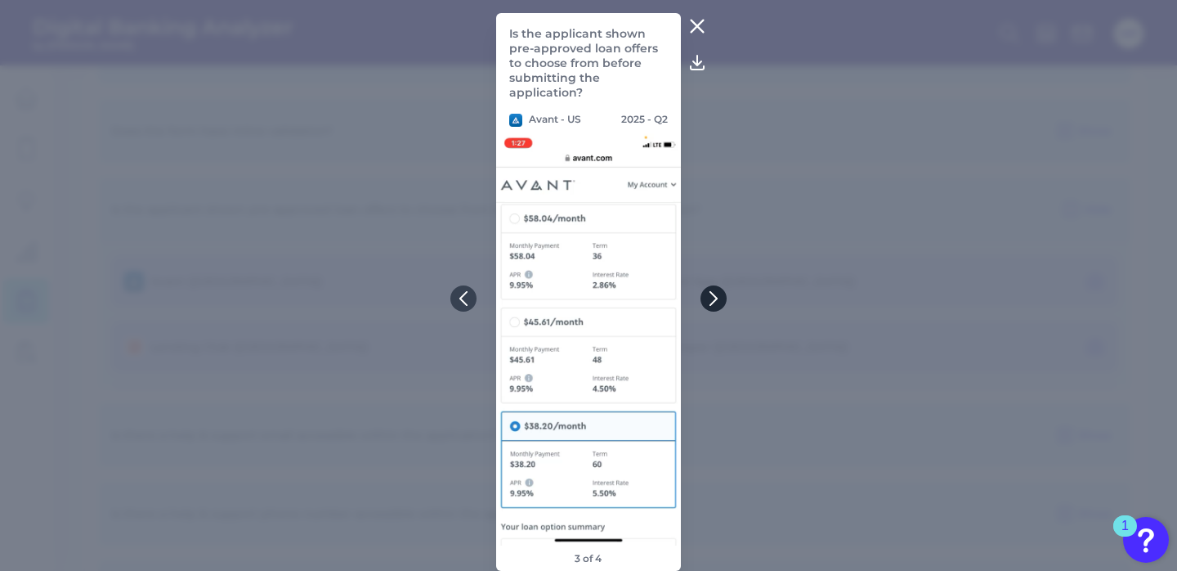
click at [714, 298] on icon at bounding box center [713, 298] width 15 height 15
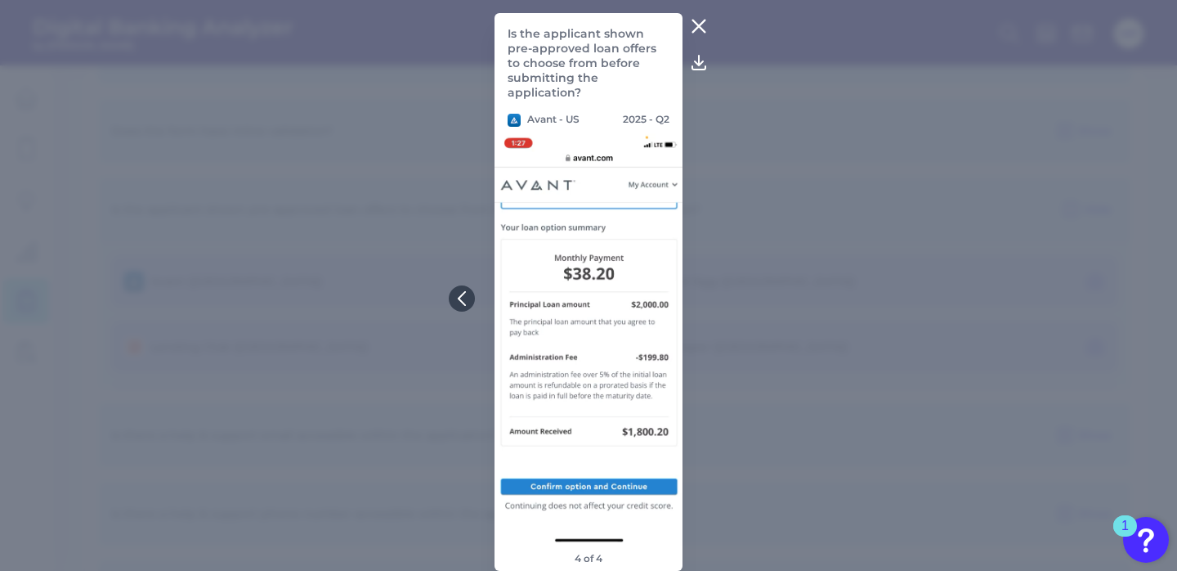
click at [702, 25] on icon at bounding box center [699, 26] width 20 height 20
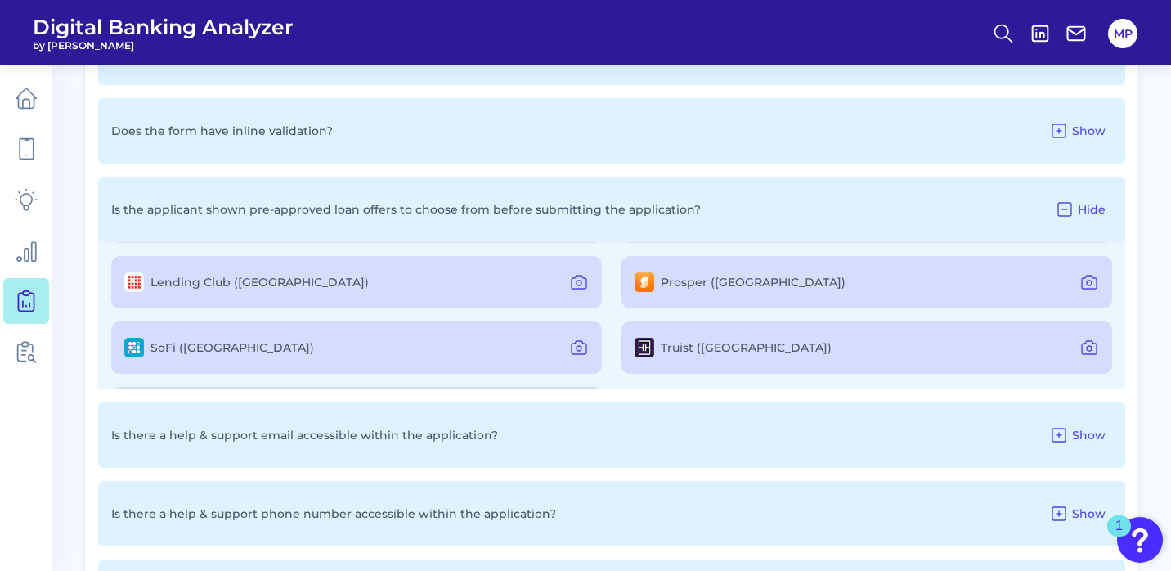
scroll to position [63, 0]
click at [576, 285] on icon at bounding box center [579, 284] width 20 height 20
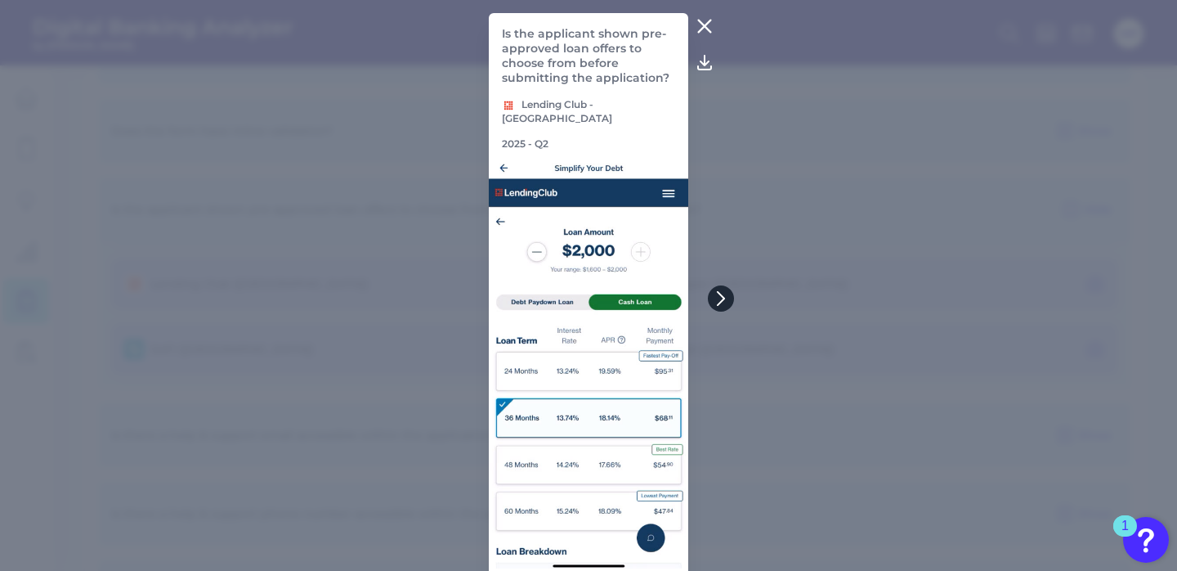
click at [722, 301] on icon at bounding box center [721, 298] width 7 height 13
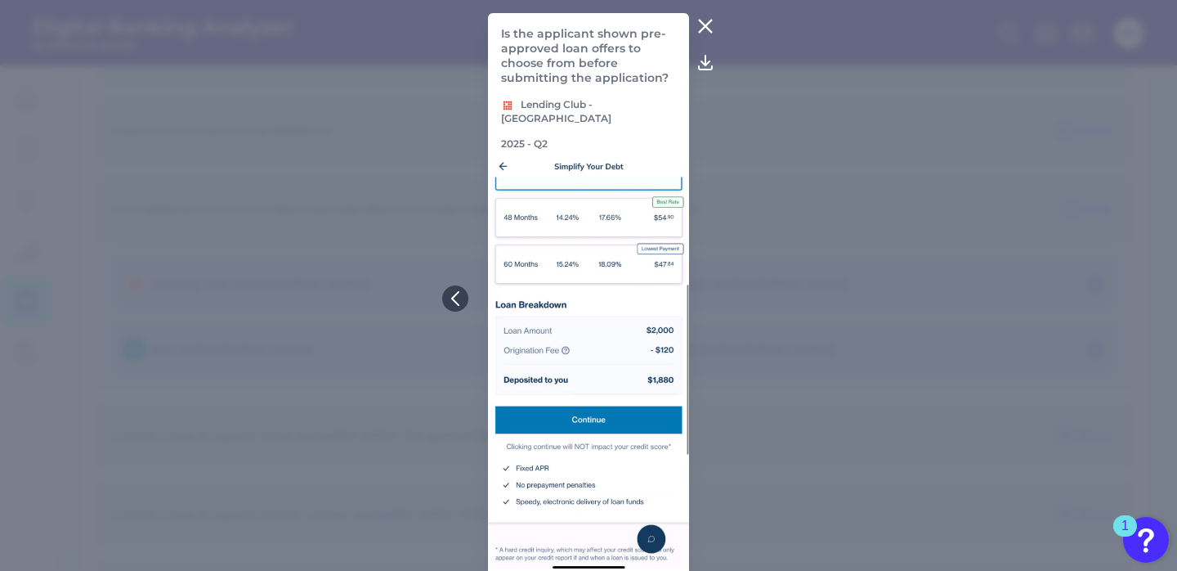
click at [706, 23] on icon at bounding box center [706, 26] width 20 height 20
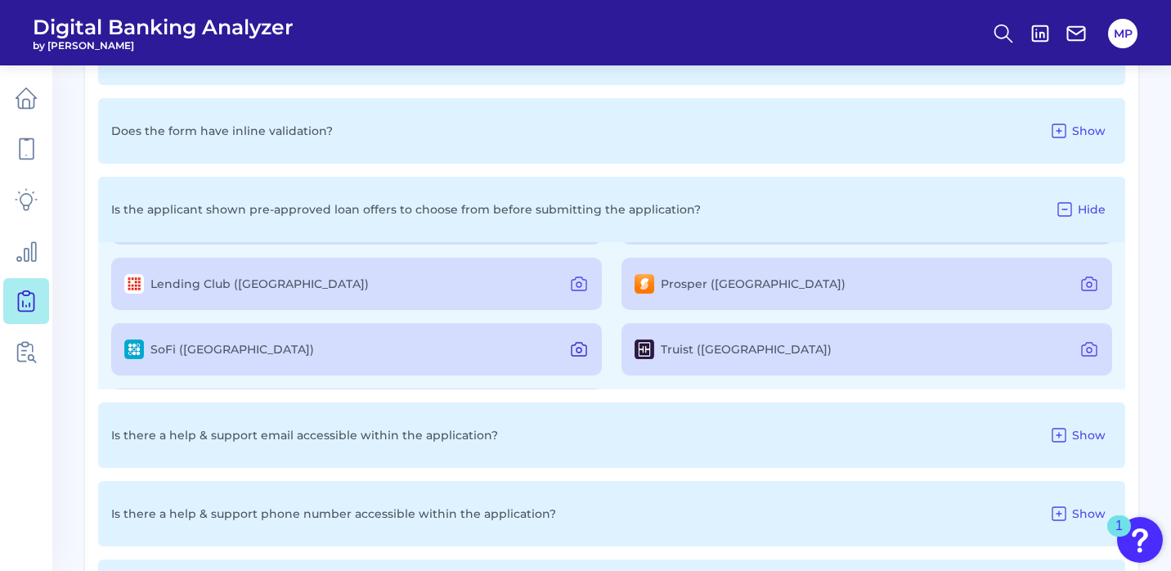
click at [579, 346] on icon at bounding box center [579, 349] width 20 height 20
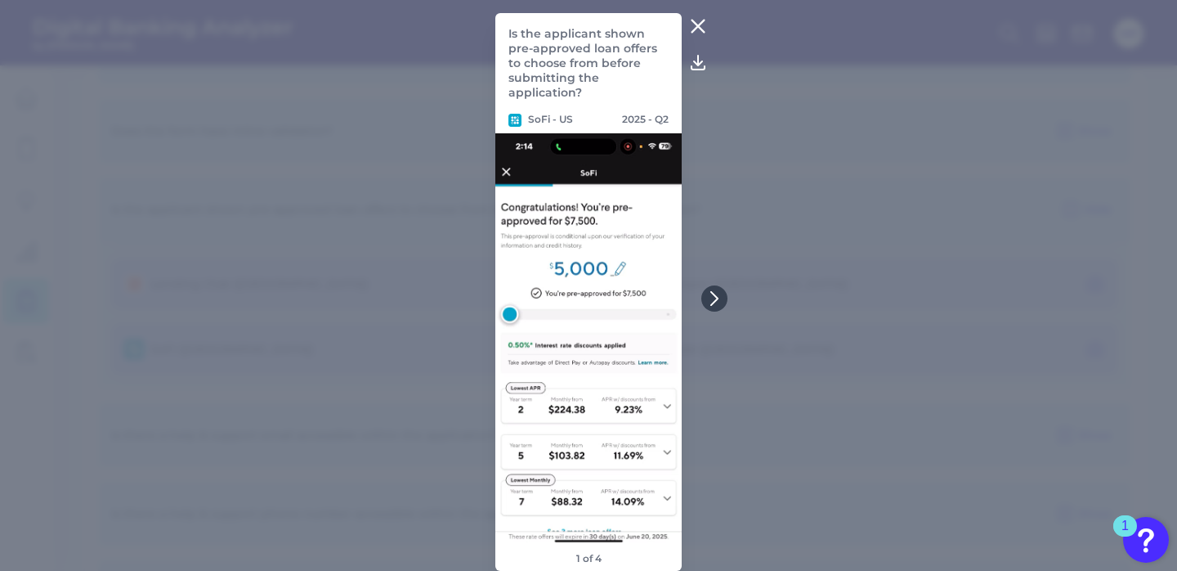
click at [697, 20] on icon at bounding box center [698, 26] width 20 height 20
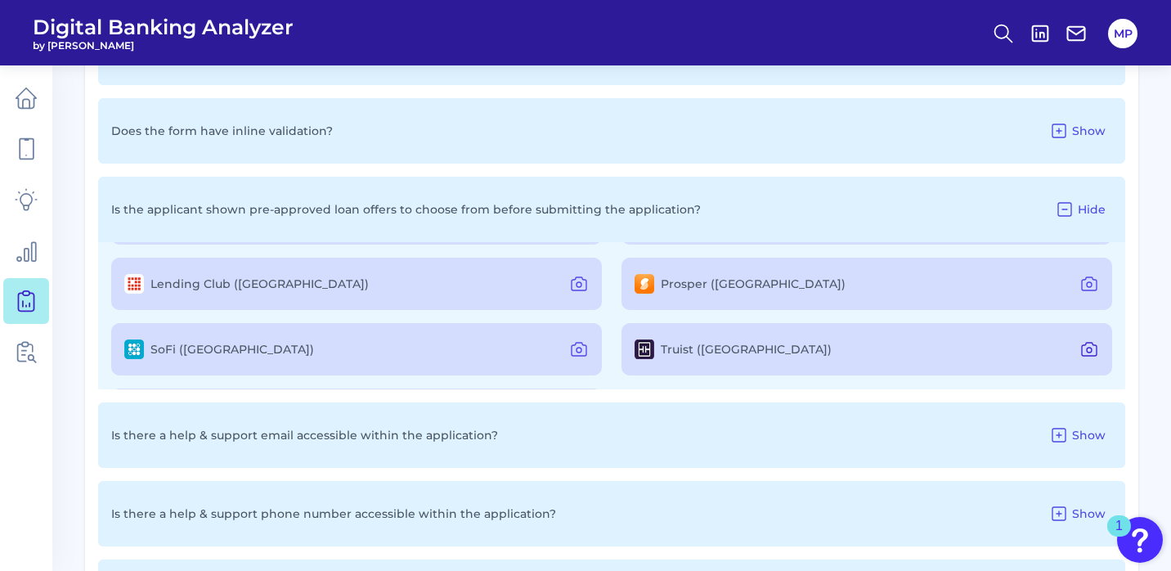
click at [1079, 347] on icon at bounding box center [1089, 349] width 20 height 20
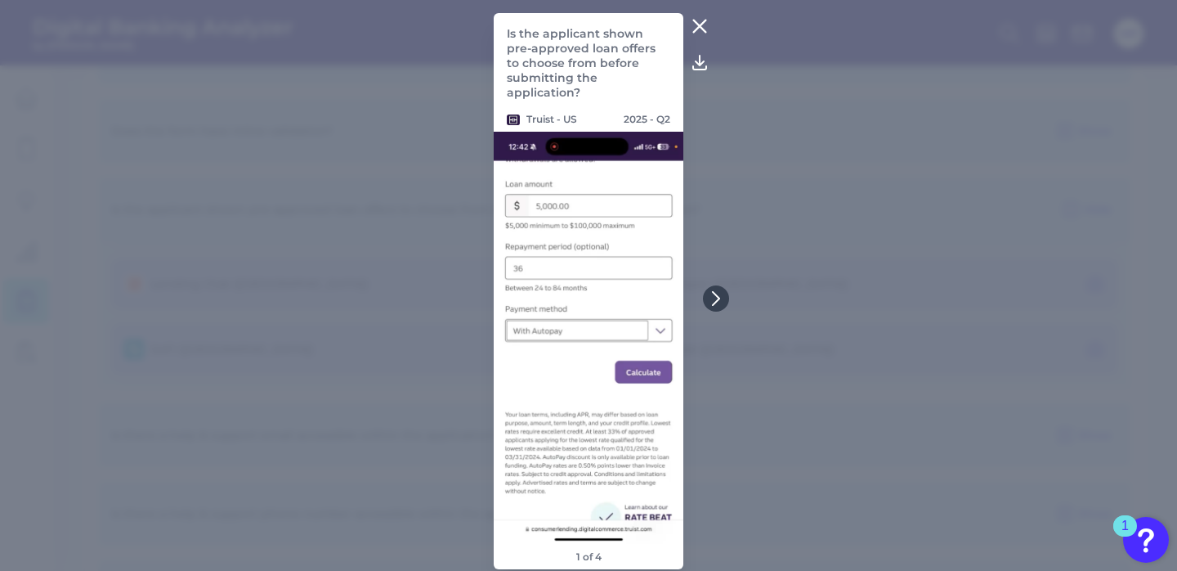
click at [697, 28] on icon at bounding box center [699, 26] width 12 height 12
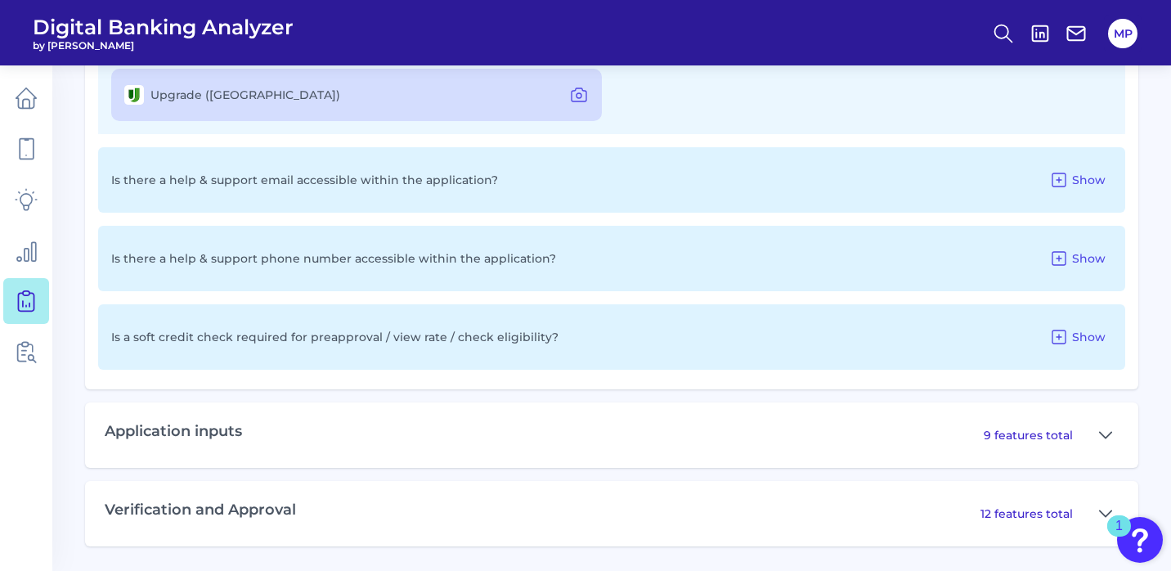
scroll to position [1750, 0]
click at [1104, 433] on icon at bounding box center [1105, 436] width 13 height 20
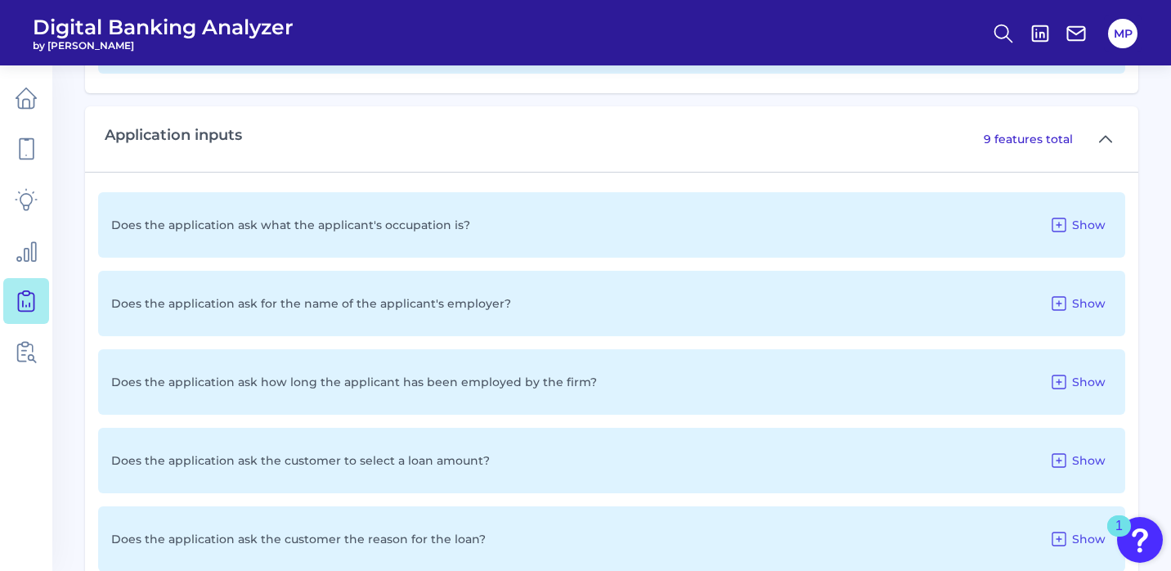
scroll to position [2039, 0]
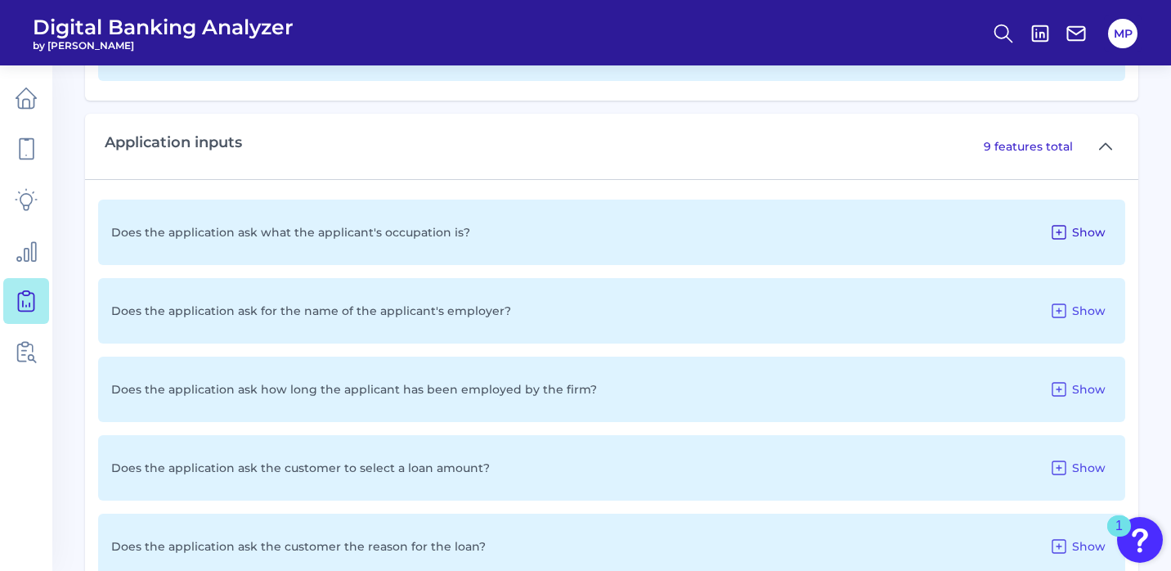
click at [1065, 229] on icon at bounding box center [1059, 232] width 20 height 20
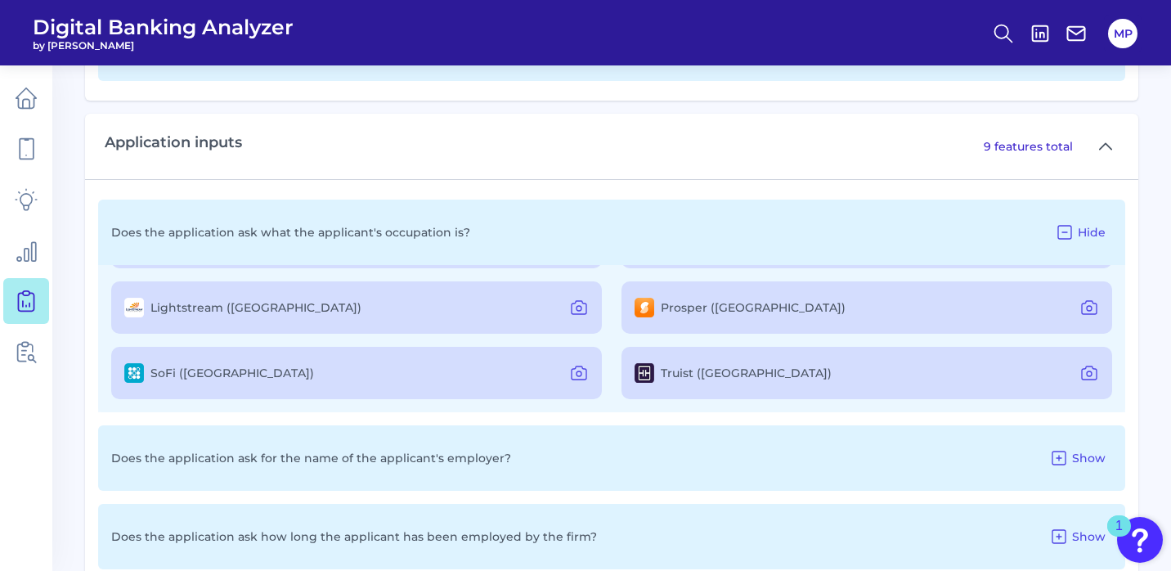
scroll to position [62, 0]
click at [1083, 371] on icon at bounding box center [1089, 373] width 20 height 20
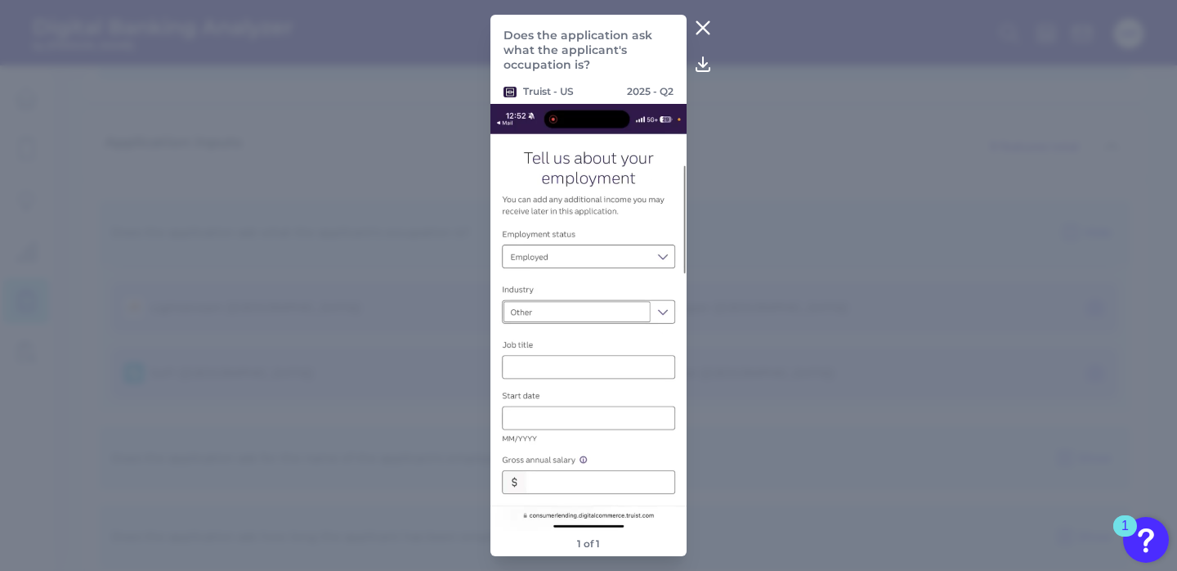
click at [707, 29] on icon at bounding box center [703, 28] width 20 height 20
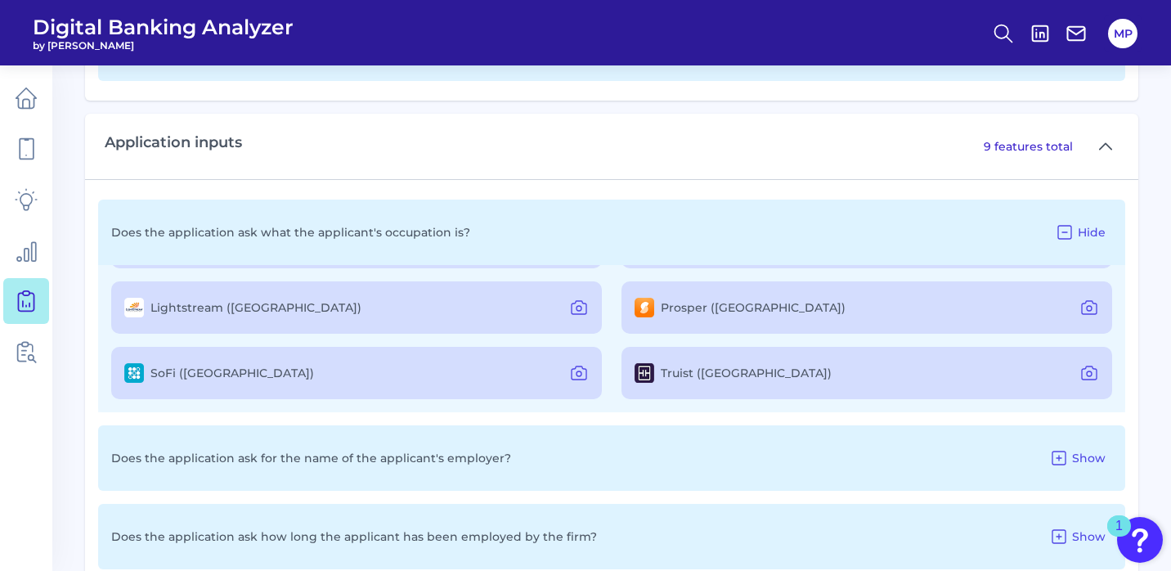
click at [390, 311] on div "Lightstream (US)" at bounding box center [356, 307] width 491 height 52
click at [391, 303] on div "Lightstream (US)" at bounding box center [356, 307] width 491 height 52
click at [584, 295] on button at bounding box center [579, 307] width 33 height 26
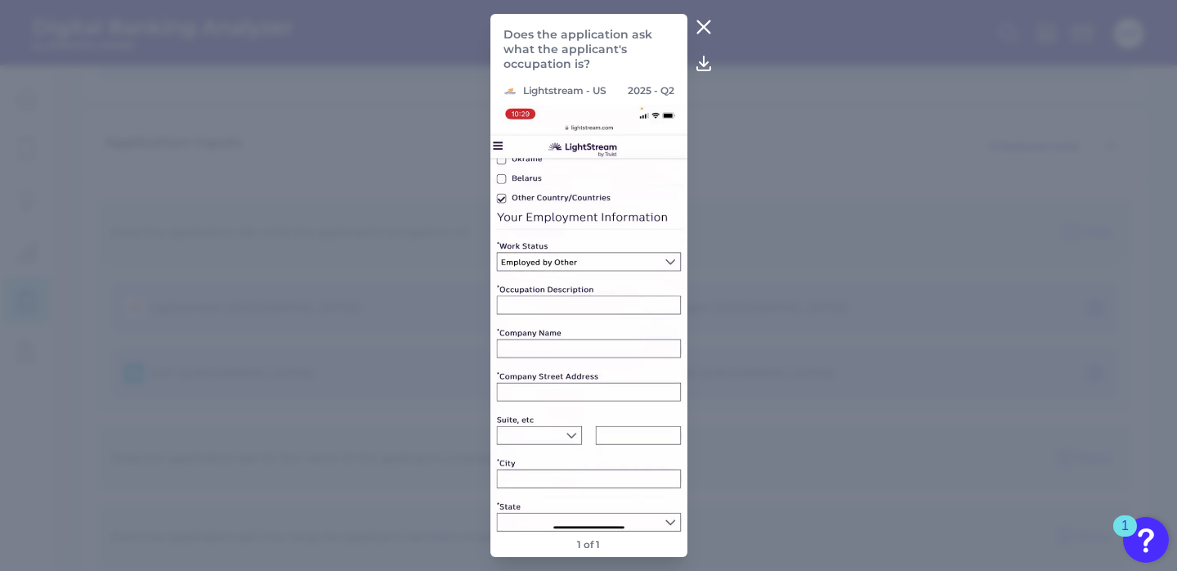
click at [703, 26] on icon at bounding box center [703, 27] width 12 height 12
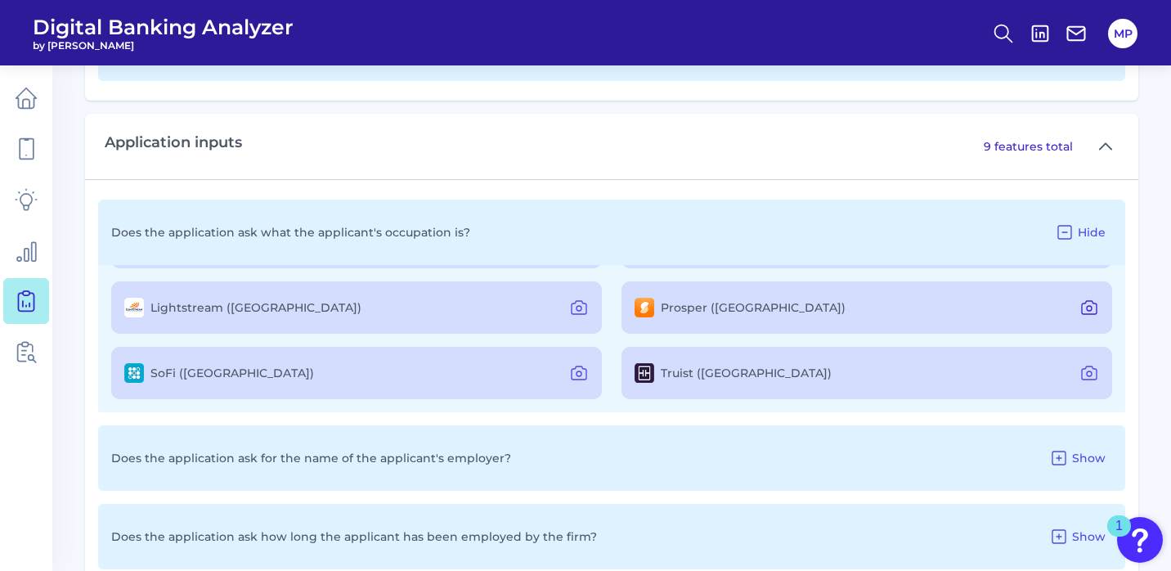
click at [1084, 301] on icon at bounding box center [1089, 308] width 20 height 20
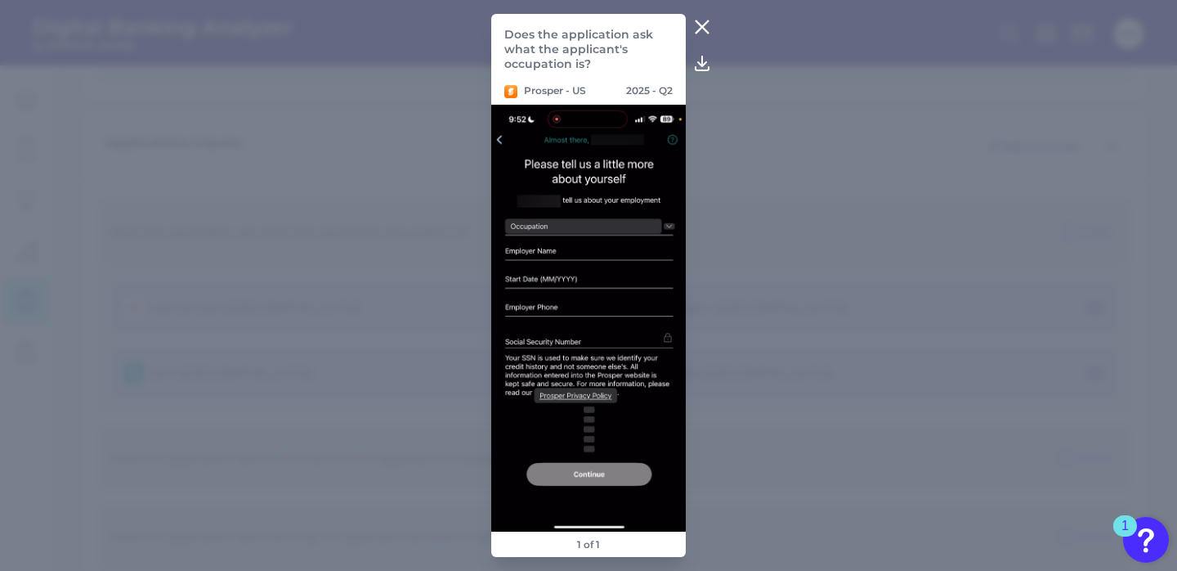
click at [703, 27] on icon at bounding box center [703, 27] width 20 height 20
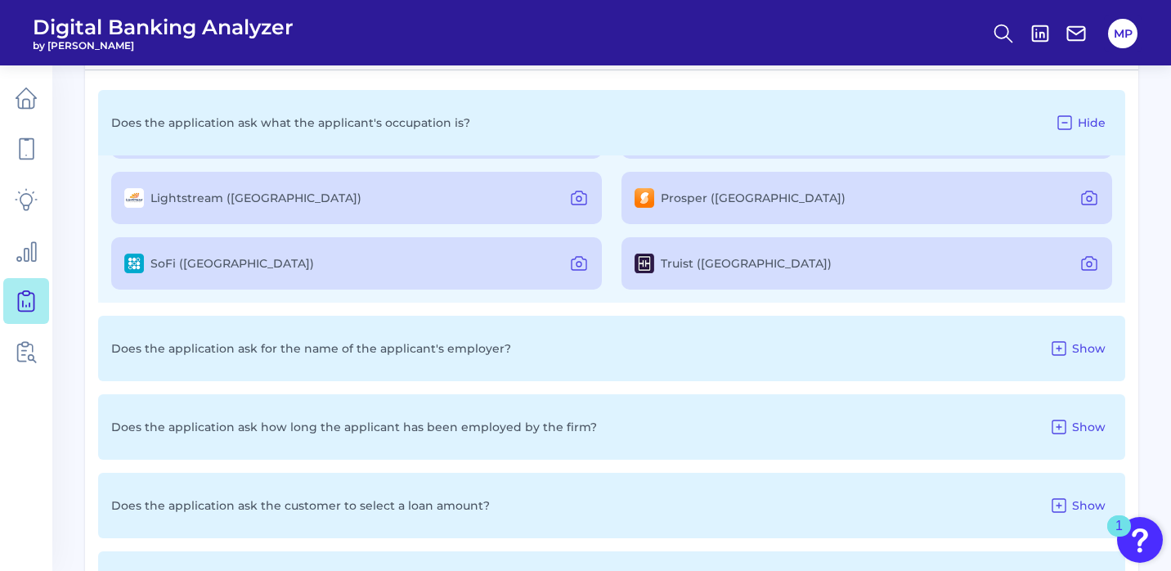
scroll to position [0, 0]
click at [571, 195] on icon at bounding box center [579, 195] width 20 height 20
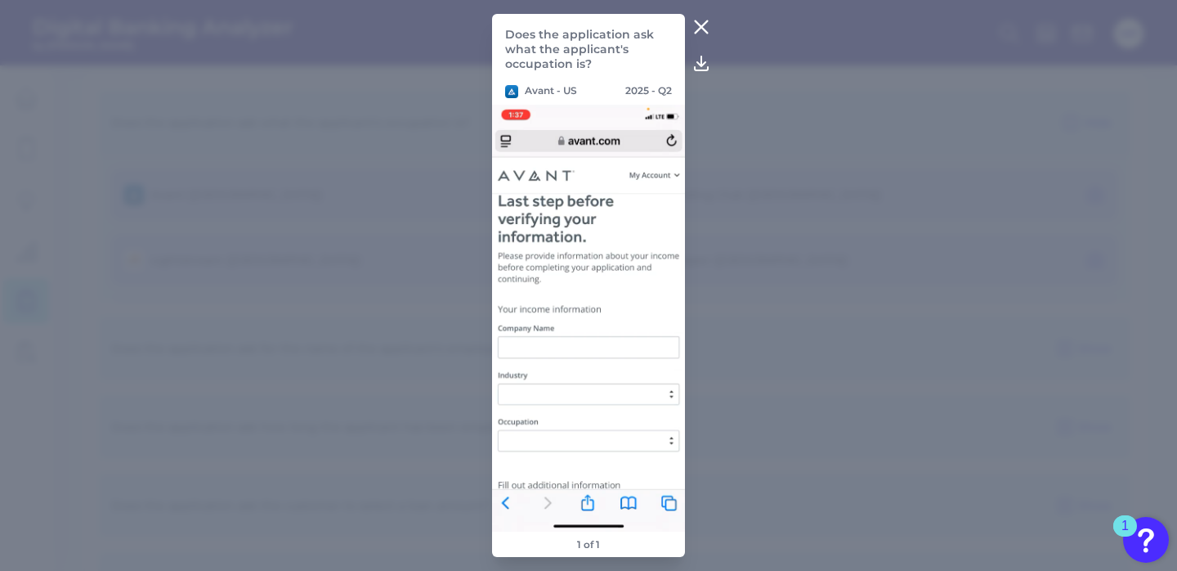
click at [703, 20] on icon at bounding box center [702, 27] width 20 height 20
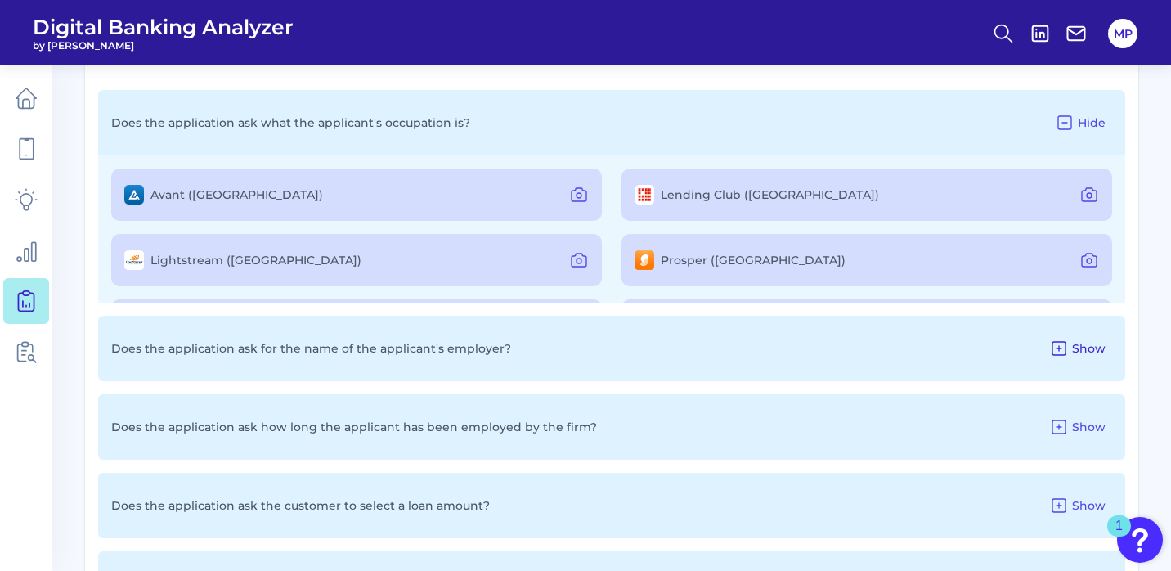
click at [1064, 346] on icon at bounding box center [1059, 348] width 20 height 20
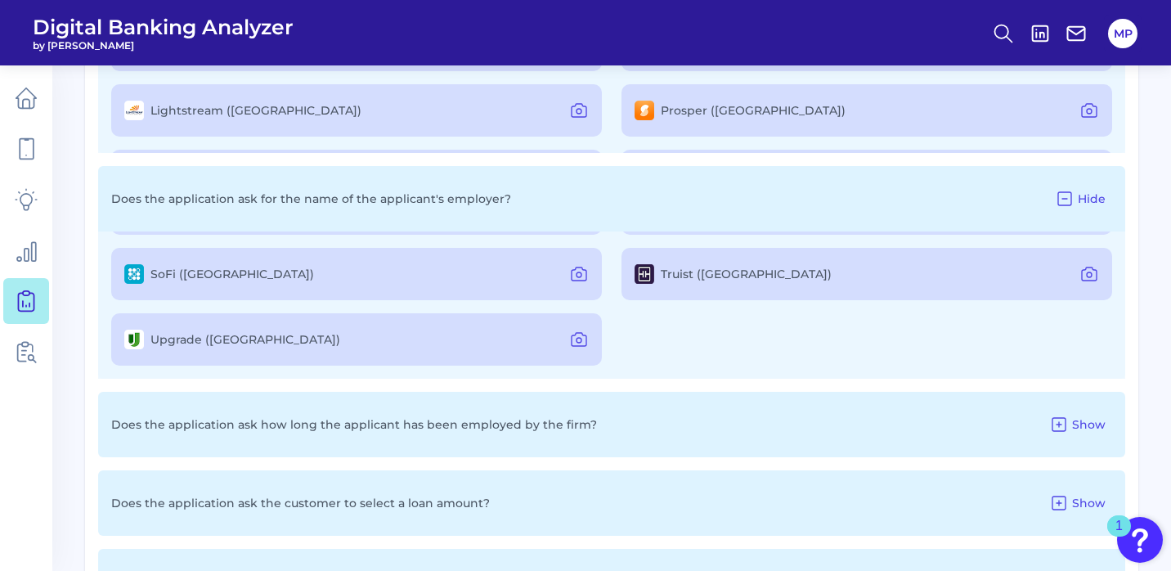
scroll to position [193, 0]
click at [1056, 426] on icon at bounding box center [1059, 425] width 20 height 20
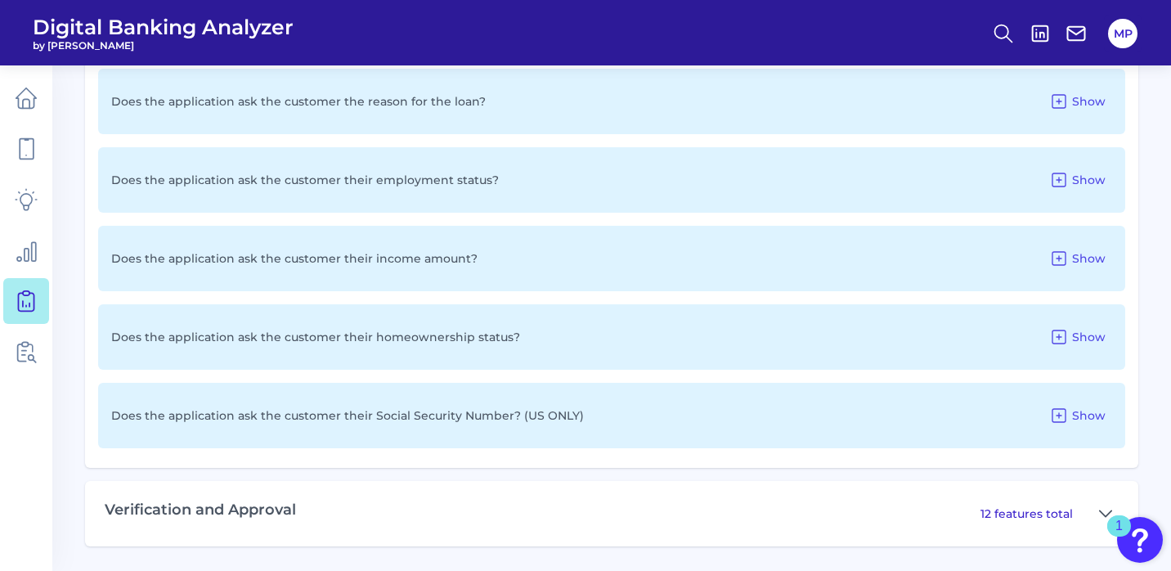
scroll to position [2925, 0]
click at [1100, 513] on icon at bounding box center [1105, 514] width 13 height 20
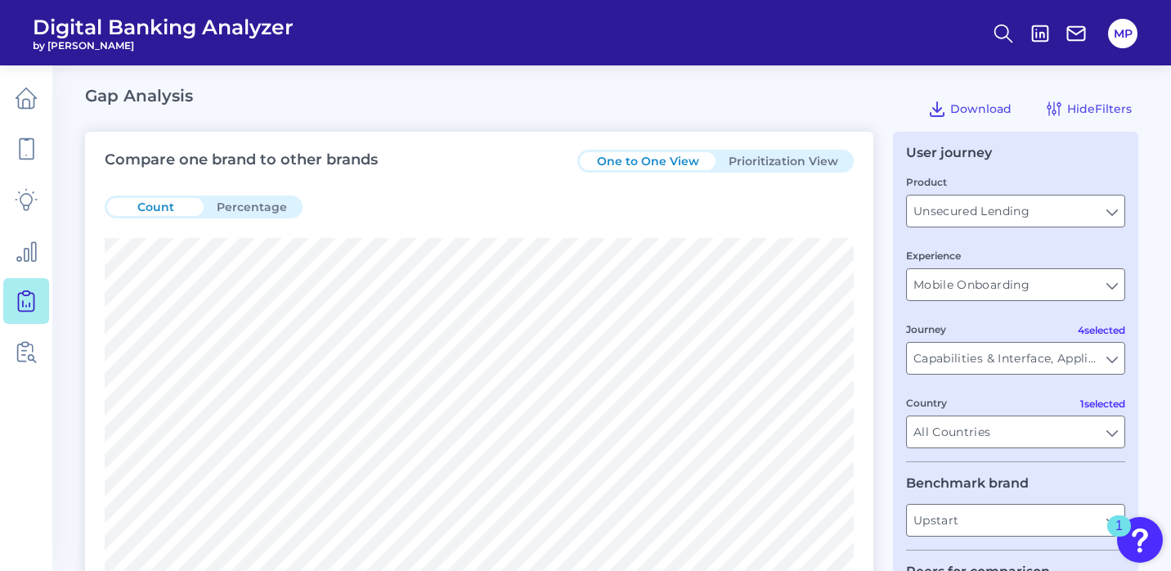
scroll to position [0, 0]
click at [801, 159] on button "Prioritization View" at bounding box center [783, 161] width 136 height 18
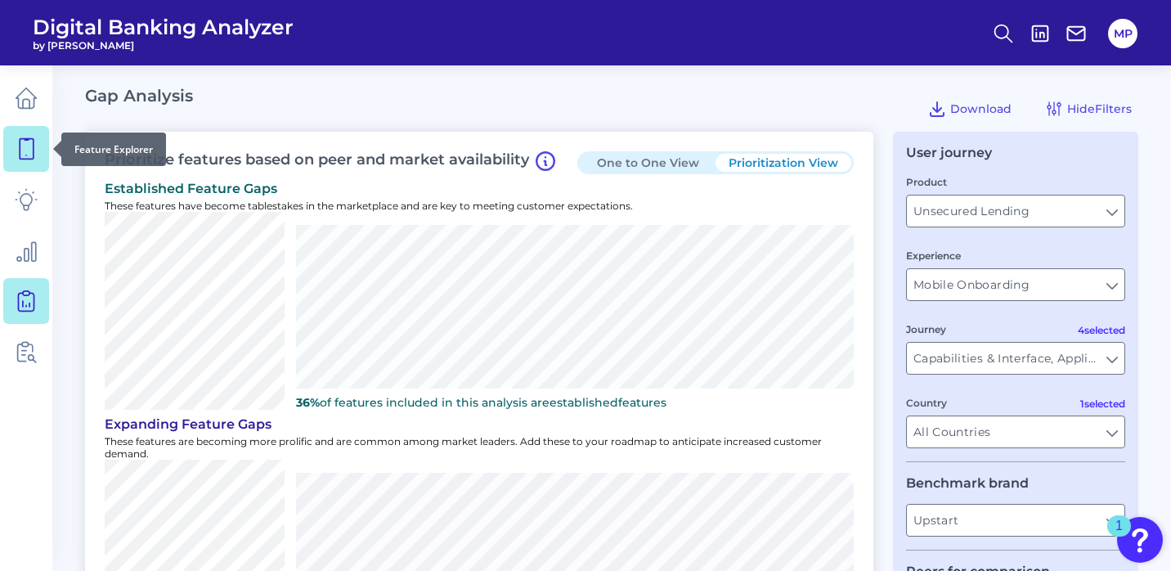
click at [25, 142] on icon at bounding box center [26, 148] width 23 height 23
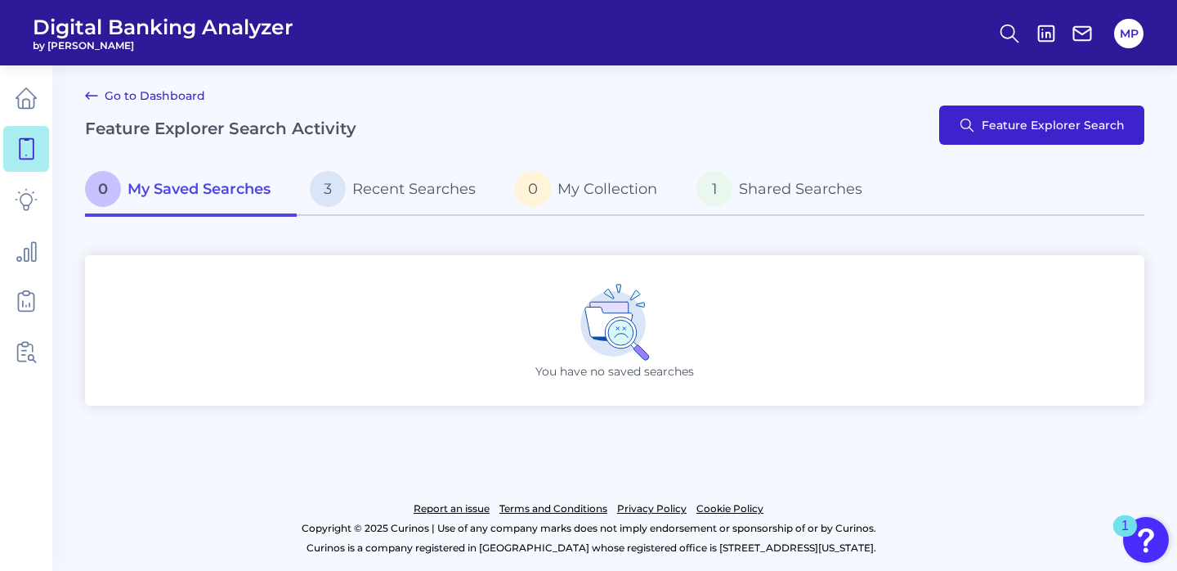
click at [1005, 123] on span "Feature Explorer Search" at bounding box center [1053, 125] width 143 height 13
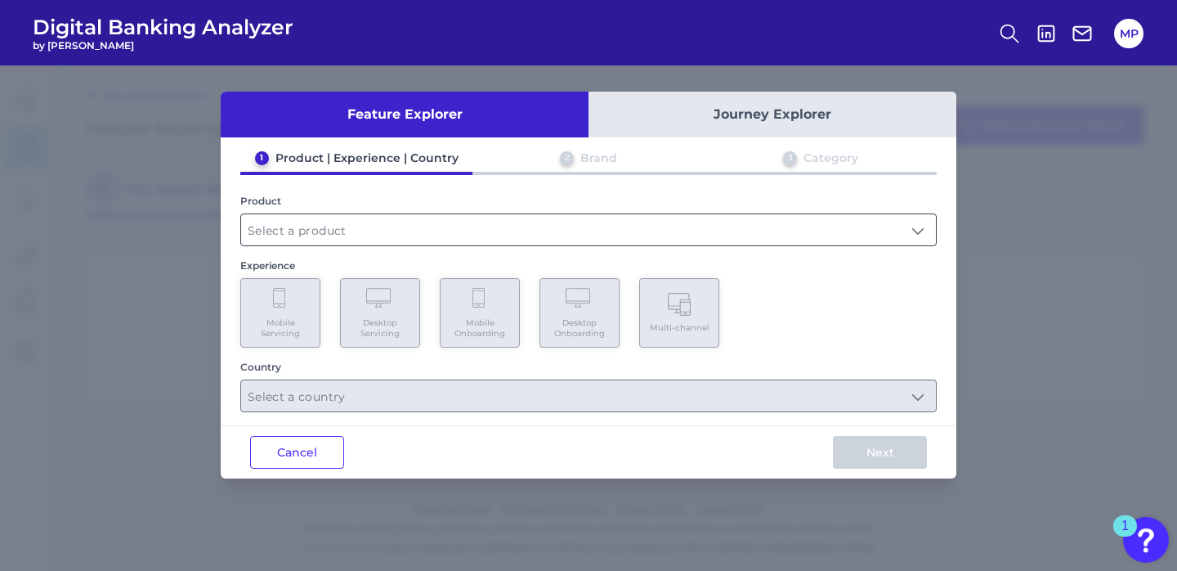
click at [891, 224] on input "text" at bounding box center [588, 229] width 695 height 31
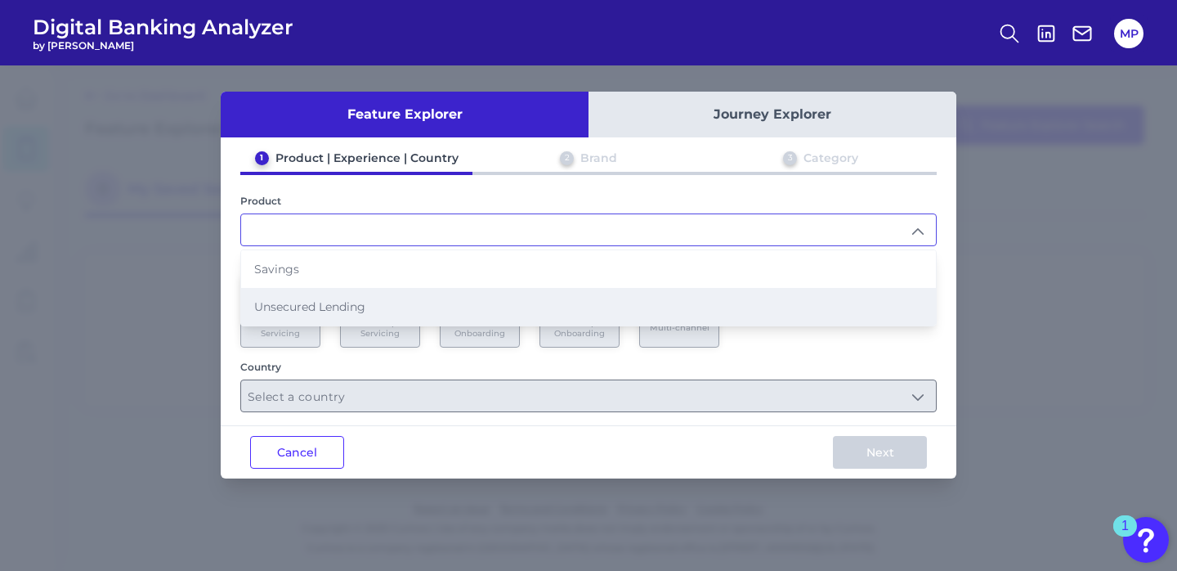
click at [382, 303] on li "Unsecured Lending" at bounding box center [588, 307] width 695 height 38
type input "Unsecured Lending"
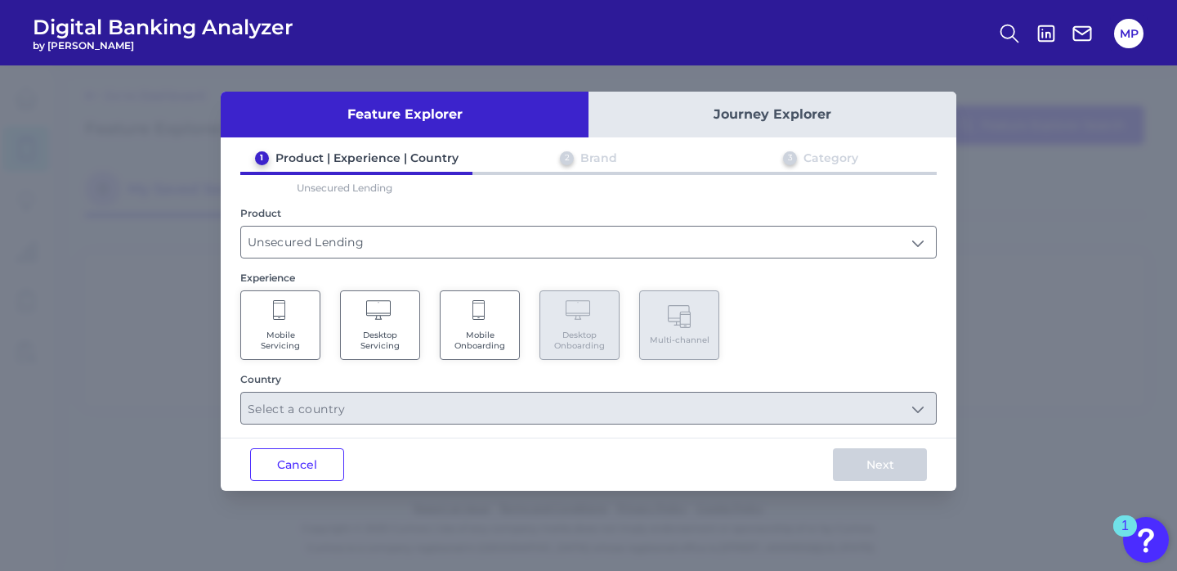
click at [480, 340] on span "Mobile Onboarding" at bounding box center [480, 339] width 62 height 21
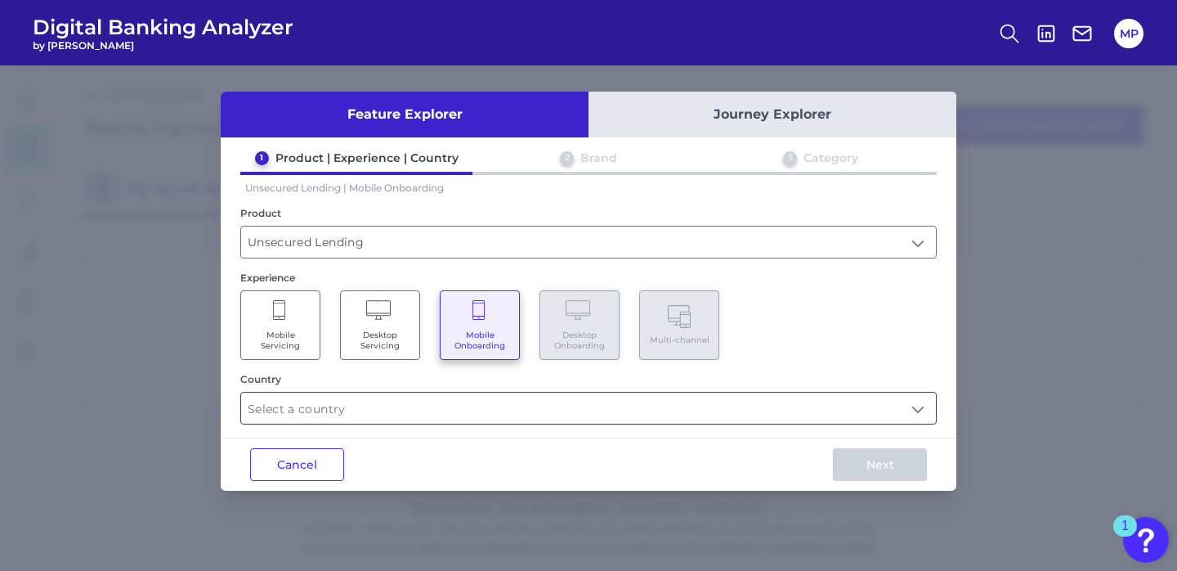
click at [684, 418] on input "text" at bounding box center [588, 407] width 695 height 31
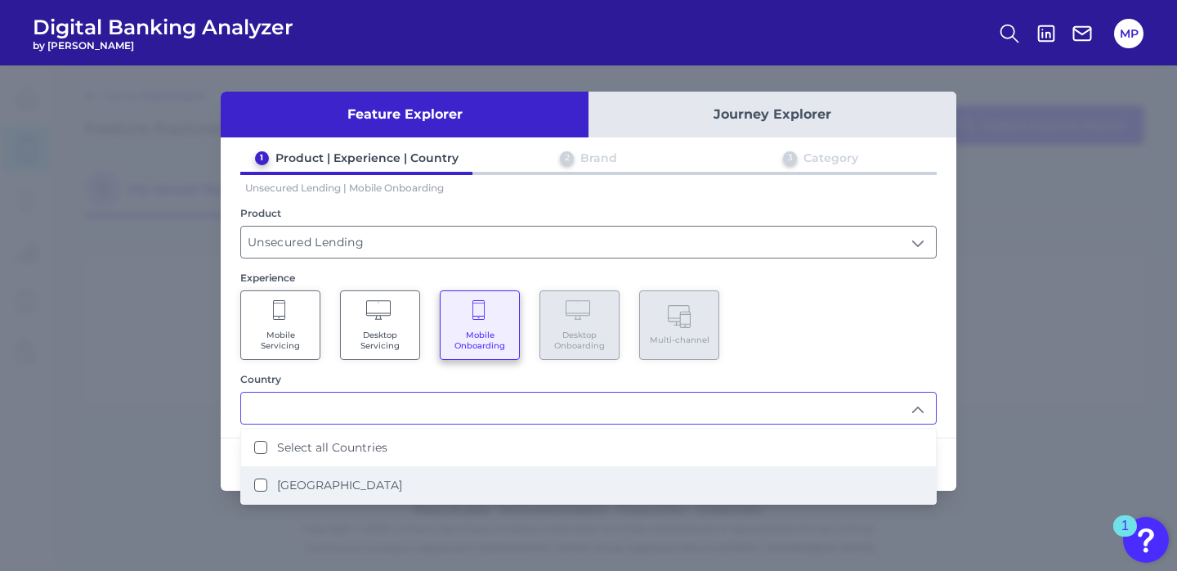
click at [256, 487] on States "United States" at bounding box center [260, 484] width 13 height 13
type input "Select all Countries"
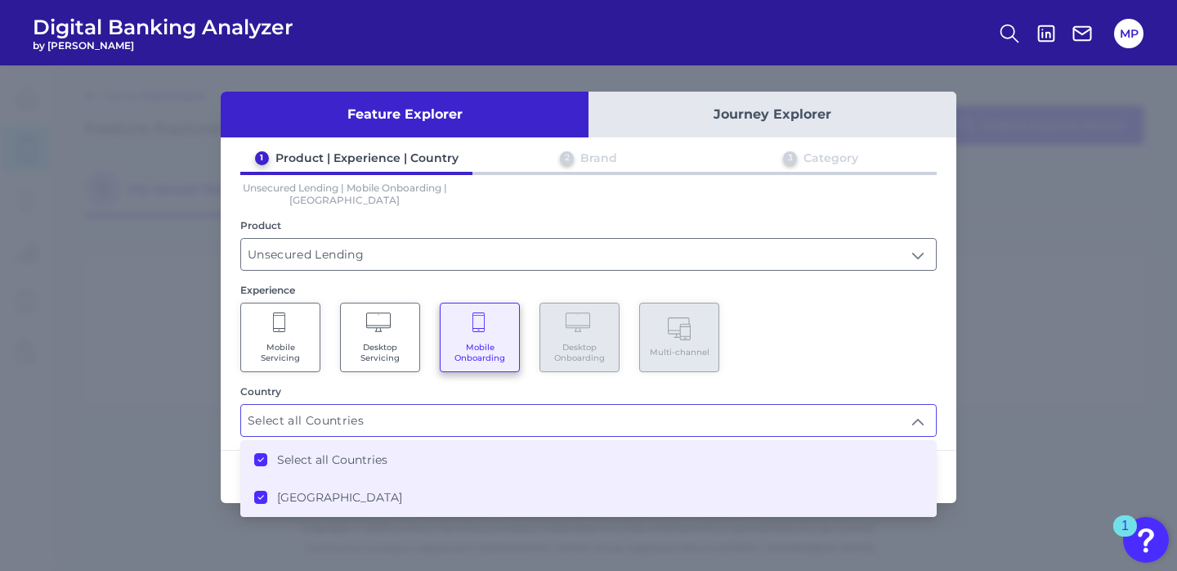
click at [899, 349] on div "Mobile Servicing Desktop Servicing Mobile Onboarding Desktop Onboarding Multi-c…" at bounding box center [588, 337] width 697 height 69
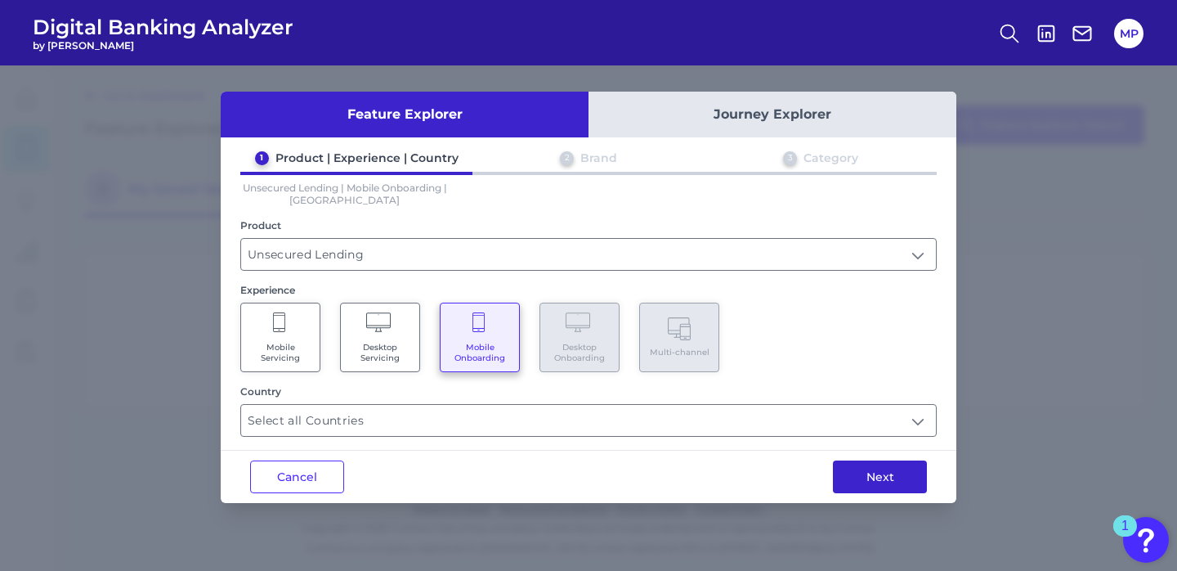
click at [876, 486] on button "Next" at bounding box center [880, 476] width 94 height 33
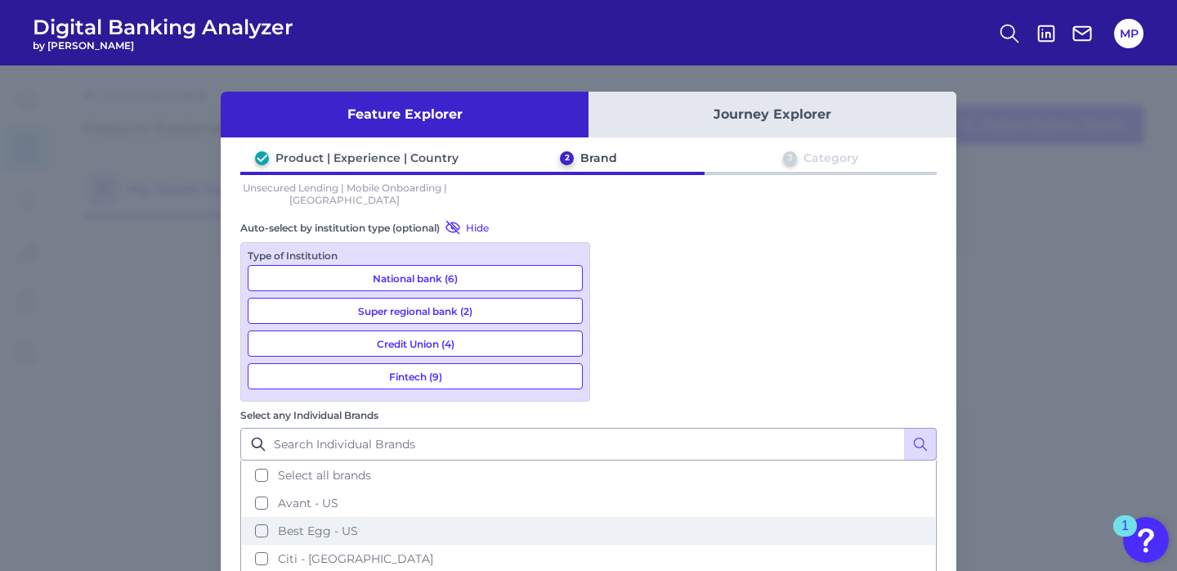
click at [615, 517] on button "Best Egg - US" at bounding box center [588, 531] width 693 height 28
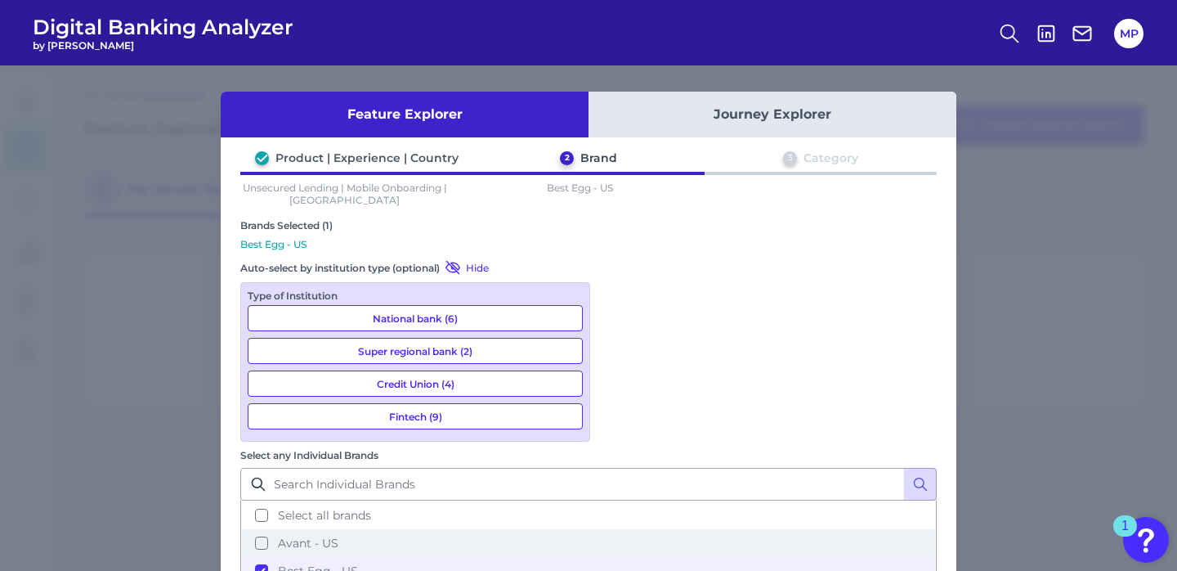
click at [612, 529] on button "Avant - US" at bounding box center [588, 543] width 693 height 28
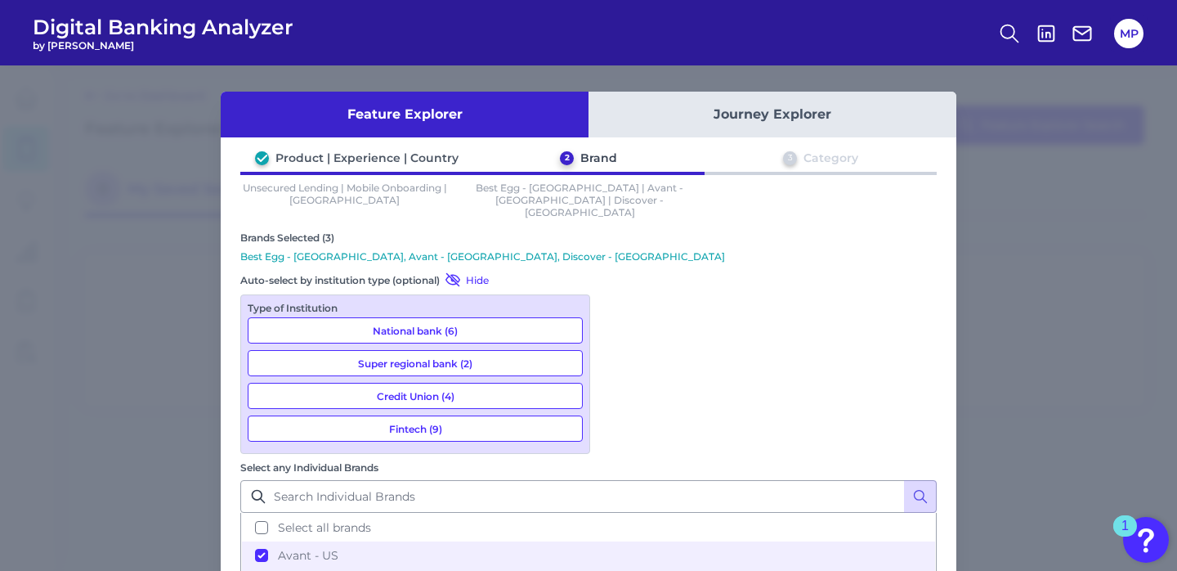
scroll to position [23, 0]
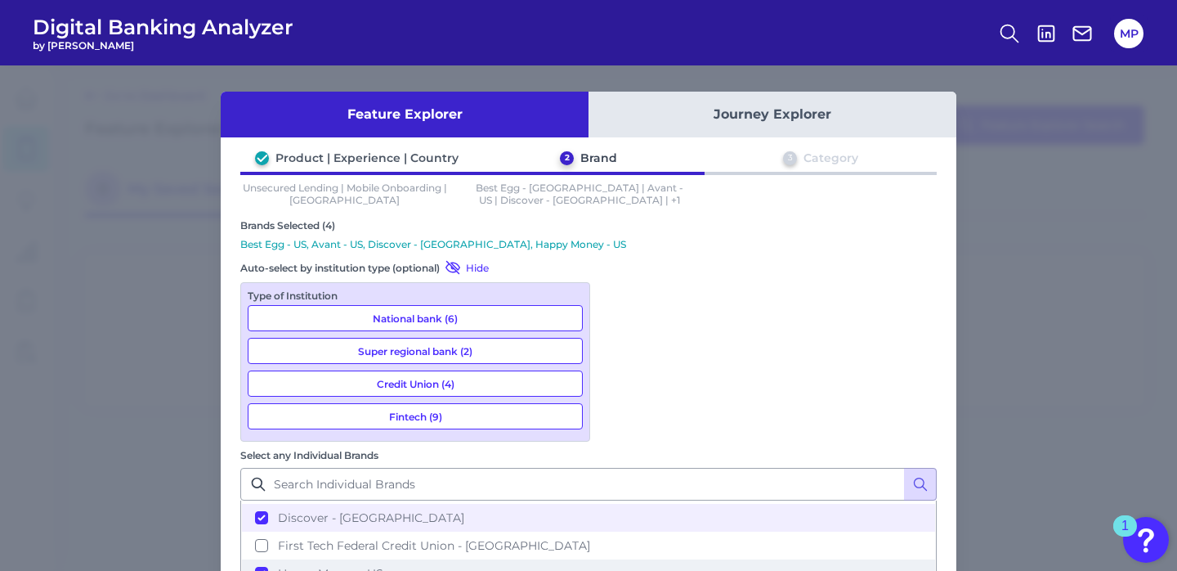
scroll to position [111, 0]
click at [497, 316] on button "National bank (6)" at bounding box center [415, 318] width 335 height 26
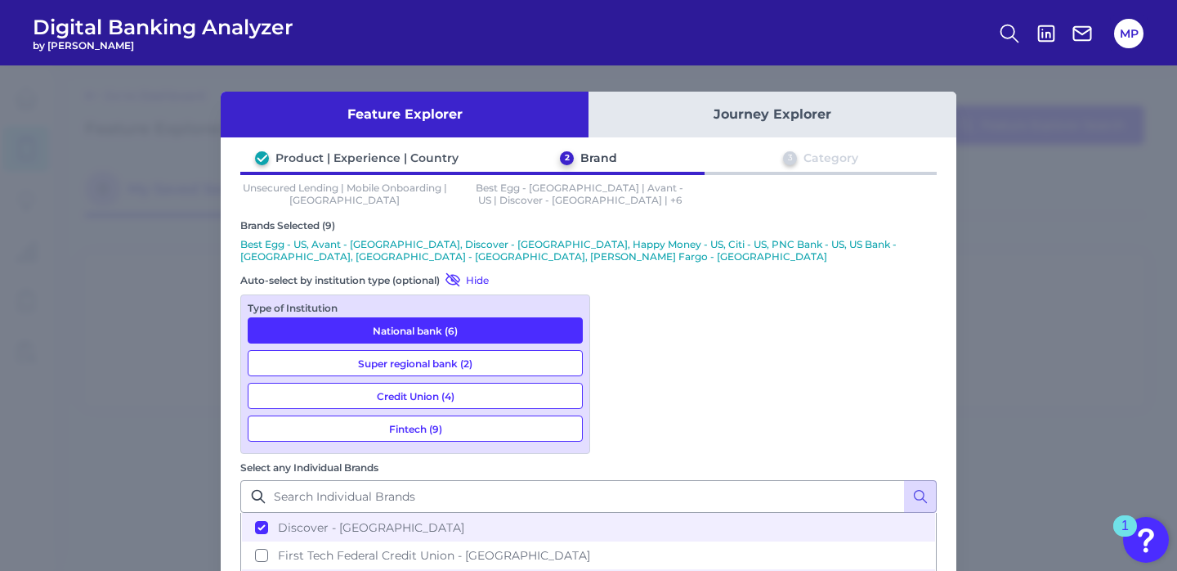
click at [497, 317] on button "National bank (6)" at bounding box center [415, 330] width 335 height 26
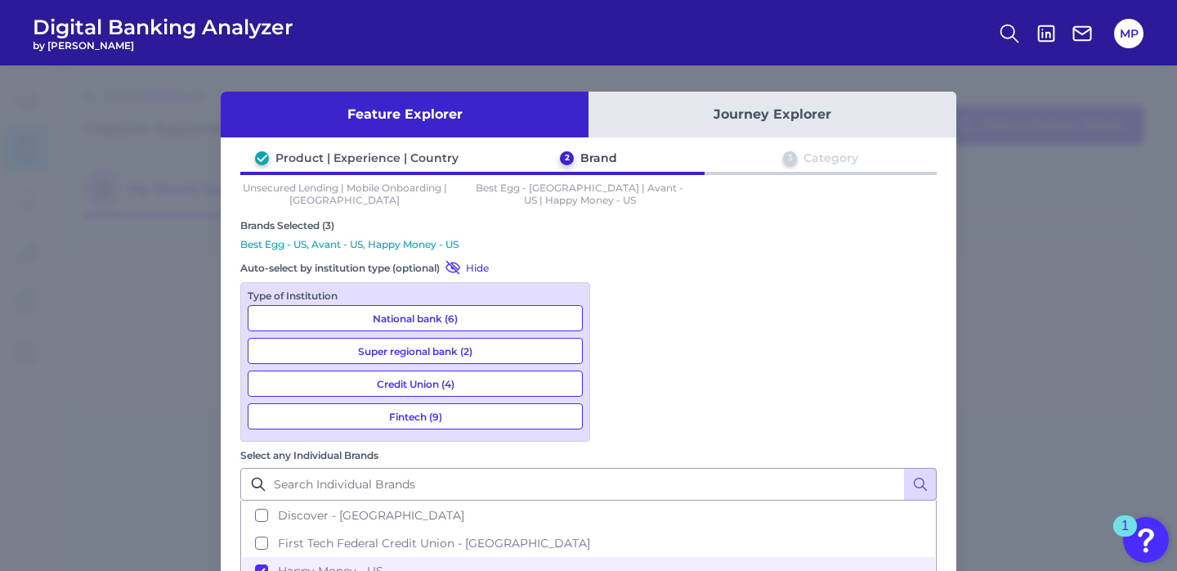
scroll to position [130, 0]
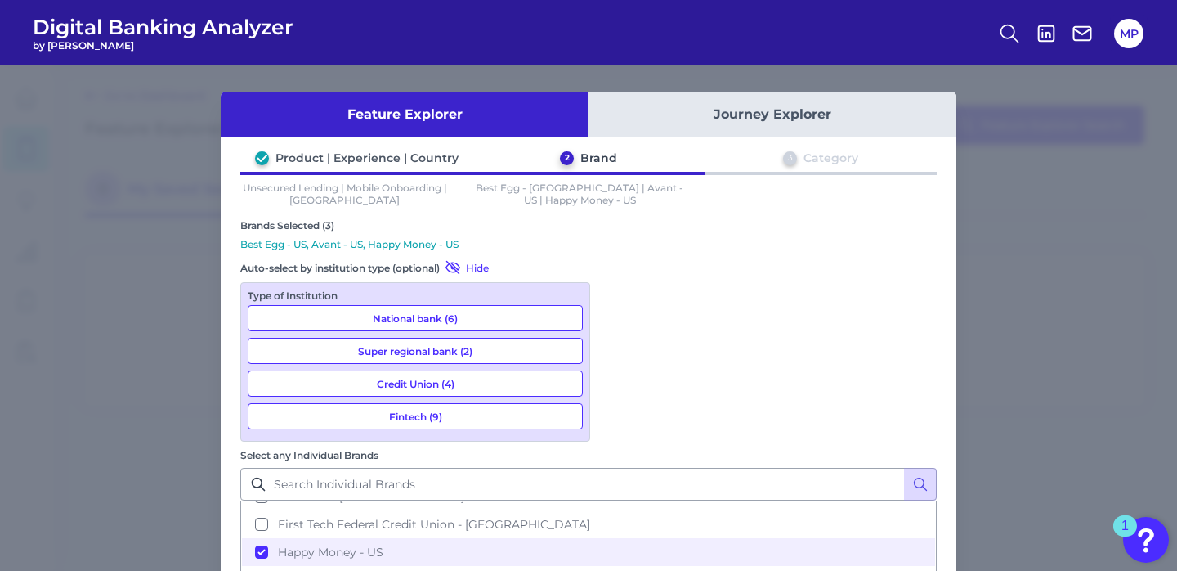
click at [429, 415] on button "Fintech (9)" at bounding box center [415, 416] width 335 height 26
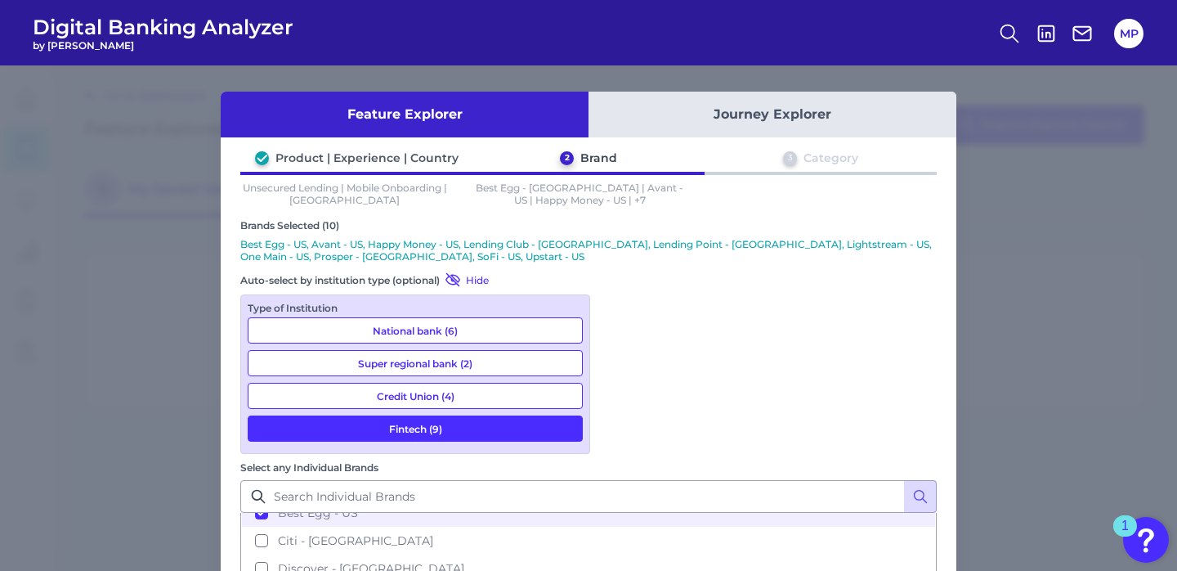
scroll to position [184, 0]
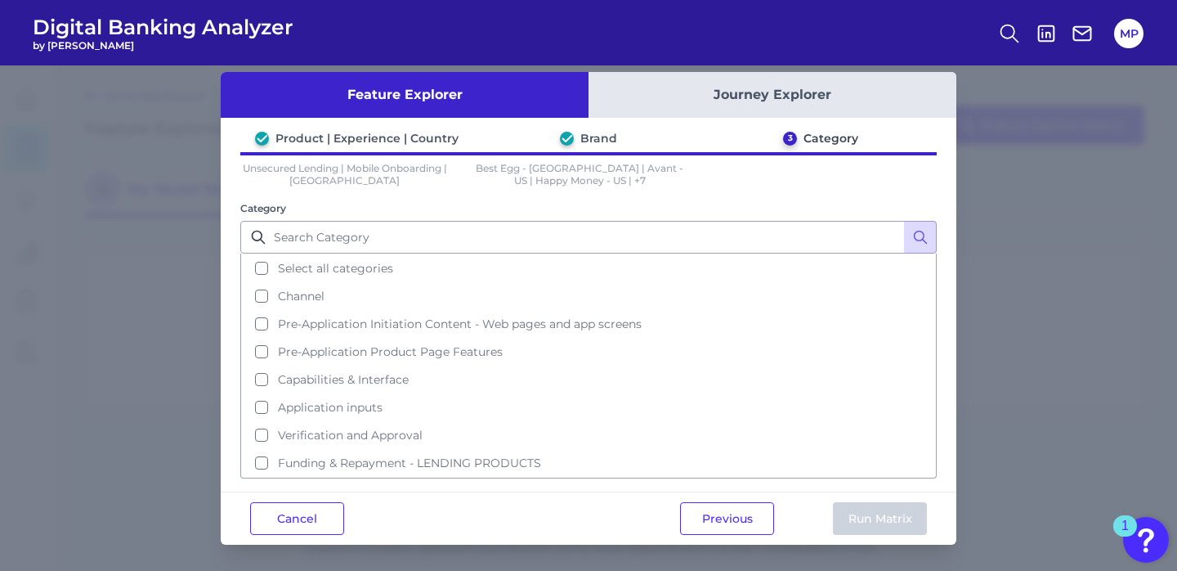
scroll to position [20, 0]
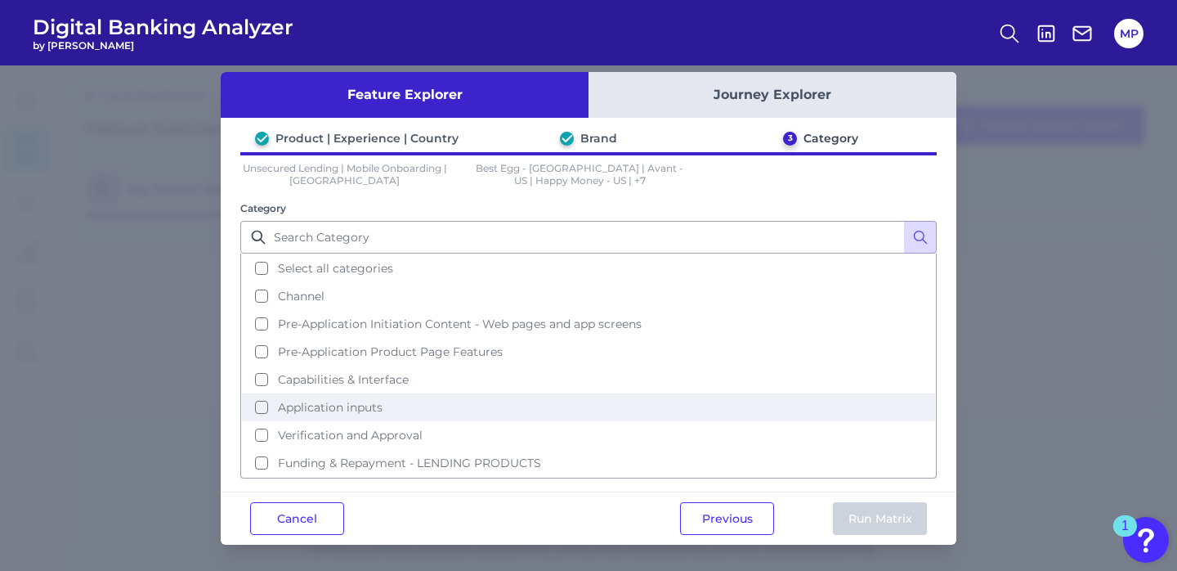
click at [258, 406] on button "Application inputs" at bounding box center [588, 407] width 693 height 28
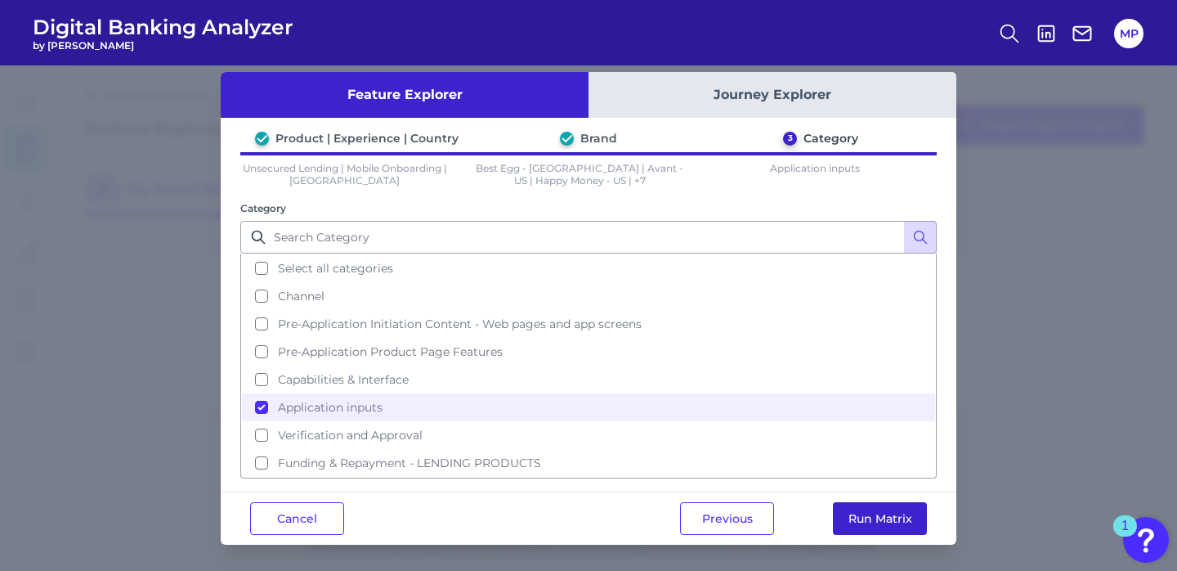
click at [886, 519] on button "Run Matrix" at bounding box center [880, 518] width 94 height 33
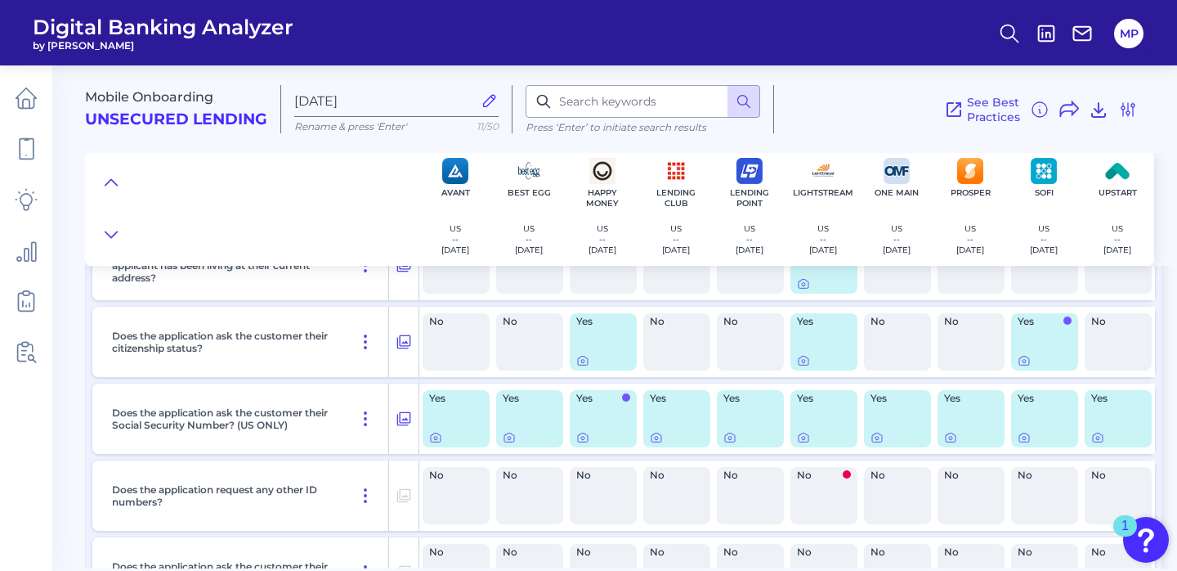
scroll to position [1034, 0]
click at [403, 417] on icon at bounding box center [404, 420] width 16 height 20
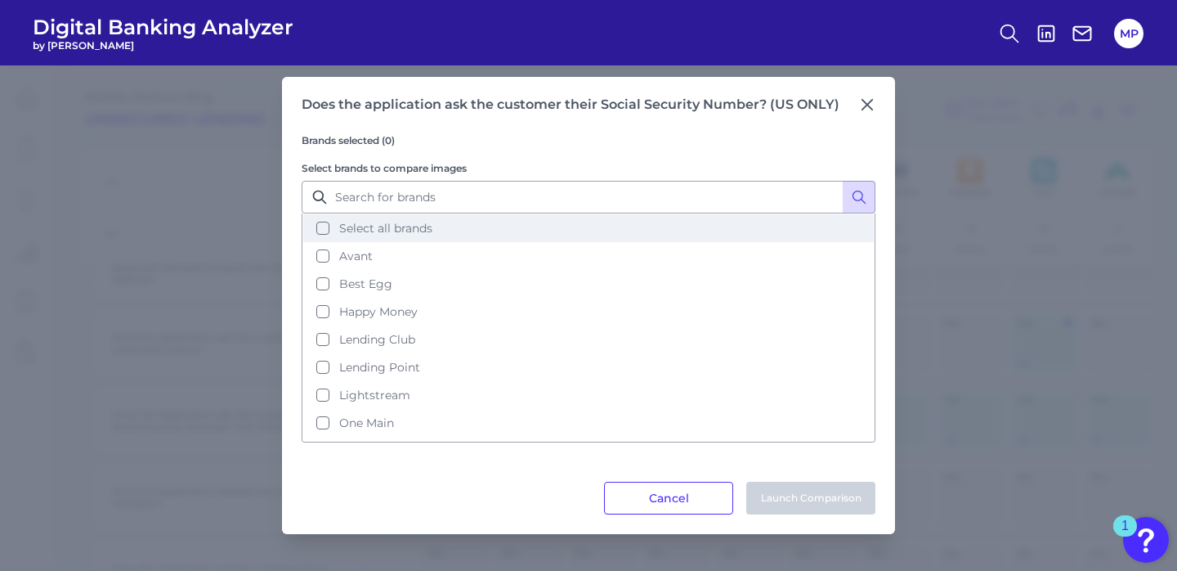
click at [320, 229] on button "Select all brands" at bounding box center [588, 228] width 571 height 28
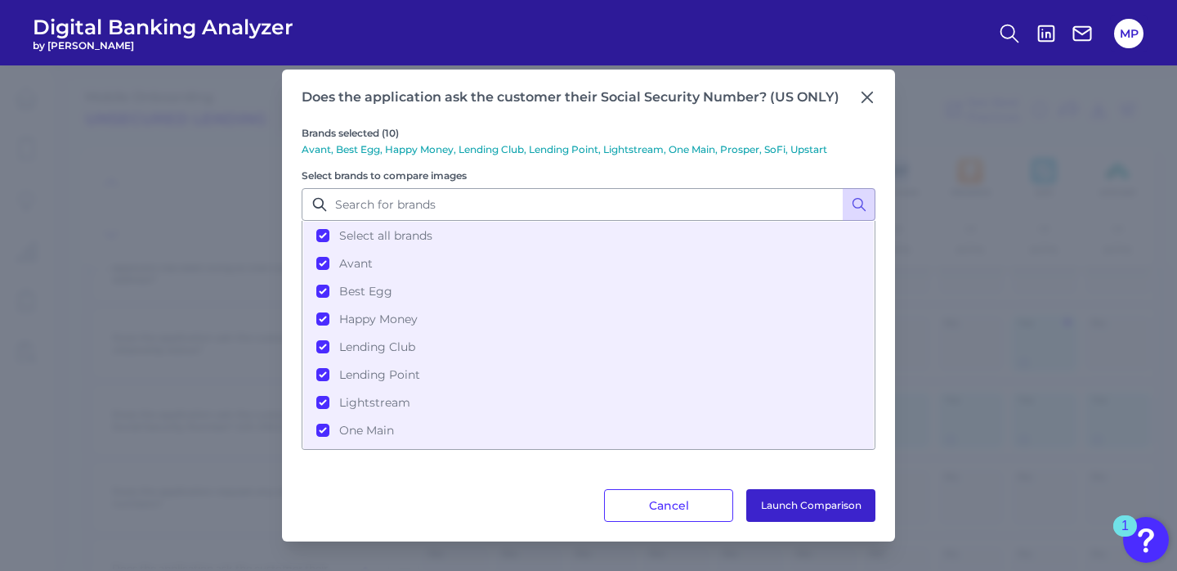
click at [819, 505] on button "Launch Comparison" at bounding box center [810, 505] width 129 height 33
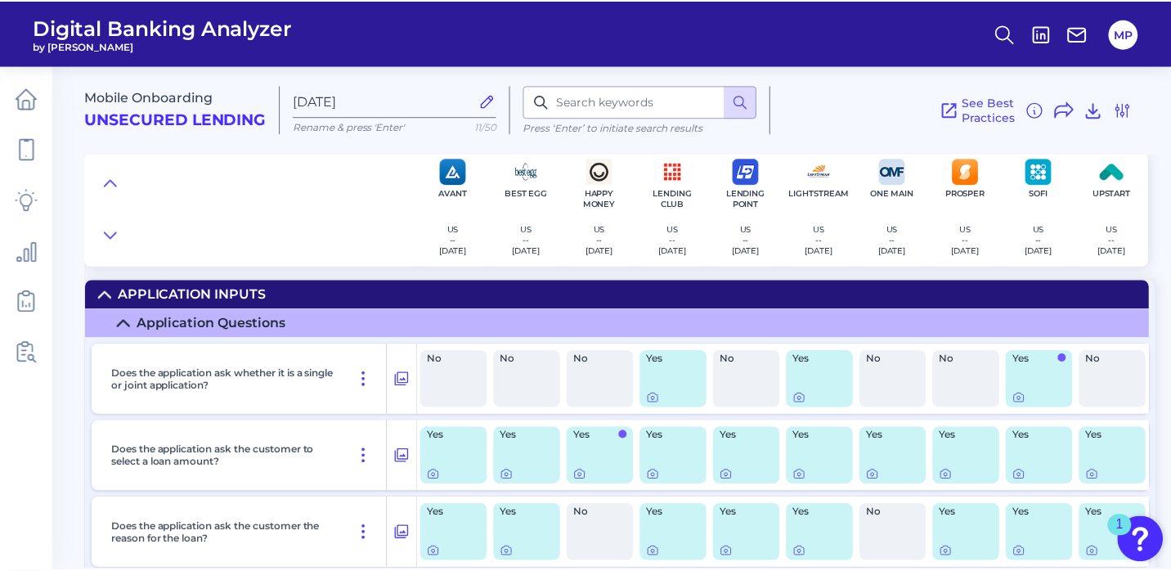
scroll to position [0, 0]
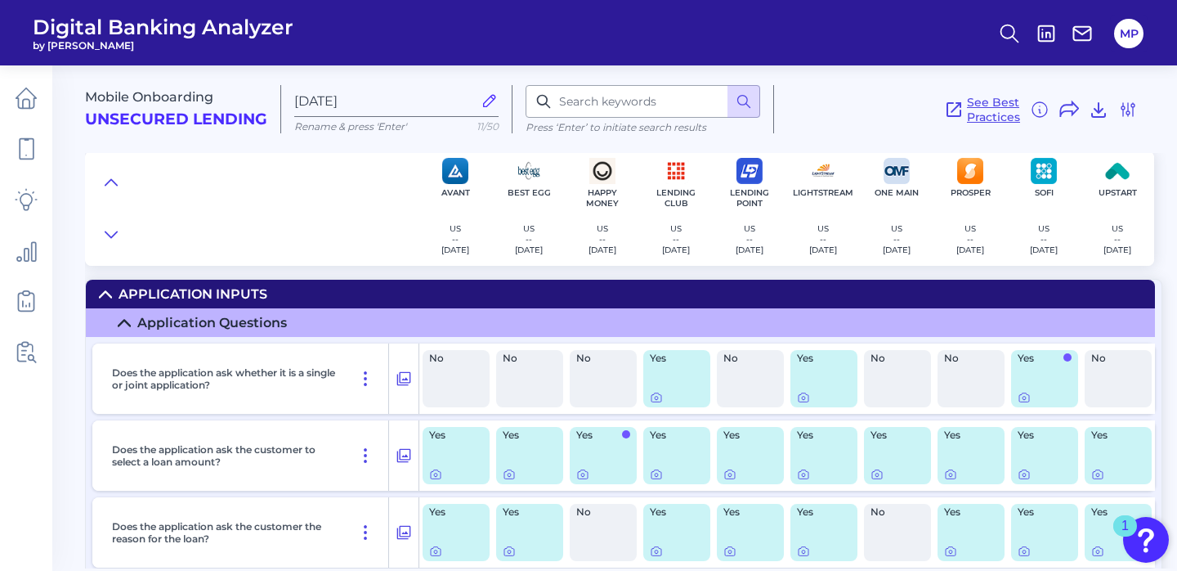
click at [993, 104] on span "See Best Practices" at bounding box center [993, 109] width 53 height 29
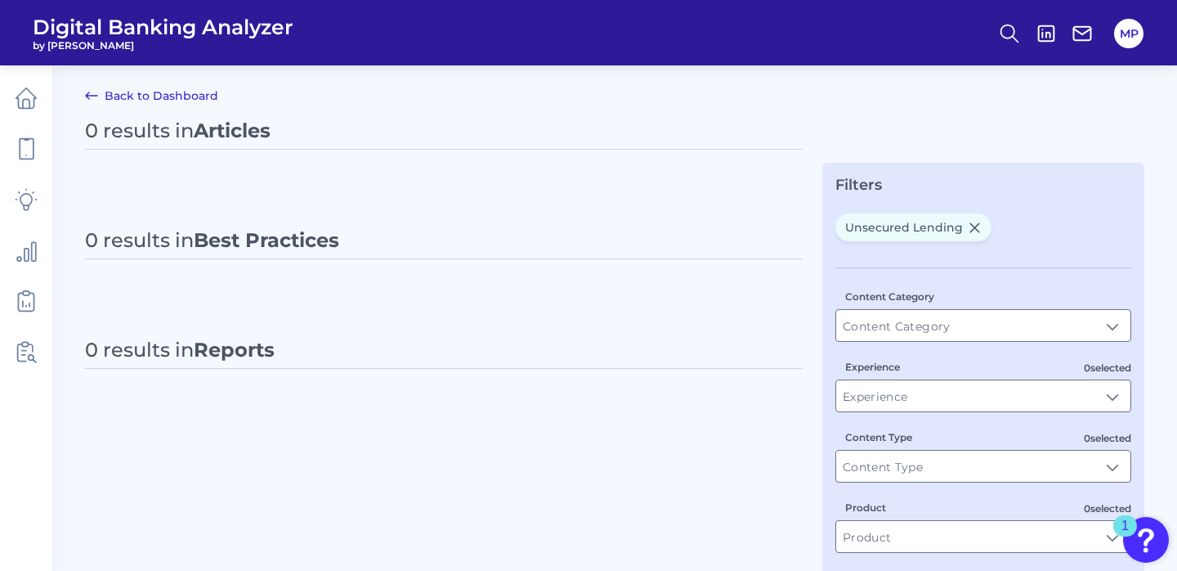
type input "Best Practices"
type input "Unsecured Lending"
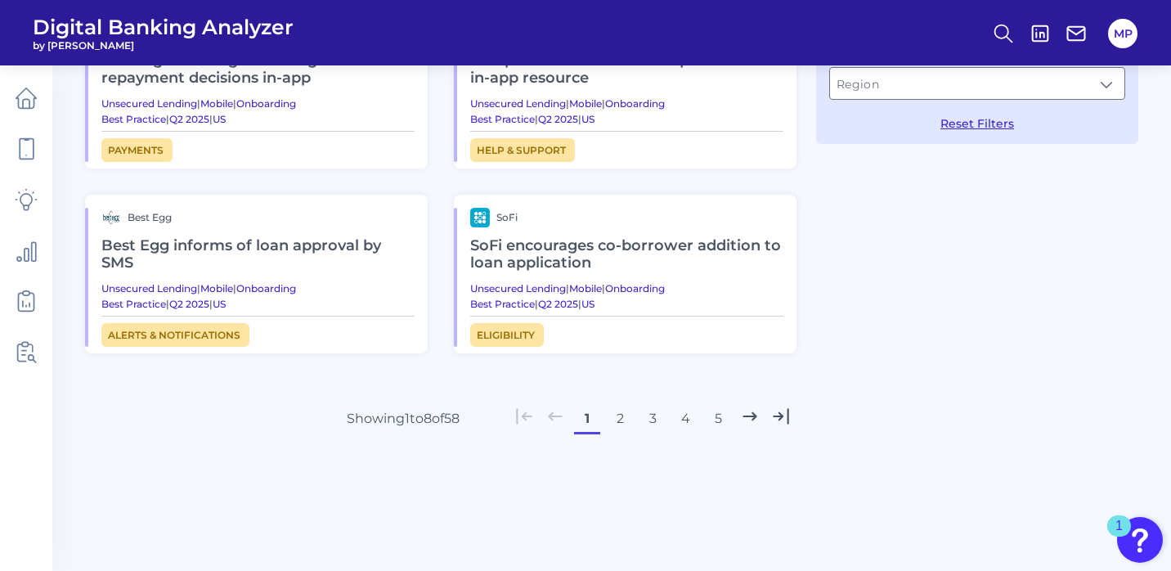
scroll to position [522, 0]
